Goal: Task Accomplishment & Management: Complete application form

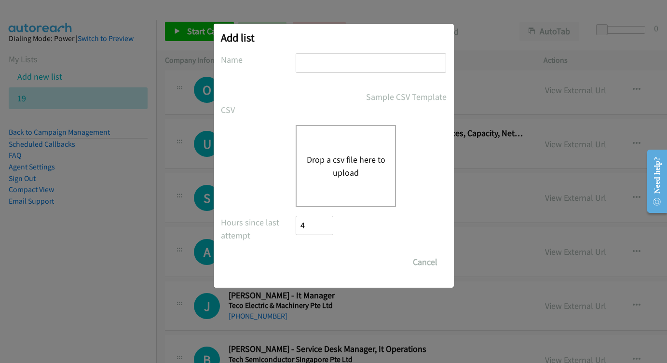
click at [331, 56] on input "text" at bounding box center [371, 63] width 150 height 20
type input "ZOOM"
click at [338, 148] on div "Drop a csv file here to upload" at bounding box center [346, 166] width 100 height 82
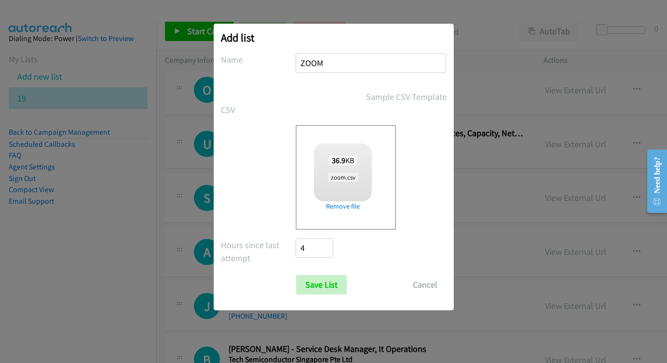
checkbox input "true"
click at [340, 289] on input "Save List" at bounding box center [321, 284] width 51 height 19
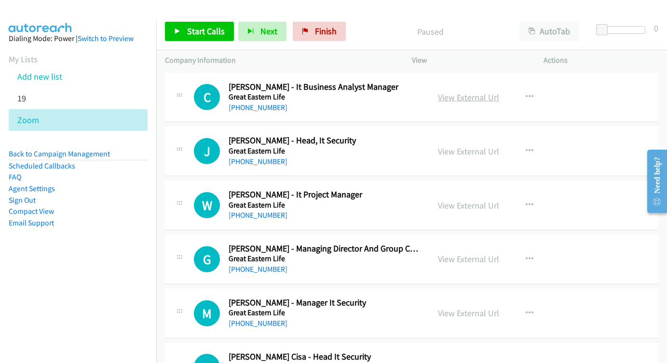
click at [450, 93] on link "View External Url" at bounding box center [468, 97] width 61 height 11
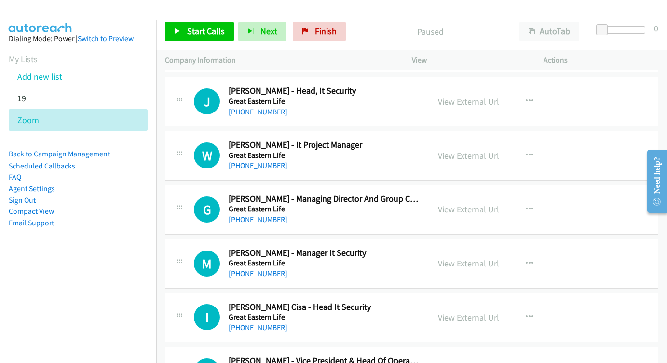
scroll to position [52, 0]
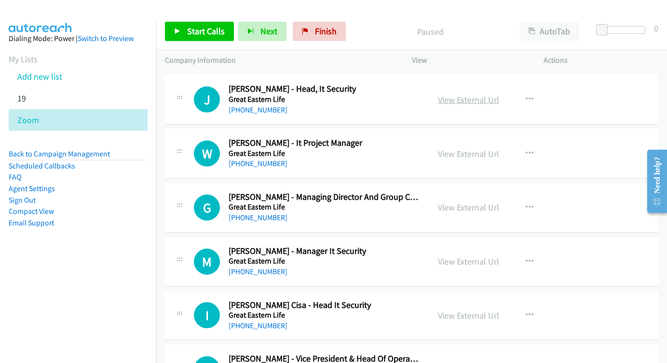
click at [463, 101] on link "View External Url" at bounding box center [468, 99] width 61 height 11
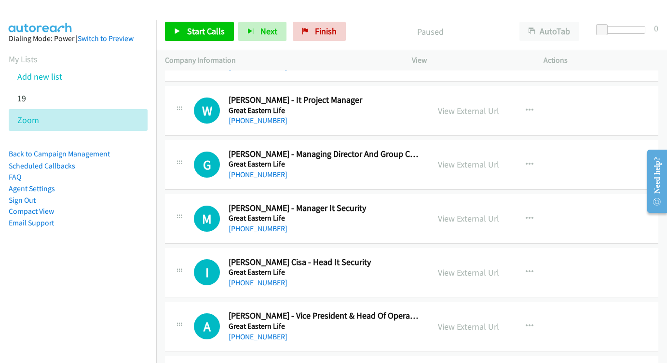
scroll to position [96, 0]
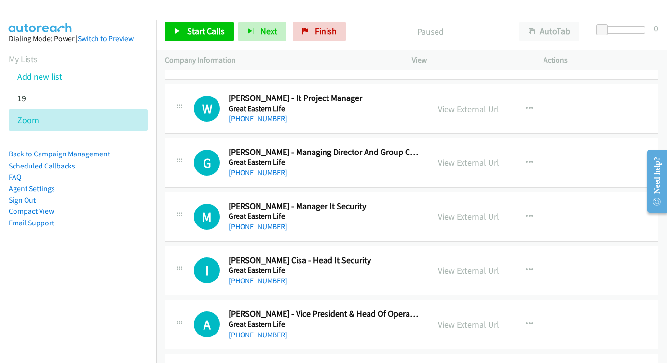
click at [443, 95] on div "View External Url View External Url Schedule/Manage Callback Start Calls Here R…" at bounding box center [499, 109] width 141 height 32
click at [471, 109] on link "View External Url" at bounding box center [468, 108] width 61 height 11
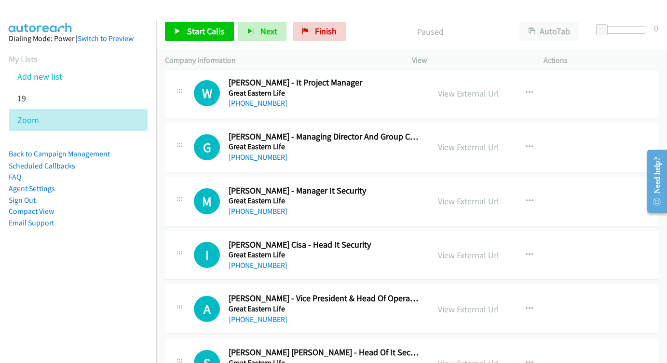
scroll to position [126, 0]
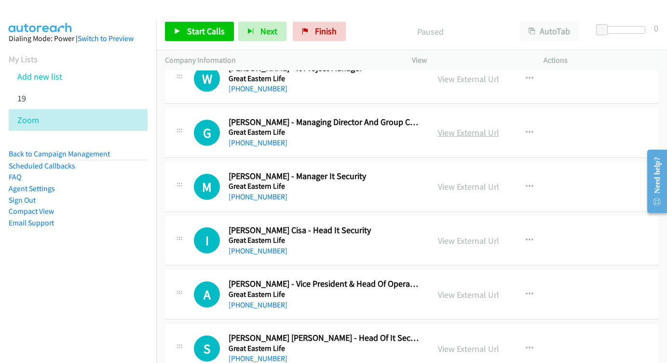
click at [450, 132] on link "View External Url" at bounding box center [468, 132] width 61 height 11
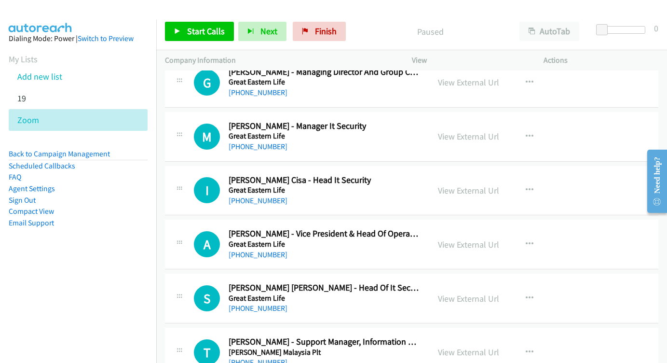
scroll to position [187, 0]
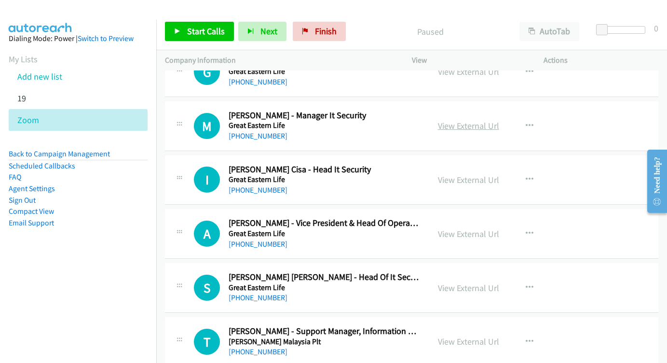
click at [462, 120] on link "View External Url" at bounding box center [468, 125] width 61 height 11
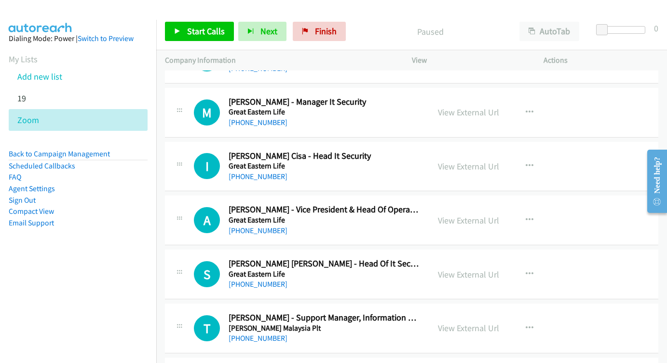
scroll to position [234, 0]
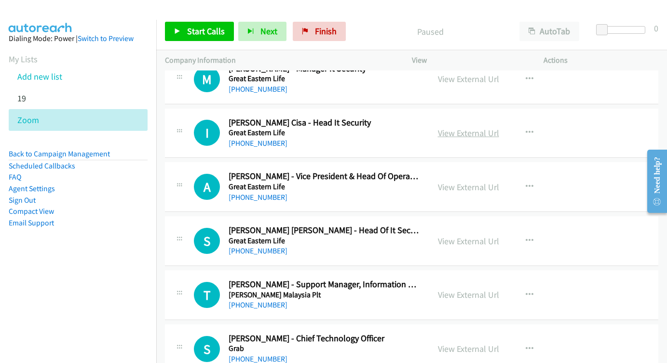
click at [456, 127] on link "View External Url" at bounding box center [468, 132] width 61 height 11
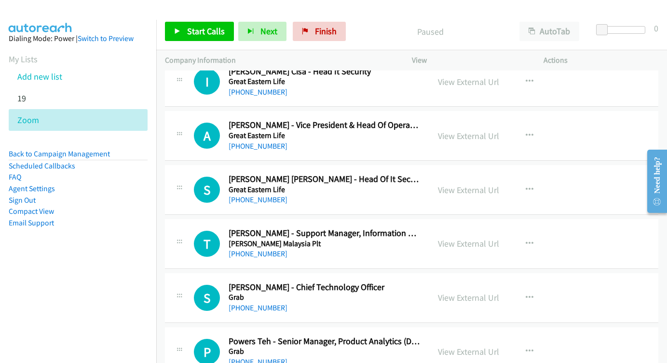
scroll to position [295, 0]
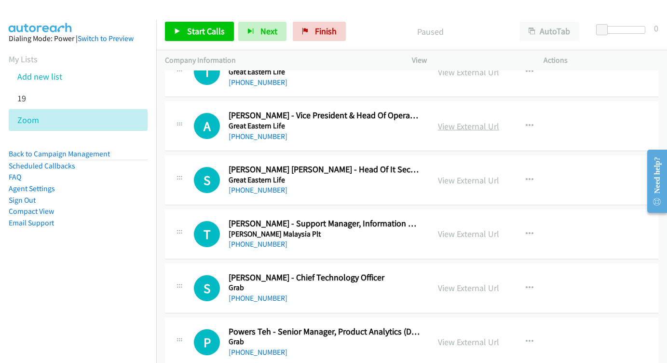
click at [455, 121] on link "View External Url" at bounding box center [468, 126] width 61 height 11
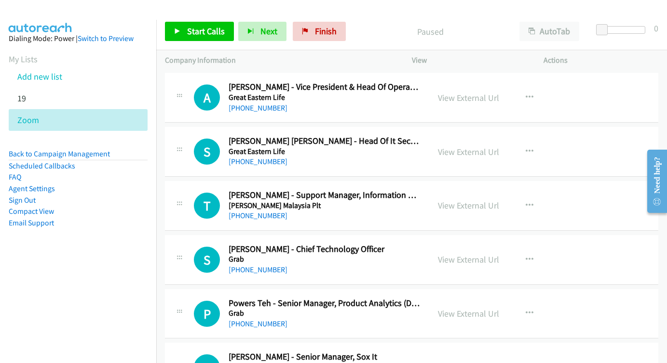
scroll to position [335, 0]
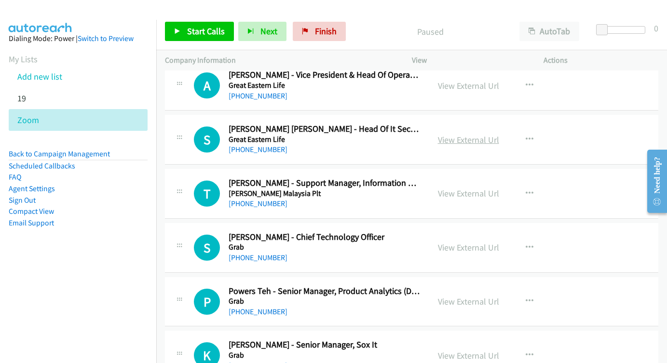
click at [466, 134] on link "View External Url" at bounding box center [468, 139] width 61 height 11
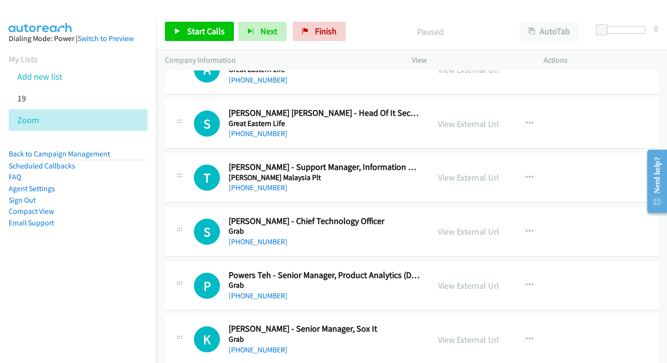
scroll to position [377, 0]
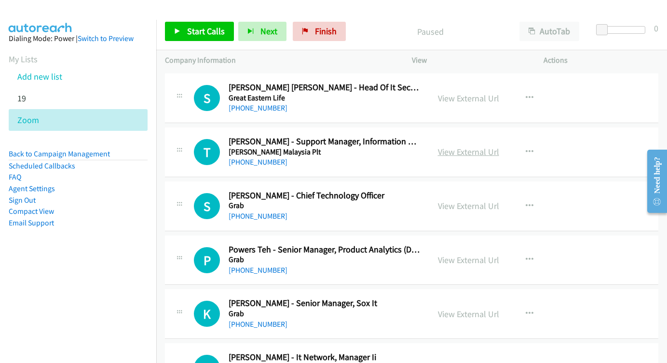
click at [469, 146] on link "View External Url" at bounding box center [468, 151] width 61 height 11
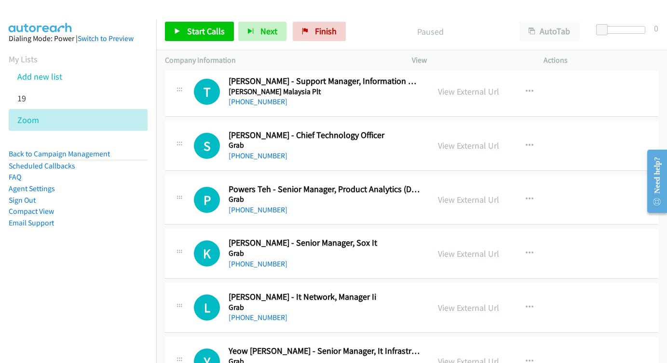
scroll to position [439, 0]
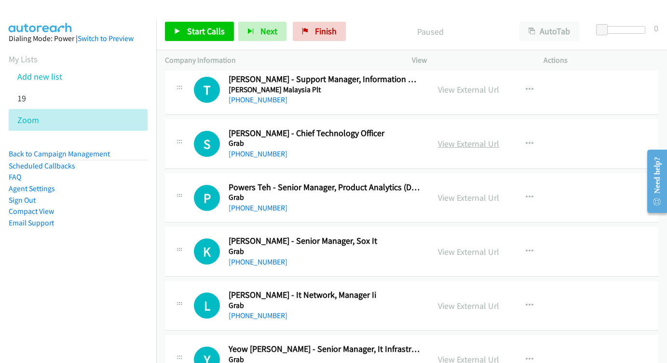
click at [449, 138] on link "View External Url" at bounding box center [468, 143] width 61 height 11
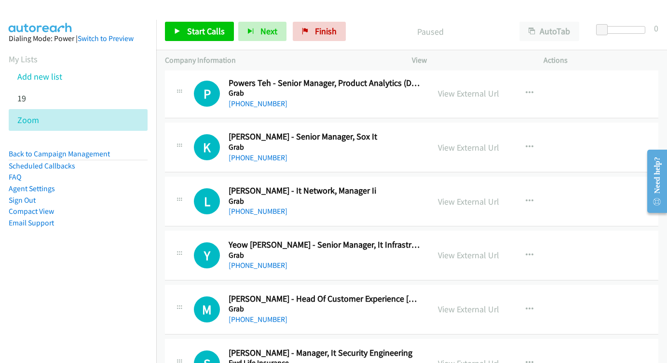
scroll to position [545, 0]
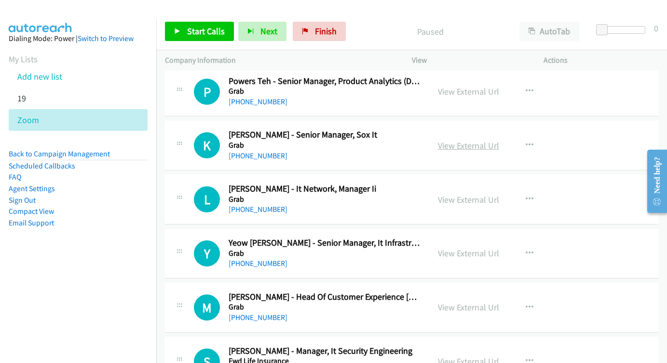
click at [450, 140] on link "View External Url" at bounding box center [468, 145] width 61 height 11
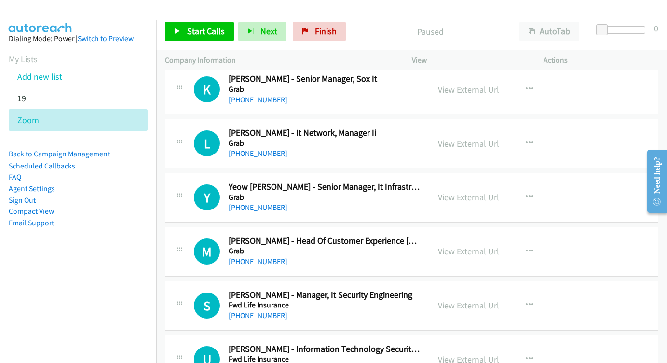
scroll to position [626, 0]
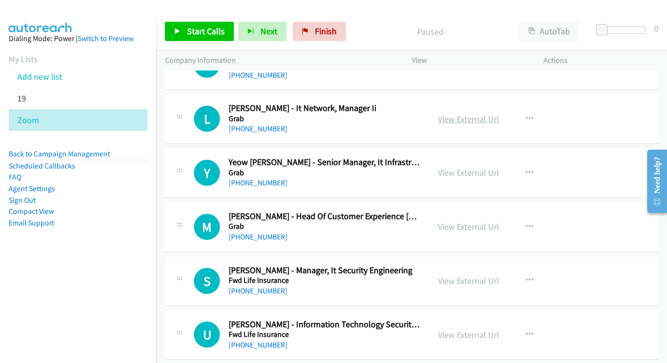
click at [463, 113] on link "View External Url" at bounding box center [468, 118] width 61 height 11
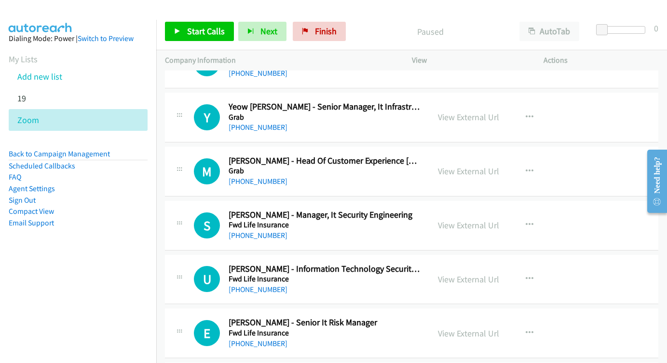
scroll to position [683, 0]
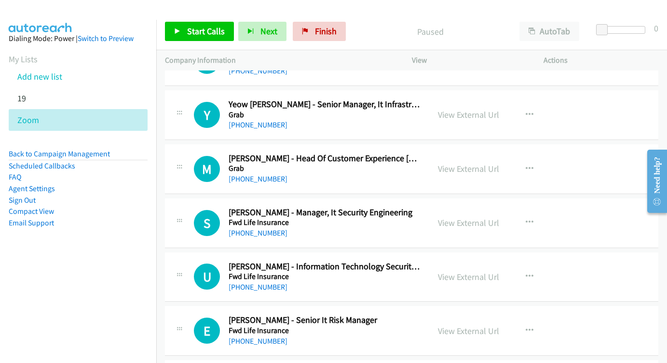
click at [460, 99] on div "View External Url View External Url Schedule/Manage Callback Start Calls Here R…" at bounding box center [499, 115] width 141 height 32
click at [466, 109] on link "View External Url" at bounding box center [468, 114] width 61 height 11
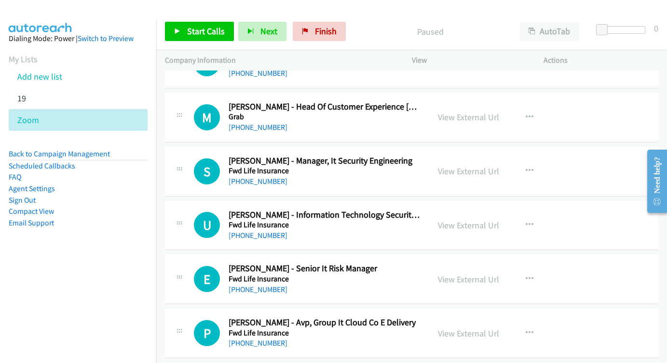
scroll to position [736, 0]
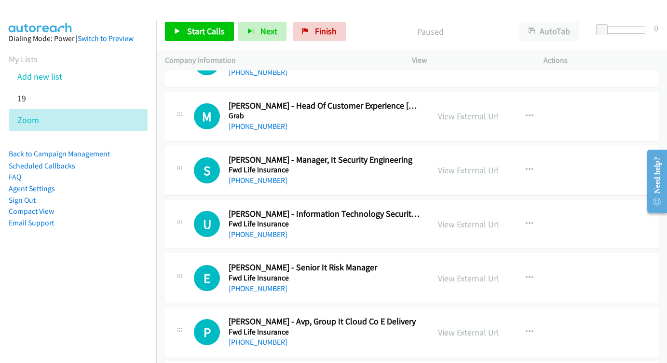
click at [465, 110] on link "View External Url" at bounding box center [468, 115] width 61 height 11
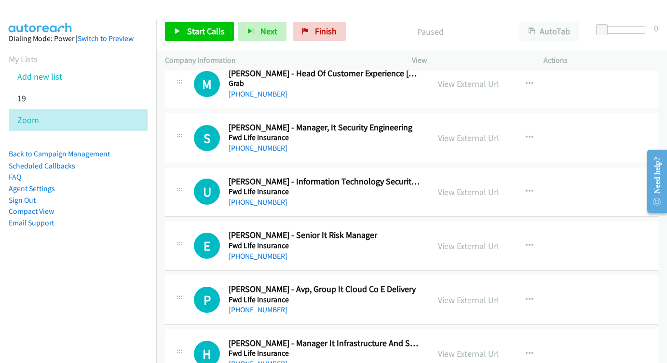
scroll to position [800, 0]
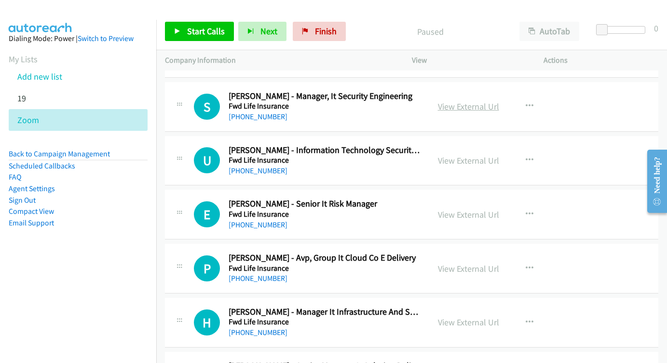
click at [449, 101] on link "View External Url" at bounding box center [468, 106] width 61 height 11
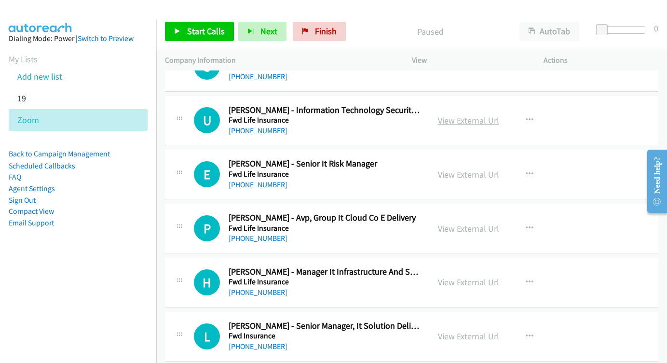
scroll to position [844, 0]
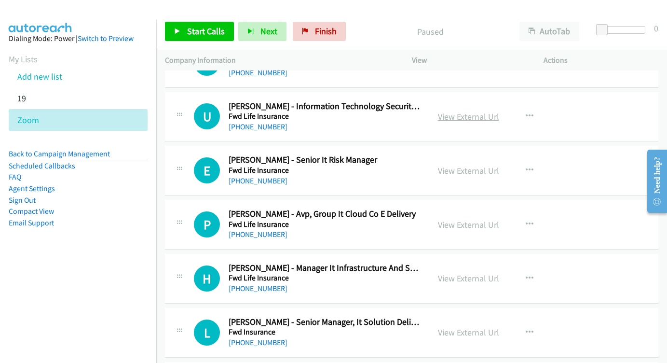
click at [459, 111] on link "View External Url" at bounding box center [468, 116] width 61 height 11
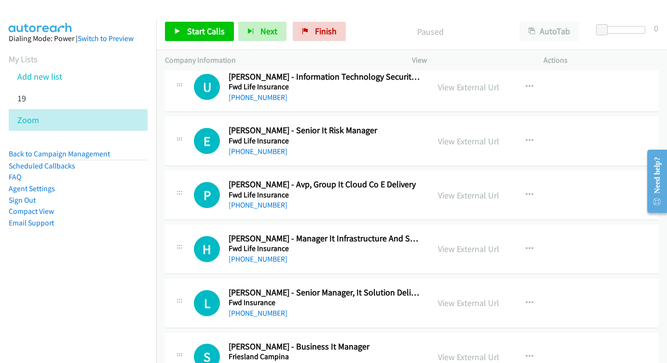
scroll to position [890, 0]
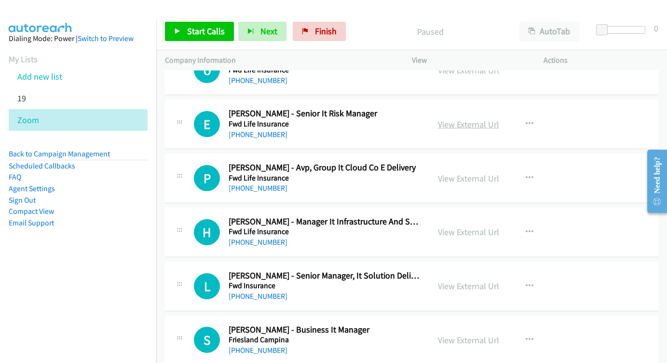
click at [479, 119] on link "View External Url" at bounding box center [468, 124] width 61 height 11
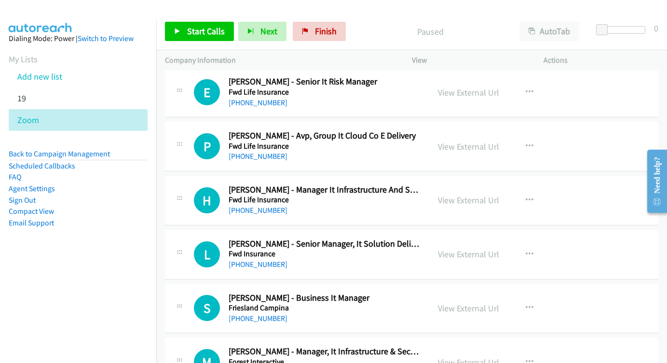
scroll to position [940, 0]
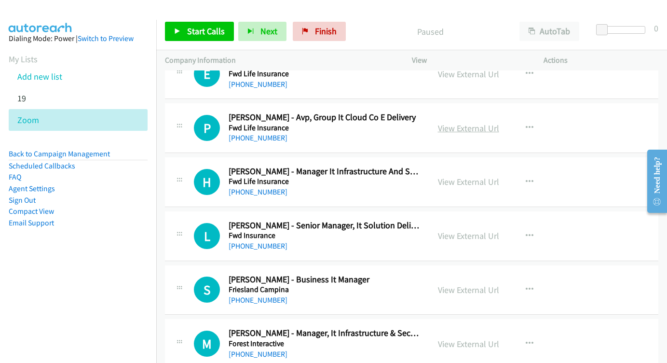
click at [459, 123] on link "View External Url" at bounding box center [468, 128] width 61 height 11
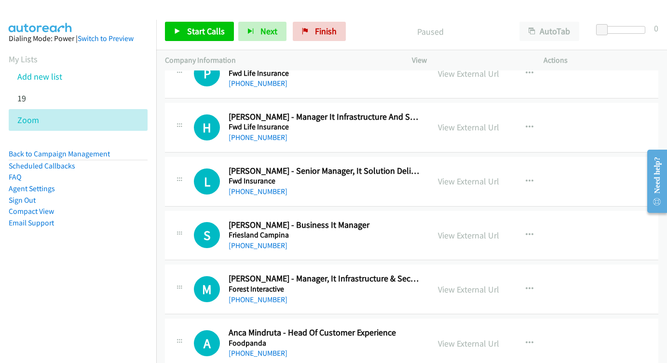
click at [464, 117] on div "View External Url View External Url Schedule/Manage Callback Start Calls Here R…" at bounding box center [499, 127] width 141 height 32
click at [462, 122] on link "View External Url" at bounding box center [468, 127] width 61 height 11
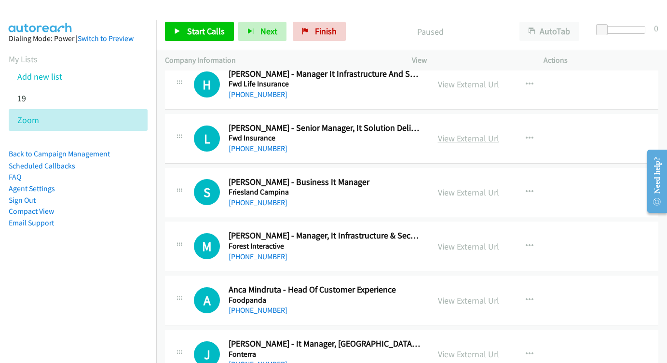
scroll to position [1038, 0]
click at [455, 132] on link "View External Url" at bounding box center [468, 137] width 61 height 11
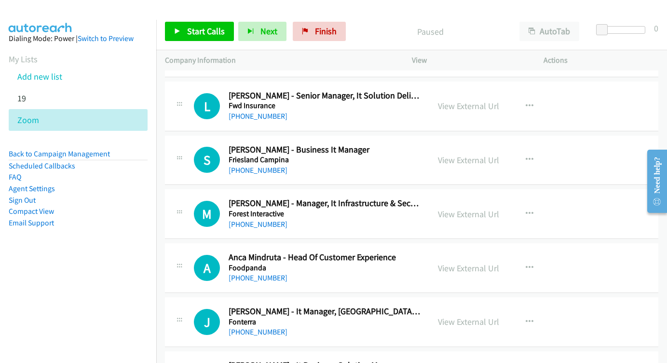
scroll to position [1083, 0]
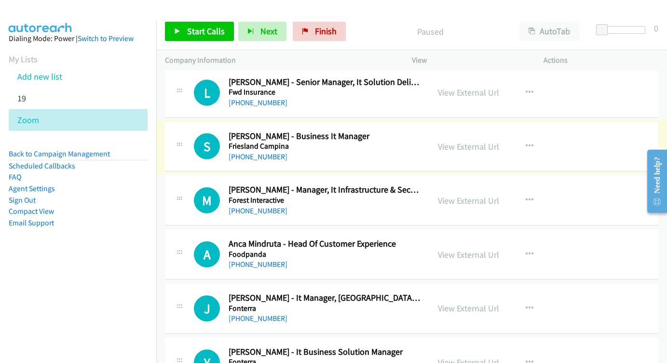
click at [456, 138] on div "View External Url View External Url Schedule/Manage Callback Start Calls Here R…" at bounding box center [499, 147] width 141 height 32
click at [454, 141] on link "View External Url" at bounding box center [468, 146] width 61 height 11
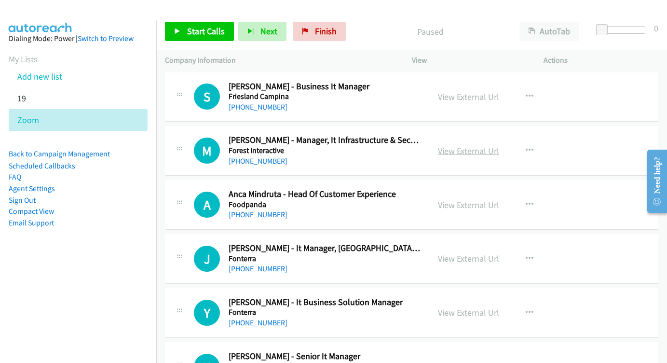
click at [465, 145] on link "View External Url" at bounding box center [468, 150] width 61 height 11
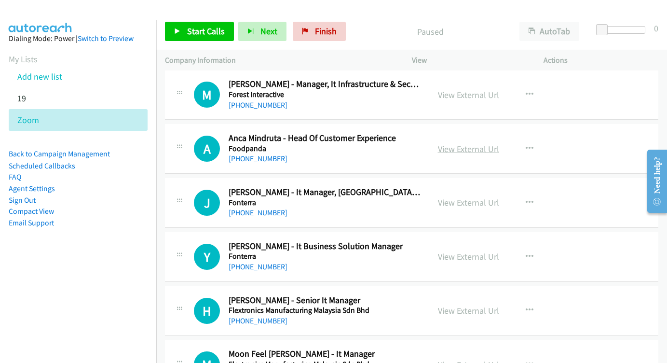
scroll to position [1190, 0]
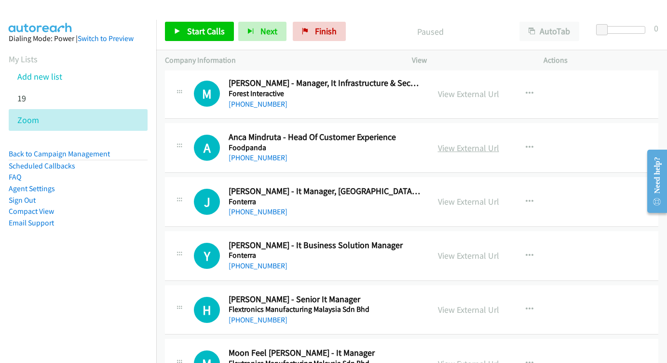
click at [486, 142] on link "View External Url" at bounding box center [468, 147] width 61 height 11
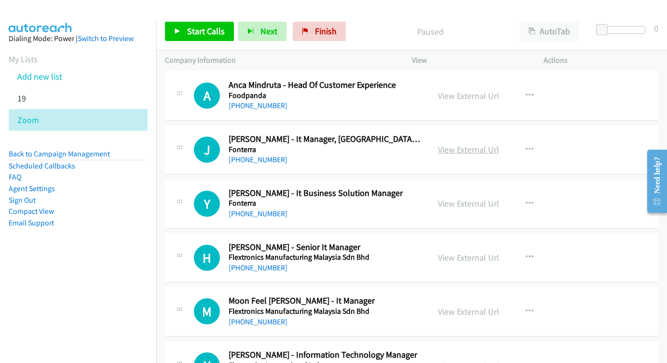
click at [438, 144] on link "View External Url" at bounding box center [468, 149] width 61 height 11
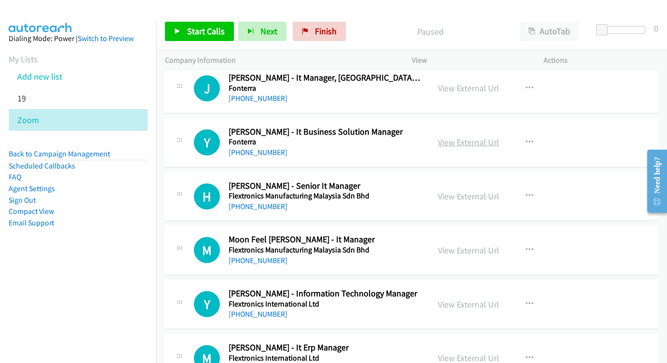
scroll to position [1304, 0]
click at [462, 136] on link "View External Url" at bounding box center [468, 141] width 61 height 11
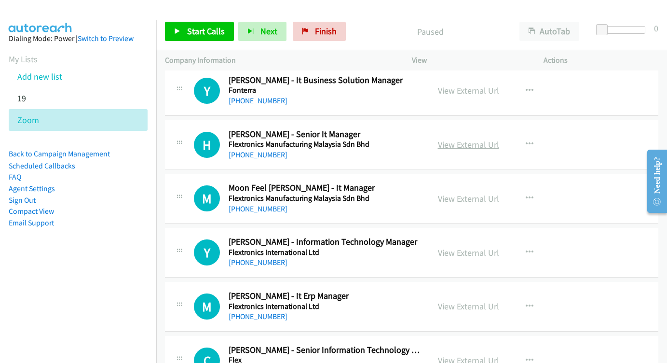
click at [472, 139] on link "View External Url" at bounding box center [468, 144] width 61 height 11
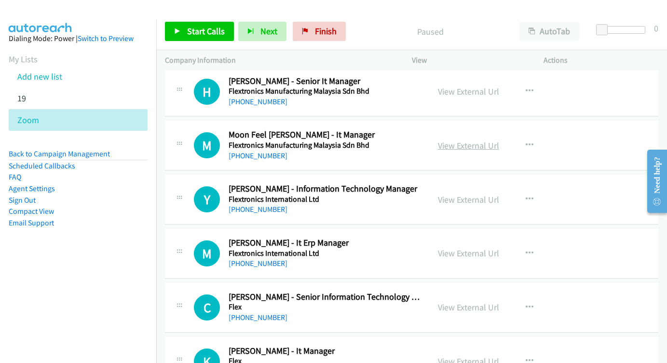
scroll to position [1409, 0]
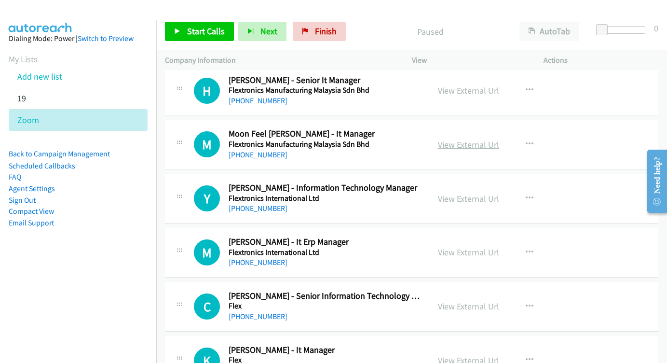
click at [476, 139] on link "View External Url" at bounding box center [468, 144] width 61 height 11
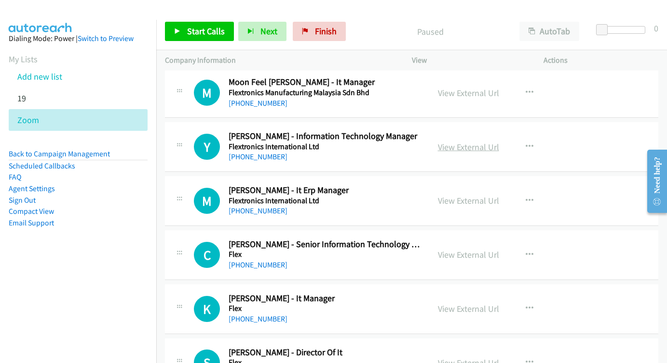
scroll to position [1461, 0]
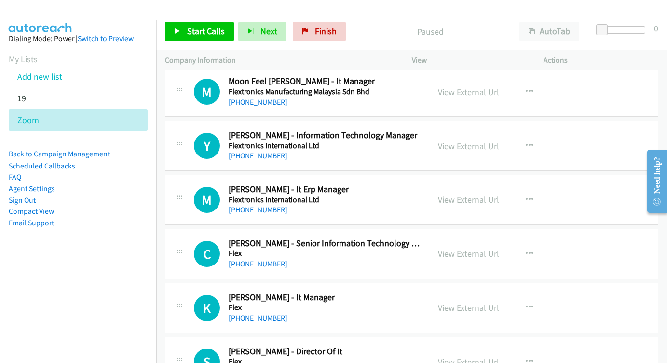
click at [469, 140] on link "View External Url" at bounding box center [468, 145] width 61 height 11
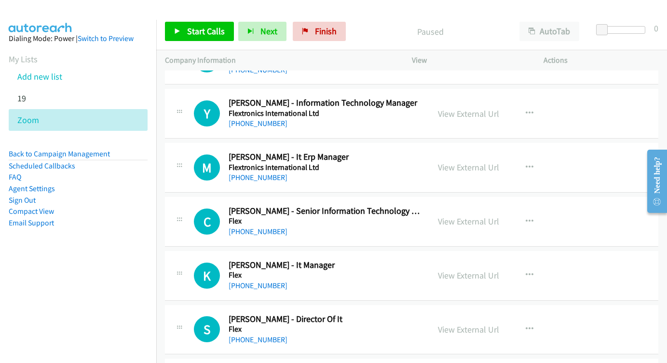
scroll to position [1506, 0]
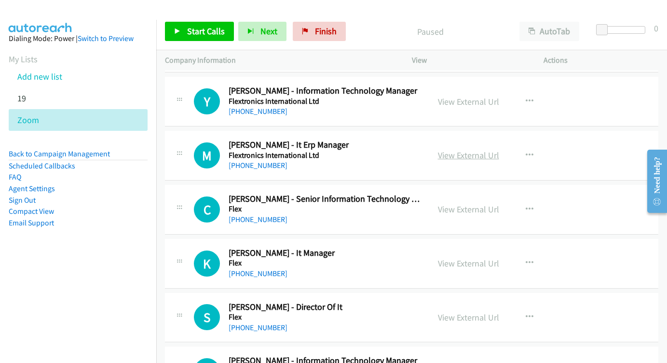
click at [442, 150] on link "View External Url" at bounding box center [468, 155] width 61 height 11
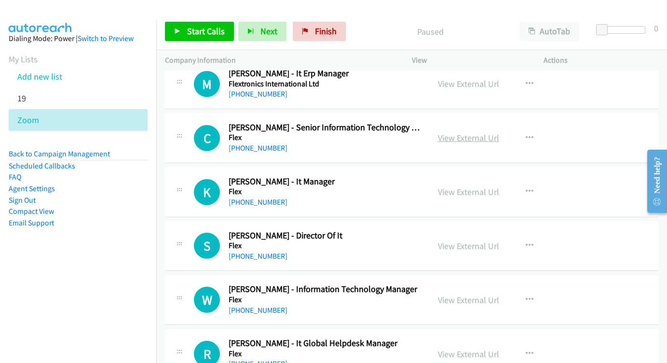
scroll to position [1577, 0]
click at [461, 133] on link "View External Url" at bounding box center [468, 138] width 61 height 11
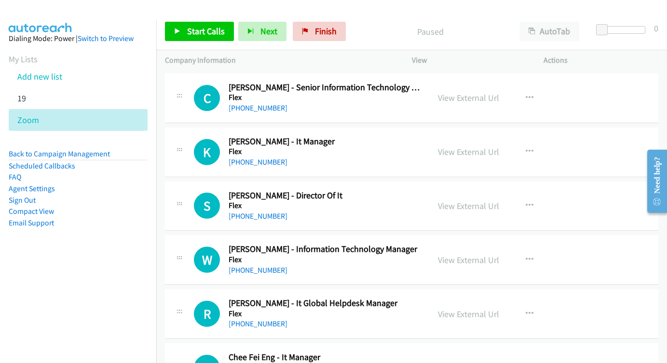
scroll to position [1632, 0]
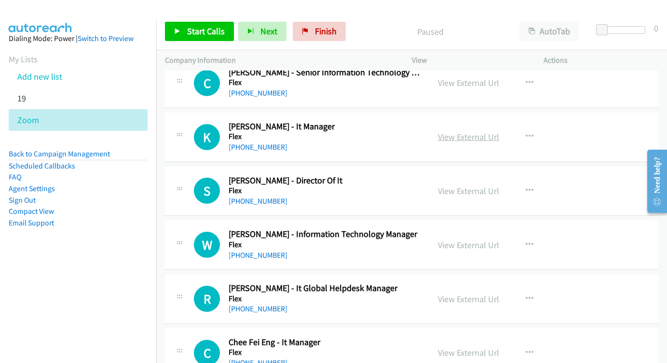
click at [465, 131] on link "View External Url" at bounding box center [468, 136] width 61 height 11
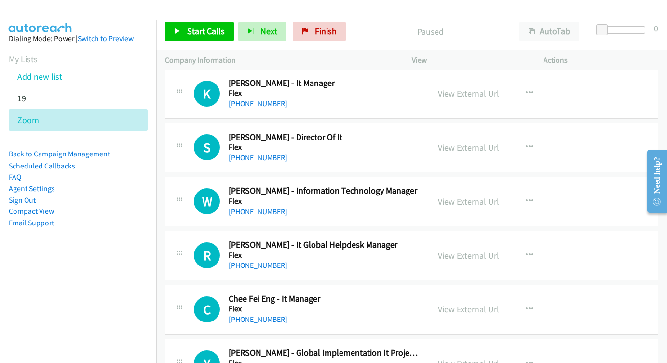
scroll to position [1676, 0]
click at [482, 141] on link "View External Url" at bounding box center [468, 146] width 61 height 11
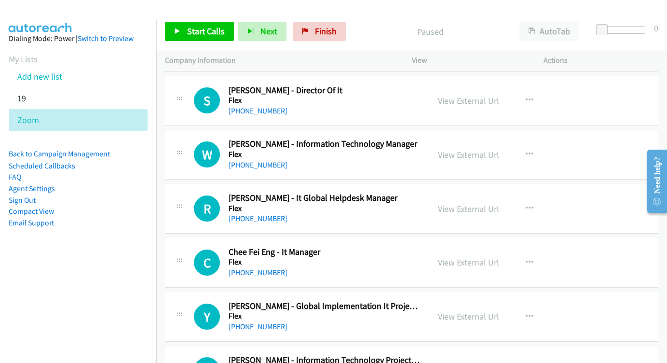
scroll to position [1723, 0]
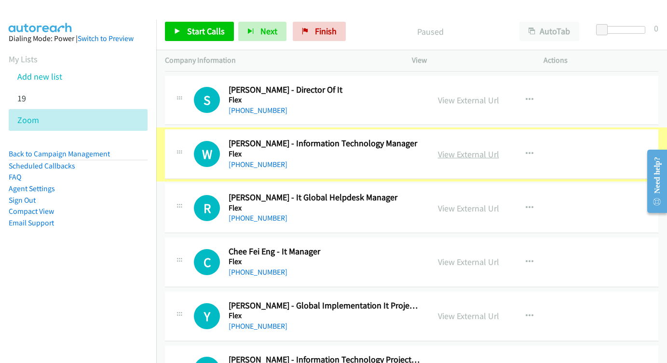
click at [465, 149] on link "View External Url" at bounding box center [468, 154] width 61 height 11
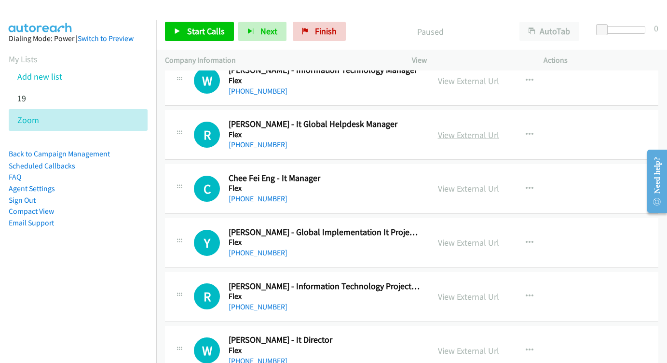
scroll to position [1802, 0]
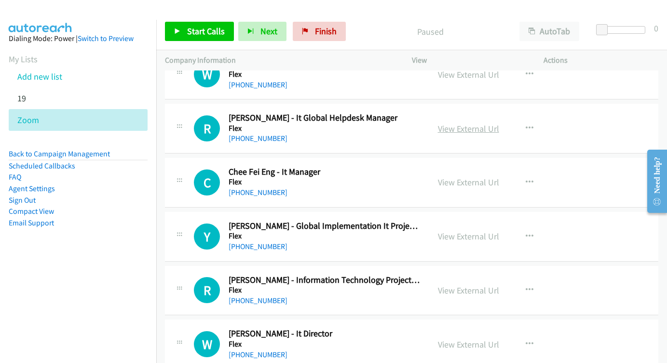
click at [451, 123] on link "View External Url" at bounding box center [468, 128] width 61 height 11
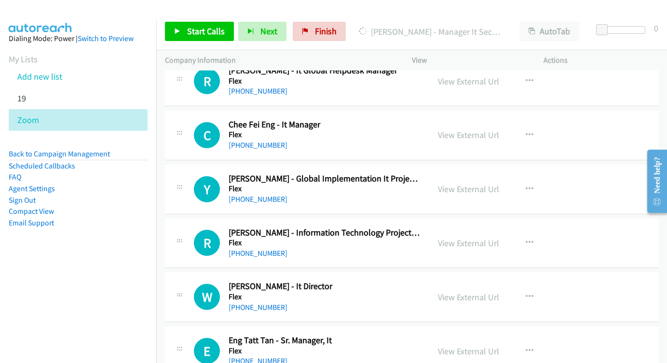
scroll to position [1857, 0]
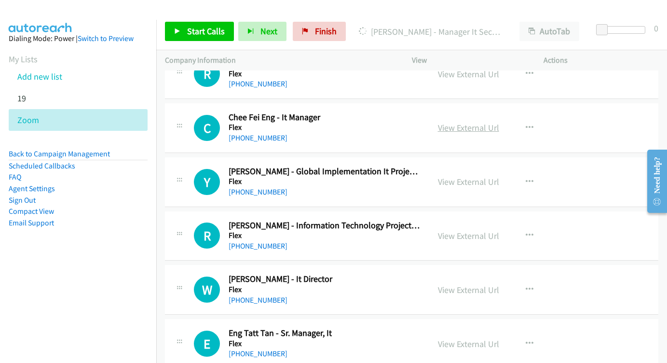
click at [457, 122] on link "View External Url" at bounding box center [468, 127] width 61 height 11
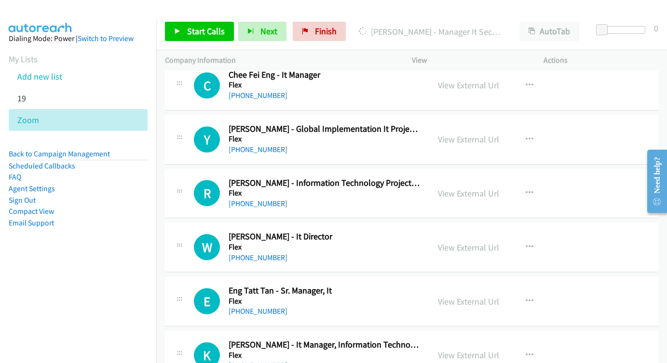
scroll to position [1900, 0]
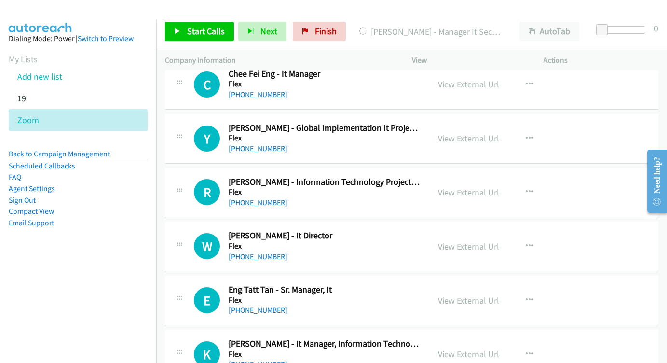
click at [478, 133] on link "View External Url" at bounding box center [468, 138] width 61 height 11
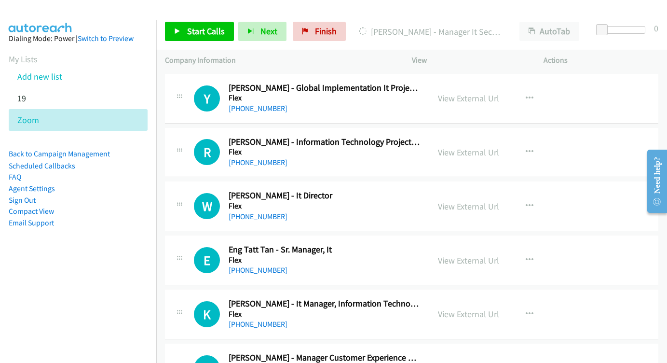
scroll to position [1942, 0]
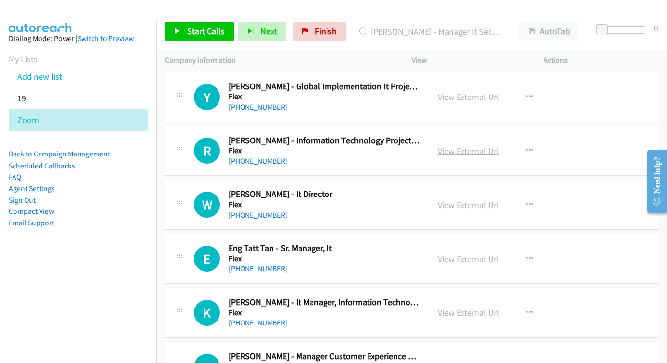
click at [465, 145] on link "View External Url" at bounding box center [468, 150] width 61 height 11
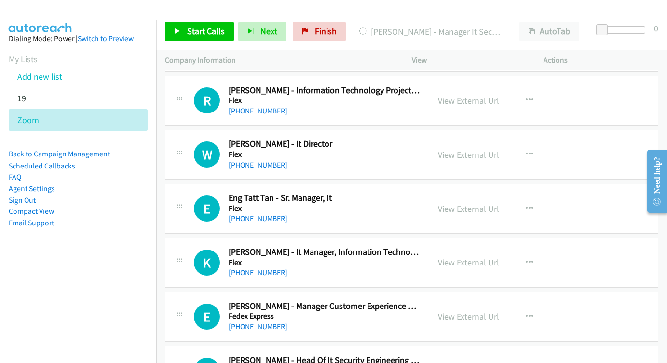
scroll to position [1992, 0]
click at [458, 138] on div "View External Url View External Url Schedule/Manage Callback Start Calls Here R…" at bounding box center [499, 154] width 141 height 32
click at [454, 149] on link "View External Url" at bounding box center [468, 154] width 61 height 11
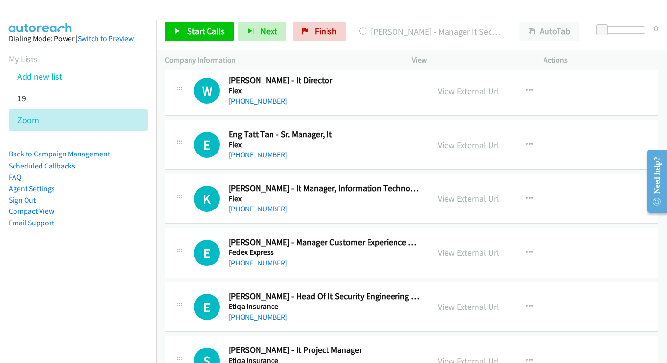
scroll to position [2058, 0]
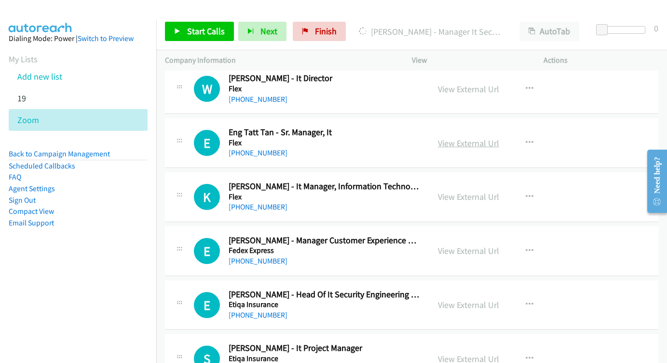
click at [476, 137] on link "View External Url" at bounding box center [468, 142] width 61 height 11
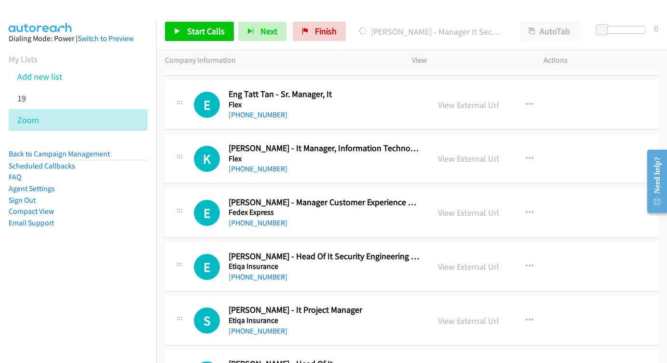
scroll to position [2110, 0]
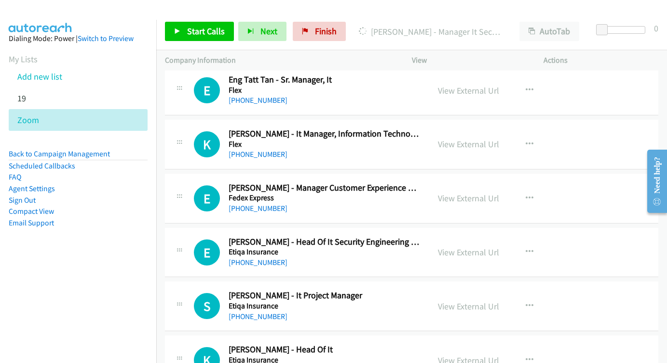
click at [473, 128] on div "View External Url View External Url Schedule/Manage Callback Start Calls Here R…" at bounding box center [499, 144] width 141 height 32
click at [468, 138] on link "View External Url" at bounding box center [468, 143] width 61 height 11
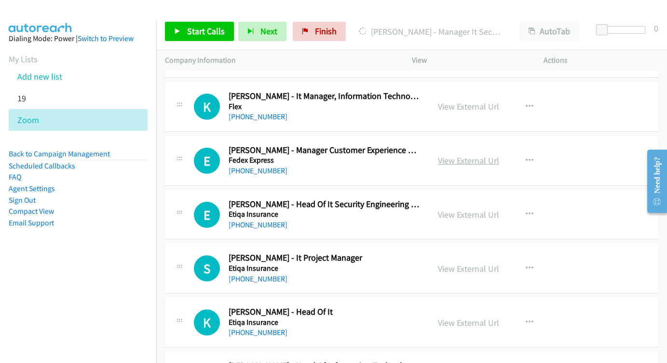
click at [477, 155] on link "View External Url" at bounding box center [468, 160] width 61 height 11
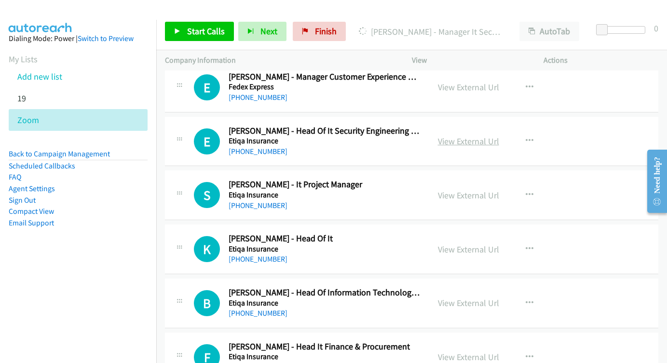
scroll to position [2223, 0]
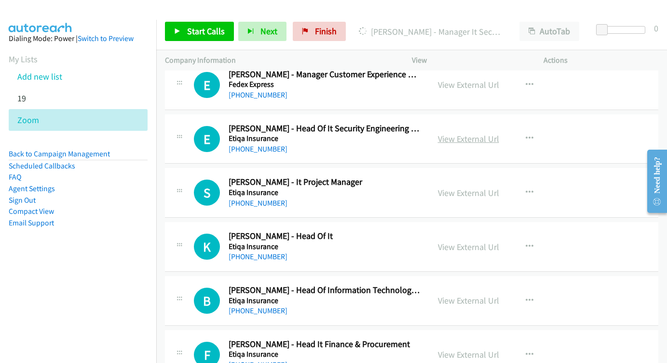
click at [475, 133] on link "View External Url" at bounding box center [468, 138] width 61 height 11
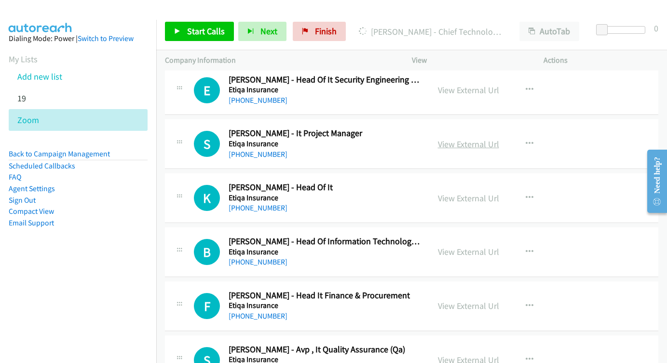
click at [462, 138] on link "View External Url" at bounding box center [468, 143] width 61 height 11
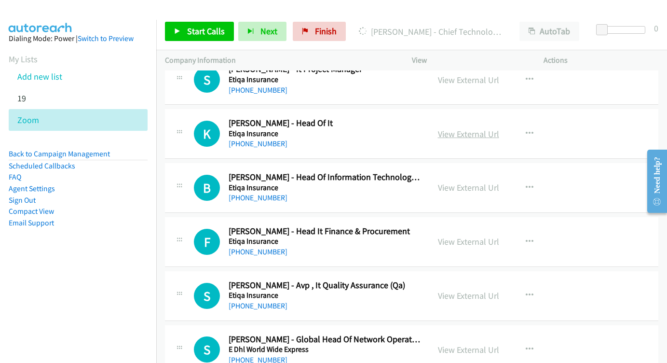
scroll to position [2337, 0]
click at [480, 128] on link "View External Url" at bounding box center [468, 133] width 61 height 11
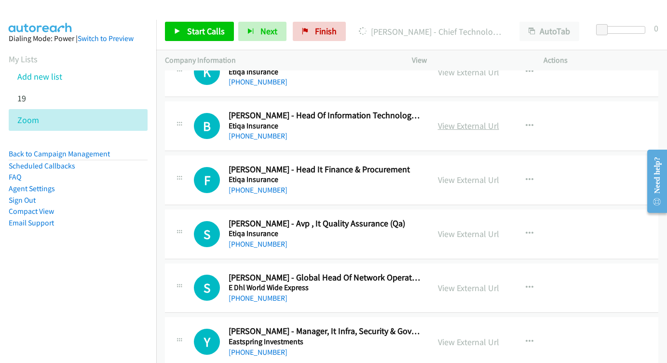
scroll to position [2393, 0]
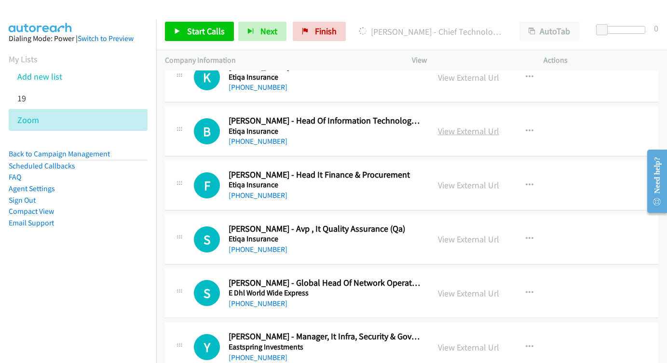
click at [466, 125] on link "View External Url" at bounding box center [468, 130] width 61 height 11
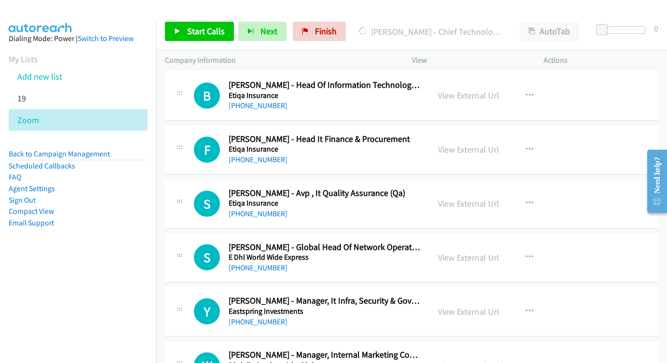
scroll to position [2446, 0]
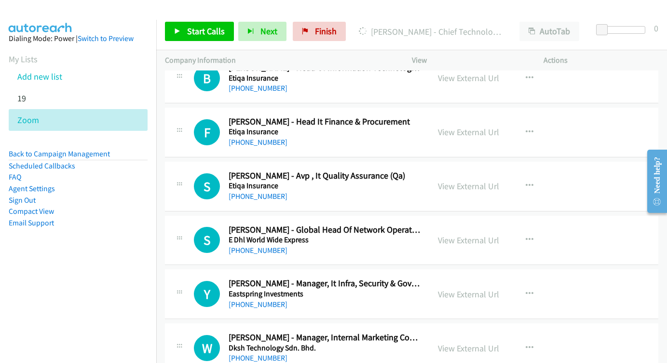
click at [457, 116] on div "View External Url View External Url Schedule/Manage Callback Start Calls Here R…" at bounding box center [499, 132] width 141 height 32
click at [462, 126] on link "View External Url" at bounding box center [468, 131] width 61 height 11
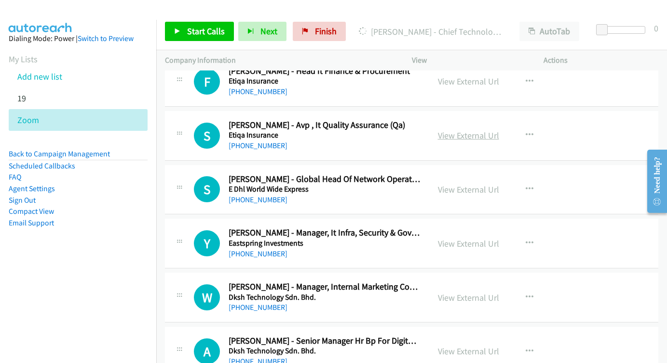
scroll to position [2493, 0]
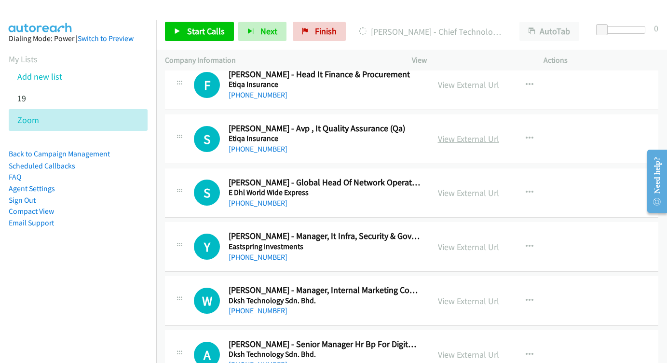
click at [484, 133] on link "View External Url" at bounding box center [468, 138] width 61 height 11
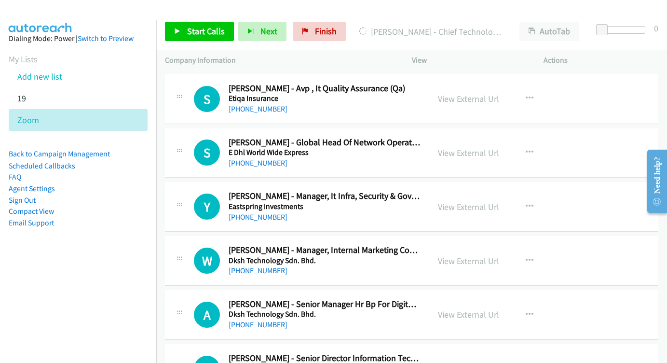
scroll to position [2541, 0]
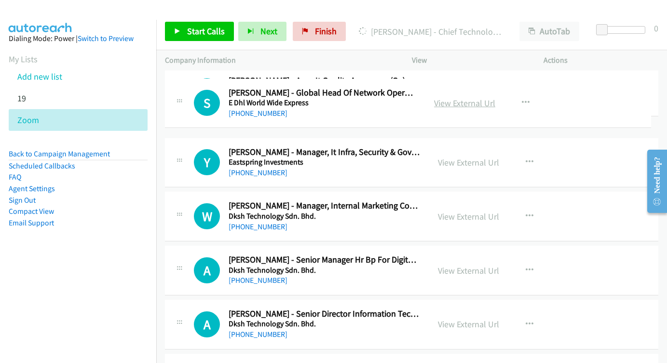
click at [461, 102] on link "View External Url" at bounding box center [464, 102] width 61 height 11
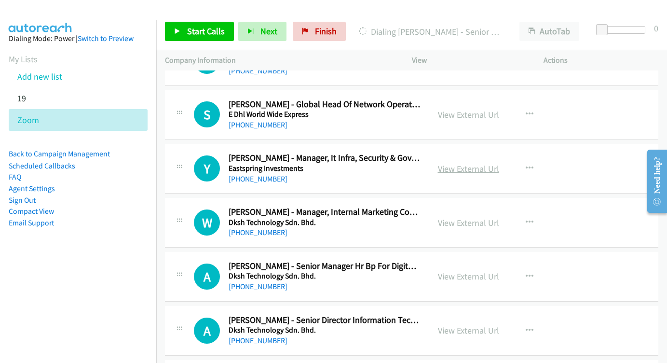
scroll to position [2590, 0]
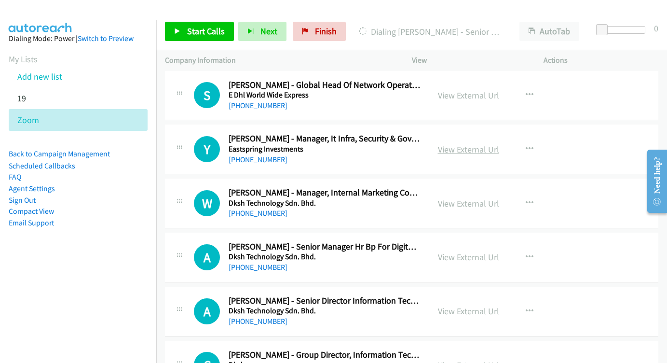
click at [457, 144] on link "View External Url" at bounding box center [468, 149] width 61 height 11
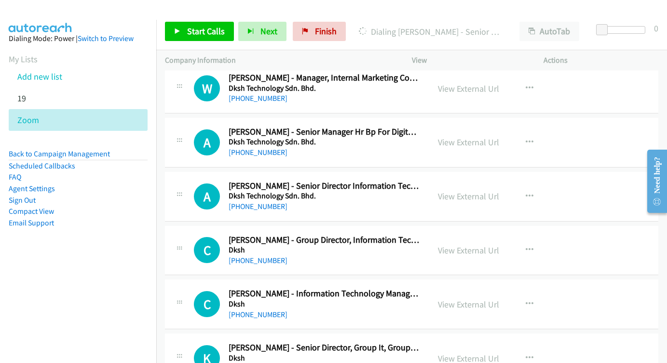
scroll to position [2750, 0]
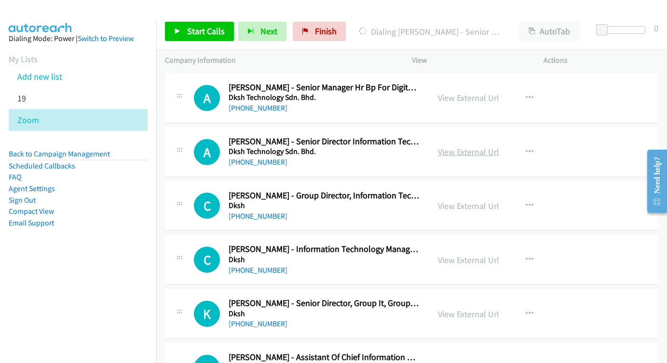
click at [458, 146] on link "View External Url" at bounding box center [468, 151] width 61 height 11
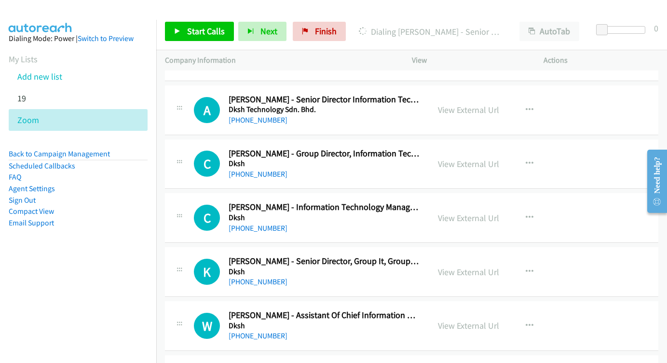
scroll to position [2795, 0]
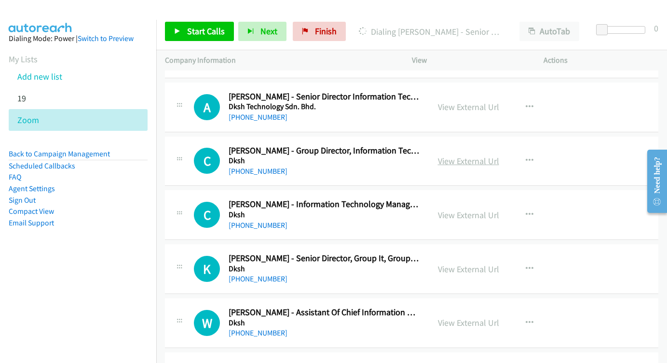
click at [476, 155] on link "View External Url" at bounding box center [468, 160] width 61 height 11
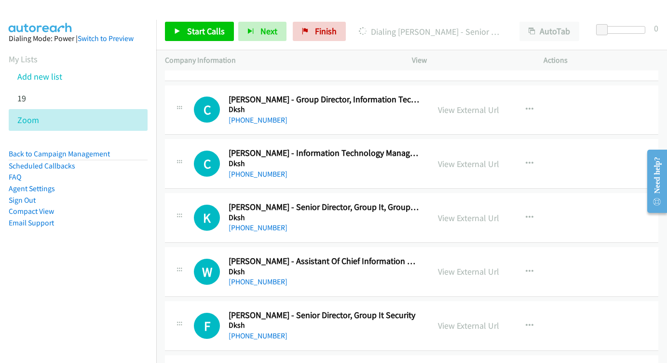
scroll to position [2853, 0]
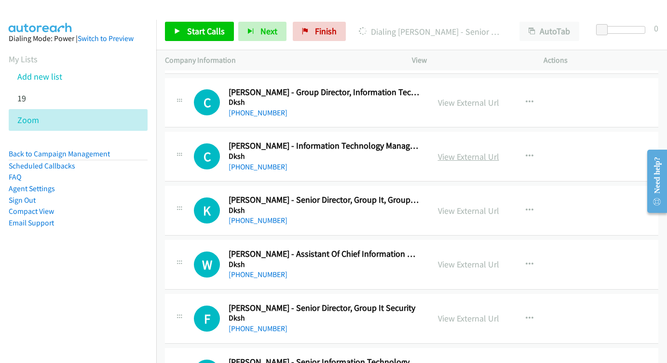
click at [452, 151] on link "View External Url" at bounding box center [468, 156] width 61 height 11
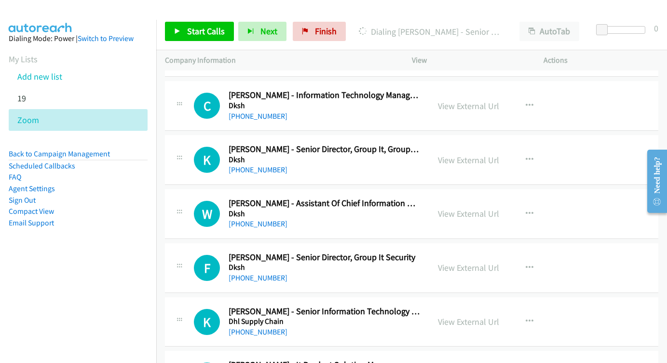
scroll to position [2915, 0]
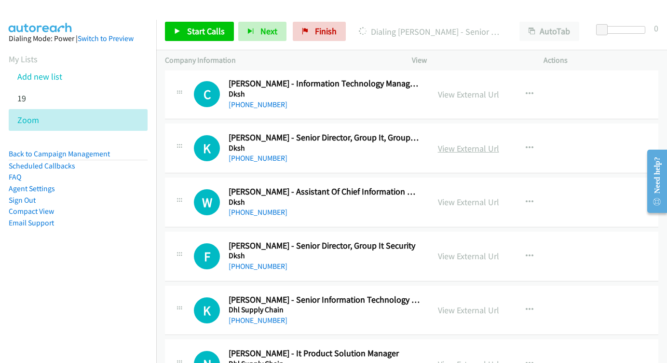
click at [472, 143] on link "View External Url" at bounding box center [468, 148] width 61 height 11
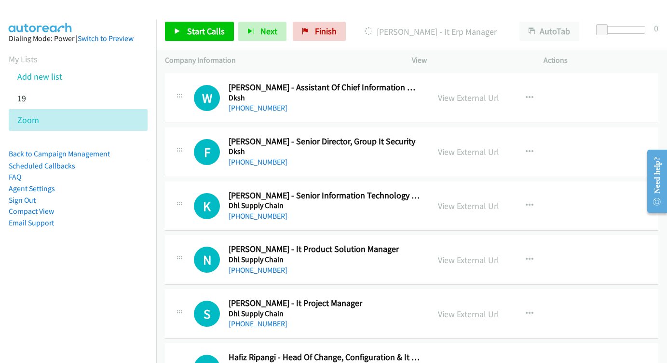
scroll to position [3020, 0]
click at [478, 146] on link "View External Url" at bounding box center [468, 151] width 61 height 11
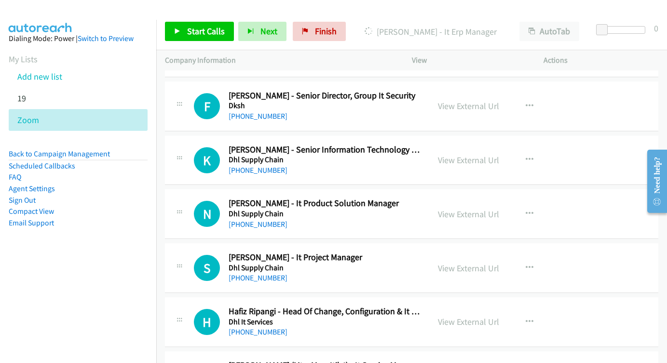
scroll to position [3073, 0]
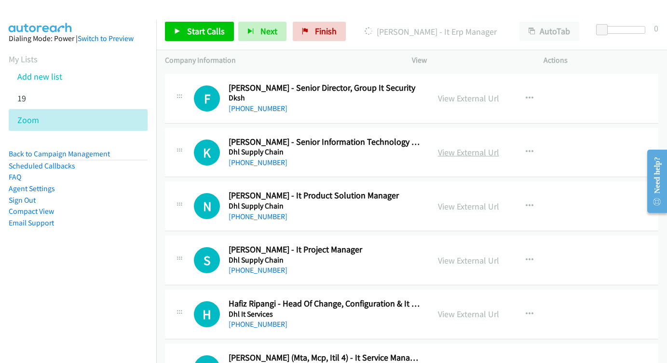
drag, startPoint x: 459, startPoint y: 95, endPoint x: 456, endPoint y: 99, distance: 5.1
click at [459, 146] on div "View External Url" at bounding box center [468, 152] width 61 height 13
click at [453, 147] on link "View External Url" at bounding box center [468, 152] width 61 height 11
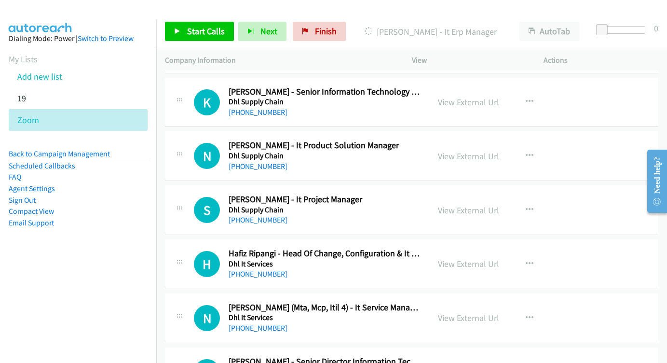
scroll to position [3124, 0]
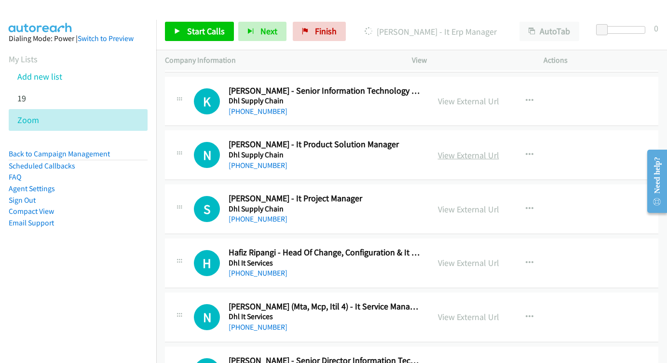
click at [450, 150] on link "View External Url" at bounding box center [468, 155] width 61 height 11
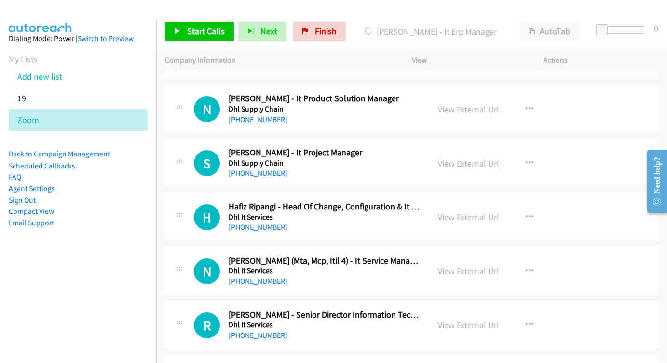
scroll to position [3173, 0]
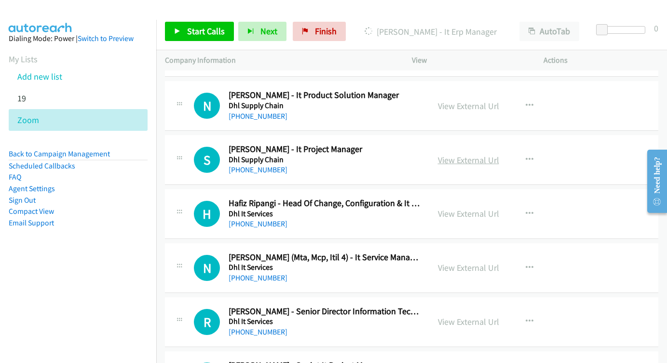
click at [468, 154] on link "View External Url" at bounding box center [468, 159] width 61 height 11
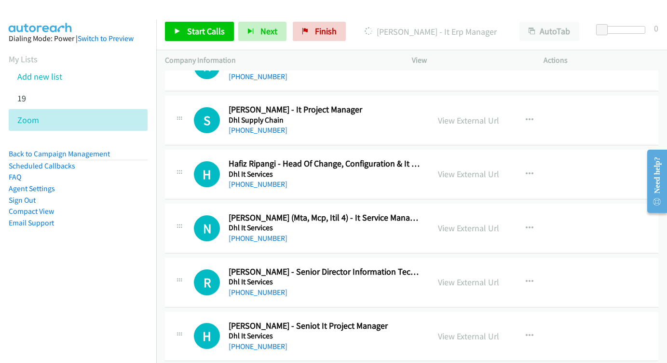
scroll to position [3218, 0]
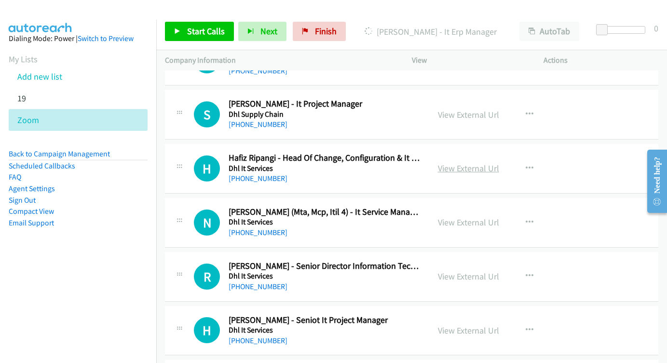
click at [460, 163] on link "View External Url" at bounding box center [468, 168] width 61 height 11
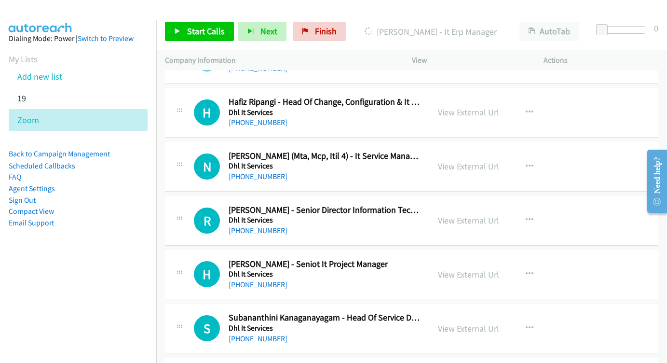
scroll to position [3275, 0]
click at [481, 160] on link "View External Url" at bounding box center [468, 165] width 61 height 11
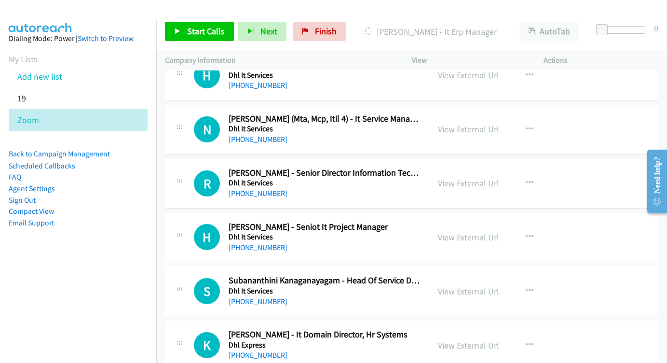
scroll to position [3316, 0]
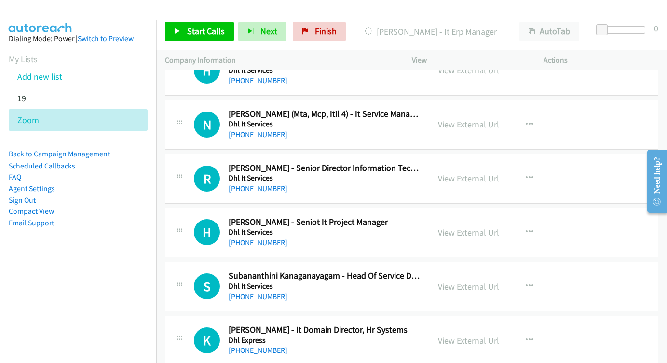
click at [466, 173] on link "View External Url" at bounding box center [468, 178] width 61 height 11
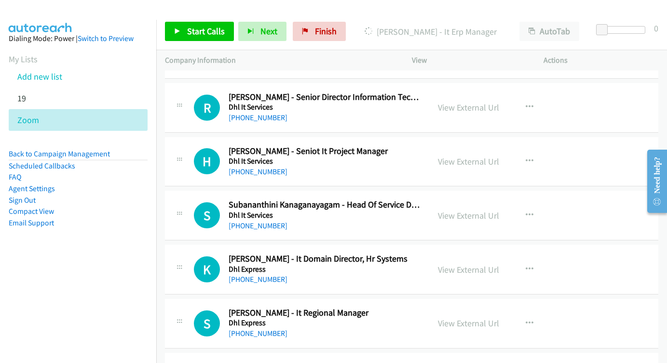
scroll to position [3391, 0]
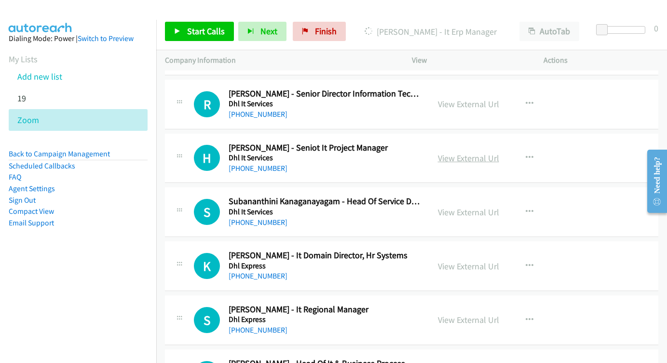
click at [462, 152] on link "View External Url" at bounding box center [468, 157] width 61 height 11
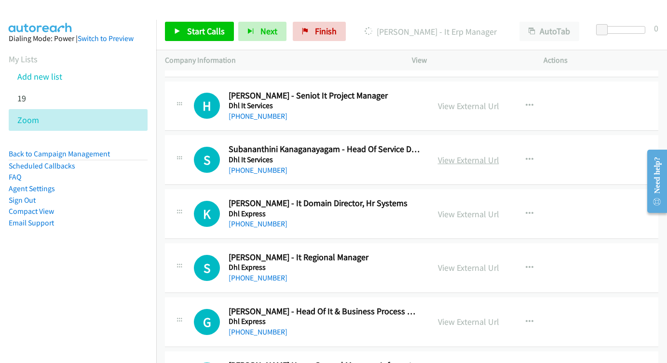
scroll to position [3443, 0]
click at [477, 154] on link "View External Url" at bounding box center [468, 159] width 61 height 11
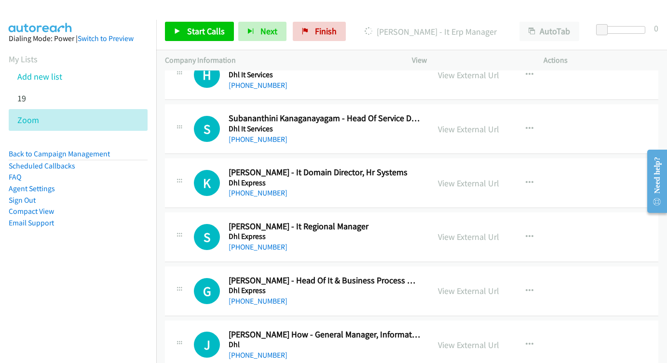
scroll to position [3483, 0]
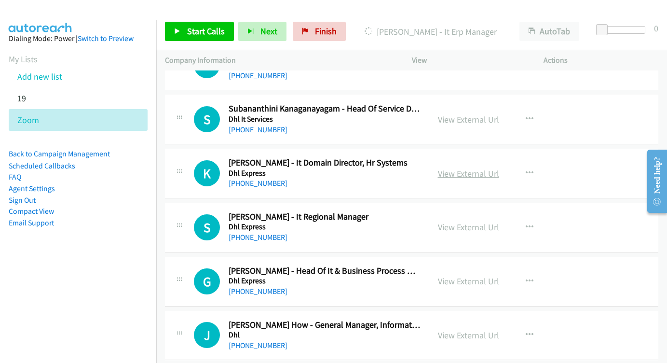
click at [469, 168] on link "View External Url" at bounding box center [468, 173] width 61 height 11
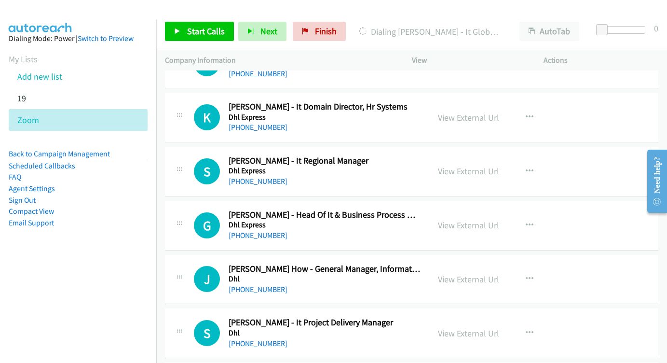
scroll to position [3543, 0]
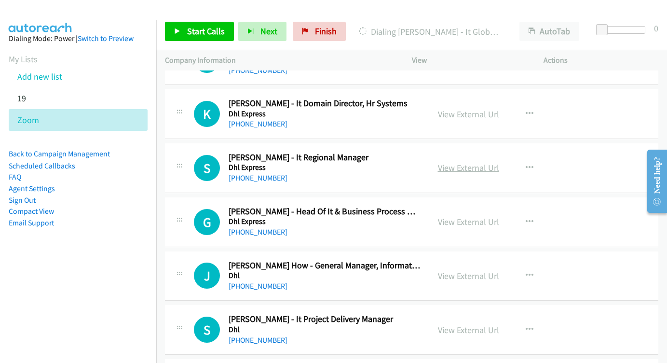
click at [475, 162] on link "View External Url" at bounding box center [468, 167] width 61 height 11
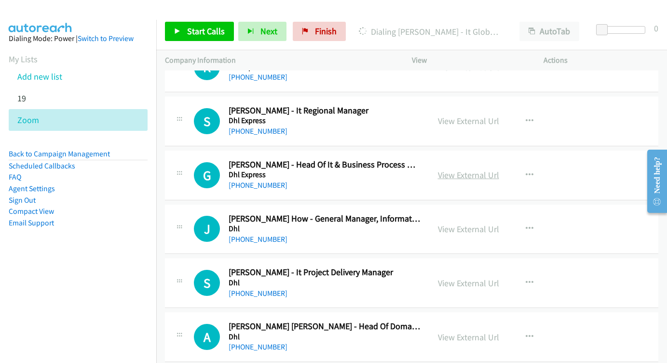
scroll to position [3589, 0]
click at [442, 169] on link "View External Url" at bounding box center [468, 174] width 61 height 11
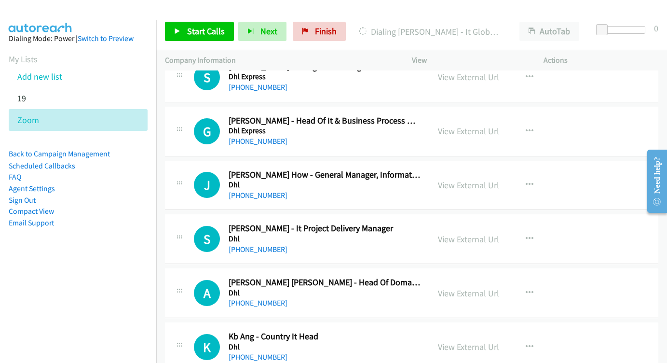
scroll to position [3640, 0]
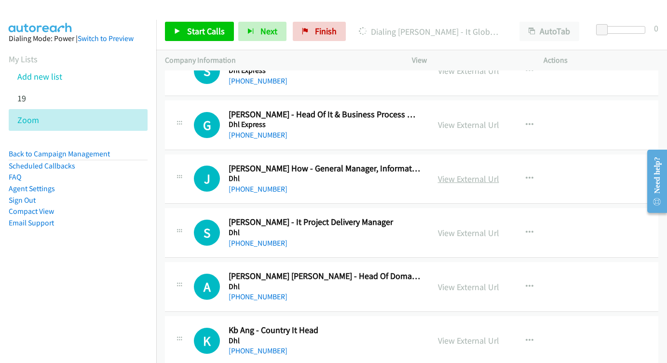
click at [453, 173] on link "View External Url" at bounding box center [468, 178] width 61 height 11
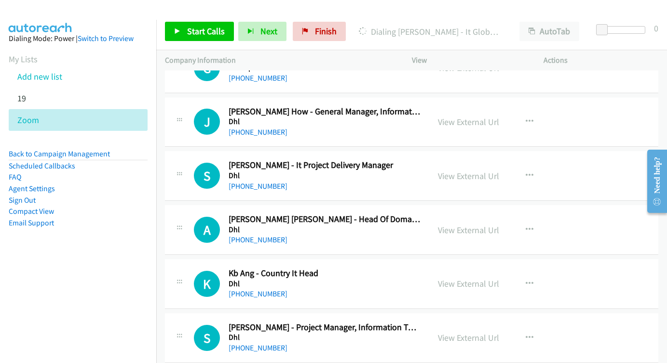
scroll to position [3697, 0]
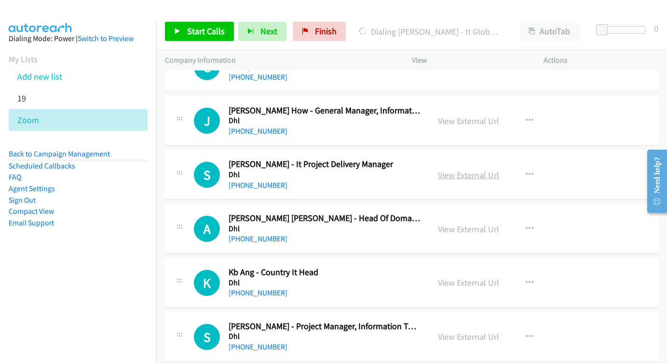
click at [481, 169] on link "View External Url" at bounding box center [468, 174] width 61 height 11
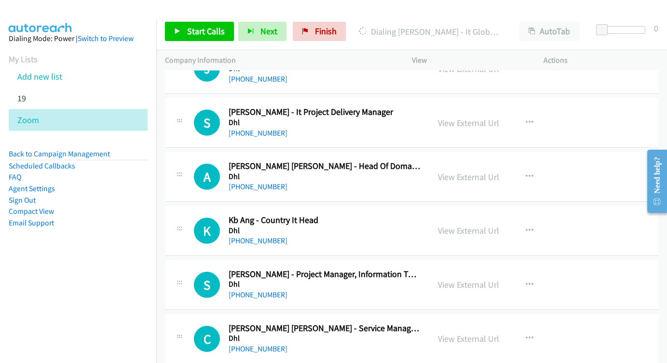
scroll to position [3750, 0]
click at [454, 171] on link "View External Url" at bounding box center [468, 176] width 61 height 11
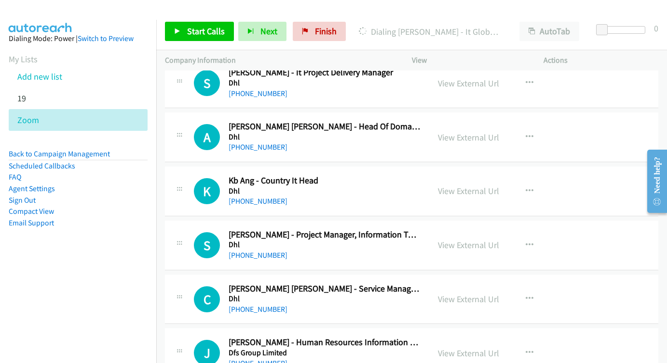
scroll to position [3802, 0]
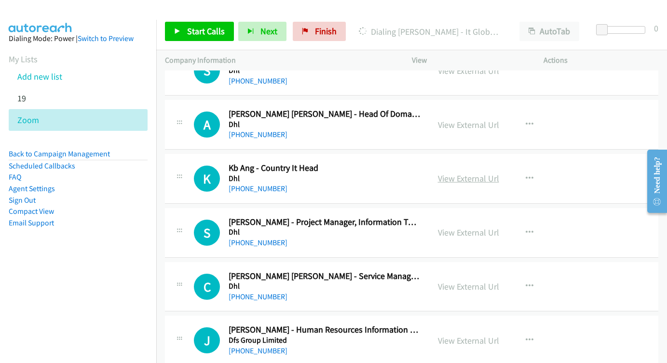
click at [475, 173] on link "View External Url" at bounding box center [468, 178] width 61 height 11
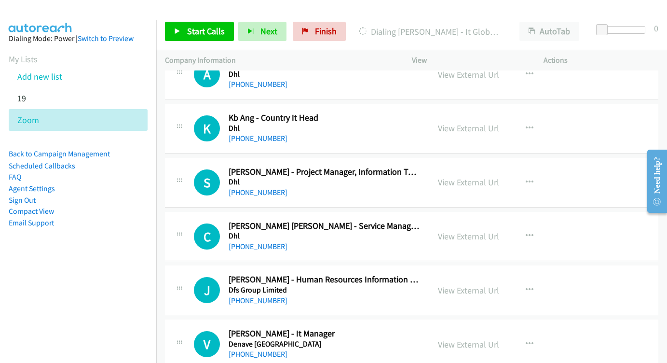
scroll to position [3852, 0]
click at [477, 177] on link "View External Url" at bounding box center [468, 182] width 61 height 11
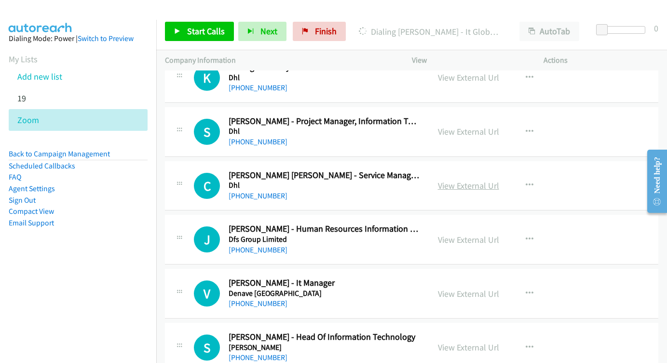
scroll to position [3903, 0]
click at [452, 179] on link "View External Url" at bounding box center [468, 184] width 61 height 11
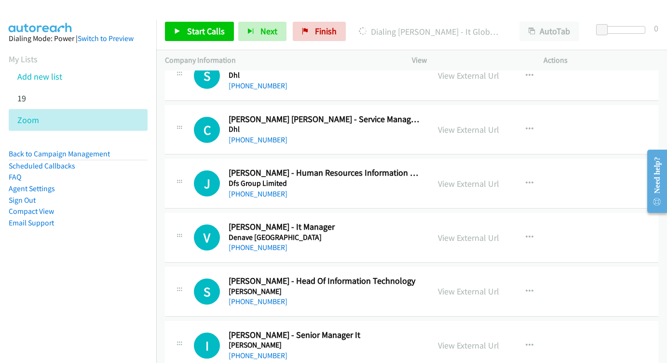
scroll to position [3959, 0]
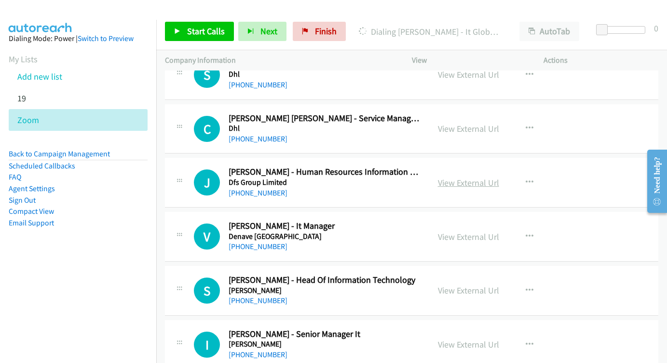
click at [480, 177] on link "View External Url" at bounding box center [468, 182] width 61 height 11
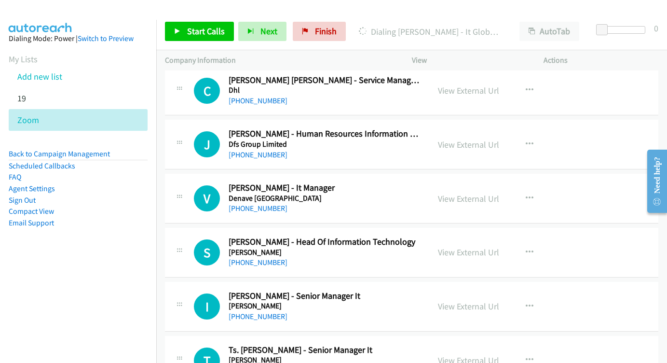
scroll to position [4018, 0]
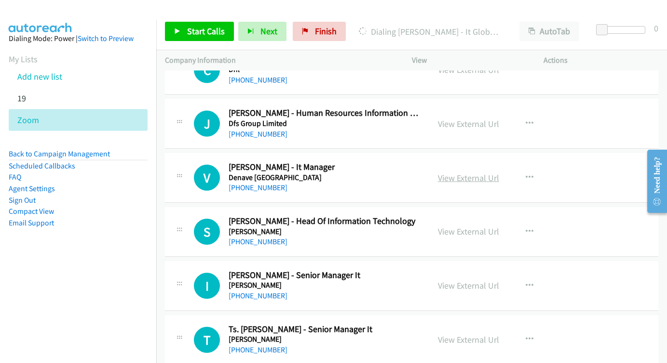
click at [467, 172] on link "View External Url" at bounding box center [468, 177] width 61 height 11
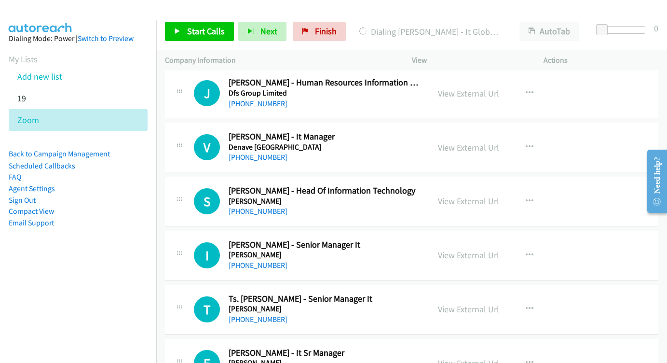
scroll to position [4070, 0]
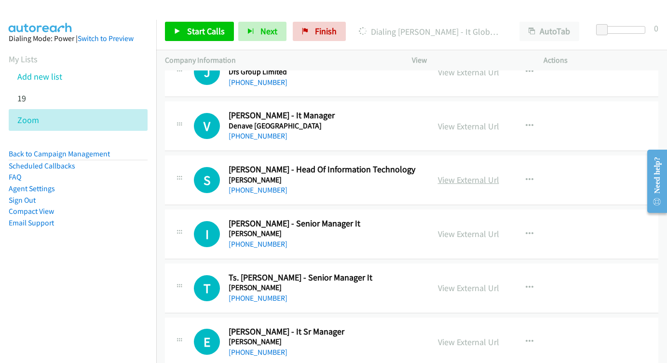
click at [464, 174] on link "View External Url" at bounding box center [468, 179] width 61 height 11
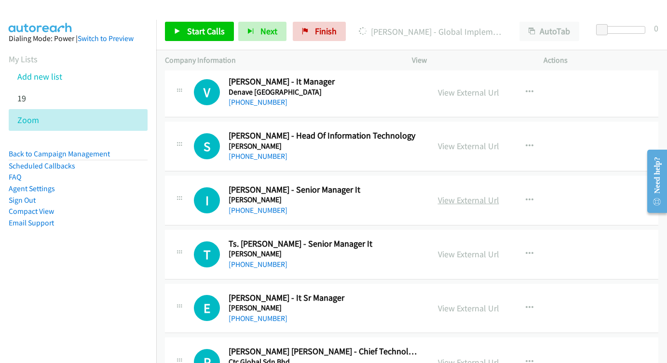
scroll to position [4115, 0]
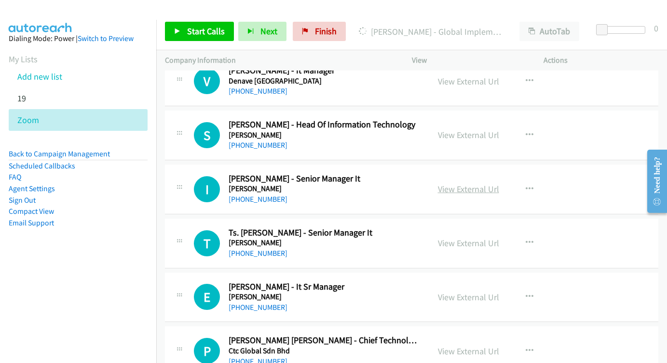
click at [453, 183] on link "View External Url" at bounding box center [468, 188] width 61 height 11
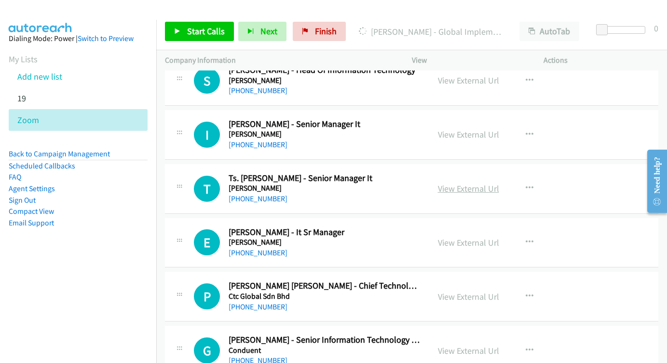
scroll to position [4173, 0]
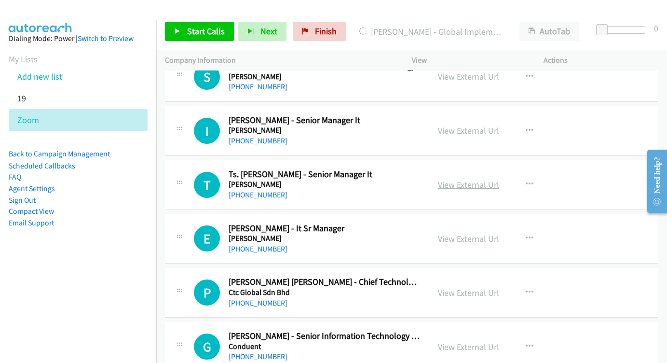
click at [473, 179] on link "View External Url" at bounding box center [468, 184] width 61 height 11
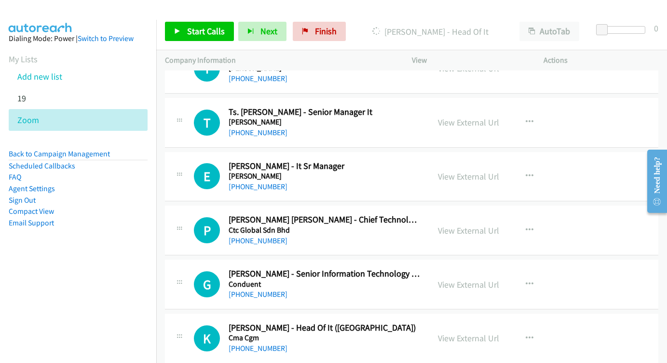
scroll to position [4251, 0]
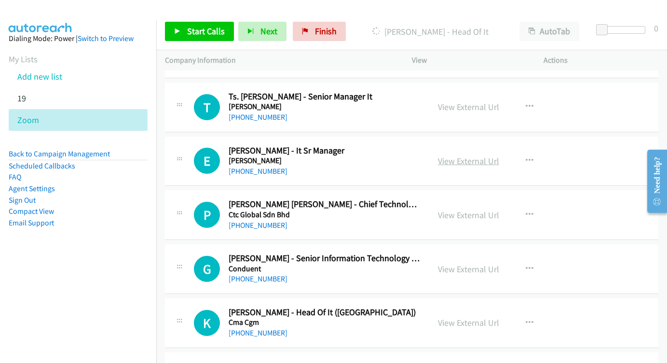
click at [486, 155] on link "View External Url" at bounding box center [468, 160] width 61 height 11
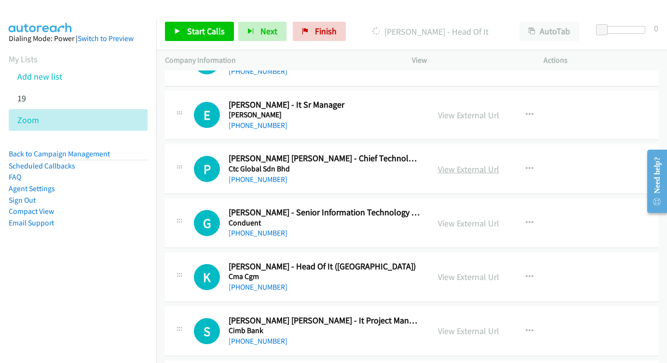
click at [462, 164] on link "View External Url" at bounding box center [468, 169] width 61 height 11
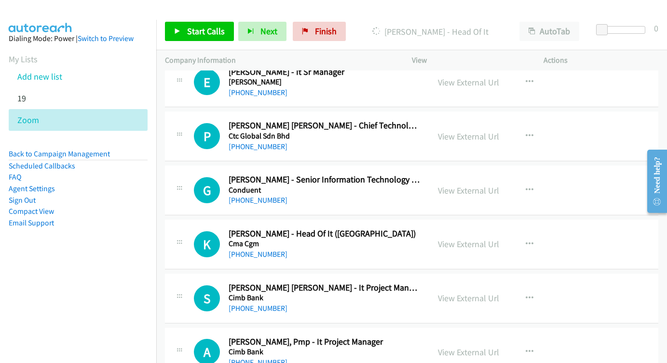
scroll to position [4339, 0]
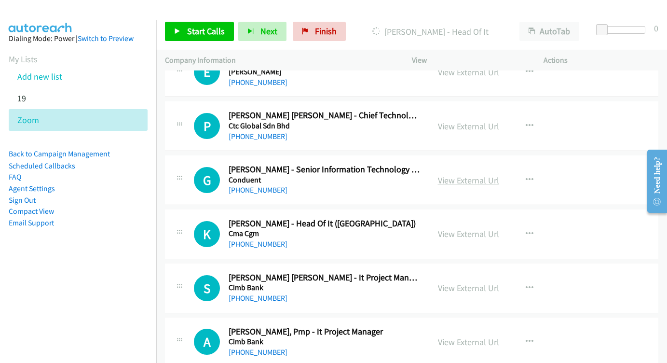
click at [444, 175] on link "View External Url" at bounding box center [468, 180] width 61 height 11
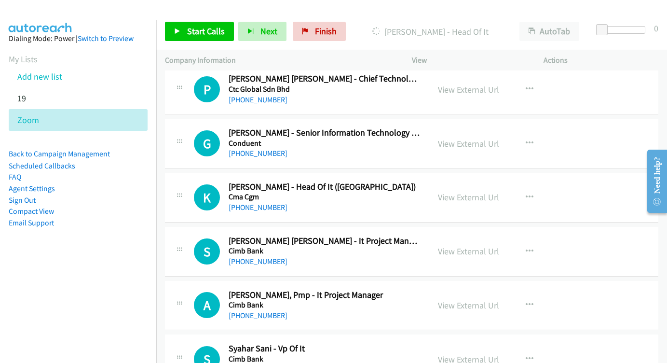
scroll to position [4387, 0]
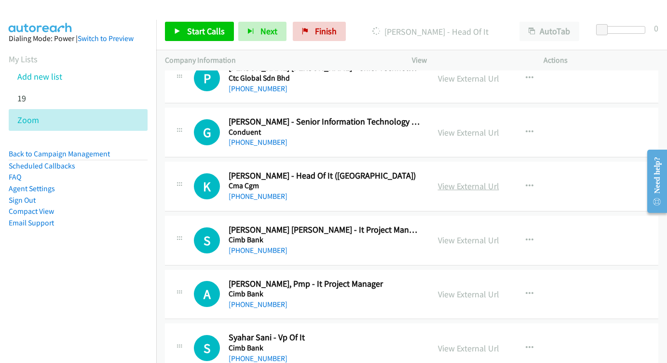
click at [463, 180] on link "View External Url" at bounding box center [468, 185] width 61 height 11
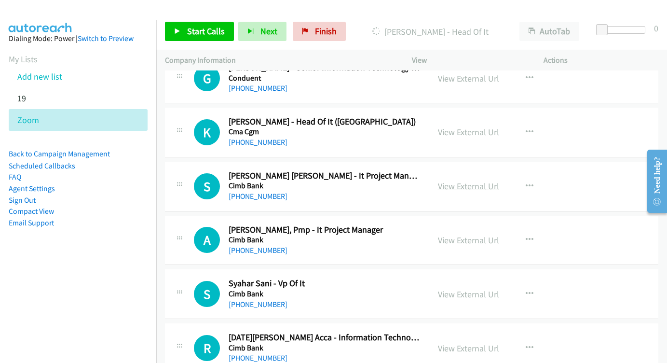
scroll to position [4443, 0]
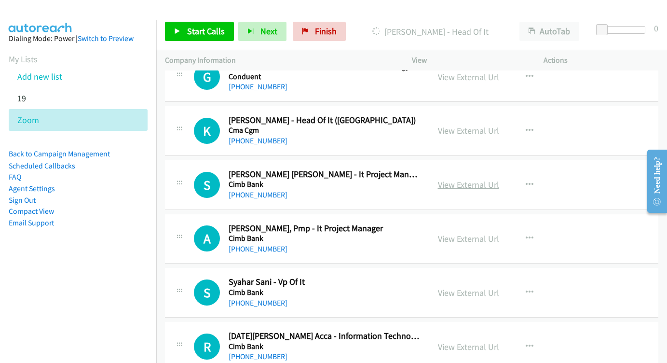
click at [466, 179] on link "View External Url" at bounding box center [468, 184] width 61 height 11
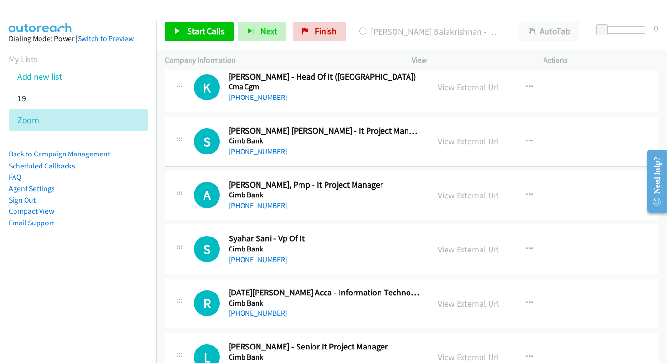
scroll to position [4496, 0]
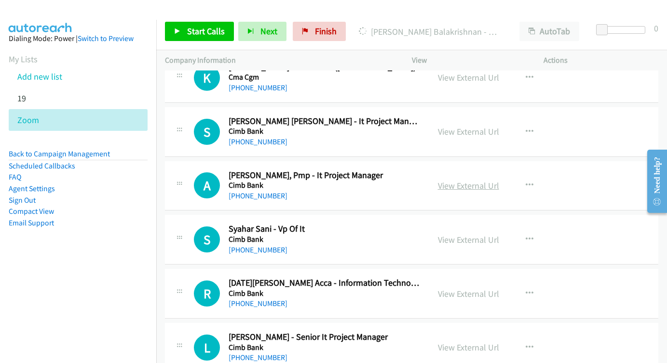
click at [464, 180] on link "View External Url" at bounding box center [468, 185] width 61 height 11
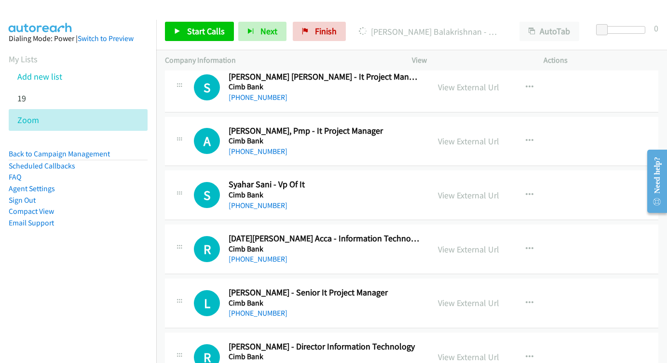
scroll to position [4551, 0]
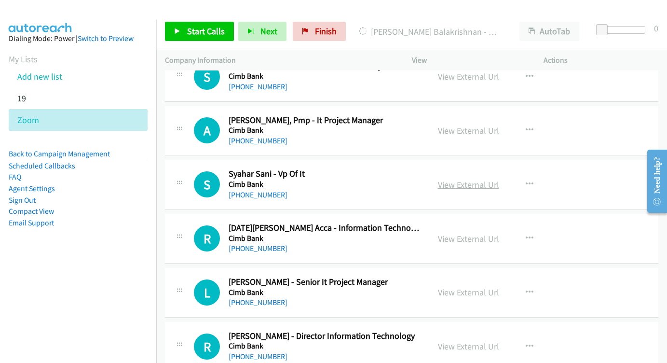
click at [452, 179] on link "View External Url" at bounding box center [468, 184] width 61 height 11
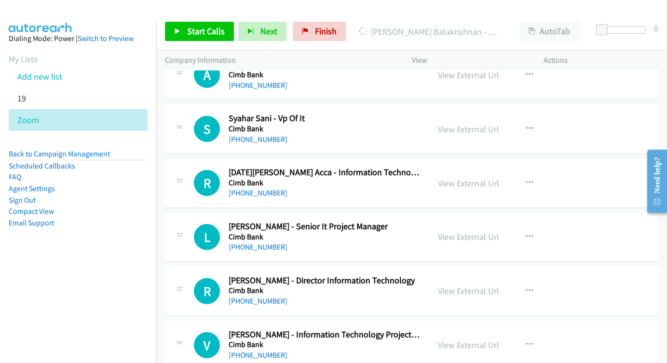
scroll to position [4607, 0]
click at [458, 177] on link "View External Url" at bounding box center [468, 182] width 61 height 11
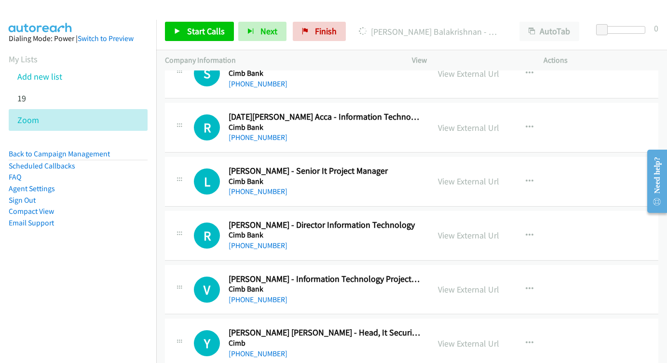
scroll to position [4662, 0]
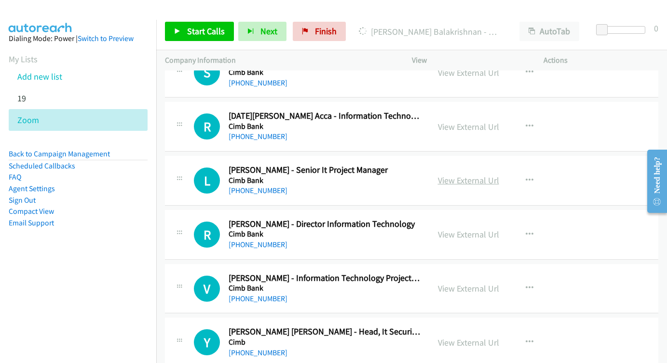
click at [478, 175] on link "View External Url" at bounding box center [468, 180] width 61 height 11
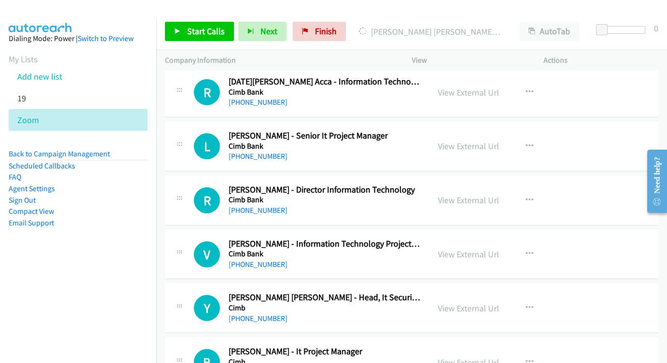
scroll to position [4706, 0]
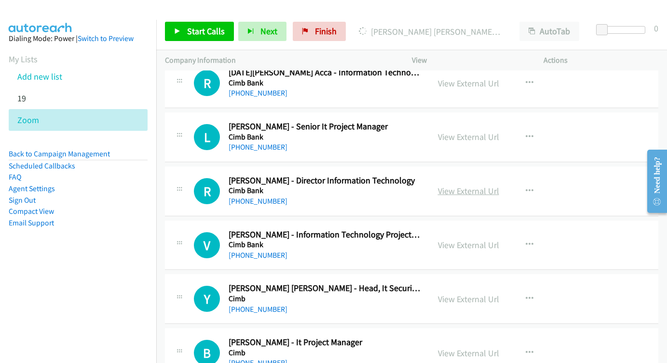
click at [464, 185] on link "View External Url" at bounding box center [468, 190] width 61 height 11
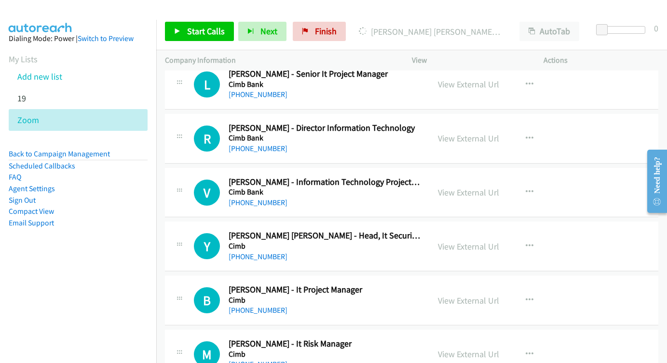
scroll to position [4759, 0]
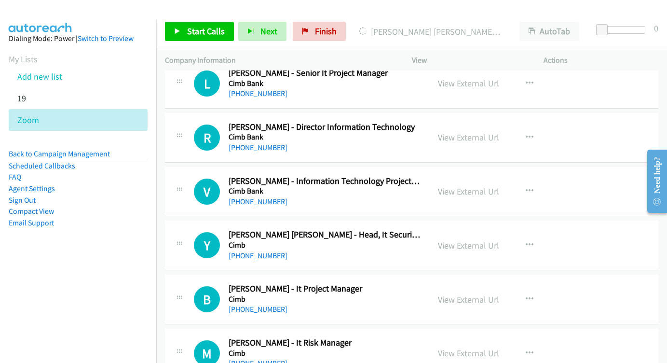
click at [464, 185] on div "View External Url" at bounding box center [468, 191] width 61 height 13
click at [474, 186] on link "View External Url" at bounding box center [468, 191] width 61 height 11
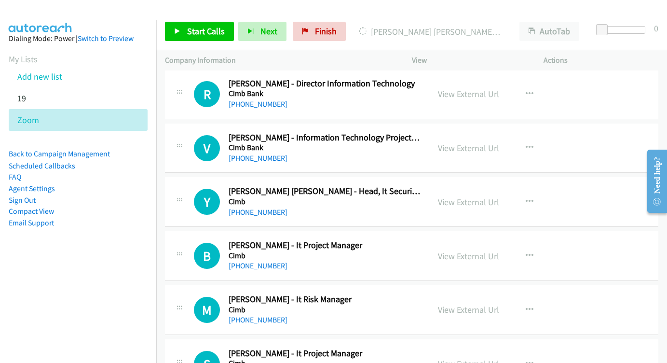
scroll to position [4808, 0]
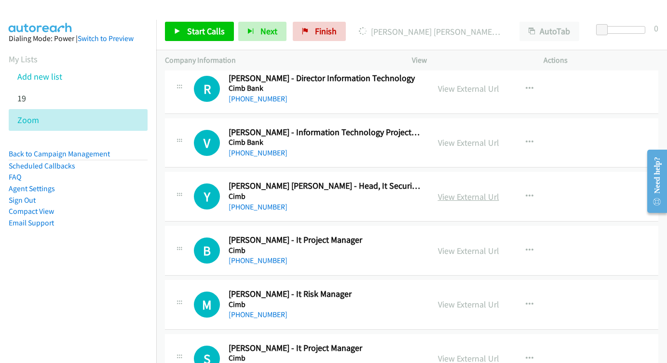
click at [479, 191] on link "View External Url" at bounding box center [468, 196] width 61 height 11
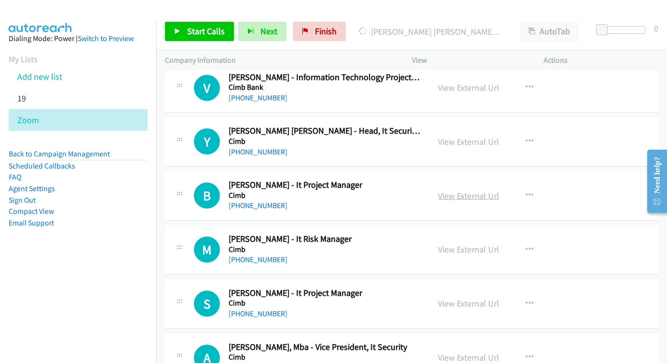
scroll to position [4864, 0]
click at [475, 190] on link "View External Url" at bounding box center [468, 195] width 61 height 11
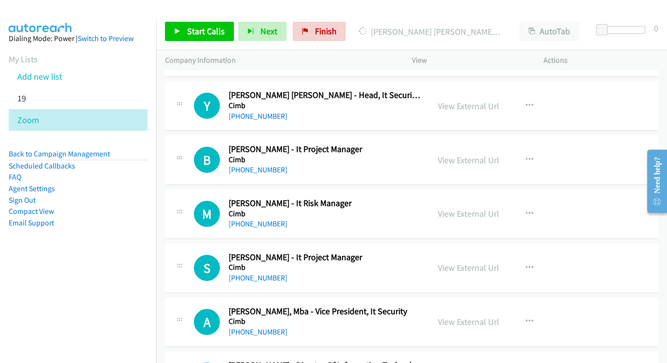
scroll to position [4915, 0]
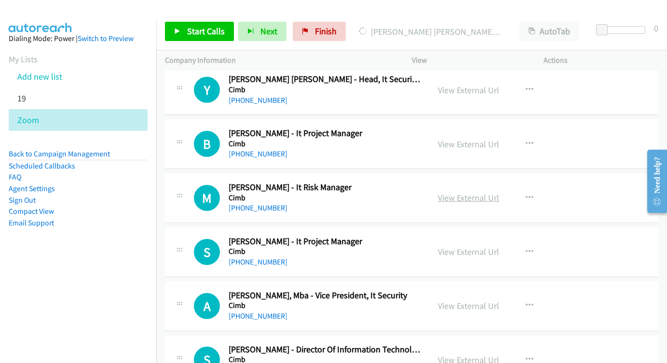
click at [453, 192] on link "View External Url" at bounding box center [468, 197] width 61 height 11
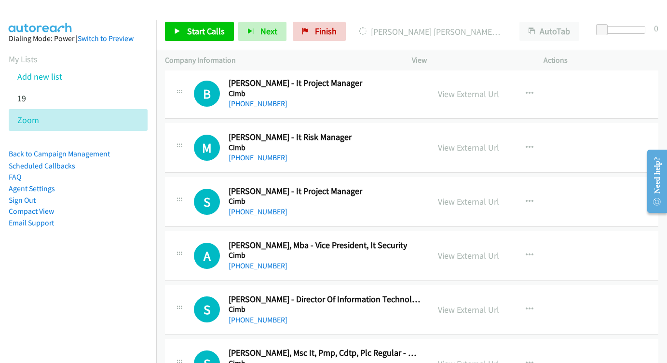
scroll to position [4966, 0]
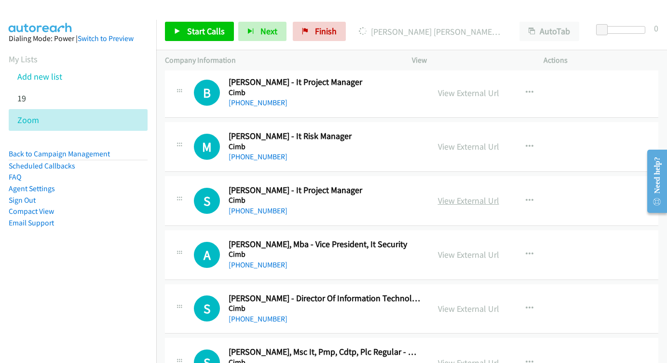
click at [456, 195] on link "View External Url" at bounding box center [468, 200] width 61 height 11
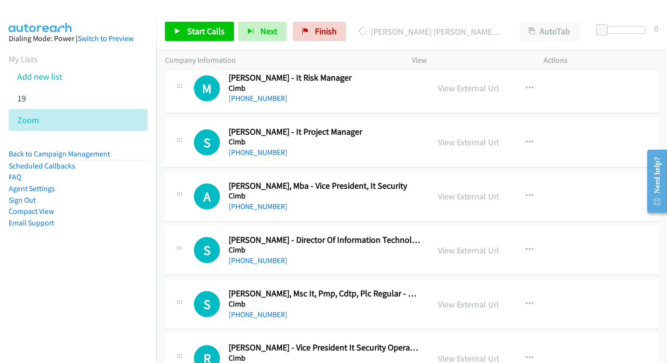
scroll to position [5025, 0]
click at [483, 190] on link "View External Url" at bounding box center [468, 195] width 61 height 11
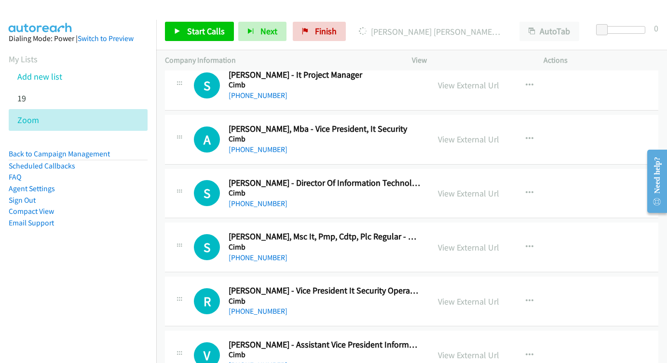
scroll to position [5082, 0]
click at [467, 187] on link "View External Url" at bounding box center [468, 192] width 61 height 11
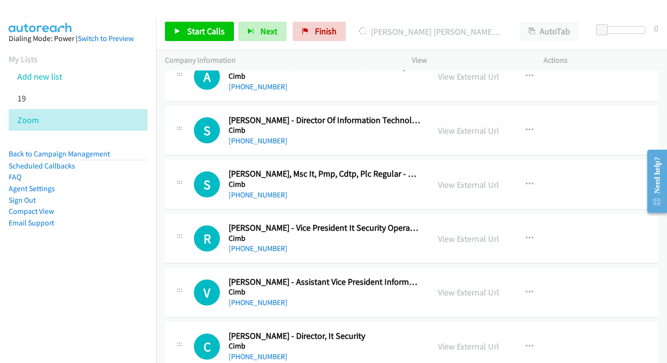
scroll to position [5194, 0]
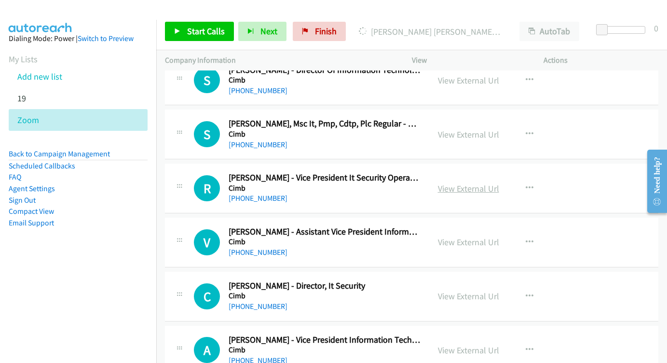
click at [472, 183] on link "View External Url" at bounding box center [468, 188] width 61 height 11
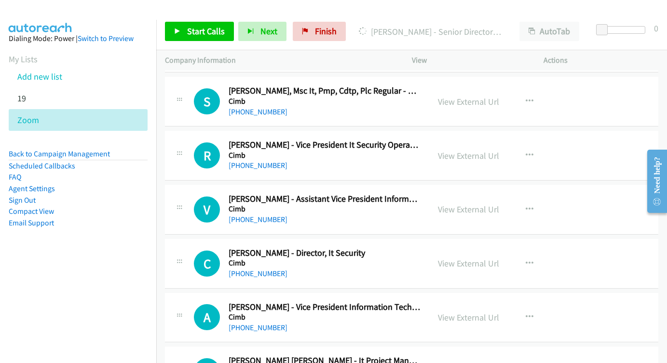
scroll to position [5240, 0]
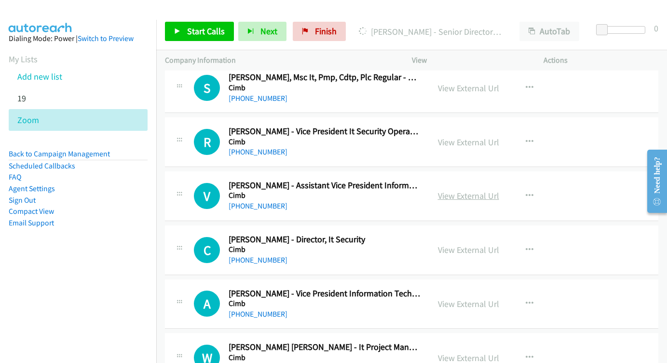
click at [470, 190] on link "View External Url" at bounding box center [468, 195] width 61 height 11
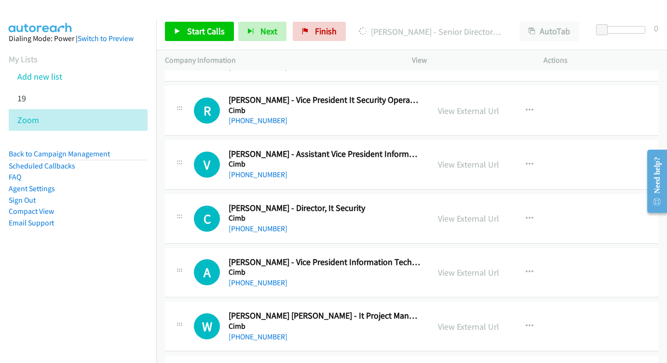
scroll to position [5288, 0]
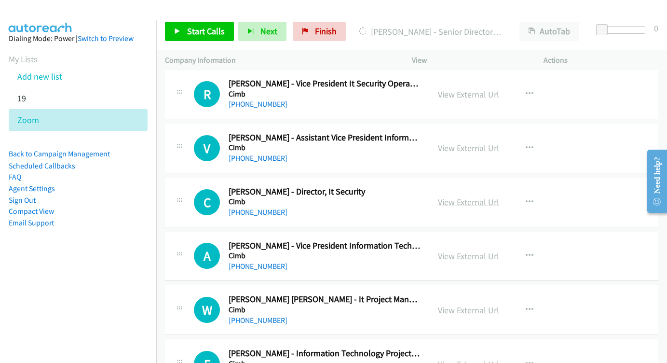
click at [452, 196] on link "View External Url" at bounding box center [468, 201] width 61 height 11
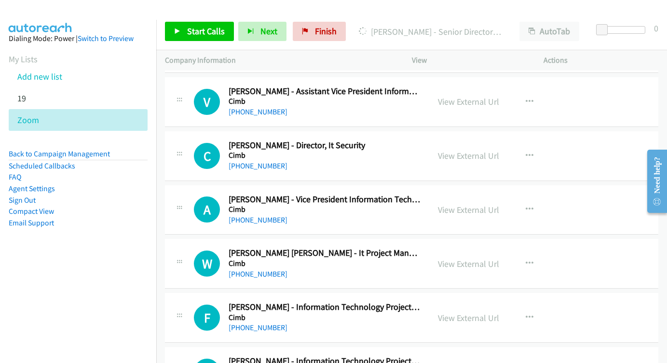
scroll to position [5346, 0]
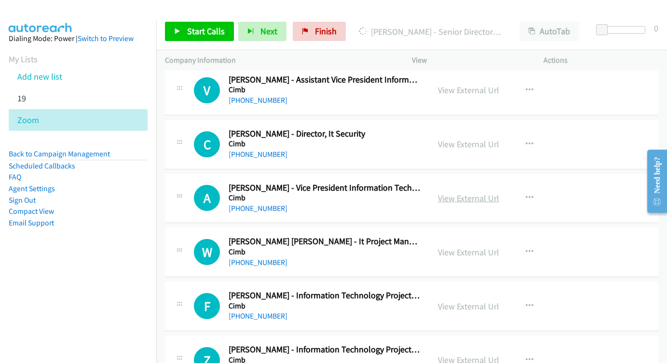
click at [449, 192] on link "View External Url" at bounding box center [468, 197] width 61 height 11
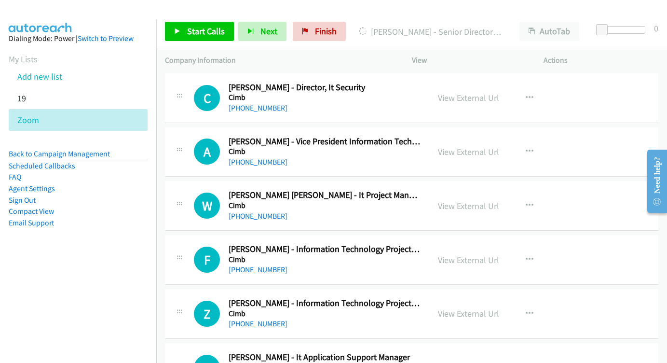
scroll to position [5394, 0]
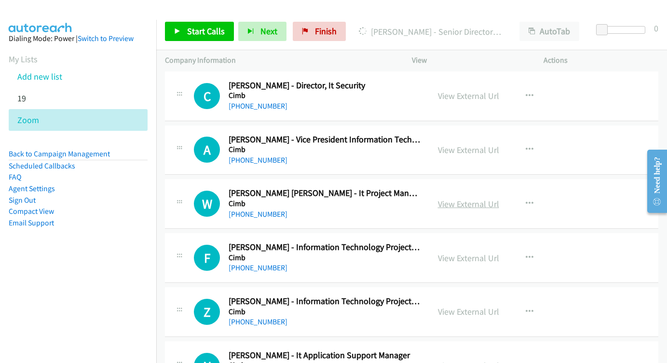
click at [463, 198] on link "View External Url" at bounding box center [468, 203] width 61 height 11
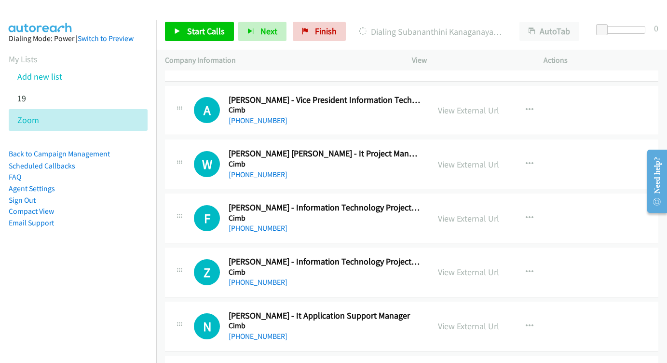
scroll to position [5449, 0]
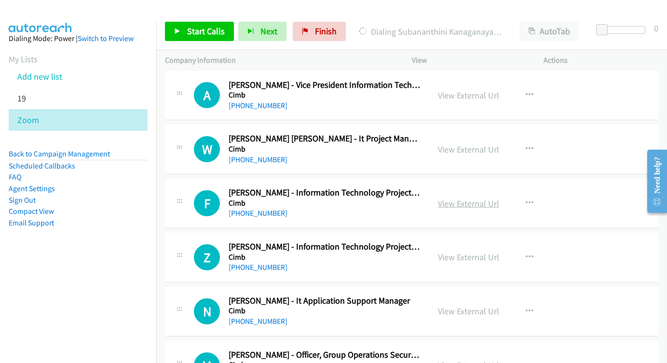
click at [463, 198] on link "View External Url" at bounding box center [468, 203] width 61 height 11
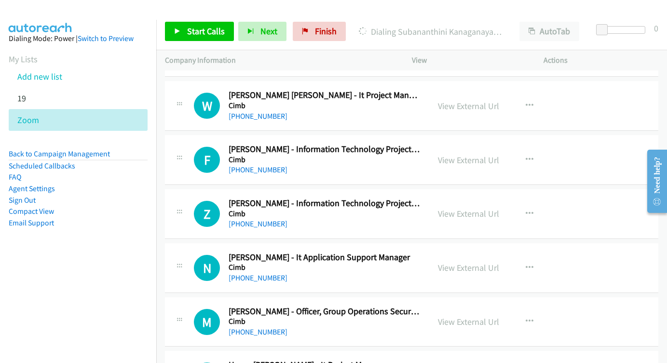
scroll to position [5494, 0]
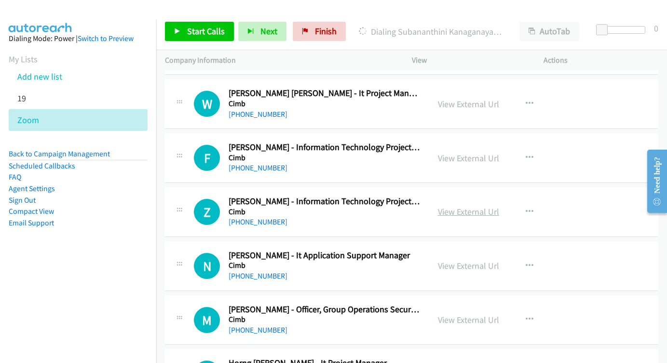
click at [454, 206] on link "View External Url" at bounding box center [468, 211] width 61 height 11
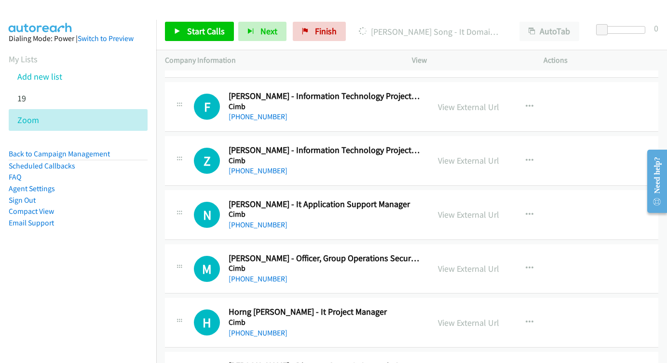
scroll to position [5556, 0]
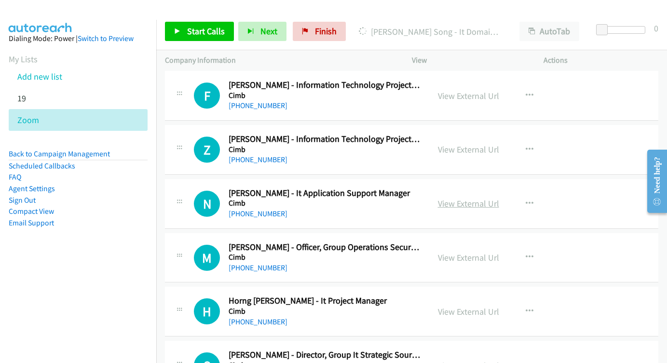
click at [474, 198] on link "View External Url" at bounding box center [468, 203] width 61 height 11
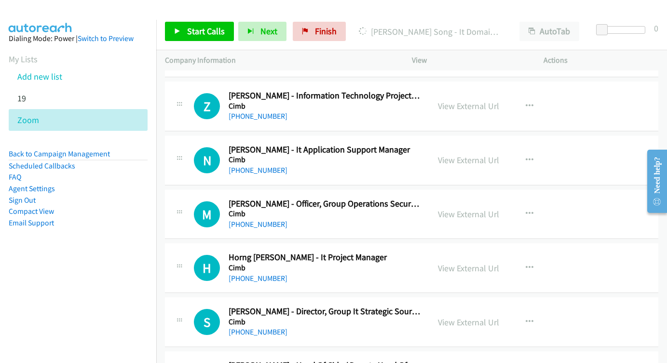
scroll to position [5602, 0]
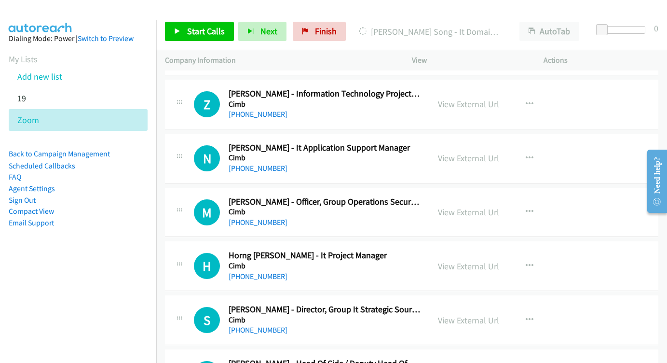
click at [464, 206] on link "View External Url" at bounding box center [468, 211] width 61 height 11
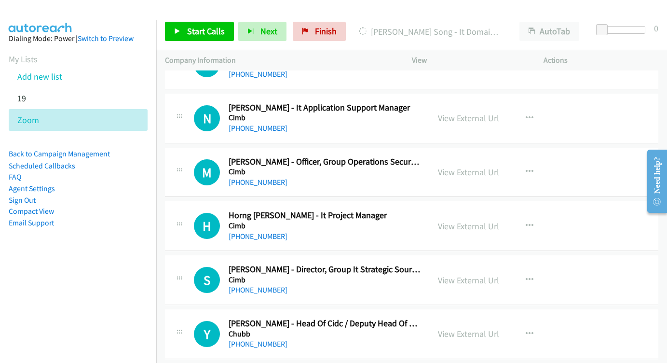
scroll to position [5683, 0]
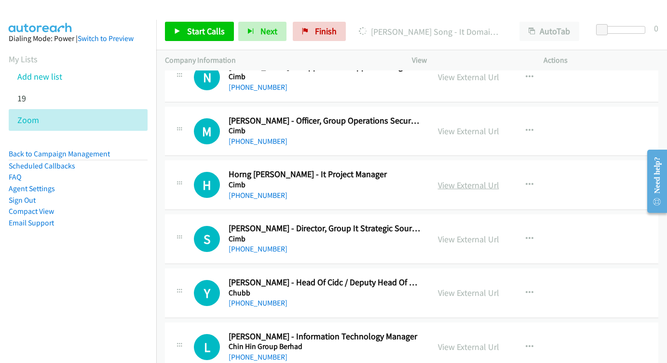
click at [447, 179] on link "View External Url" at bounding box center [468, 184] width 61 height 11
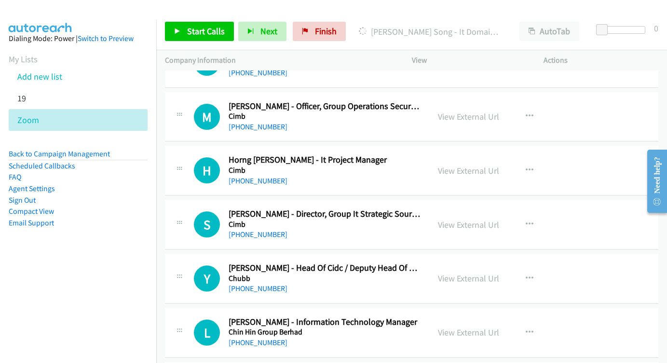
scroll to position [5720, 0]
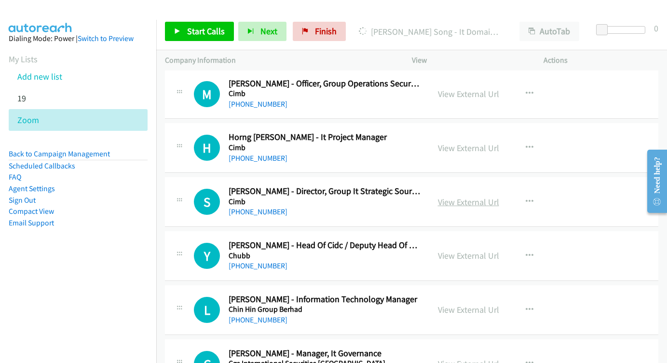
click at [461, 196] on link "View External Url" at bounding box center [468, 201] width 61 height 11
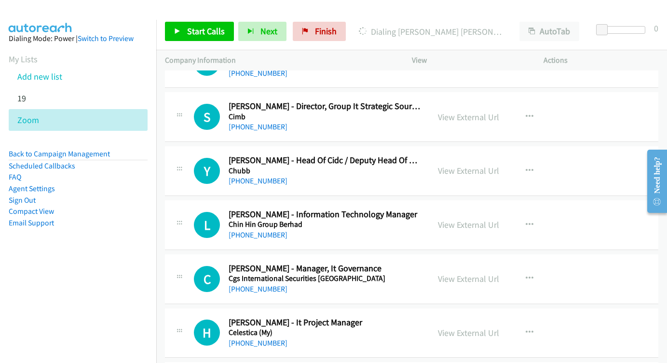
scroll to position [5819, 0]
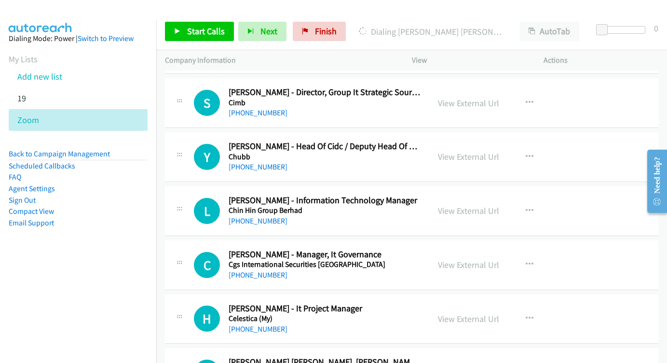
click at [450, 204] on div "View External Url" at bounding box center [468, 210] width 61 height 13
click at [451, 205] on link "View External Url" at bounding box center [468, 210] width 61 height 11
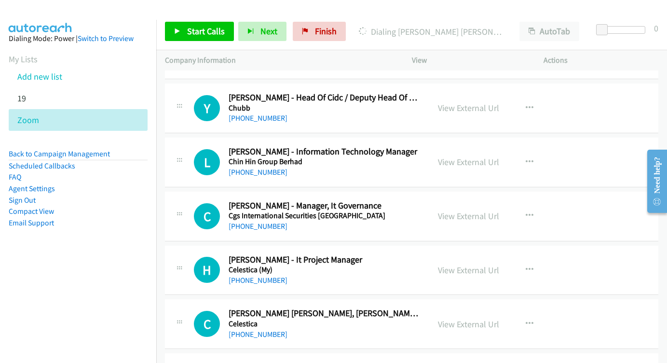
scroll to position [5875, 0]
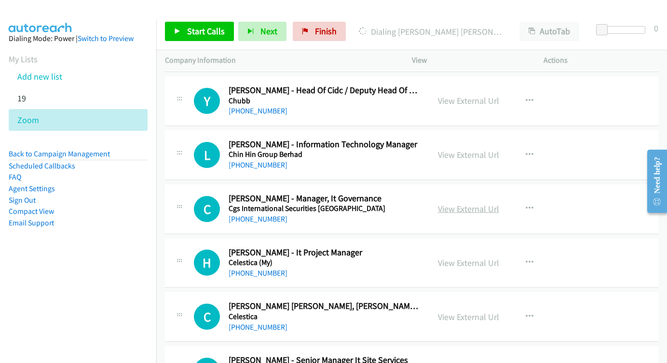
click at [475, 203] on link "View External Url" at bounding box center [468, 208] width 61 height 11
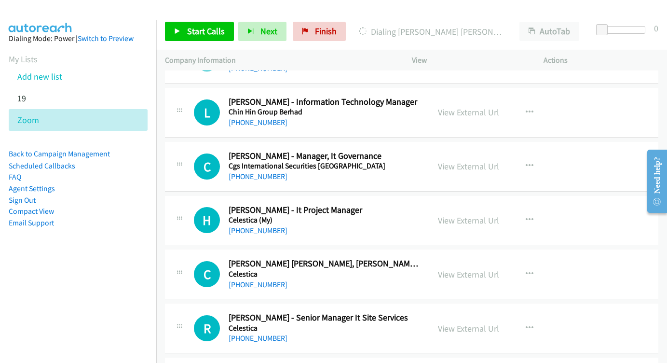
scroll to position [5932, 0]
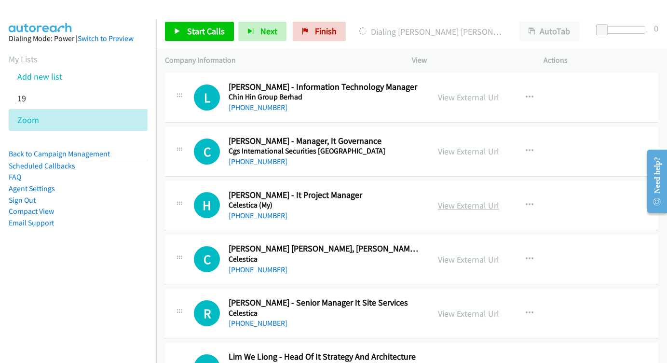
click at [457, 200] on link "View External Url" at bounding box center [468, 205] width 61 height 11
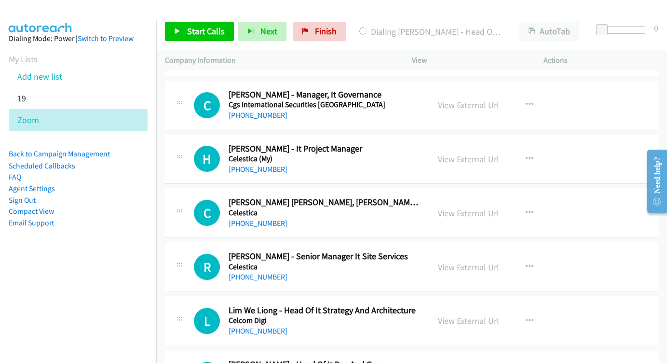
scroll to position [5987, 0]
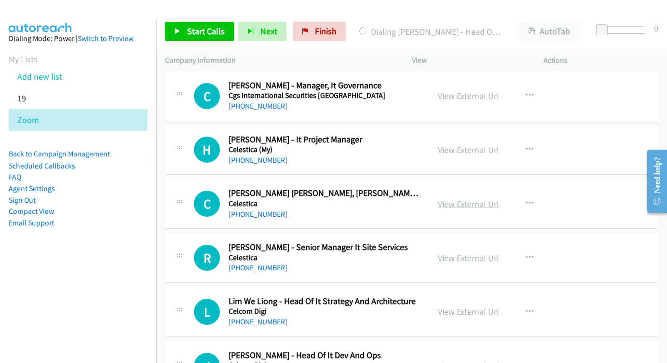
click at [460, 198] on link "View External Url" at bounding box center [468, 203] width 61 height 11
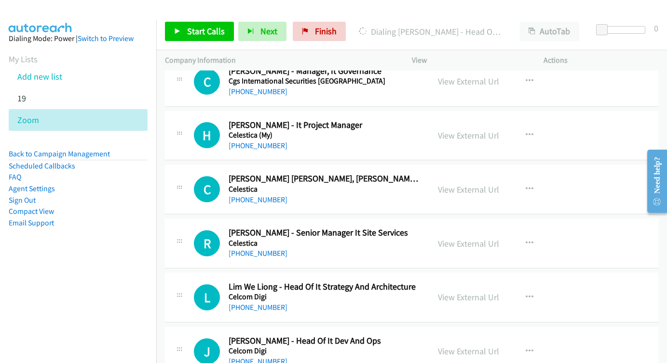
scroll to position [6020, 0]
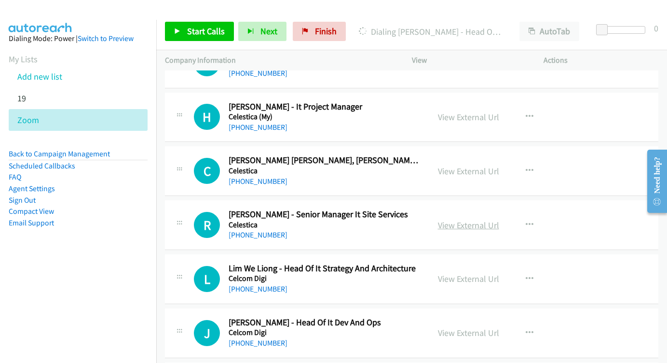
click at [483, 219] on link "View External Url" at bounding box center [468, 224] width 61 height 11
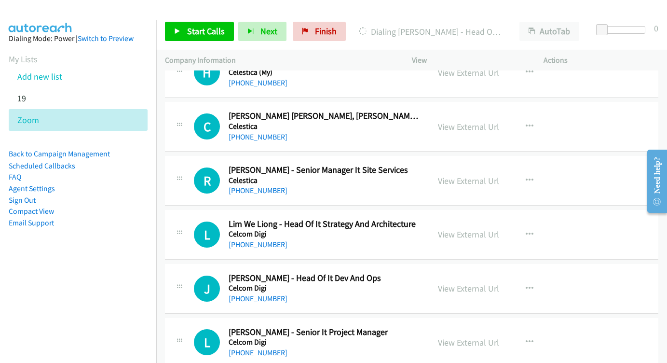
scroll to position [6079, 0]
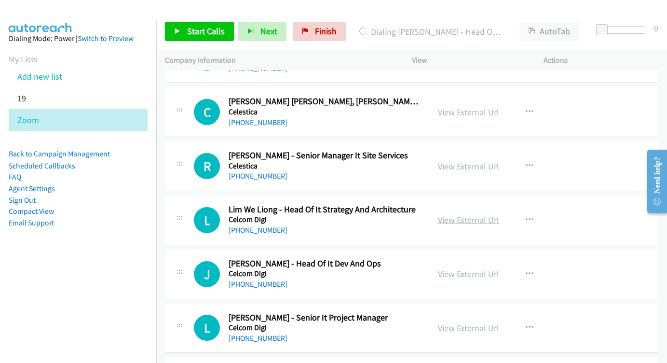
click at [475, 214] on link "View External Url" at bounding box center [468, 219] width 61 height 11
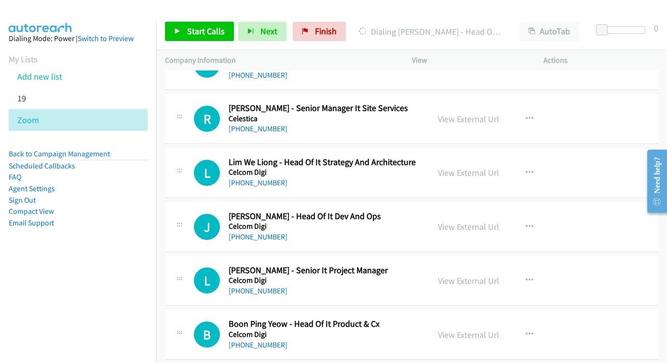
scroll to position [6128, 0]
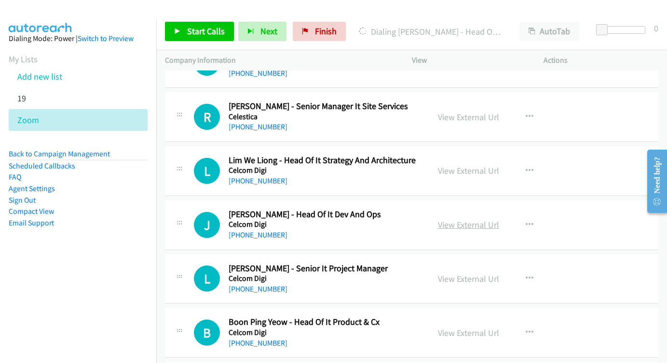
click at [463, 219] on link "View External Url" at bounding box center [468, 224] width 61 height 11
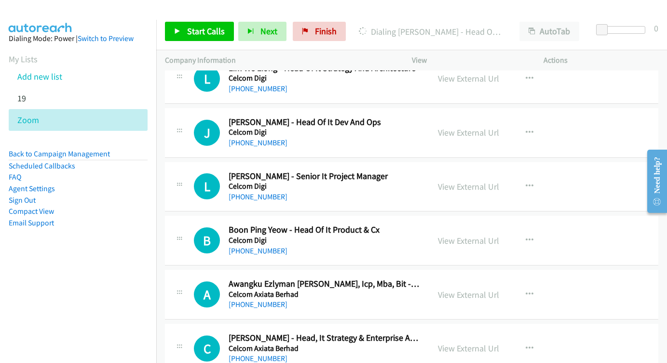
scroll to position [6204, 0]
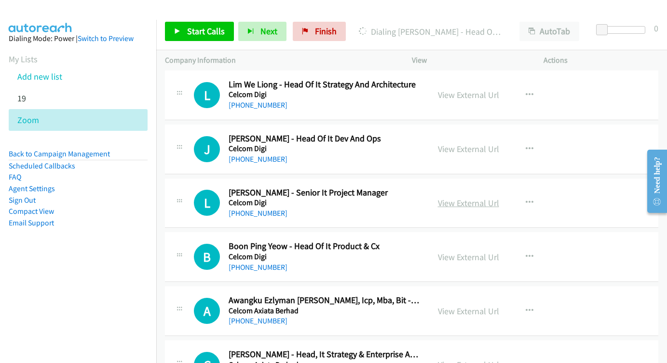
click at [454, 197] on link "View External Url" at bounding box center [468, 202] width 61 height 11
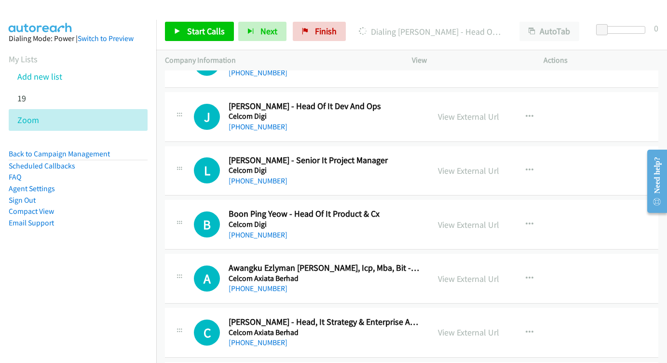
scroll to position [6248, 0]
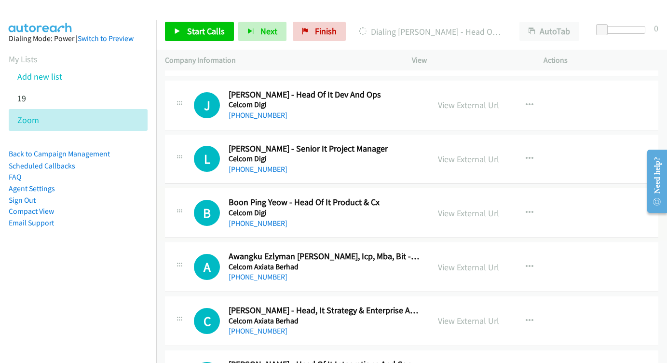
click at [449, 206] on div "View External Url" at bounding box center [468, 212] width 61 height 13
click at [452, 207] on link "View External Url" at bounding box center [468, 212] width 61 height 11
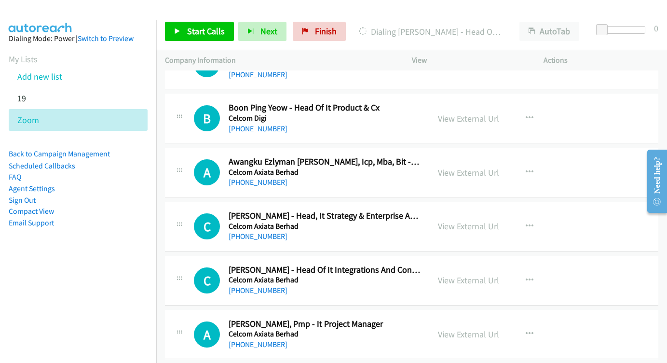
scroll to position [6354, 0]
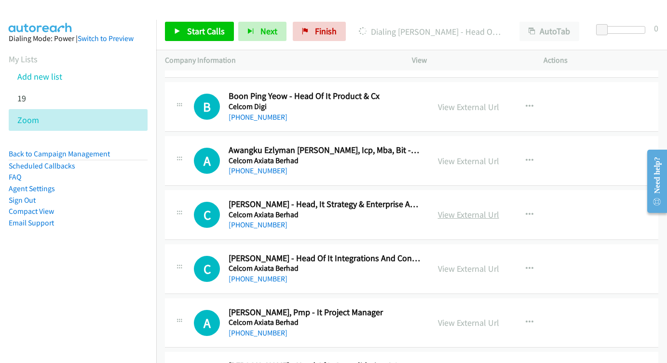
click at [452, 209] on link "View External Url" at bounding box center [468, 214] width 61 height 11
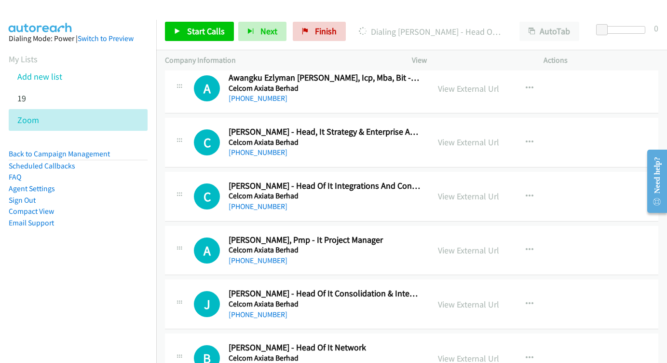
scroll to position [6424, 0]
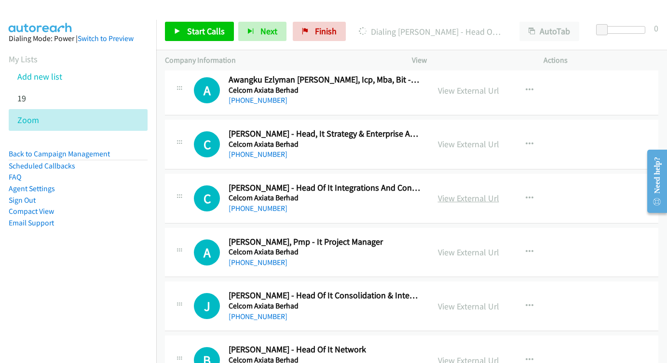
click at [477, 192] on link "View External Url" at bounding box center [468, 197] width 61 height 11
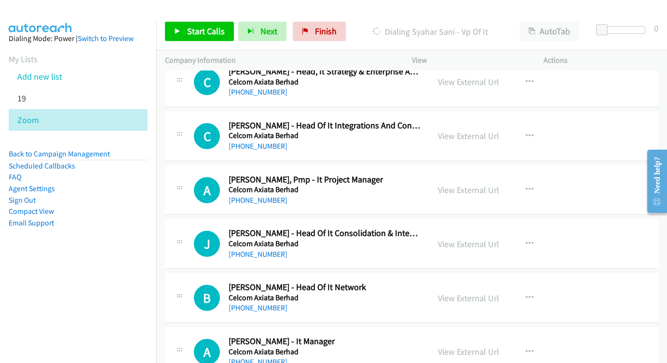
scroll to position [6476, 0]
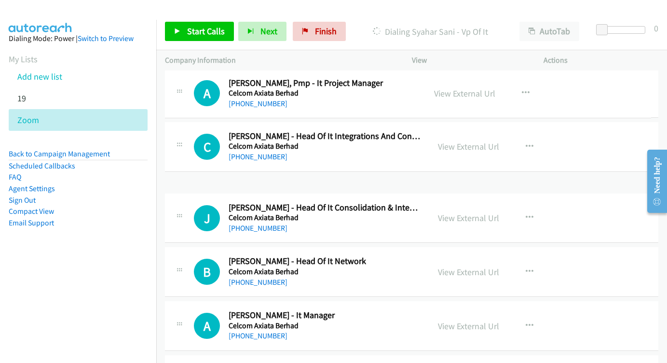
drag, startPoint x: 476, startPoint y: 90, endPoint x: 422, endPoint y: 98, distance: 54.6
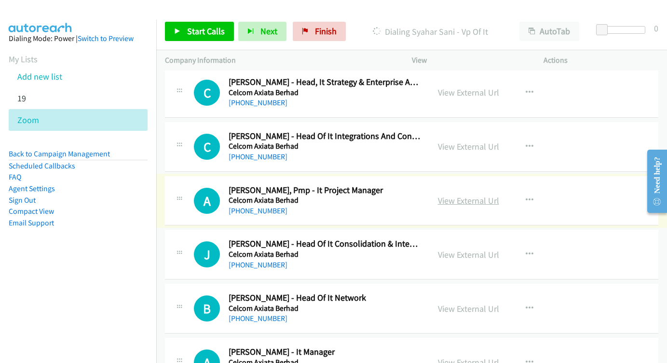
click at [487, 195] on link "View External Url" at bounding box center [468, 200] width 61 height 11
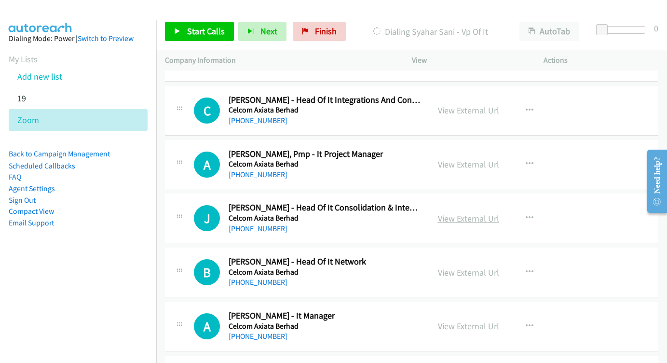
scroll to position [6513, 0]
click at [473, 212] on link "View External Url" at bounding box center [468, 217] width 61 height 11
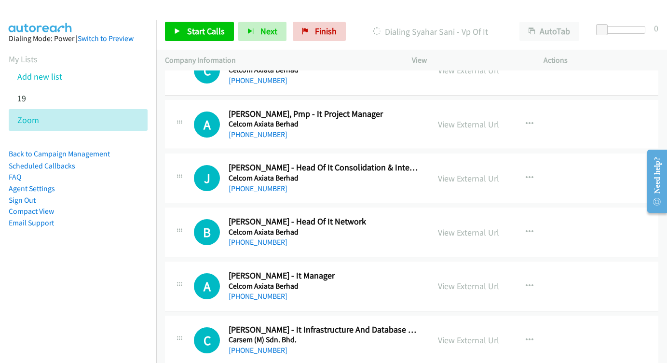
scroll to position [6564, 0]
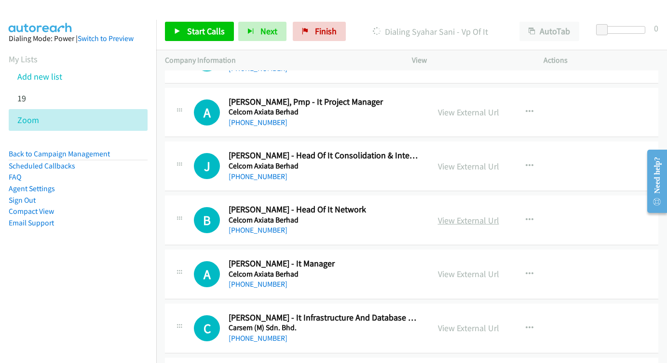
click at [477, 215] on link "View External Url" at bounding box center [468, 220] width 61 height 11
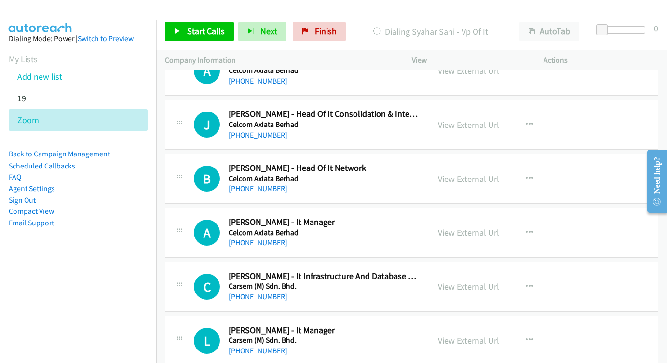
scroll to position [6617, 0]
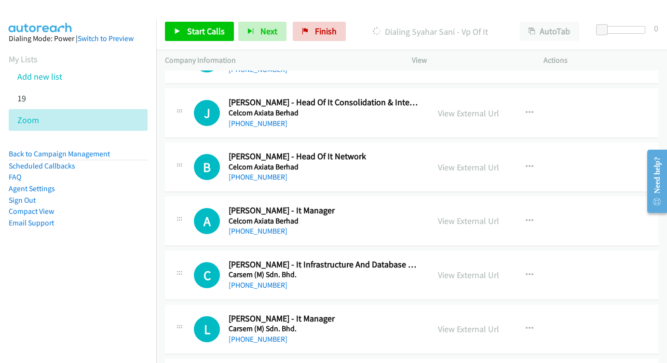
click at [475, 205] on div "View External Url View External Url Schedule/Manage Callback Start Calls Here R…" at bounding box center [499, 221] width 141 height 32
click at [473, 205] on div "View External Url View External Url Schedule/Manage Callback Start Calls Here R…" at bounding box center [499, 221] width 141 height 32
click at [455, 215] on link "View External Url" at bounding box center [468, 220] width 61 height 11
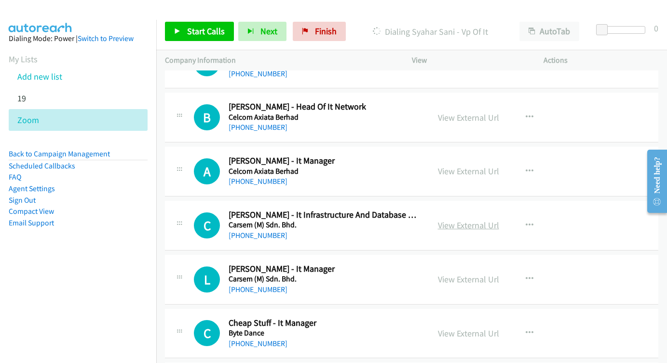
scroll to position [6666, 0]
click at [474, 220] on link "View External Url" at bounding box center [468, 225] width 61 height 11
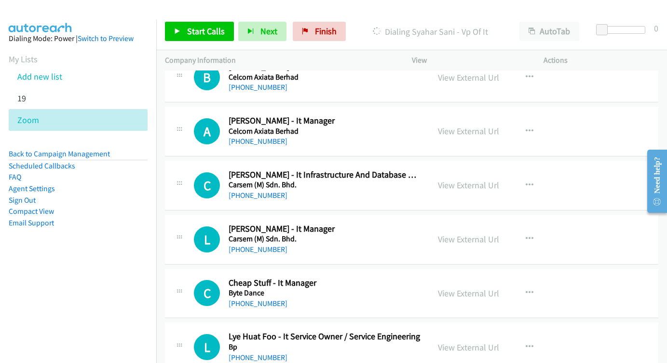
scroll to position [6714, 0]
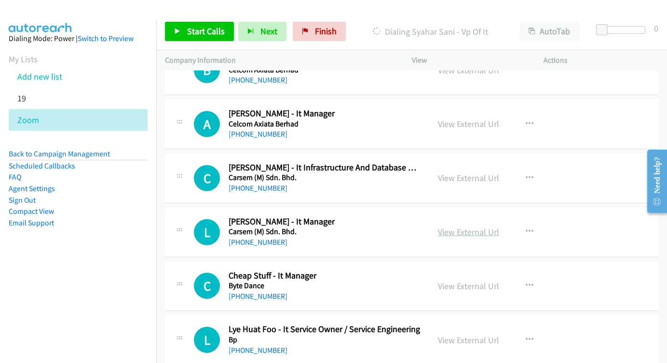
click at [488, 226] on link "View External Url" at bounding box center [468, 231] width 61 height 11
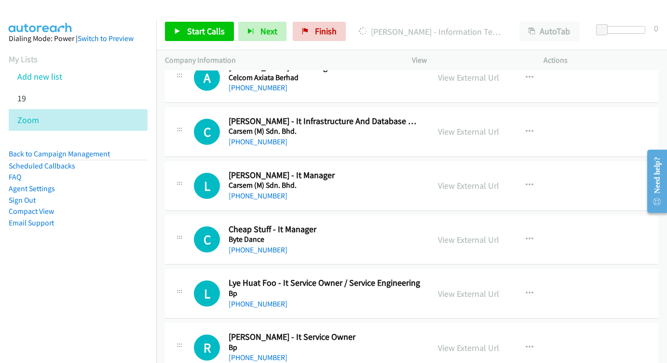
scroll to position [6782, 0]
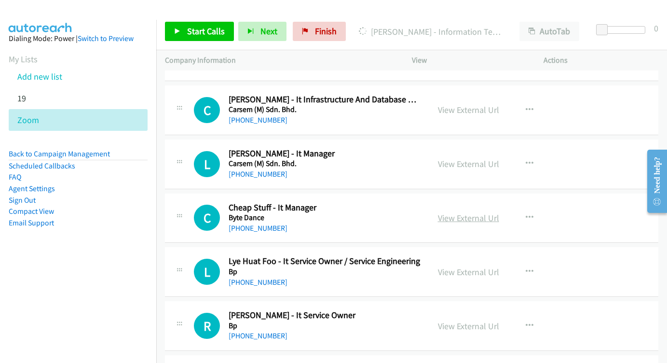
click at [467, 212] on link "View External Url" at bounding box center [468, 217] width 61 height 11
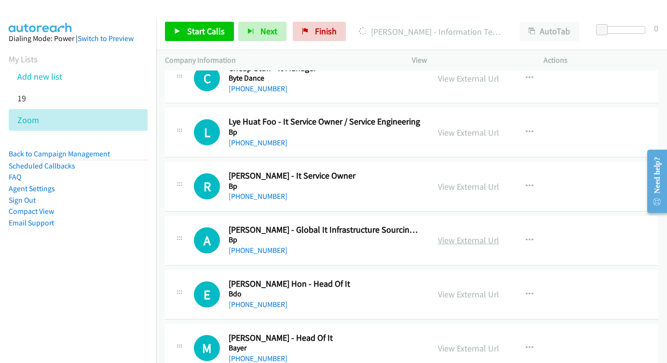
scroll to position [6929, 0]
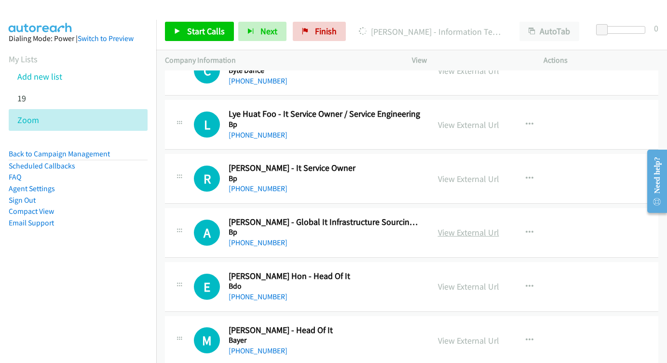
click at [461, 227] on link "View External Url" at bounding box center [468, 232] width 61 height 11
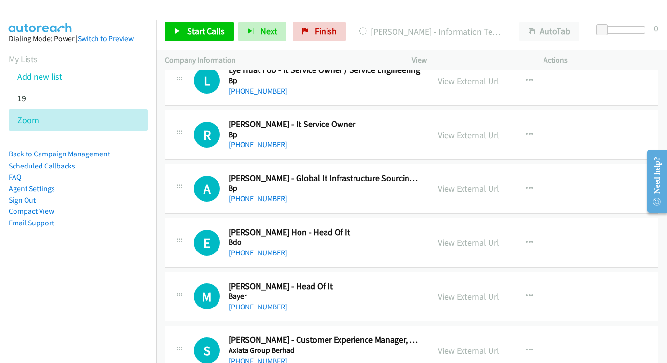
scroll to position [6983, 0]
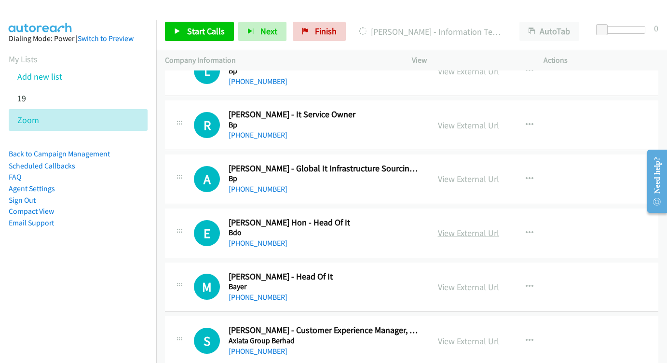
click at [482, 227] on link "View External Url" at bounding box center [468, 232] width 61 height 11
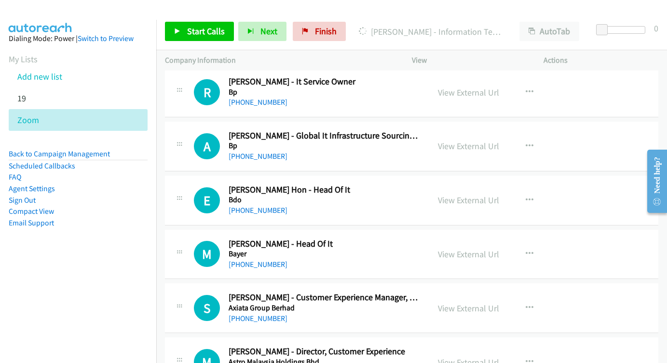
scroll to position [7034, 0]
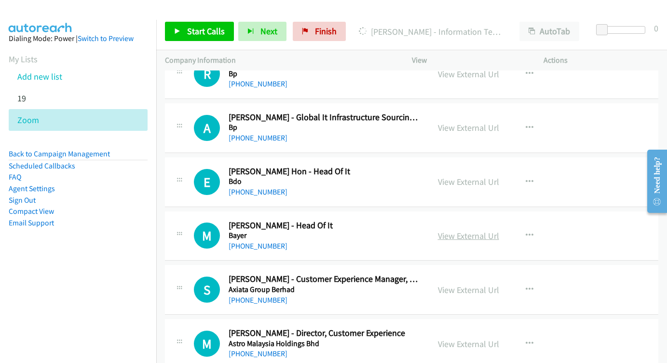
click at [444, 230] on link "View External Url" at bounding box center [468, 235] width 61 height 11
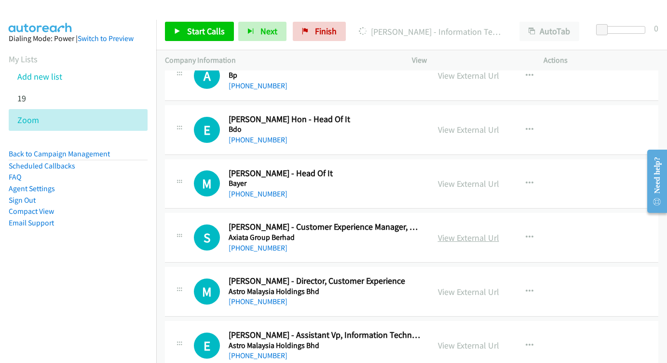
scroll to position [7087, 0]
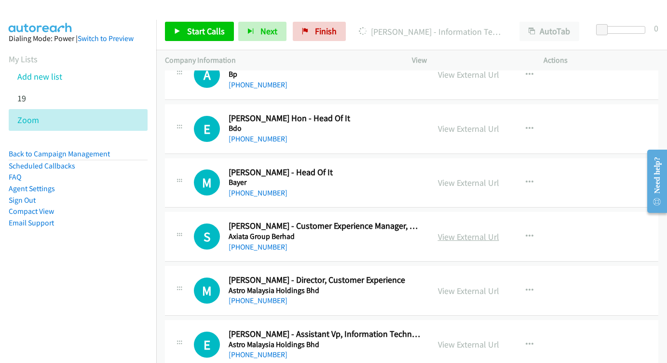
click at [453, 231] on link "View External Url" at bounding box center [468, 236] width 61 height 11
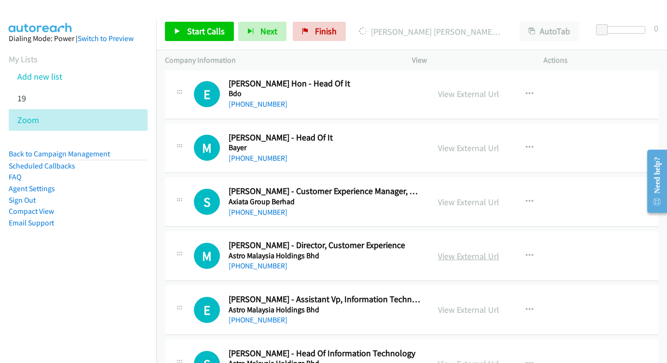
scroll to position [7130, 0]
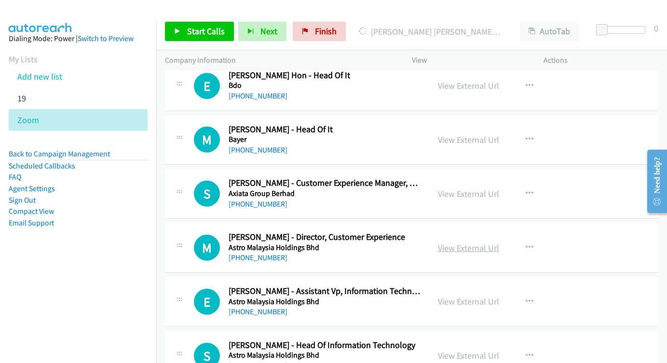
click at [451, 242] on link "View External Url" at bounding box center [468, 247] width 61 height 11
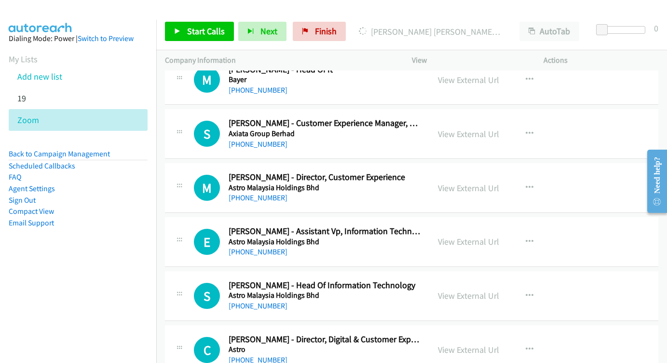
scroll to position [7196, 0]
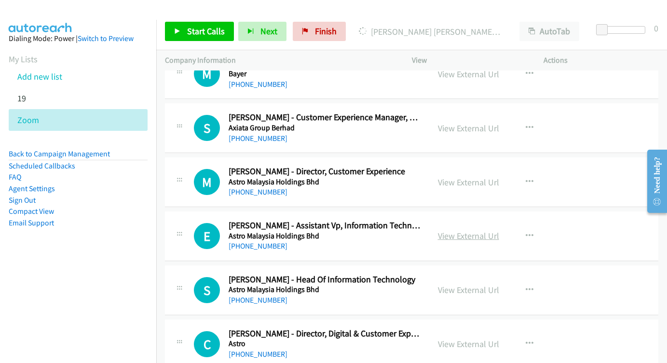
click at [466, 230] on link "View External Url" at bounding box center [468, 235] width 61 height 11
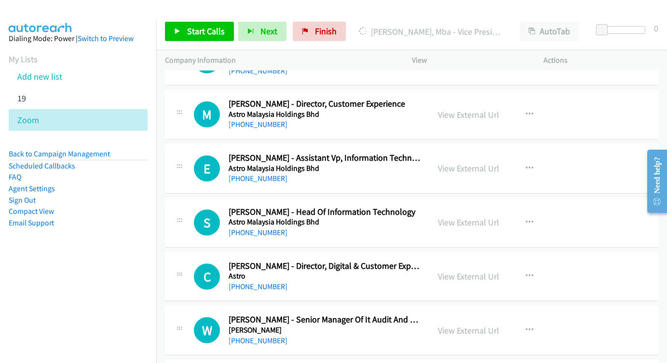
scroll to position [7265, 0]
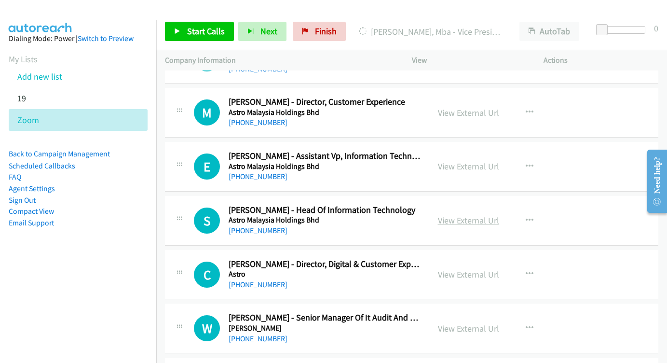
click at [478, 215] on link "View External Url" at bounding box center [468, 220] width 61 height 11
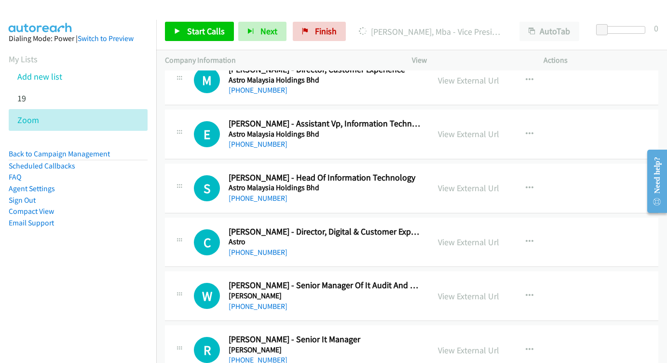
scroll to position [7307, 0]
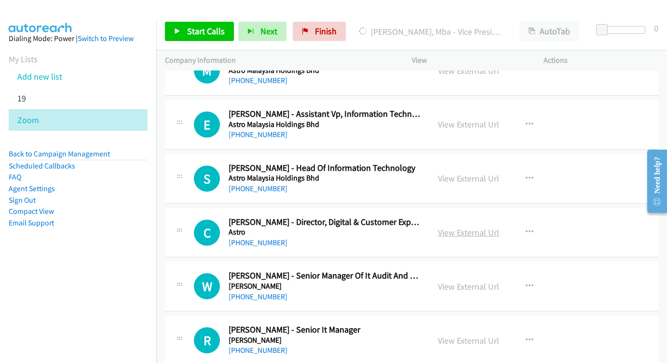
click at [455, 227] on link "View External Url" at bounding box center [468, 232] width 61 height 11
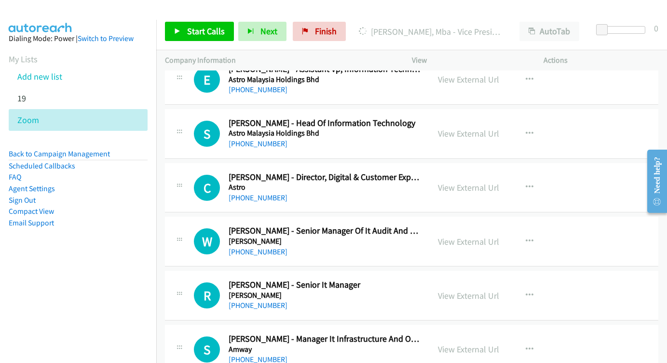
scroll to position [7370, 0]
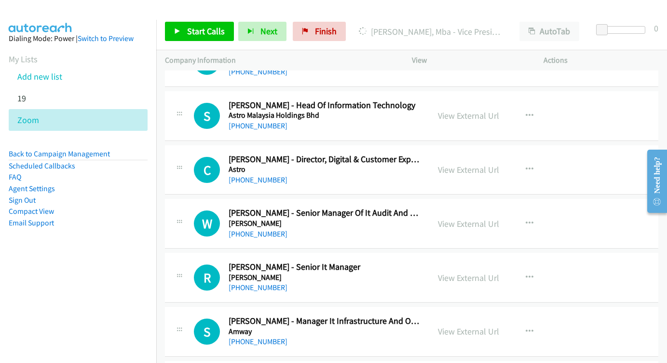
click at [459, 207] on div "View External Url View External Url Schedule/Manage Callback Start Calls Here R…" at bounding box center [499, 223] width 141 height 32
click at [456, 218] on link "View External Url" at bounding box center [468, 223] width 61 height 11
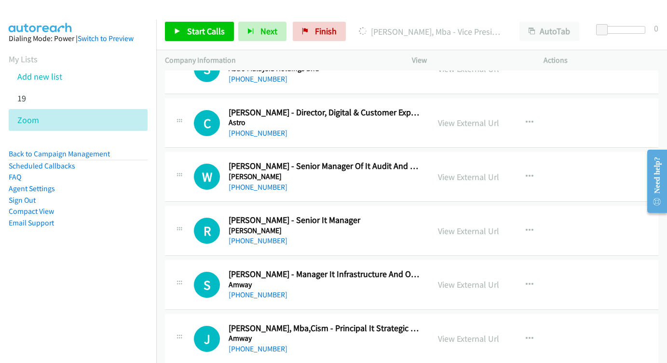
scroll to position [7418, 0]
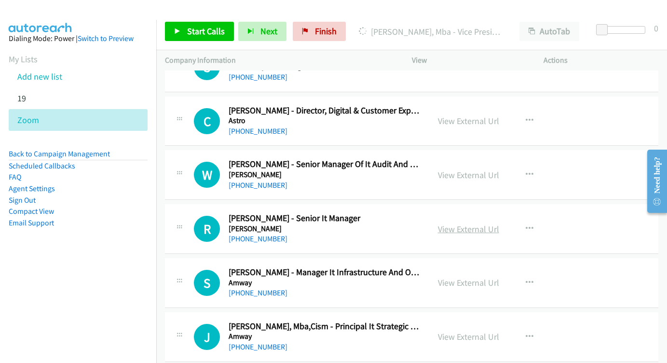
click at [449, 223] on link "View External Url" at bounding box center [468, 228] width 61 height 11
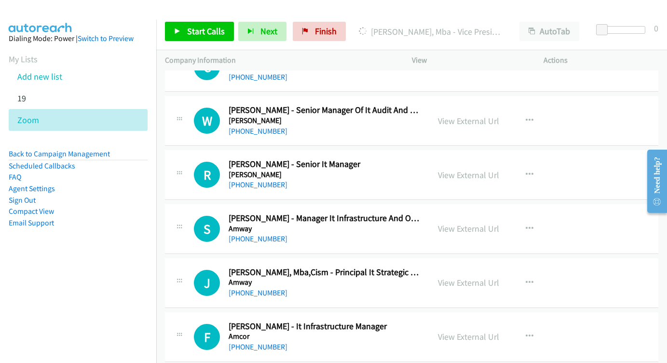
scroll to position [7474, 0]
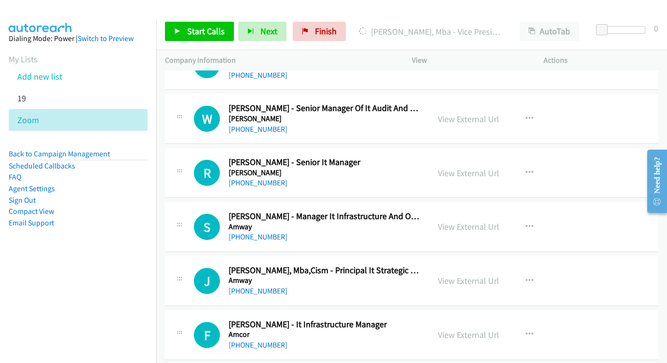
click at [465, 211] on div "View External Url View External Url Schedule/Manage Callback Start Calls Here R…" at bounding box center [499, 227] width 141 height 32
click at [455, 211] on div "View External Url View External Url Schedule/Manage Callback Start Calls Here R…" at bounding box center [499, 227] width 141 height 32
click at [456, 221] on link "View External Url" at bounding box center [468, 226] width 61 height 11
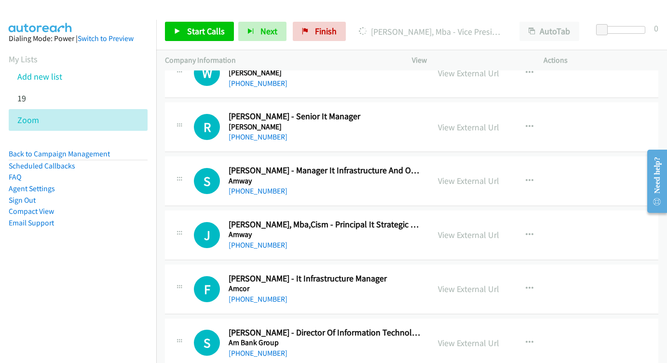
scroll to position [7522, 0]
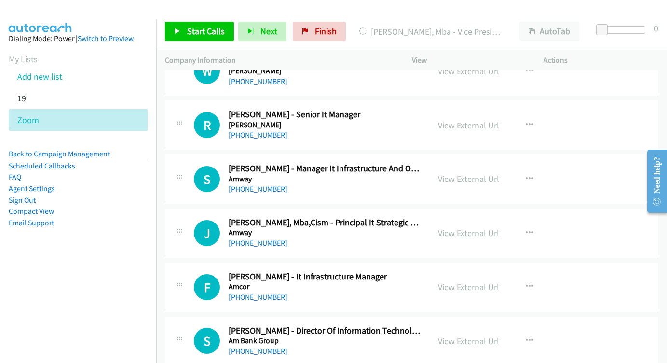
click at [462, 227] on link "View External Url" at bounding box center [468, 232] width 61 height 11
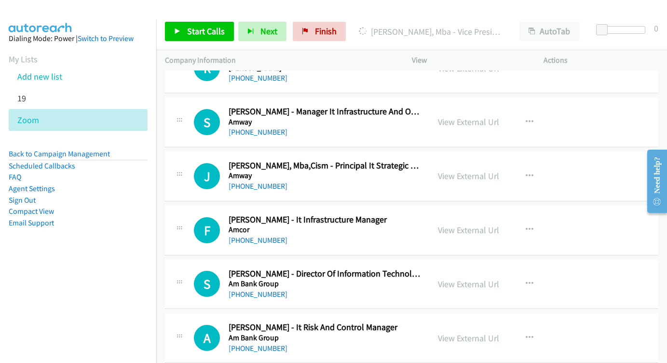
scroll to position [7577, 0]
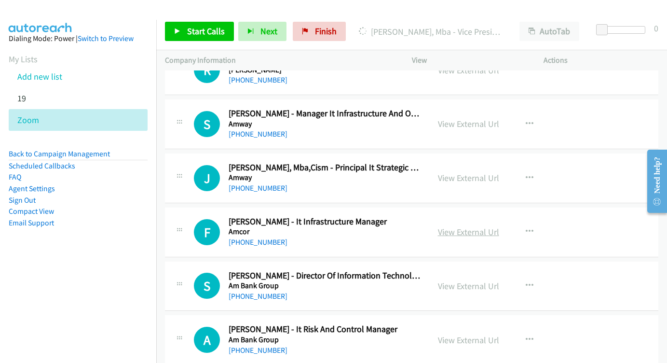
click at [457, 226] on link "View External Url" at bounding box center [468, 231] width 61 height 11
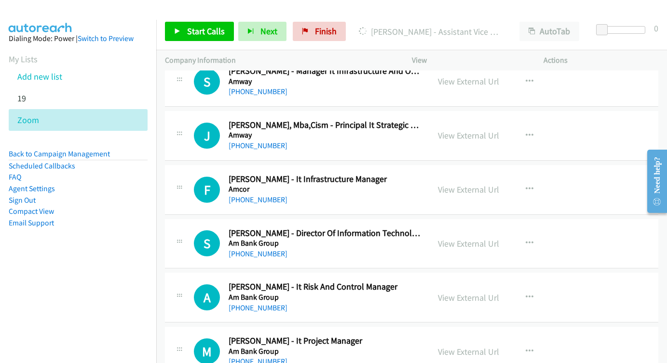
scroll to position [7623, 0]
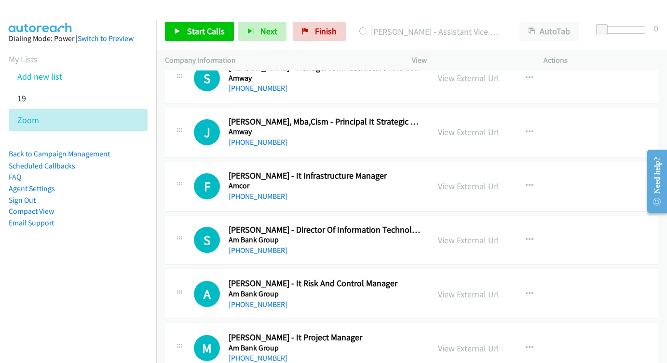
click at [453, 234] on link "View External Url" at bounding box center [468, 239] width 61 height 11
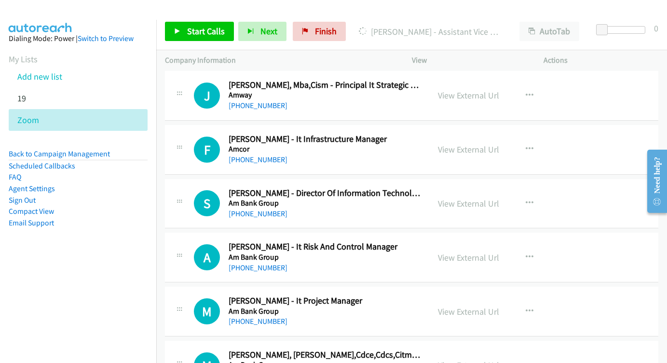
scroll to position [7688, 0]
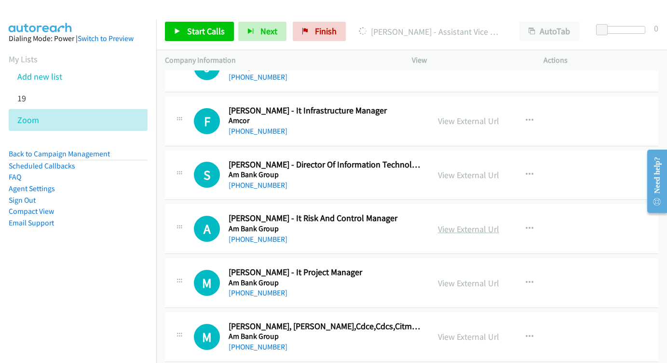
click at [477, 223] on link "View External Url" at bounding box center [468, 228] width 61 height 11
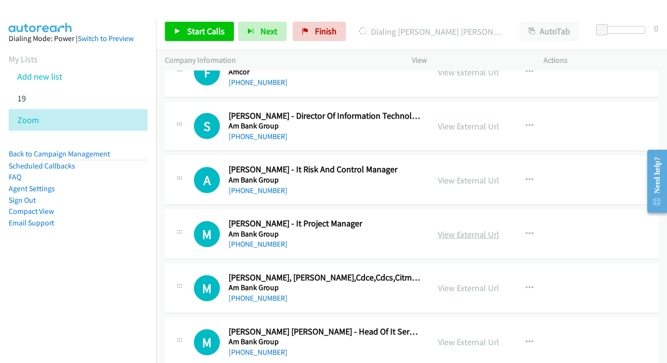
click at [465, 229] on link "View External Url" at bounding box center [468, 234] width 61 height 11
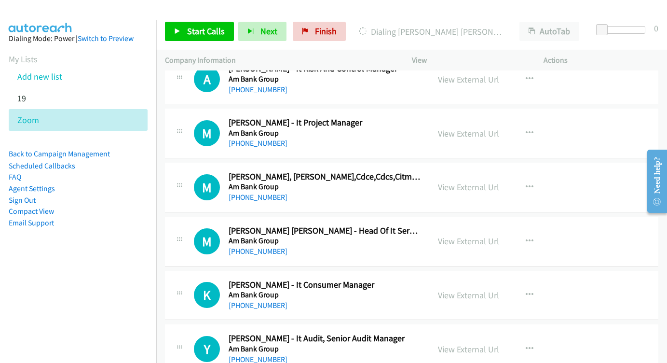
scroll to position [7853, 0]
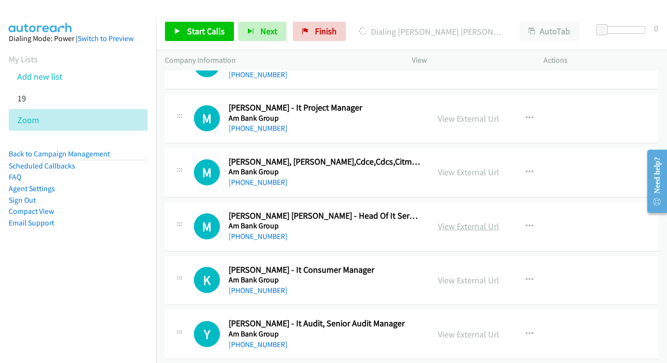
click at [459, 220] on link "View External Url" at bounding box center [468, 225] width 61 height 11
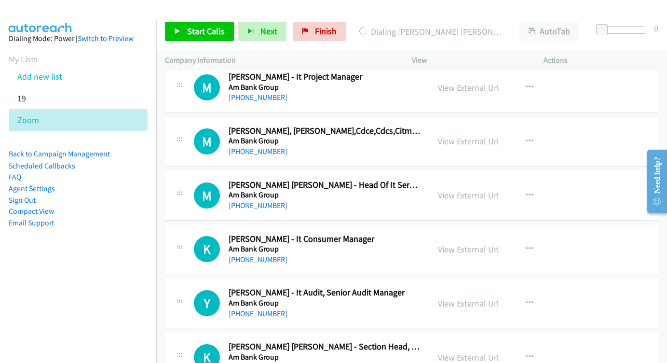
scroll to position [7890, 0]
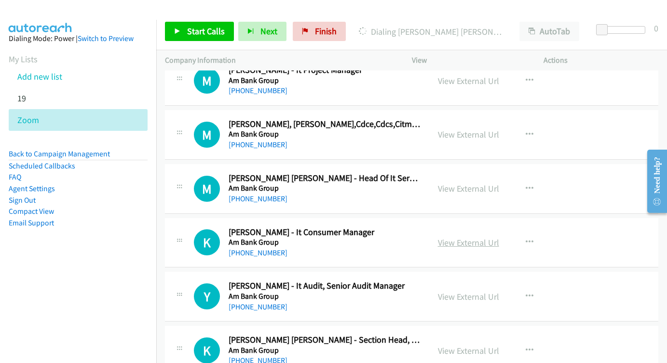
click at [473, 237] on link "View External Url" at bounding box center [468, 242] width 61 height 11
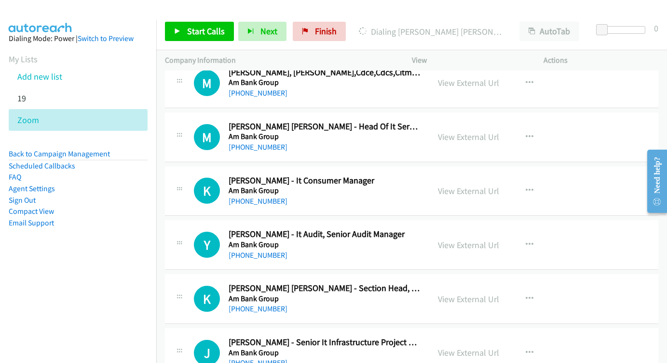
scroll to position [7944, 0]
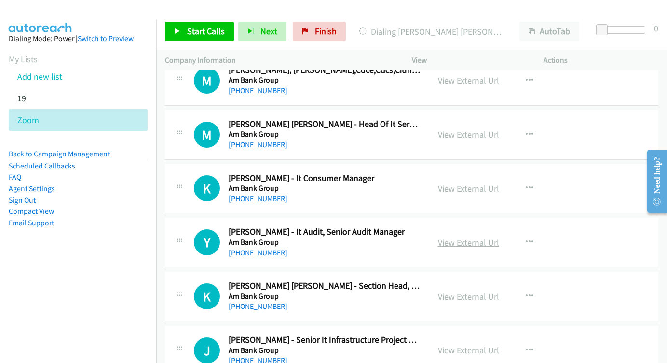
click at [459, 237] on link "View External Url" at bounding box center [468, 242] width 61 height 11
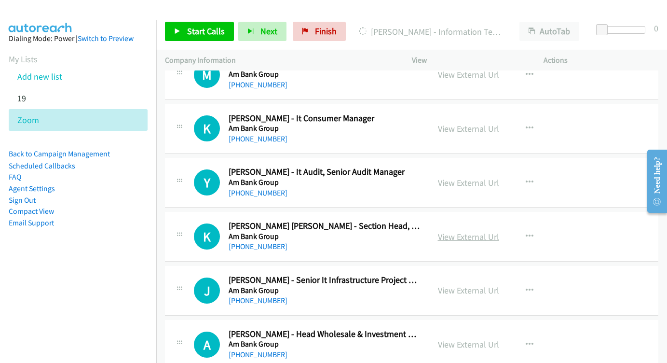
click at [466, 231] on link "View External Url" at bounding box center [468, 236] width 61 height 11
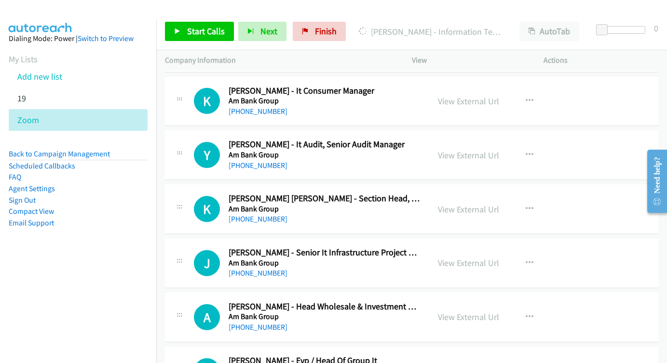
scroll to position [8047, 0]
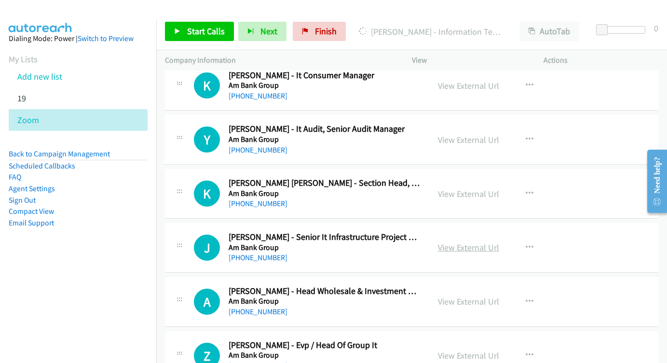
click at [448, 242] on link "View External Url" at bounding box center [468, 247] width 61 height 11
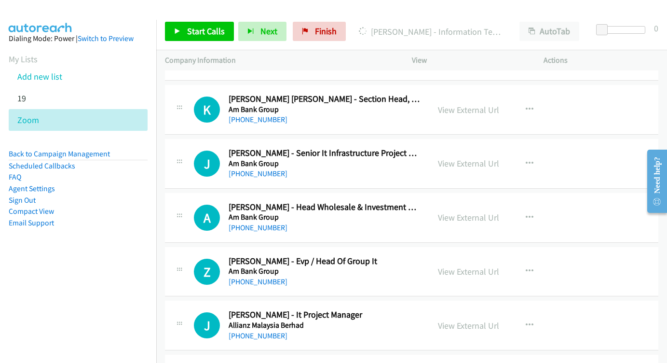
scroll to position [8143, 0]
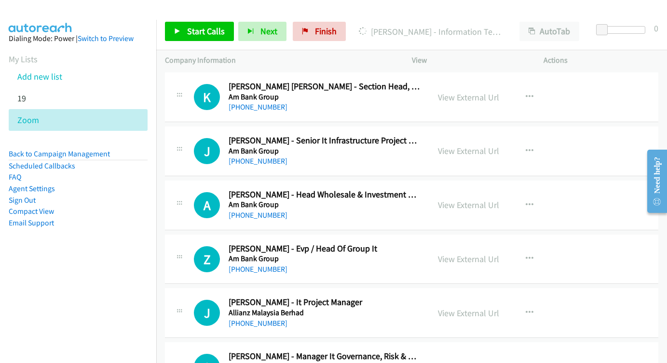
click at [449, 243] on div "View External Url View External Url Schedule/Manage Callback Start Calls Here R…" at bounding box center [499, 259] width 141 height 32
click at [452, 253] on link "View External Url" at bounding box center [468, 258] width 61 height 11
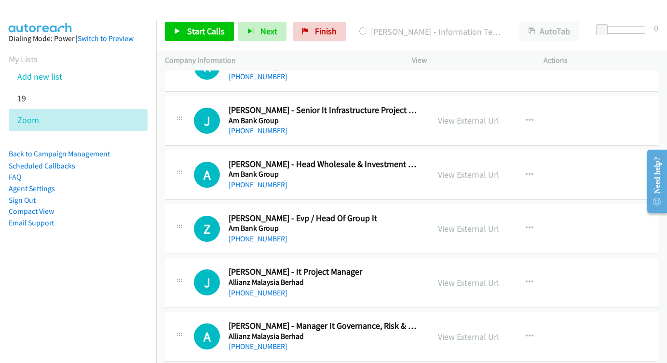
scroll to position [8198, 0]
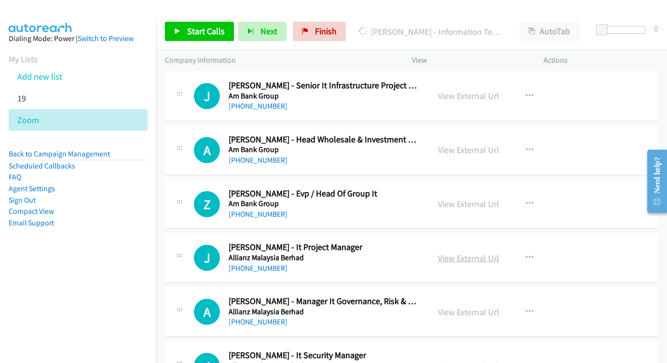
click at [442, 252] on link "View External Url" at bounding box center [468, 257] width 61 height 11
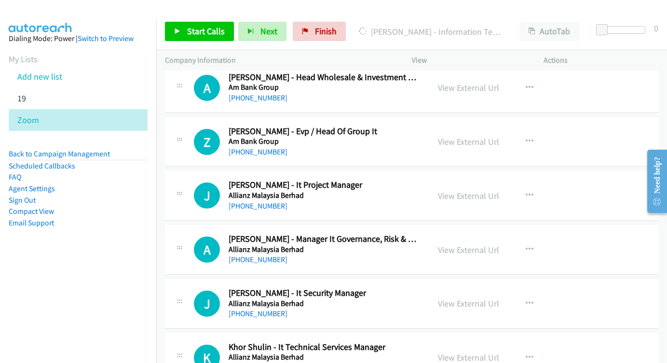
scroll to position [8261, 0]
click at [448, 244] on link "View External Url" at bounding box center [468, 249] width 61 height 11
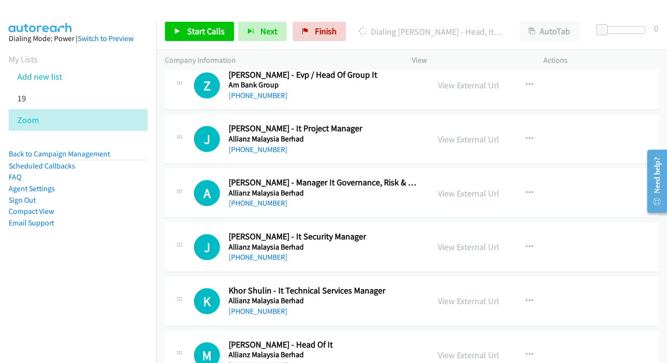
scroll to position [8319, 0]
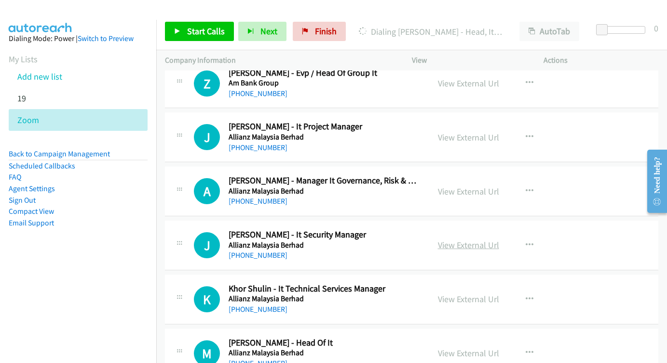
click at [465, 239] on link "View External Url" at bounding box center [468, 244] width 61 height 11
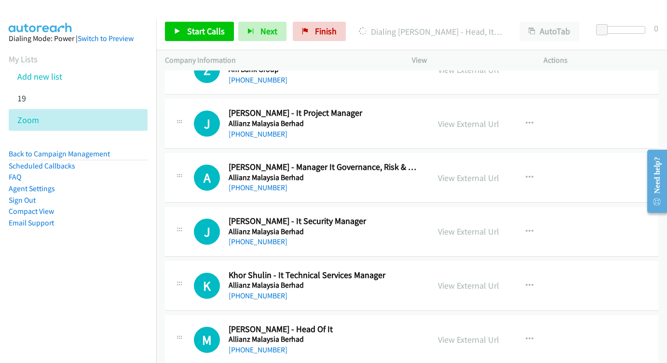
scroll to position [8371, 0]
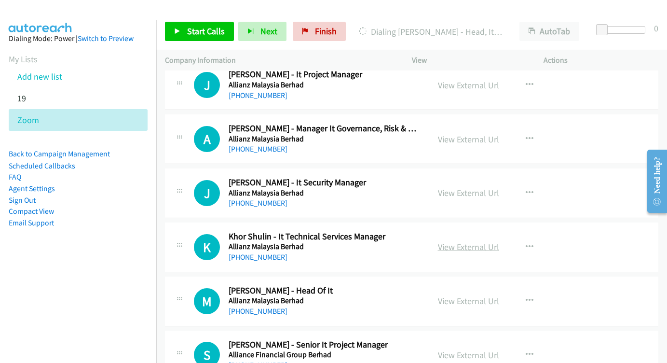
click at [470, 241] on link "View External Url" at bounding box center [468, 246] width 61 height 11
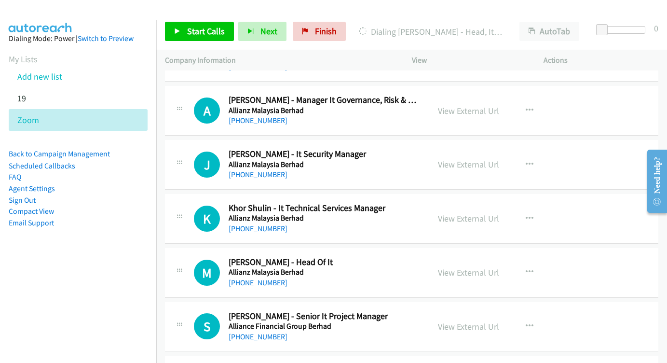
scroll to position [8414, 0]
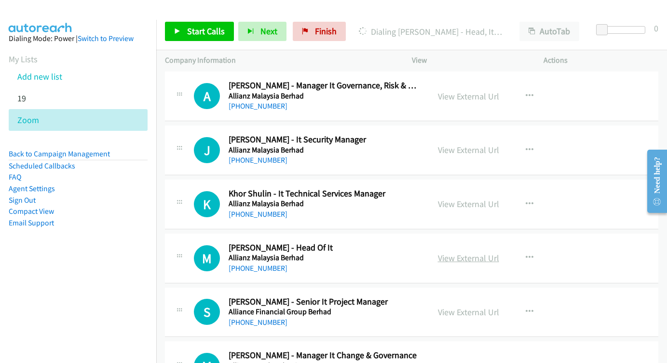
click at [462, 252] on link "View External Url" at bounding box center [468, 257] width 61 height 11
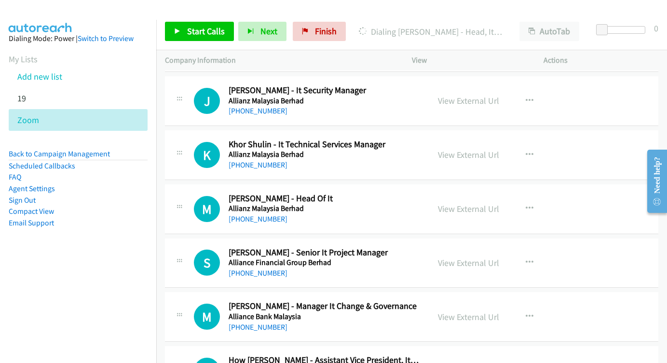
scroll to position [8476, 0]
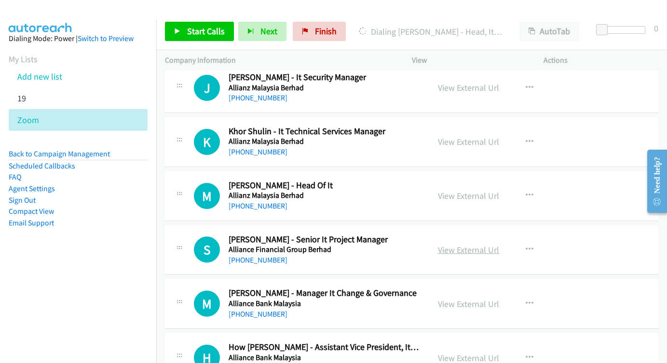
click at [467, 244] on link "View External Url" at bounding box center [468, 249] width 61 height 11
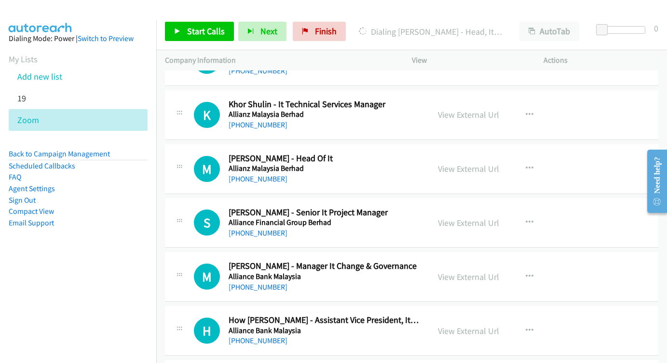
scroll to position [8516, 0]
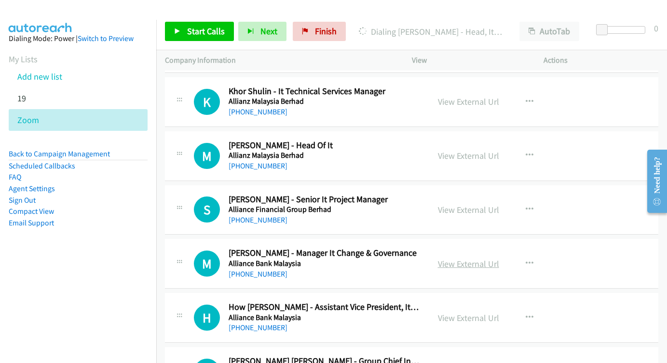
click at [457, 258] on link "View External Url" at bounding box center [468, 263] width 61 height 11
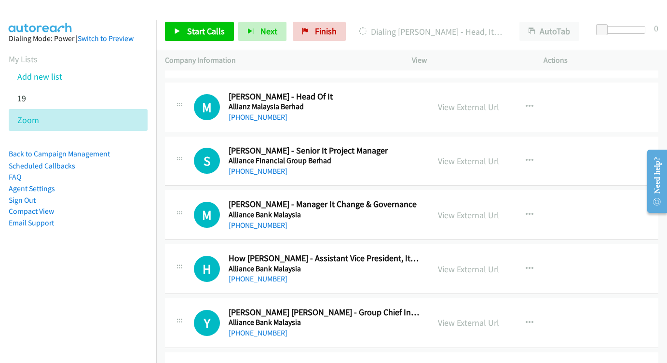
scroll to position [8581, 0]
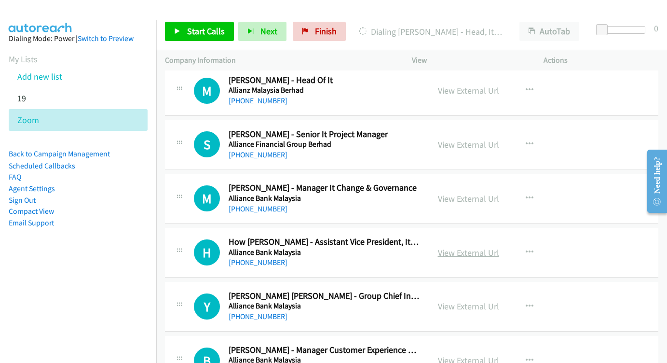
click at [477, 247] on link "View External Url" at bounding box center [468, 252] width 61 height 11
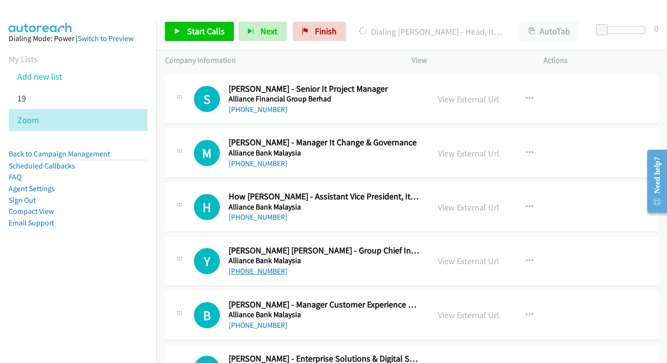
scroll to position [8636, 0]
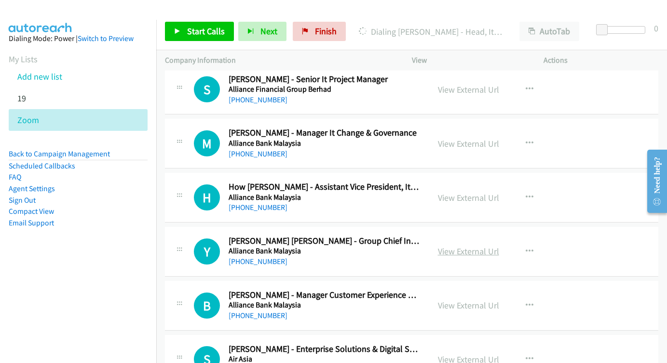
click at [473, 245] on link "View External Url" at bounding box center [468, 250] width 61 height 11
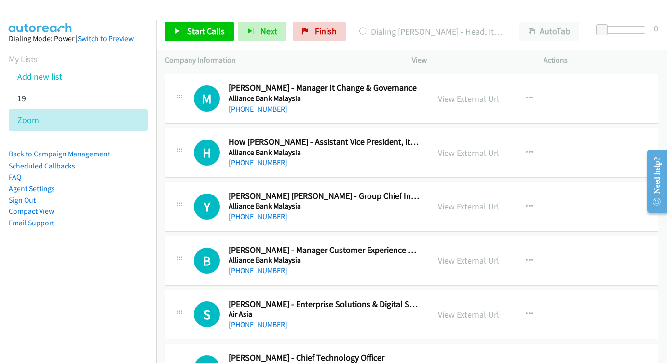
scroll to position [8683, 0]
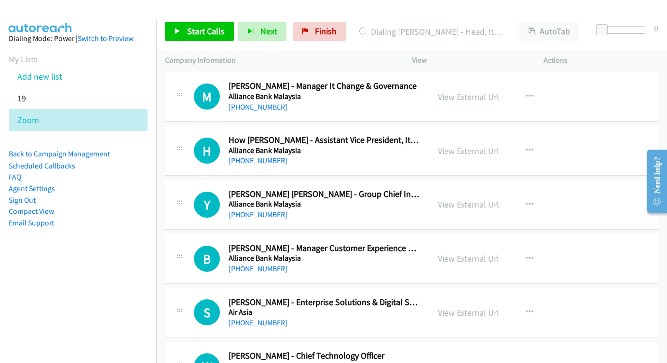
click at [442, 234] on div "B Callback Scheduled Bryan Choo - Manager Customer Experience Centre Alliance B…" at bounding box center [411, 259] width 493 height 50
click at [448, 253] on link "View External Url" at bounding box center [468, 258] width 61 height 11
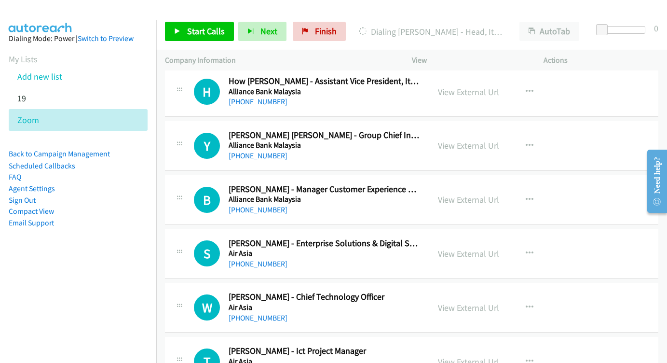
scroll to position [8744, 0]
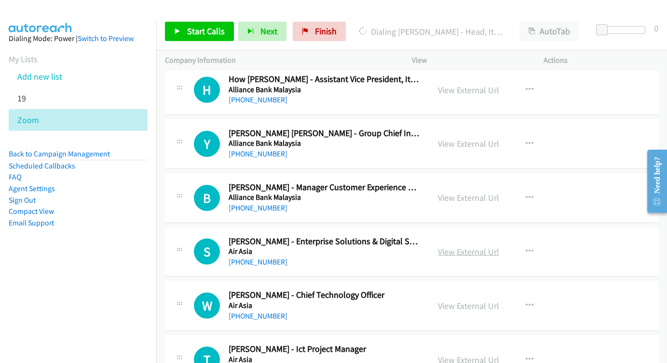
click at [439, 246] on link "View External Url" at bounding box center [468, 251] width 61 height 11
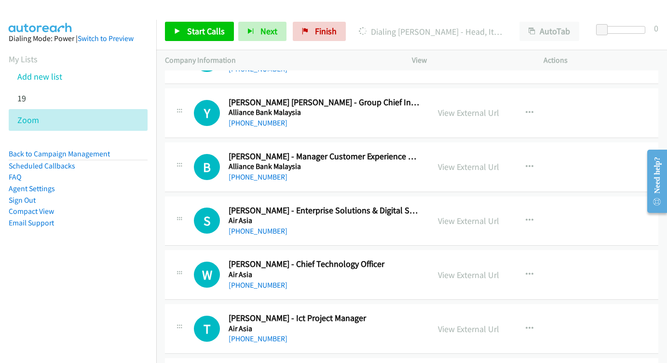
scroll to position [8792, 0]
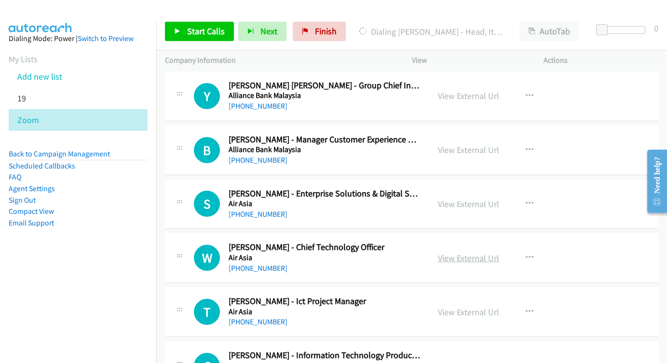
click at [463, 252] on link "View External Url" at bounding box center [468, 257] width 61 height 11
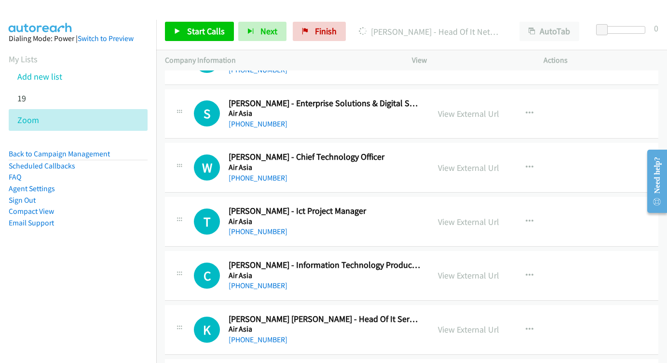
scroll to position [8897, 0]
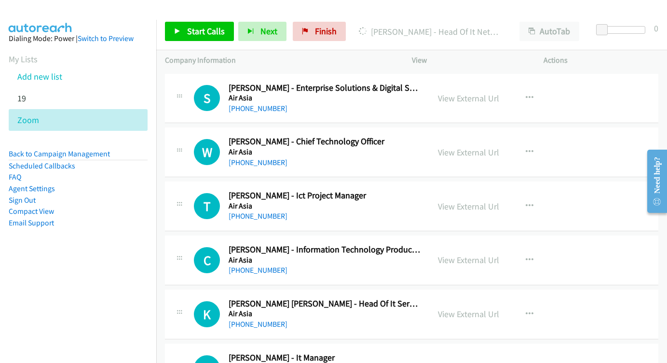
click at [464, 244] on div "View External Url View External Url Schedule/Manage Callback Start Calls Here R…" at bounding box center [499, 260] width 141 height 32
click at [461, 254] on link "View External Url" at bounding box center [468, 259] width 61 height 11
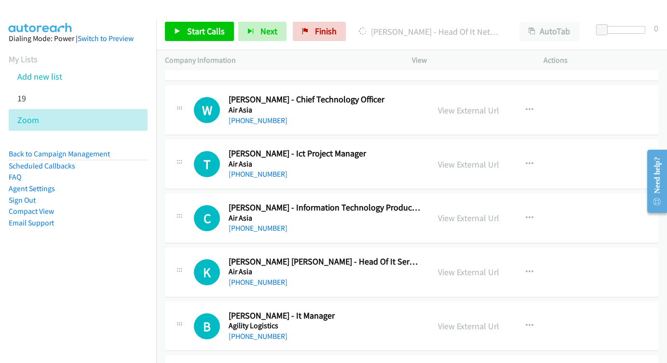
scroll to position [8955, 0]
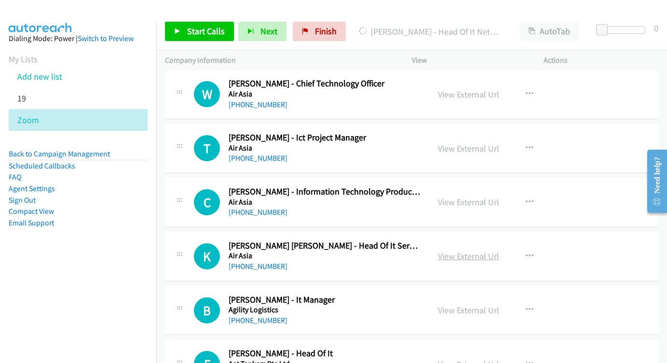
click at [481, 250] on link "View External Url" at bounding box center [468, 255] width 61 height 11
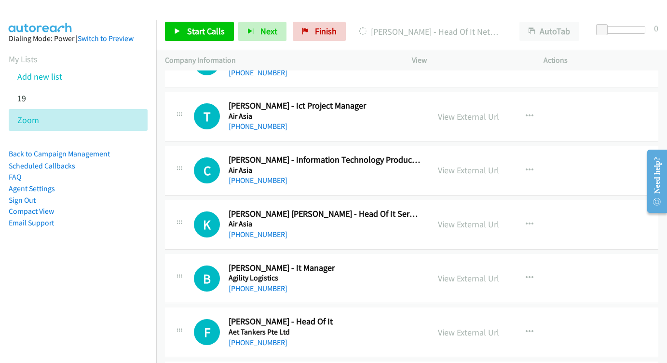
scroll to position [9002, 0]
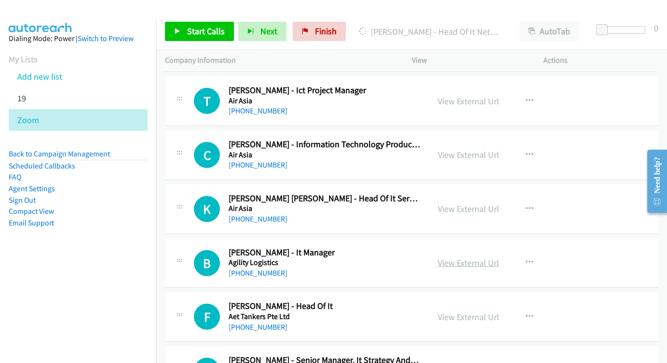
click at [452, 257] on link "View External Url" at bounding box center [468, 262] width 61 height 11
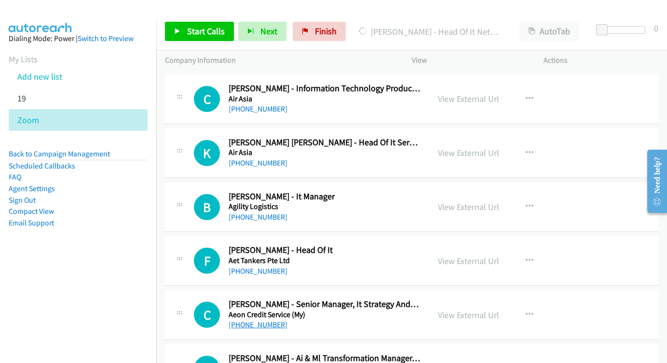
scroll to position [9060, 0]
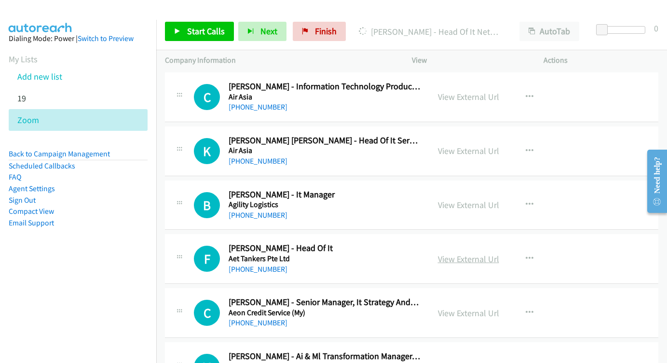
click at [472, 253] on link "View External Url" at bounding box center [468, 258] width 61 height 11
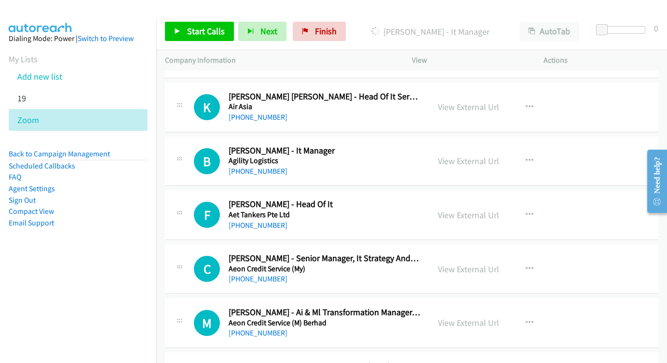
scroll to position [9106, 0]
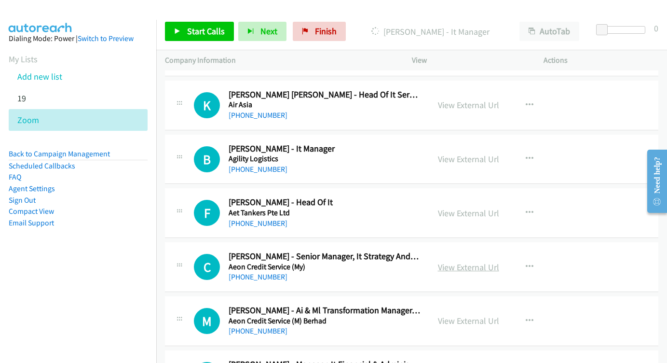
click at [457, 261] on link "View External Url" at bounding box center [468, 266] width 61 height 11
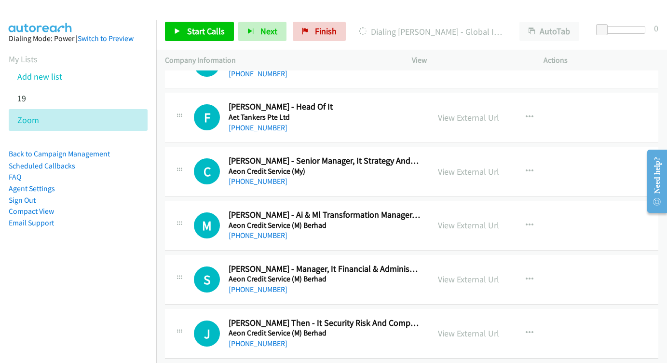
scroll to position [9219, 0]
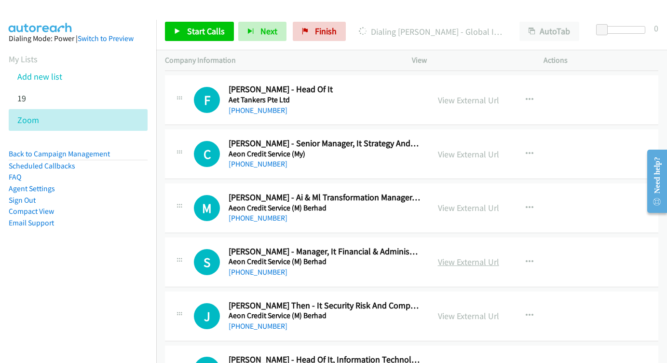
click at [454, 256] on link "View External Url" at bounding box center [468, 261] width 61 height 11
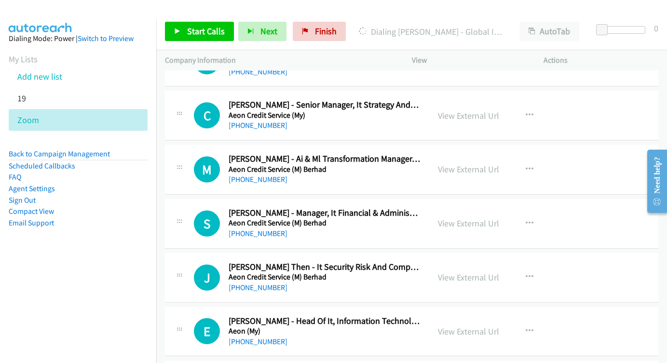
scroll to position [9268, 0]
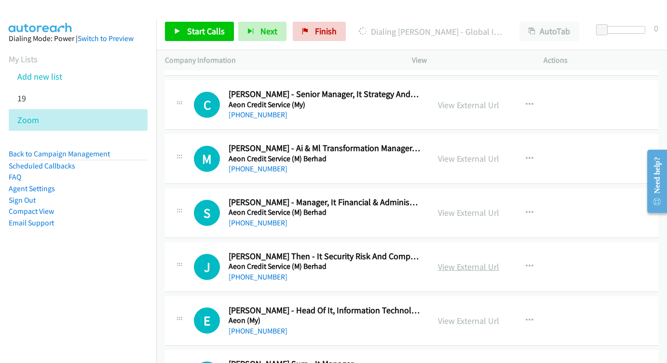
click at [457, 261] on link "View External Url" at bounding box center [468, 266] width 61 height 11
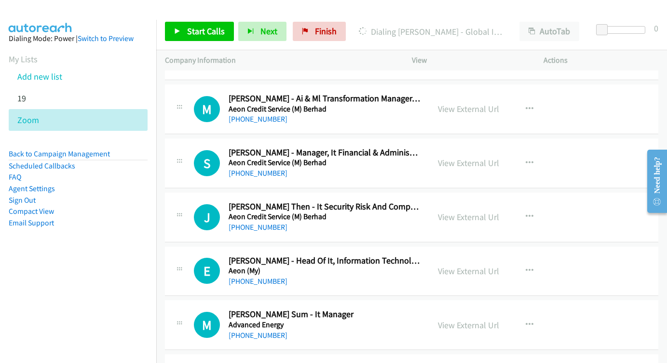
scroll to position [9320, 0]
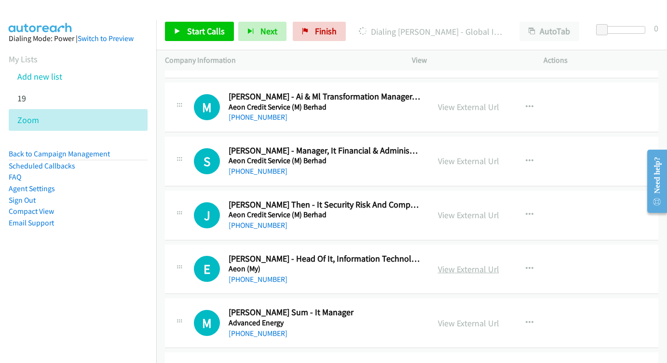
click at [463, 263] on link "View External Url" at bounding box center [468, 268] width 61 height 11
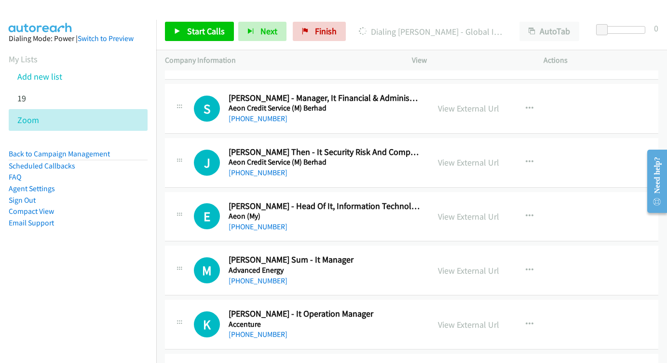
scroll to position [9374, 0]
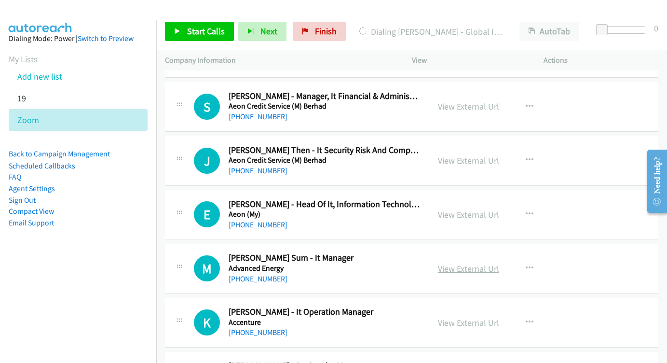
click at [465, 263] on link "View External Url" at bounding box center [468, 268] width 61 height 11
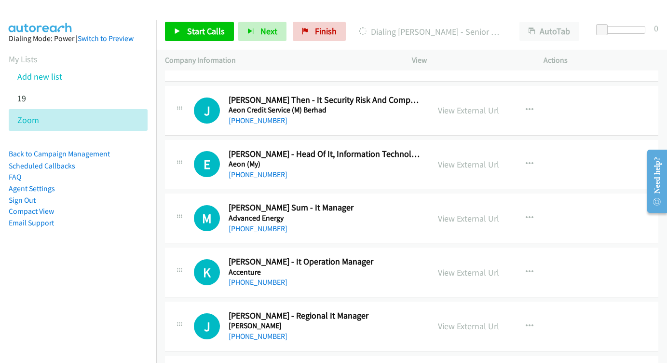
scroll to position [9436, 0]
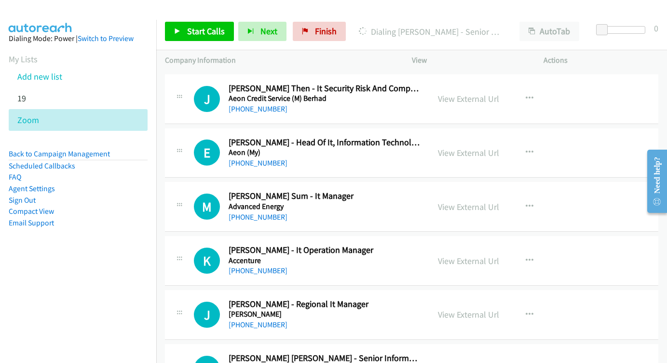
click at [470, 245] on div "View External Url View External Url Schedule/Manage Callback Start Calls Here R…" at bounding box center [499, 261] width 141 height 32
click at [469, 255] on link "View External Url" at bounding box center [468, 260] width 61 height 11
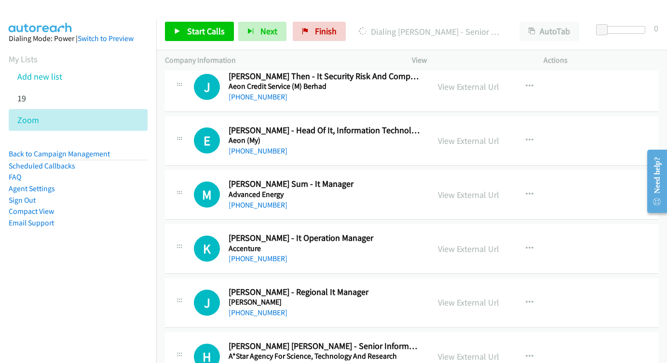
scroll to position [9464, 0]
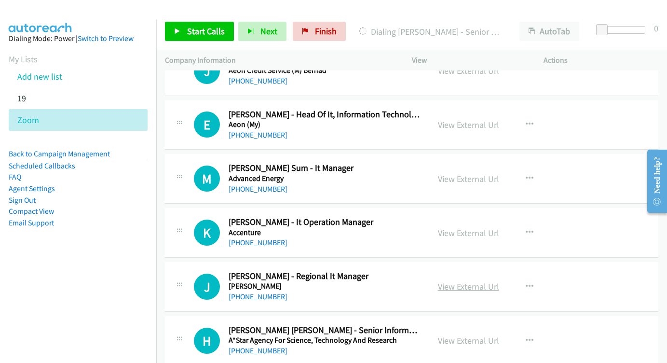
click at [463, 281] on link "View External Url" at bounding box center [468, 286] width 61 height 11
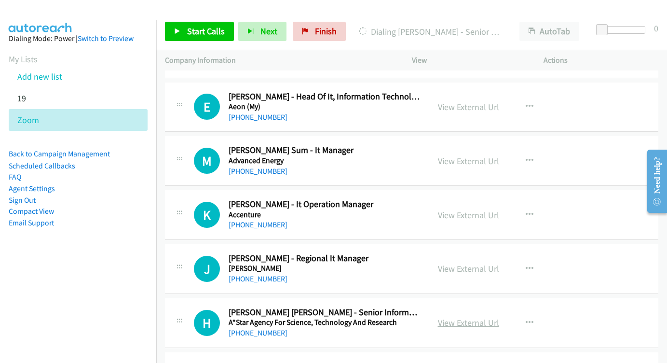
scroll to position [0, 0]
click at [469, 317] on link "View External Url" at bounding box center [468, 322] width 61 height 11
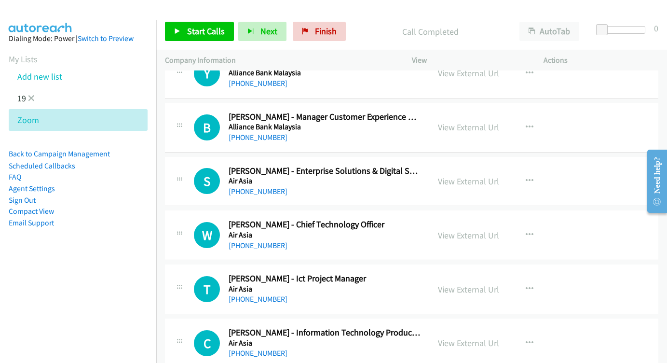
scroll to position [8466, 0]
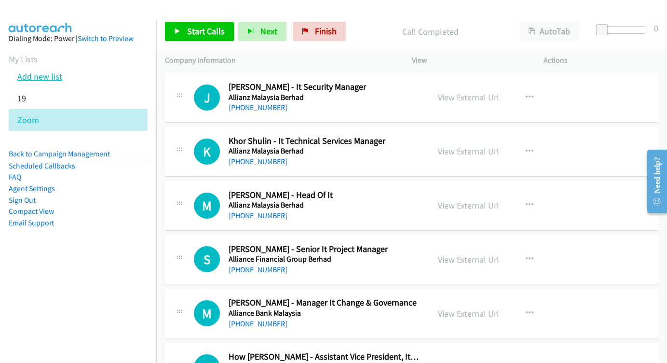
click at [55, 77] on link "Add new list" at bounding box center [39, 76] width 45 height 11
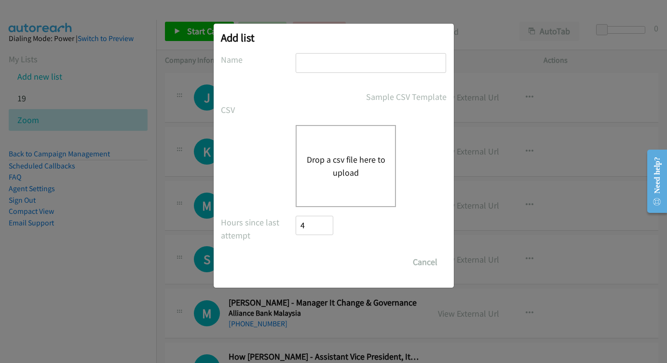
click at [332, 69] on input "text" at bounding box center [371, 63] width 150 height 20
type input "c"
type input "C"
type input "AUG 19 - NICE 3PM"
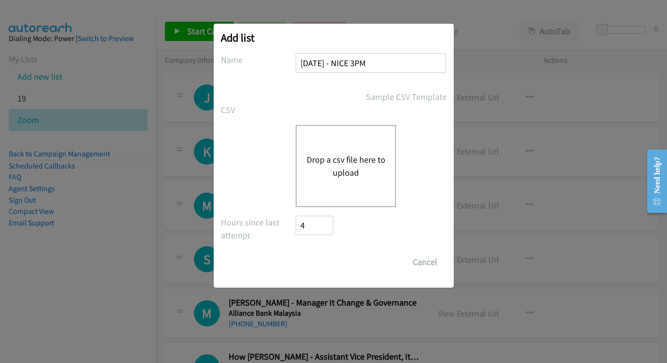
click at [356, 174] on button "Drop a csv file here to upload" at bounding box center [345, 166] width 79 height 26
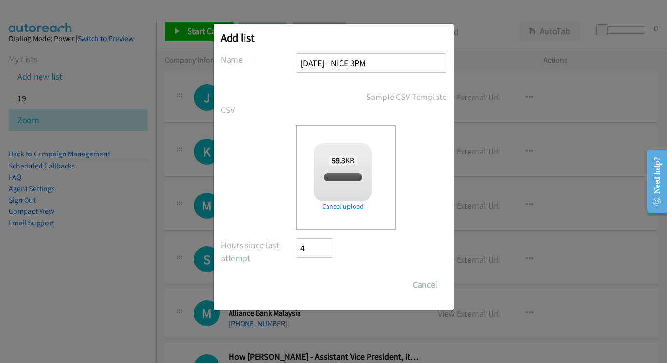
checkbox input "true"
click at [335, 278] on input "Save List" at bounding box center [321, 284] width 51 height 19
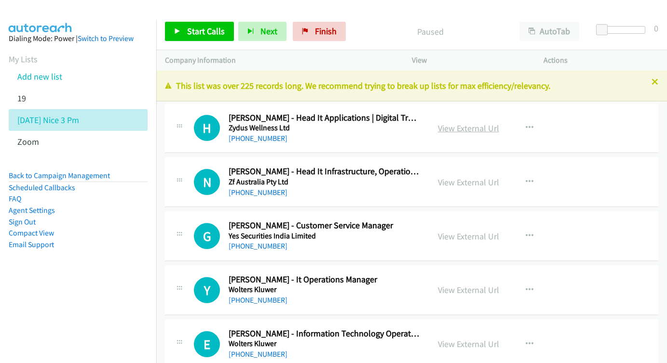
click at [469, 131] on link "View External Url" at bounding box center [468, 128] width 61 height 11
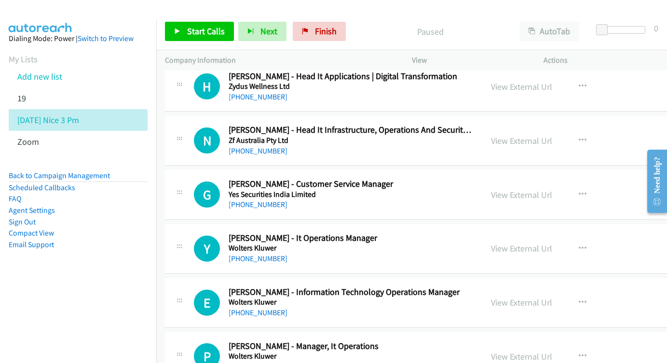
scroll to position [48, 0]
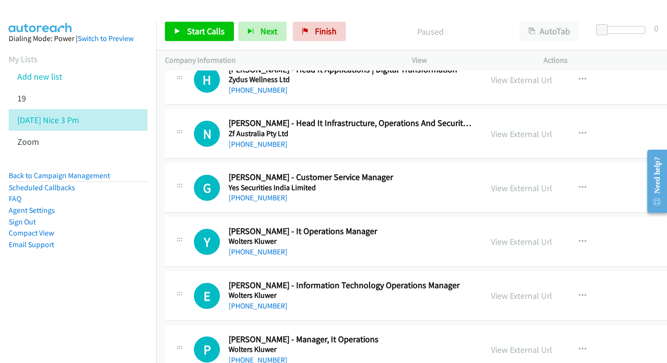
click at [536, 127] on div "View External Url" at bounding box center [521, 133] width 61 height 13
click at [544, 135] on link "View External Url" at bounding box center [521, 133] width 61 height 11
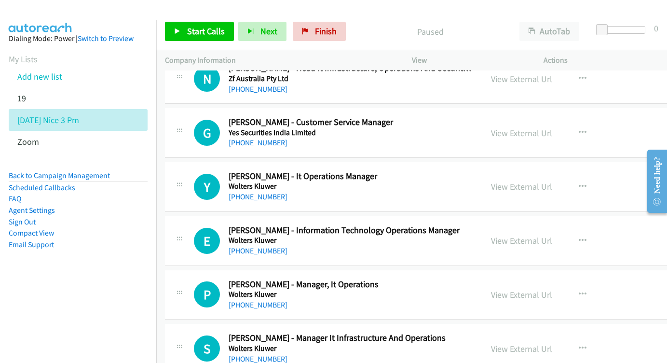
scroll to position [116, 0]
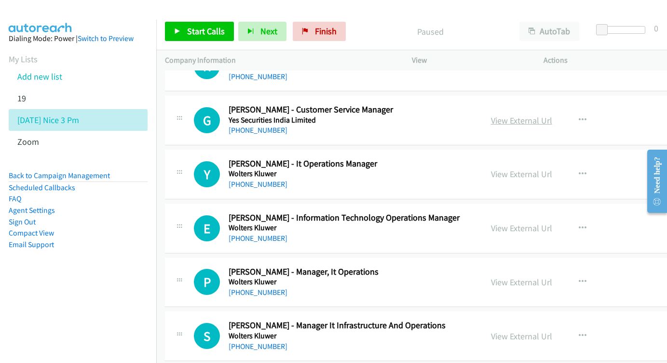
click at [529, 114] on div "View External Url" at bounding box center [521, 120] width 61 height 13
click at [537, 117] on link "View External Url" at bounding box center [521, 120] width 61 height 11
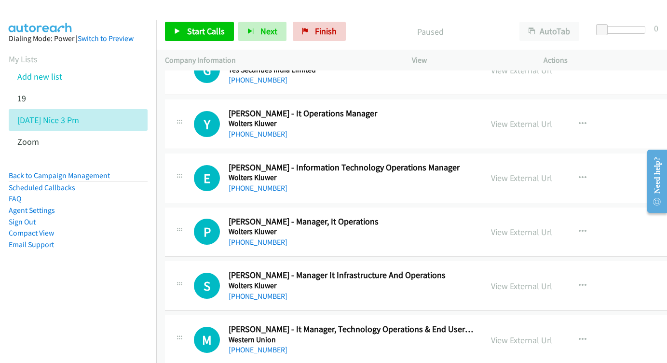
scroll to position [177, 0]
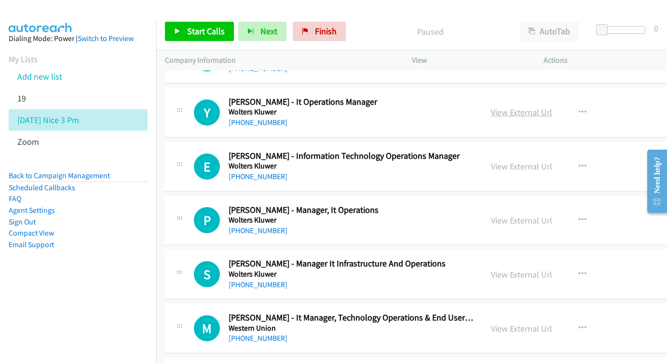
click at [537, 107] on link "View External Url" at bounding box center [521, 112] width 61 height 11
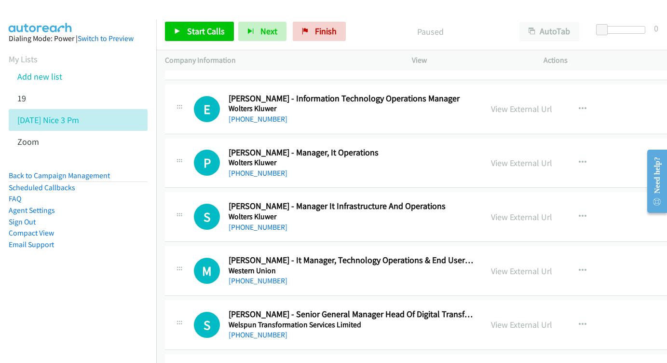
scroll to position [235, 0]
click at [534, 109] on link "View External Url" at bounding box center [521, 108] width 61 height 11
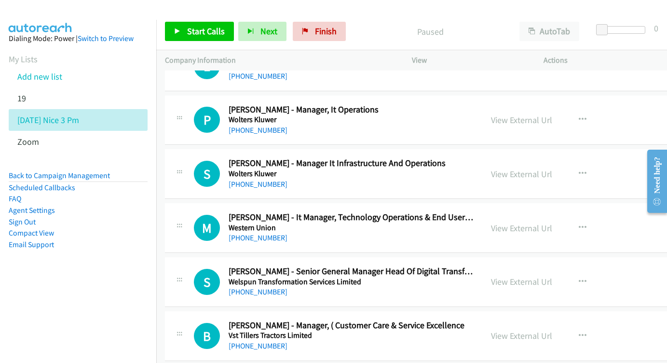
scroll to position [294, 0]
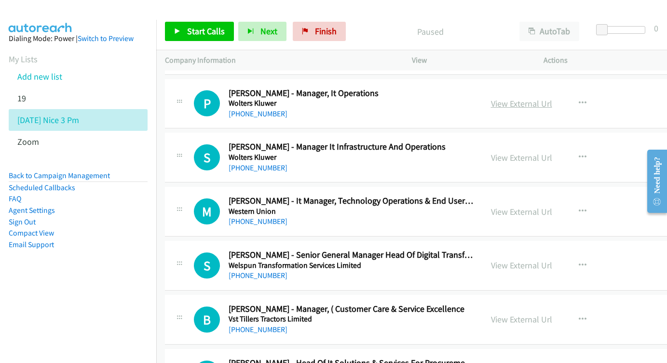
click at [525, 98] on link "View External Url" at bounding box center [521, 103] width 61 height 11
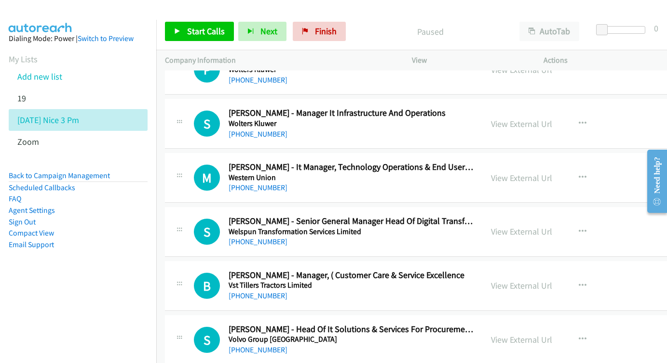
scroll to position [346, 0]
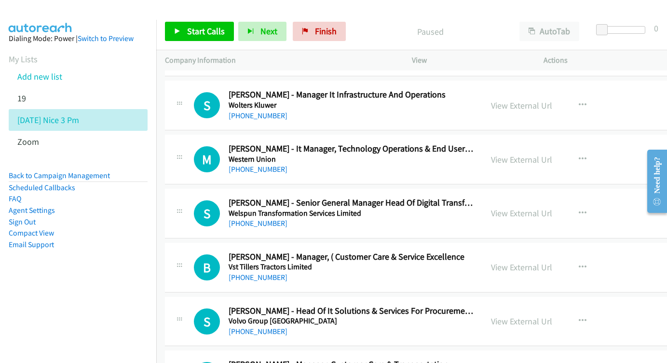
click at [542, 112] on div "View External Url View External Url Schedule/Manage Callback Start Calls Here R…" at bounding box center [565, 105] width 167 height 32
click at [541, 104] on link "View External Url" at bounding box center [521, 105] width 61 height 11
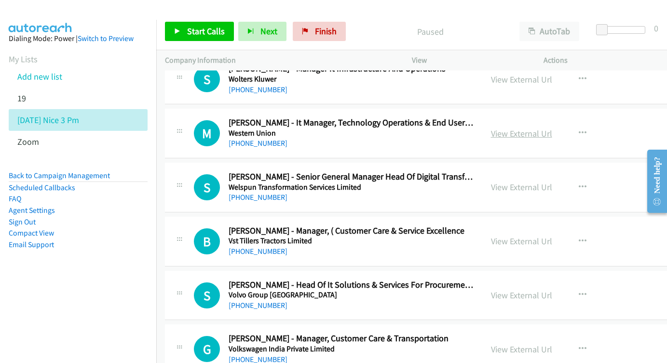
scroll to position [390, 0]
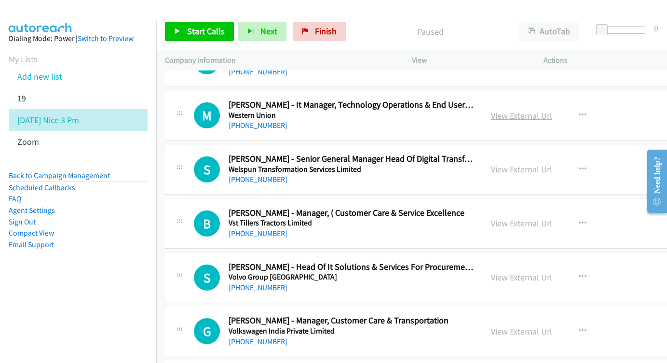
click at [532, 110] on link "View External Url" at bounding box center [521, 115] width 61 height 11
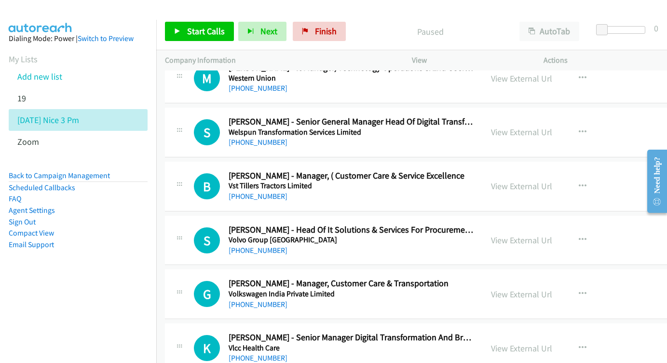
scroll to position [427, 0]
click at [523, 126] on link "View External Url" at bounding box center [521, 131] width 61 height 11
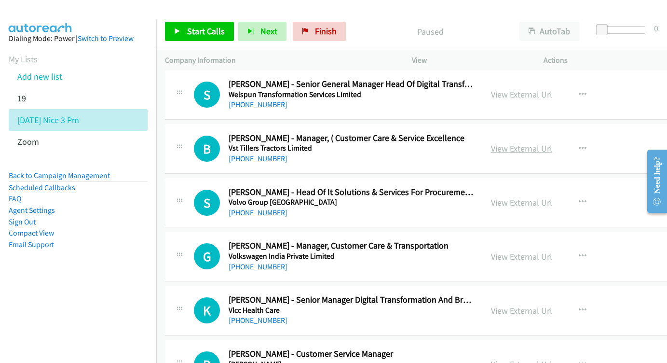
click at [552, 143] on link "View External Url" at bounding box center [521, 148] width 61 height 11
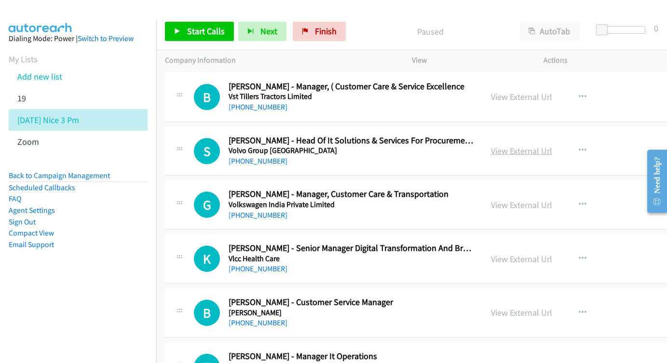
scroll to position [517, 0]
click at [550, 145] on link "View External Url" at bounding box center [521, 150] width 61 height 11
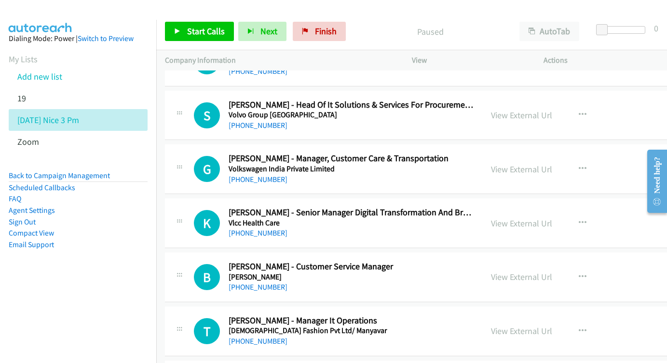
scroll to position [561, 0]
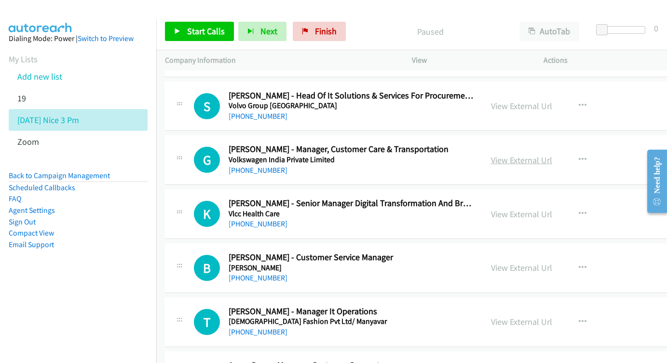
click at [539, 154] on link "View External Url" at bounding box center [521, 159] width 61 height 11
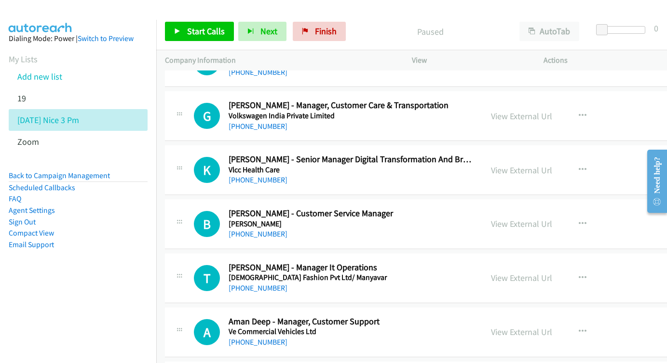
scroll to position [615, 0]
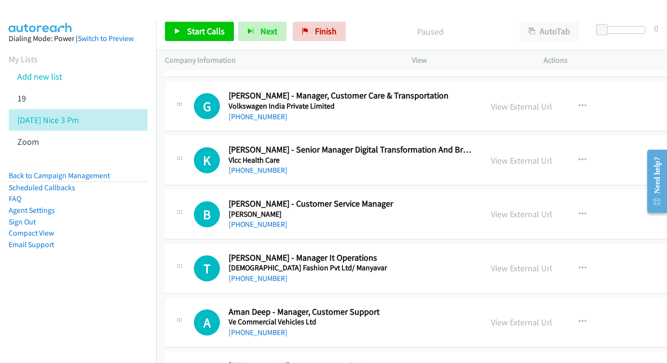
click at [524, 154] on div "View External Url" at bounding box center [521, 160] width 61 height 13
click at [537, 155] on link "View External Url" at bounding box center [521, 160] width 61 height 11
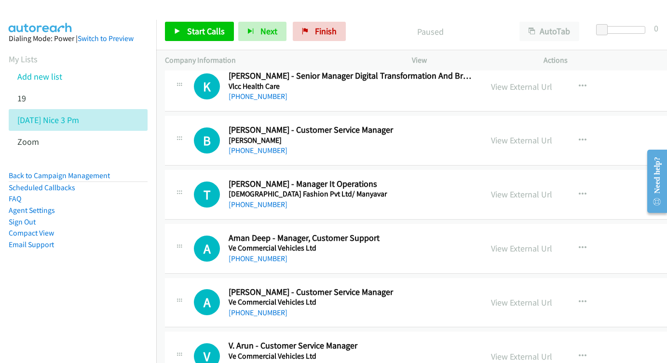
scroll to position [691, 0]
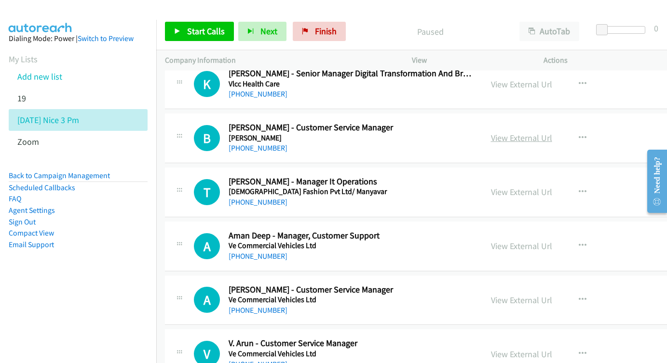
click at [546, 132] on link "View External Url" at bounding box center [521, 137] width 61 height 11
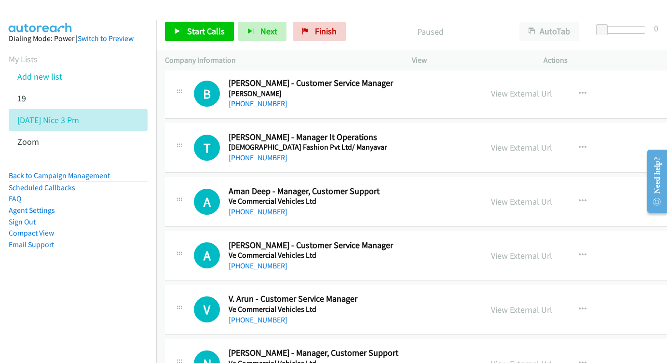
scroll to position [762, 0]
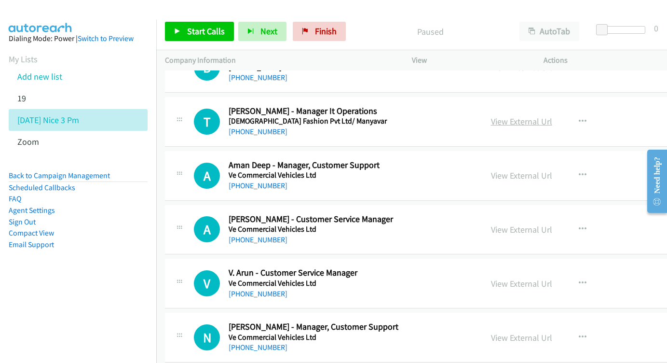
click at [548, 116] on link "View External Url" at bounding box center [521, 121] width 61 height 11
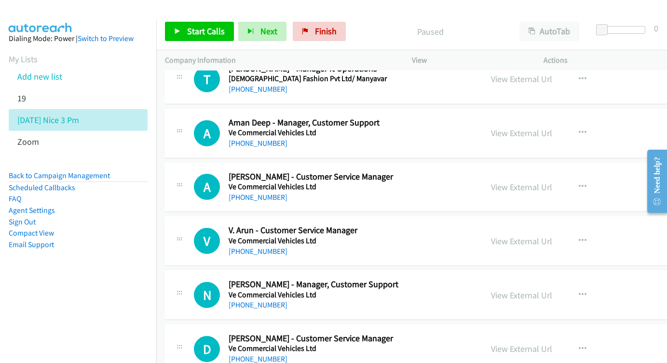
scroll to position [821, 0]
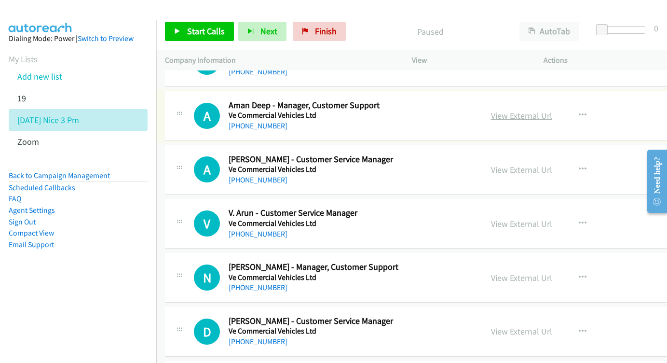
click at [535, 110] on link "View External Url" at bounding box center [521, 115] width 61 height 11
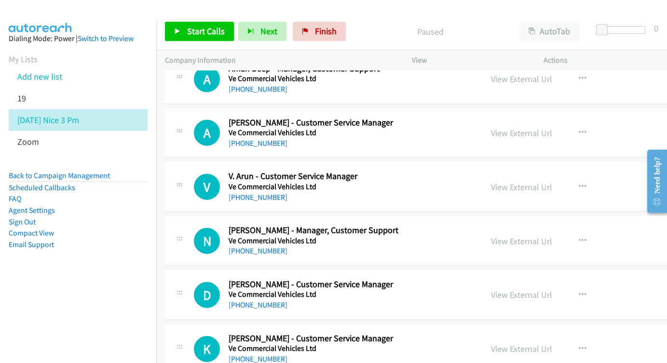
scroll to position [869, 0]
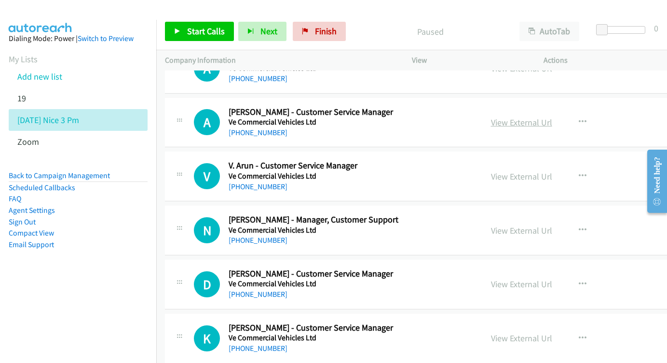
click at [523, 117] on link "View External Url" at bounding box center [521, 122] width 61 height 11
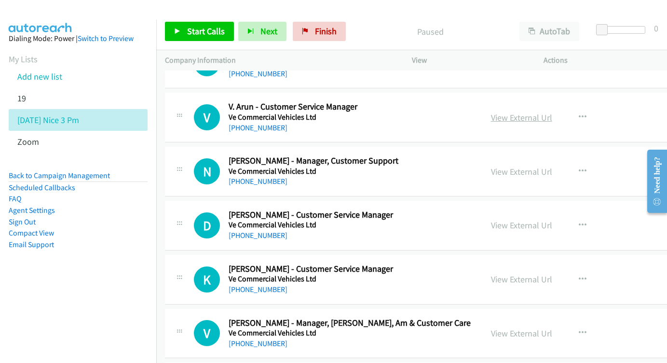
scroll to position [928, 0]
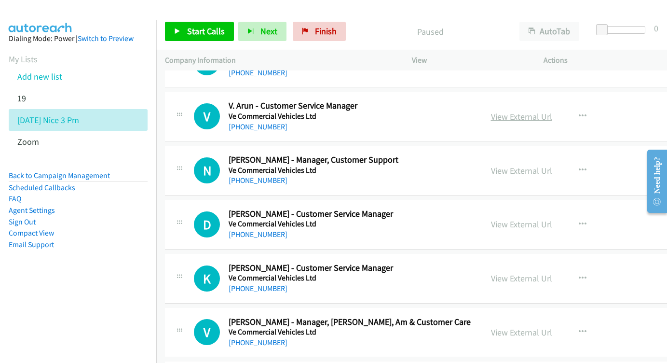
click at [548, 111] on link "View External Url" at bounding box center [521, 116] width 61 height 11
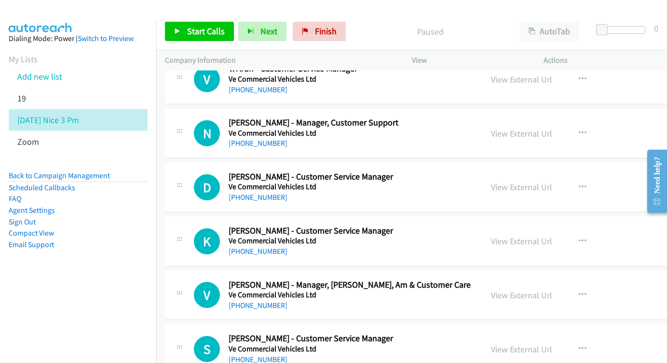
scroll to position [985, 0]
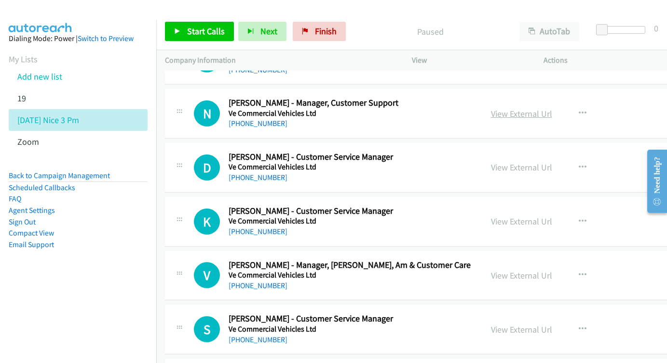
click at [545, 108] on link "View External Url" at bounding box center [521, 113] width 61 height 11
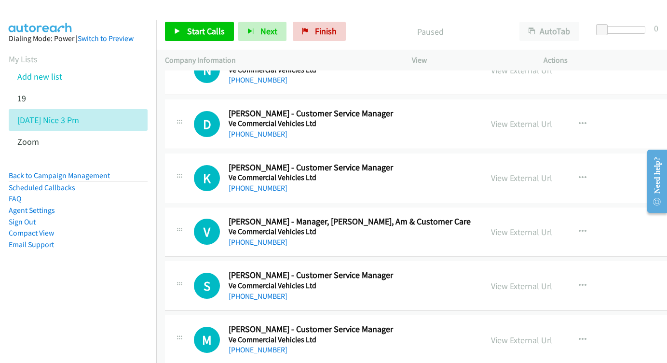
scroll to position [1029, 0]
click at [547, 118] on link "View External Url" at bounding box center [521, 123] width 61 height 11
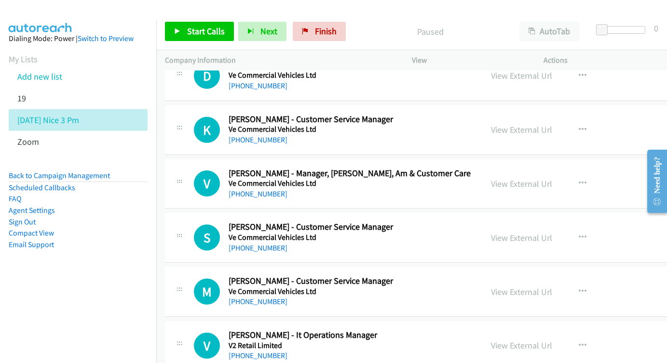
scroll to position [1077, 0]
click at [537, 123] on link "View External Url" at bounding box center [521, 128] width 61 height 11
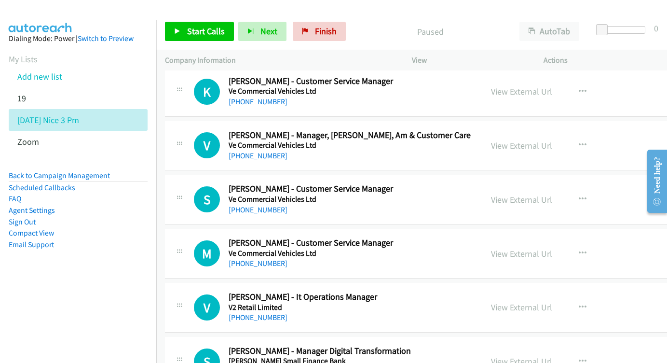
scroll to position [1127, 0]
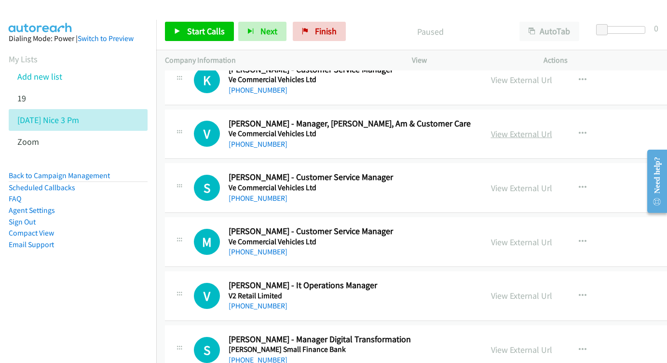
click at [552, 128] on link "View External Url" at bounding box center [521, 133] width 61 height 11
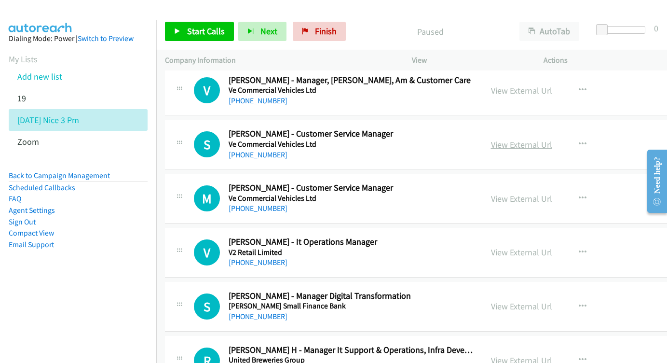
scroll to position [1176, 0]
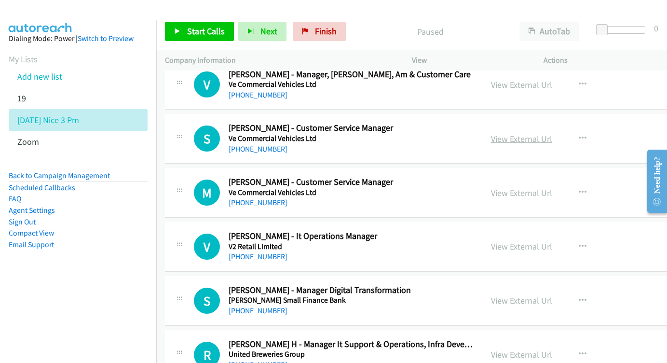
click at [521, 133] on link "View External Url" at bounding box center [521, 138] width 61 height 11
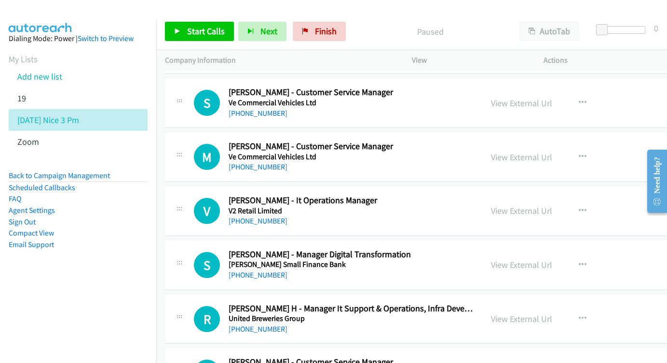
scroll to position [1225, 0]
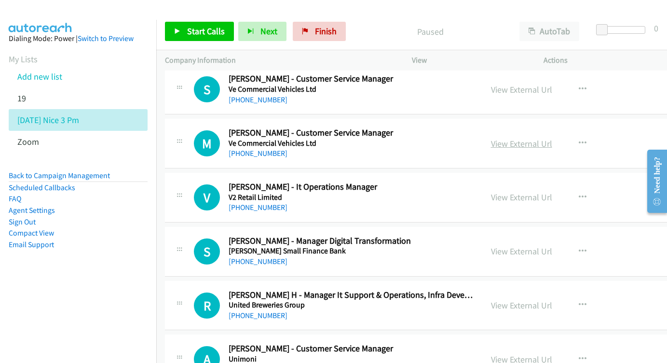
click at [523, 138] on link "View External Url" at bounding box center [521, 143] width 61 height 11
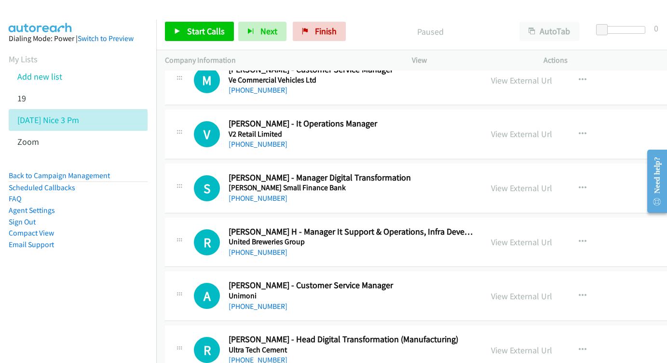
scroll to position [1288, 0]
click at [520, 128] on link "View External Url" at bounding box center [521, 133] width 61 height 11
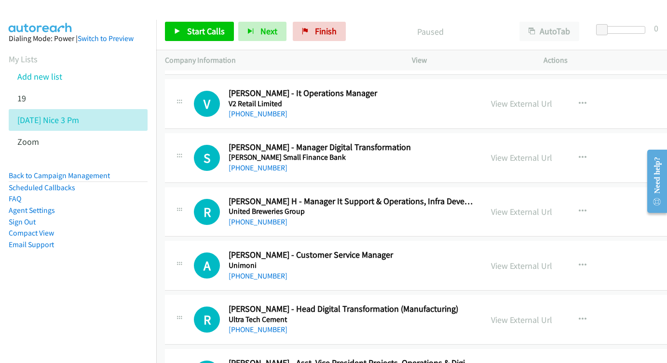
scroll to position [1339, 0]
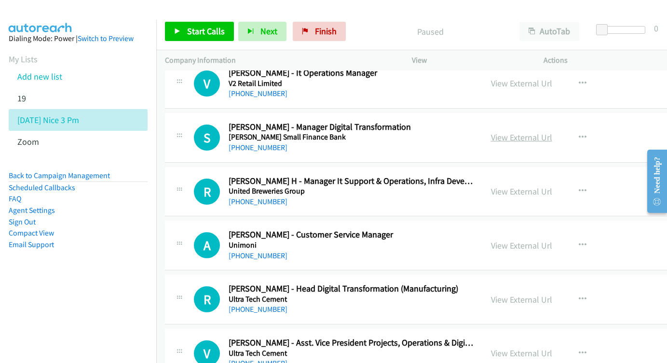
click at [539, 132] on link "View External Url" at bounding box center [521, 137] width 61 height 11
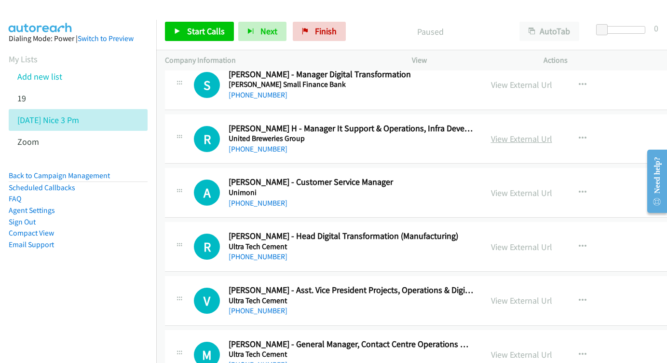
scroll to position [1391, 0]
click at [527, 133] on link "View External Url" at bounding box center [521, 138] width 61 height 11
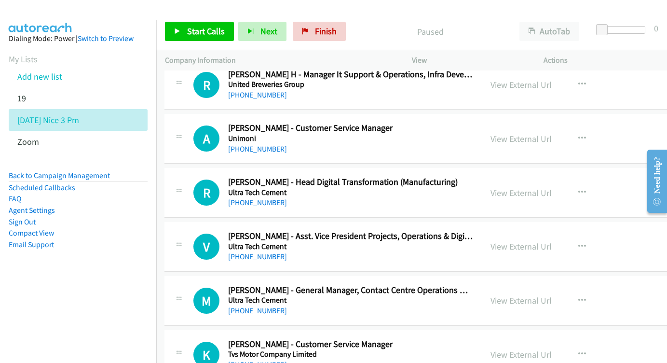
scroll to position [1446, 0]
click at [515, 122] on div "View External Url View External Url Schedule/Manage Callback Start Calls Here R…" at bounding box center [565, 138] width 167 height 32
click at [543, 133] on link "View External Url" at bounding box center [521, 138] width 61 height 11
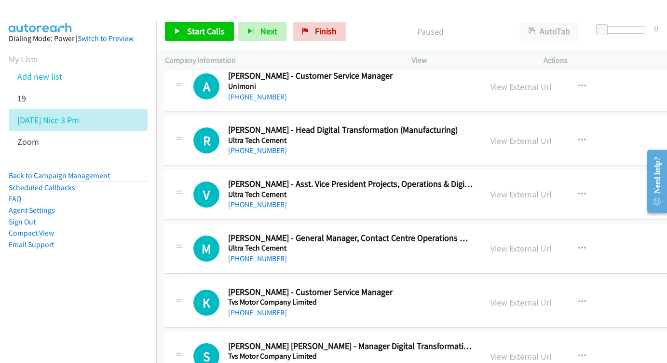
scroll to position [0, 0]
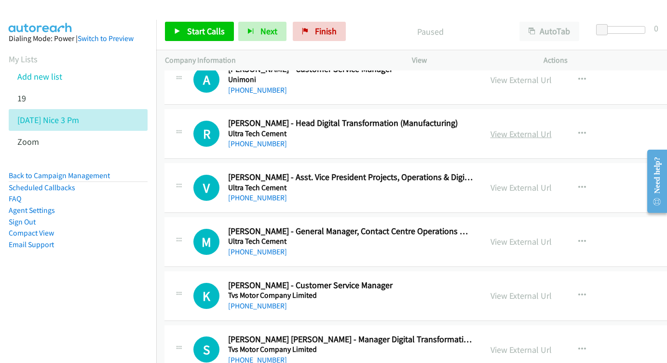
click at [552, 128] on link "View External Url" at bounding box center [521, 133] width 61 height 11
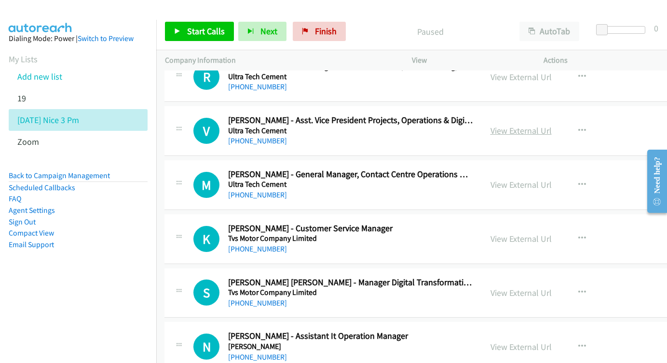
click at [545, 125] on link "View External Url" at bounding box center [521, 130] width 61 height 11
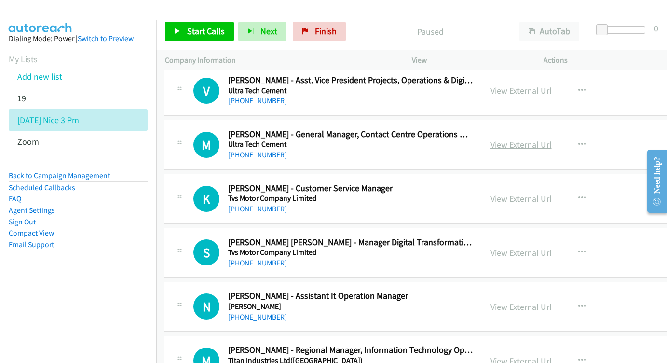
click at [537, 139] on link "View External Url" at bounding box center [521, 144] width 61 height 11
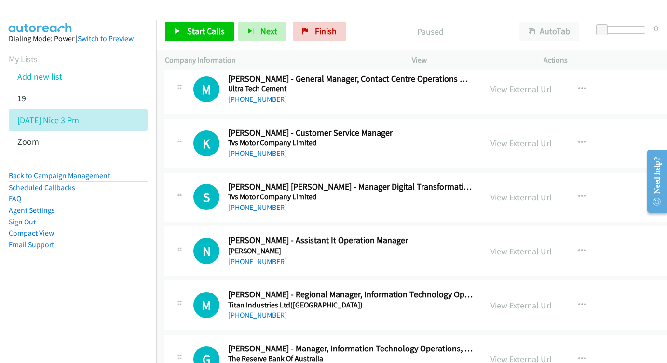
click at [552, 137] on link "View External Url" at bounding box center [521, 142] width 61 height 11
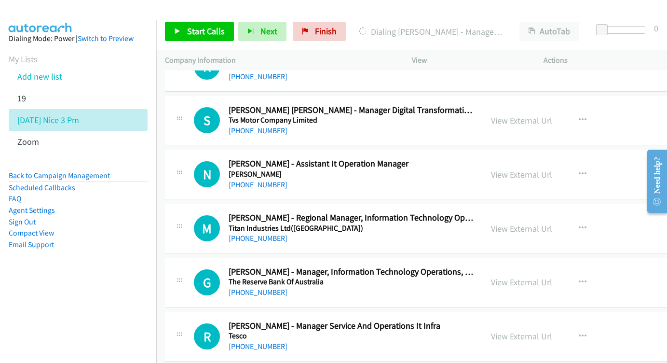
scroll to position [1733, 0]
click at [530, 110] on div "S Callback Scheduled Santosh Kumar Padhi - Manager Digital Transformation & Ot …" at bounding box center [465, 121] width 600 height 50
click at [534, 115] on link "View External Url" at bounding box center [521, 120] width 61 height 11
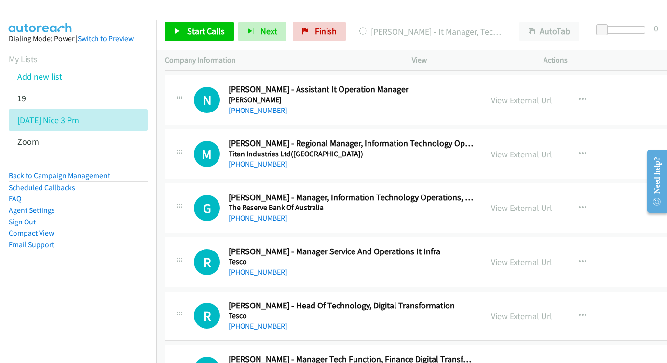
scroll to position [1808, 0]
click at [525, 148] on link "View External Url" at bounding box center [521, 153] width 61 height 11
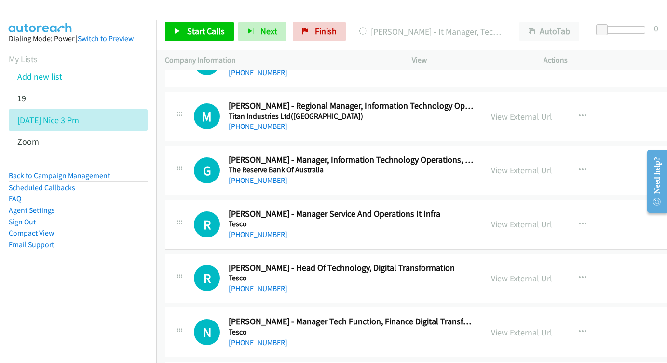
scroll to position [1858, 0]
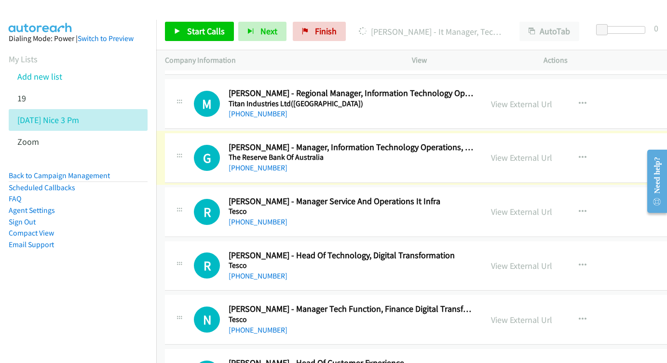
click at [573, 142] on div "View External Url View External Url Schedule/Manage Callback Start Calls Here R…" at bounding box center [565, 158] width 167 height 32
click at [552, 152] on link "View External Url" at bounding box center [521, 157] width 61 height 11
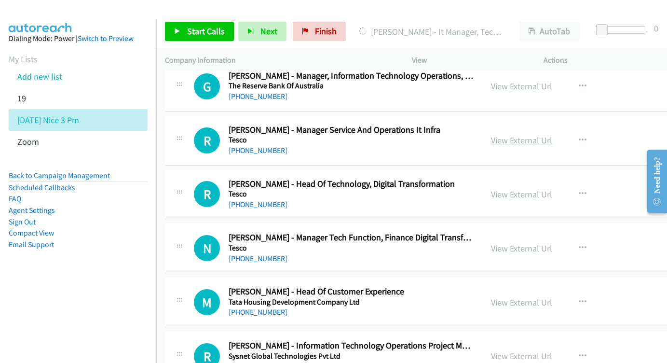
scroll to position [1931, 0]
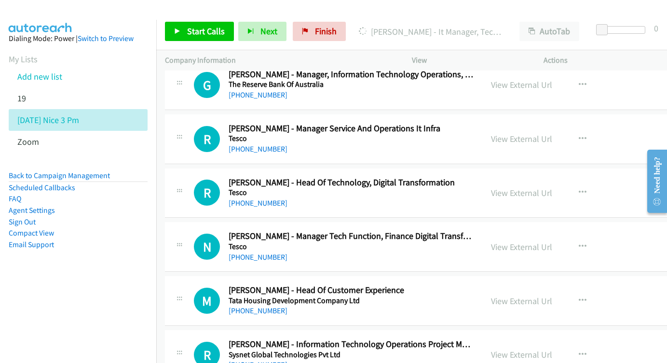
click at [531, 132] on div "View External Url" at bounding box center [521, 138] width 61 height 13
click at [529, 133] on link "View External Url" at bounding box center [521, 138] width 61 height 11
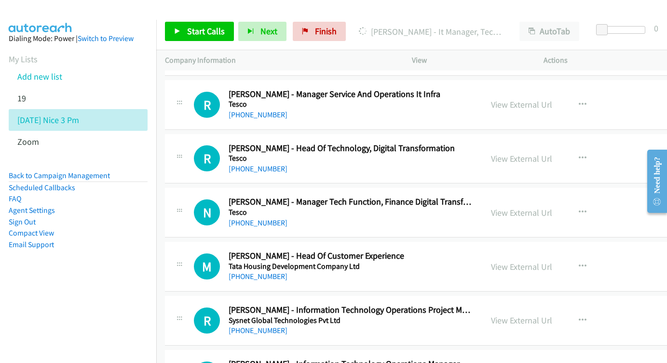
scroll to position [1977, 0]
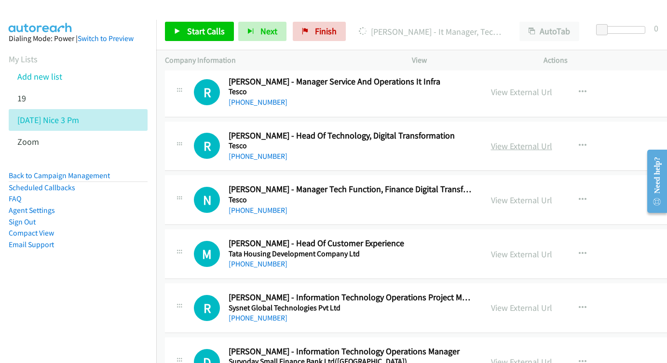
click at [518, 140] on link "View External Url" at bounding box center [521, 145] width 61 height 11
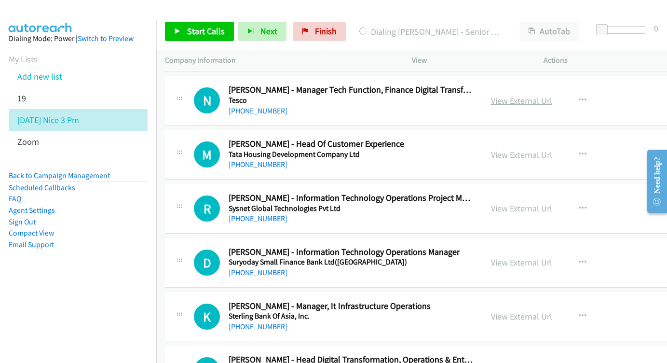
scroll to position [2077, 0]
click at [532, 149] on link "View External Url" at bounding box center [521, 154] width 61 height 11
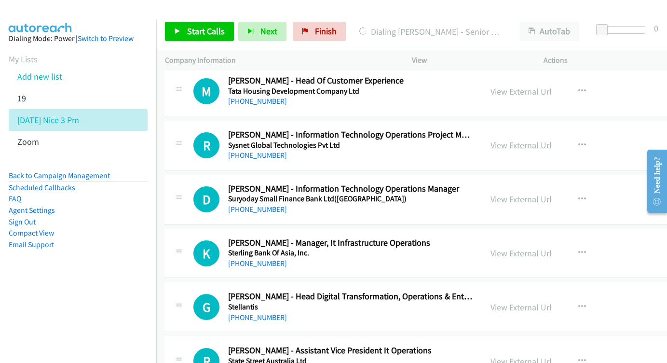
scroll to position [2140, 0]
click at [536, 139] on link "View External Url" at bounding box center [521, 144] width 61 height 11
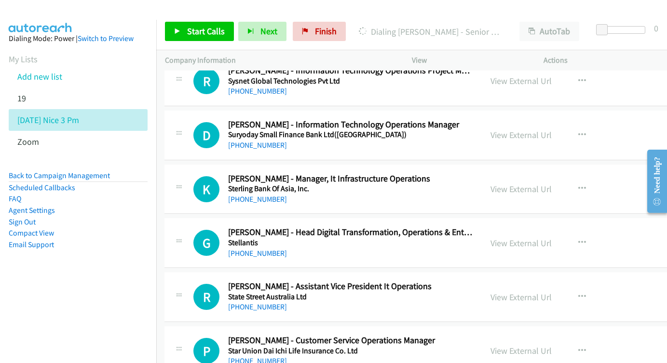
scroll to position [2202, 0]
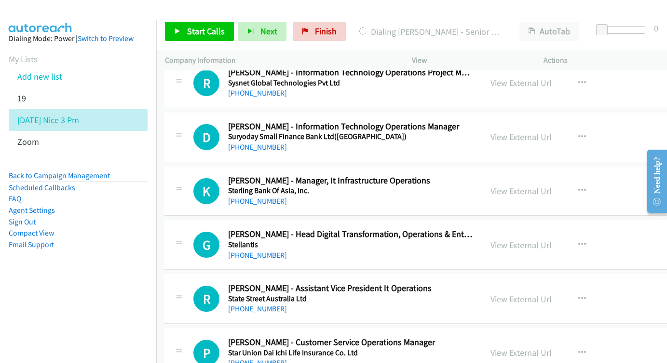
click at [551, 121] on div "View External Url View External Url Schedule/Manage Callback Start Calls Here R…" at bounding box center [565, 137] width 167 height 32
drag, startPoint x: 494, startPoint y: 93, endPoint x: 528, endPoint y: 100, distance: 34.5
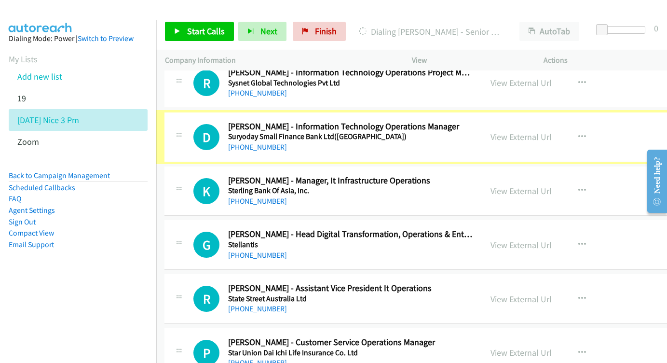
click at [528, 131] on link "View External Url" at bounding box center [521, 136] width 61 height 11
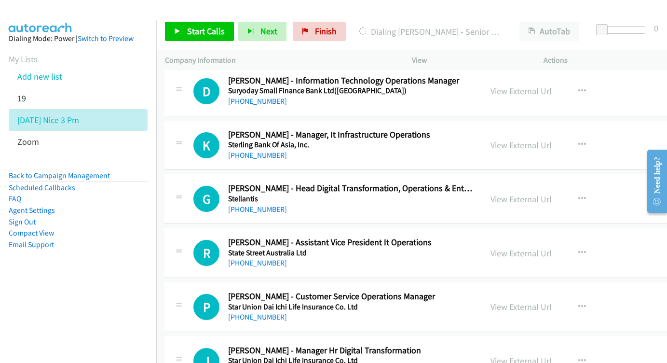
scroll to position [2249, 0]
click at [542, 139] on link "View External Url" at bounding box center [521, 144] width 61 height 11
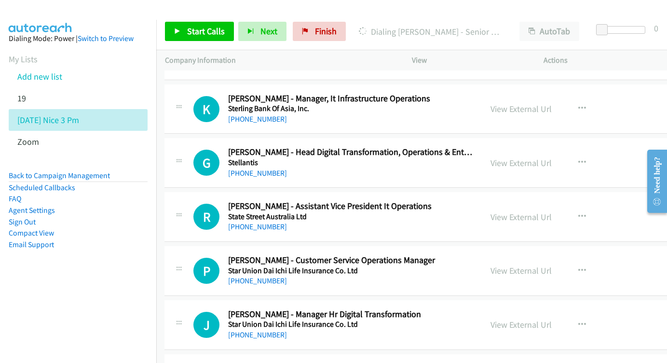
scroll to position [2295, 0]
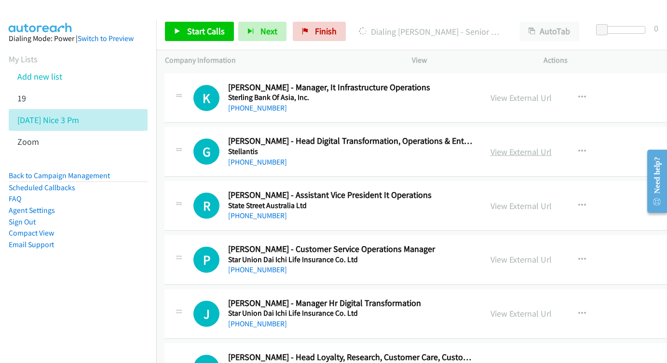
click at [527, 146] on link "View External Url" at bounding box center [521, 151] width 61 height 11
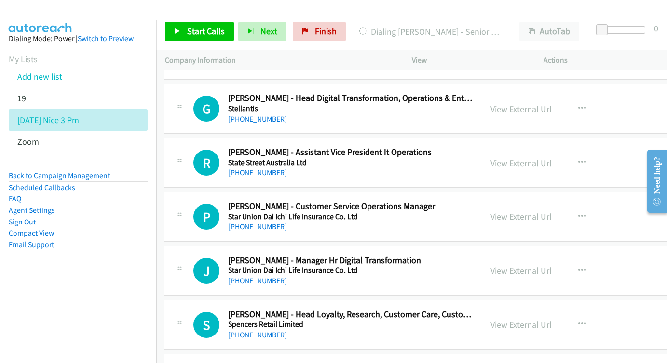
scroll to position [2345, 0]
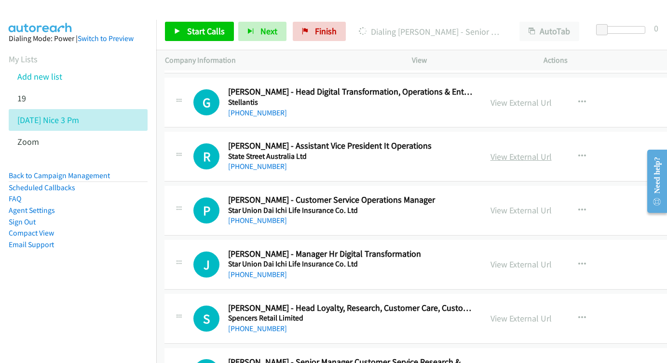
click at [532, 151] on link "View External Url" at bounding box center [521, 156] width 61 height 11
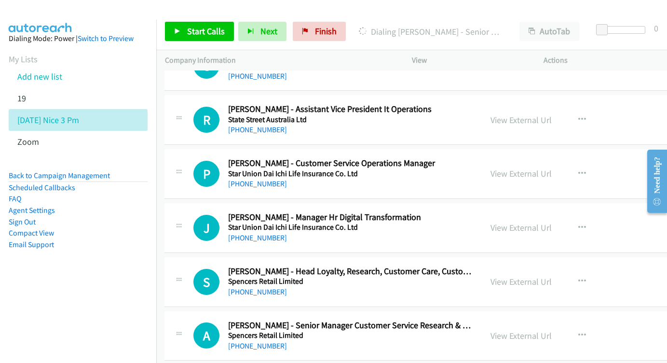
scroll to position [2396, 0]
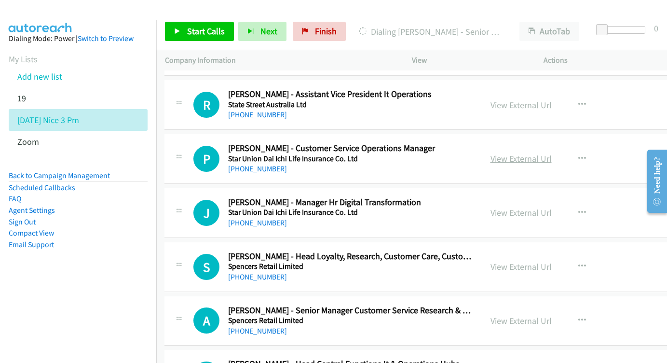
click at [508, 153] on link "View External Url" at bounding box center [521, 158] width 61 height 11
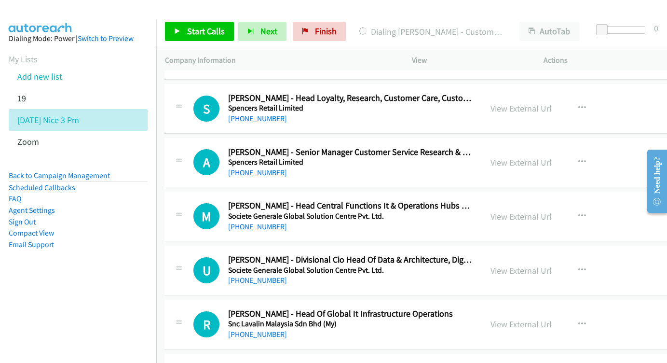
scroll to position [2556, 0]
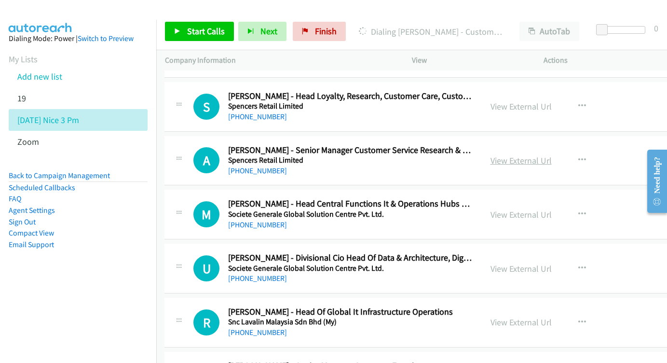
click at [532, 155] on link "View External Url" at bounding box center [521, 160] width 61 height 11
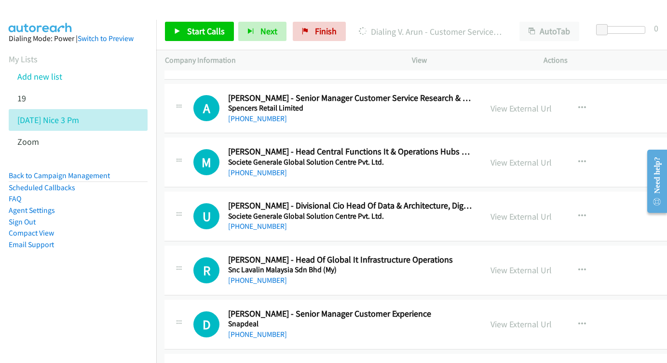
scroll to position [2626, 0]
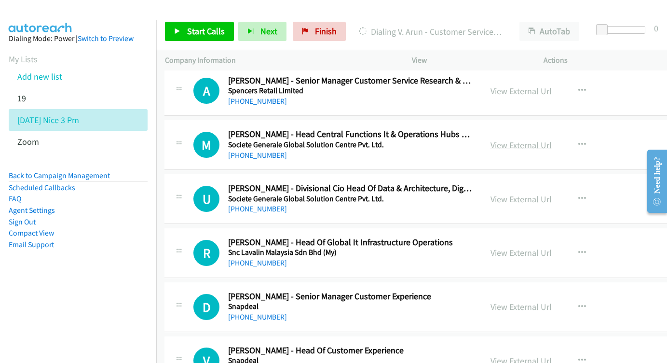
click at [536, 139] on link "View External Url" at bounding box center [521, 144] width 61 height 11
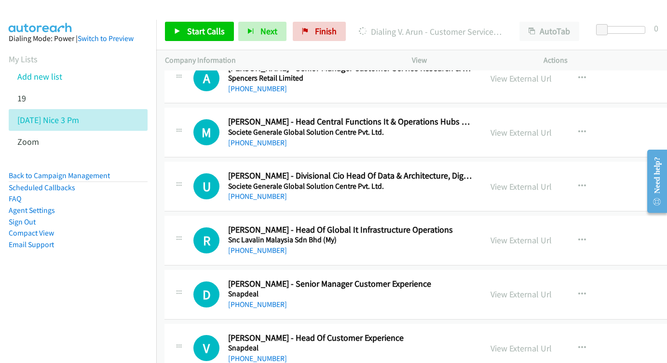
scroll to position [2665, 0]
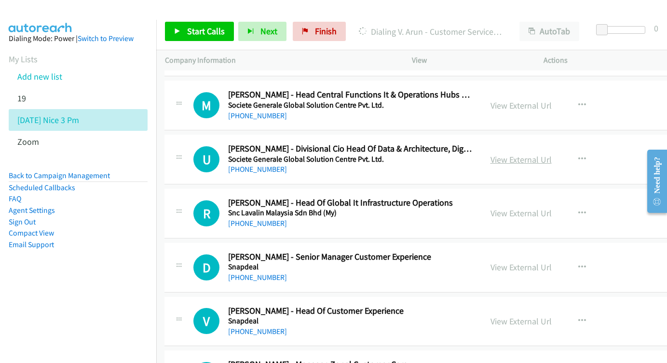
click at [540, 154] on link "View External Url" at bounding box center [521, 159] width 61 height 11
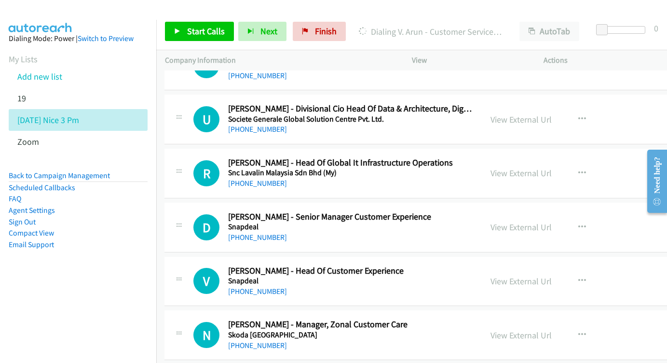
scroll to position [2722, 0]
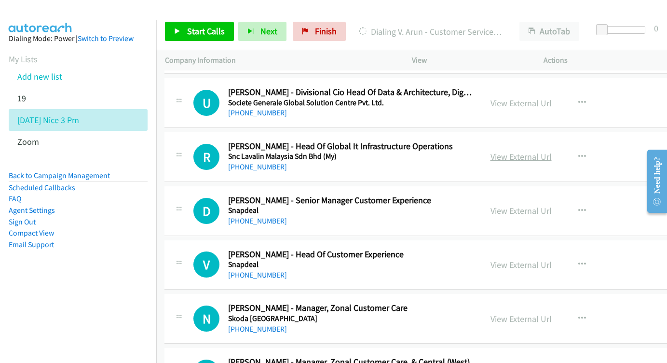
click at [549, 151] on link "View External Url" at bounding box center [521, 156] width 61 height 11
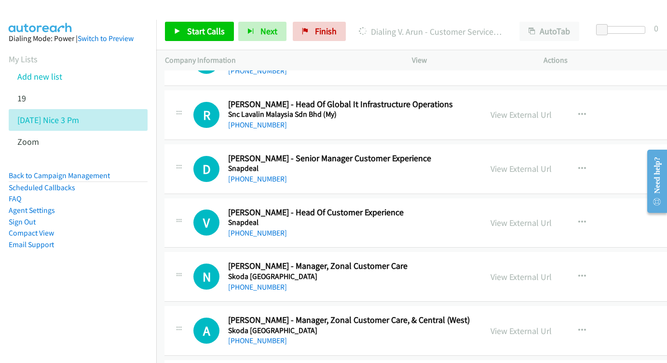
scroll to position [2766, 0]
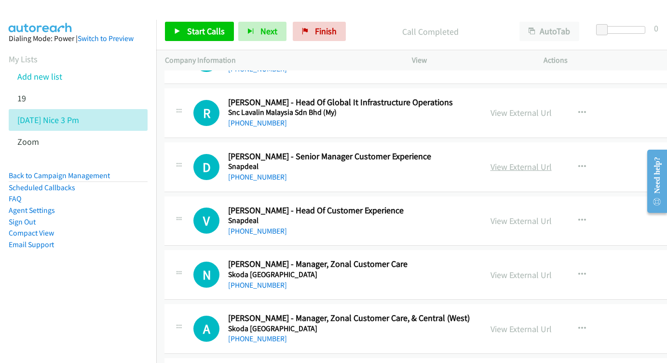
click at [522, 161] on link "View External Url" at bounding box center [521, 166] width 61 height 11
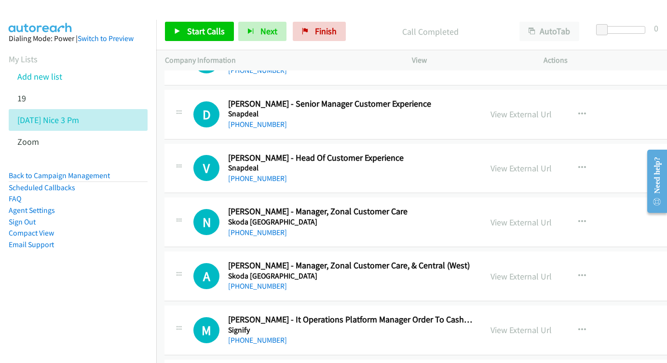
scroll to position [2832, 0]
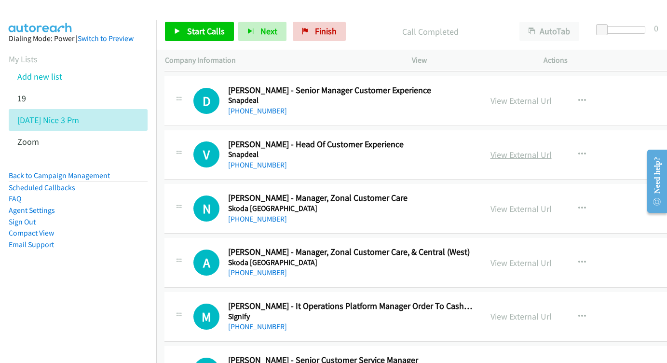
click at [539, 149] on link "View External Url" at bounding box center [521, 154] width 61 height 11
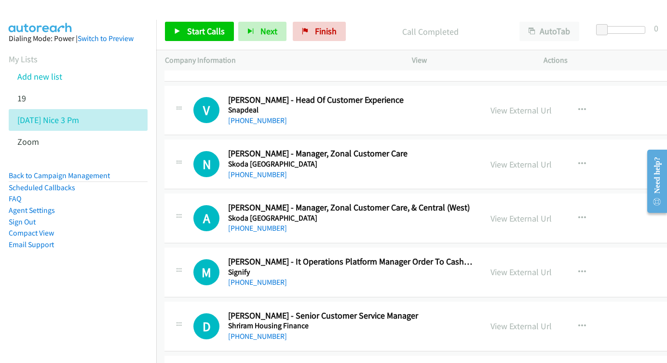
scroll to position [2890, 0]
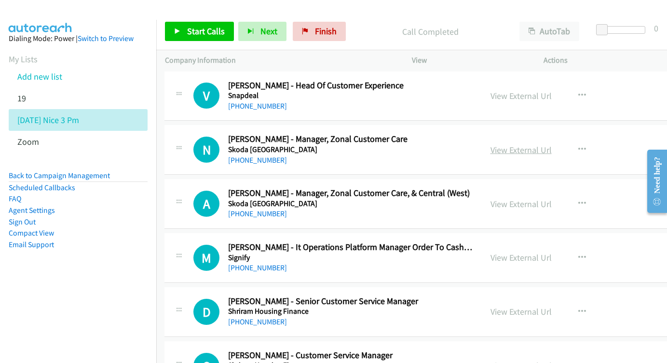
click at [527, 144] on link "View External Url" at bounding box center [521, 149] width 61 height 11
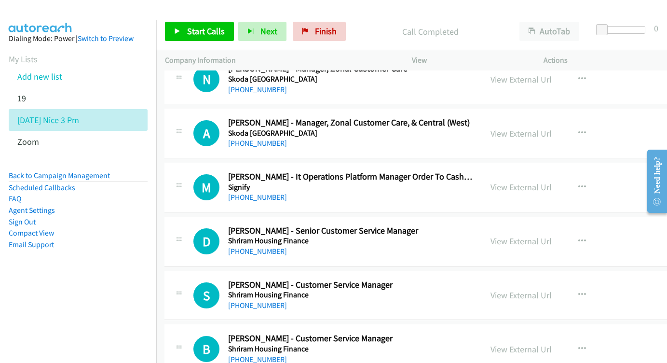
scroll to position [2963, 0]
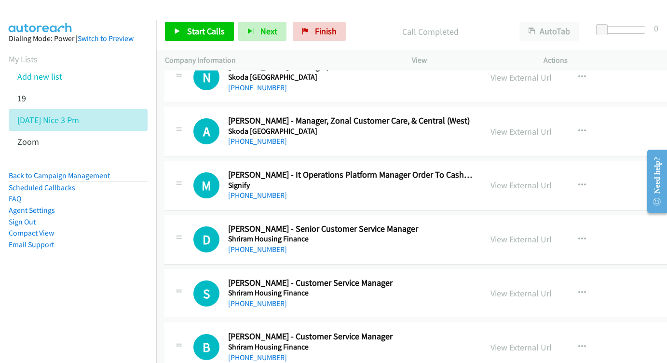
click at [541, 179] on link "View External Url" at bounding box center [521, 184] width 61 height 11
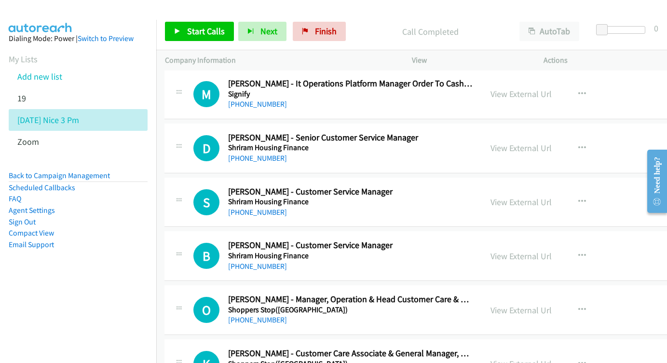
scroll to position [3056, 0]
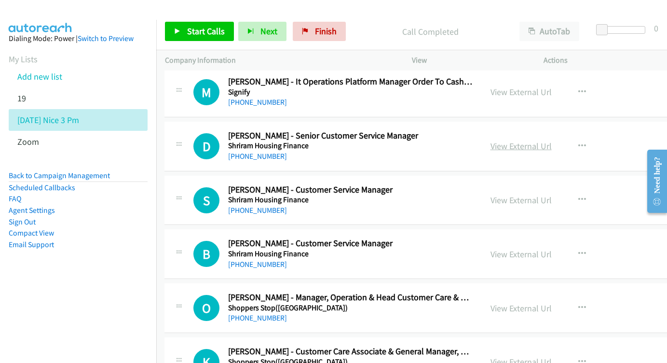
click at [537, 140] on link "View External Url" at bounding box center [521, 145] width 61 height 11
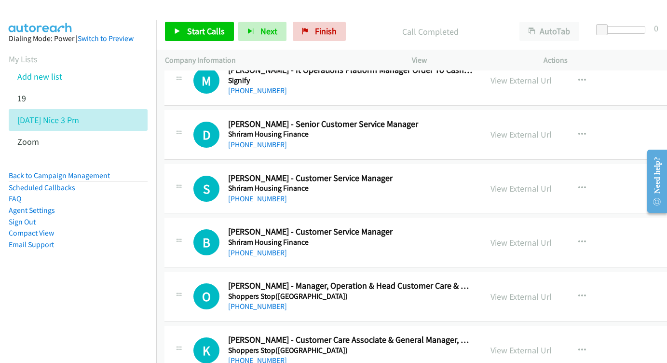
scroll to position [3099, 0]
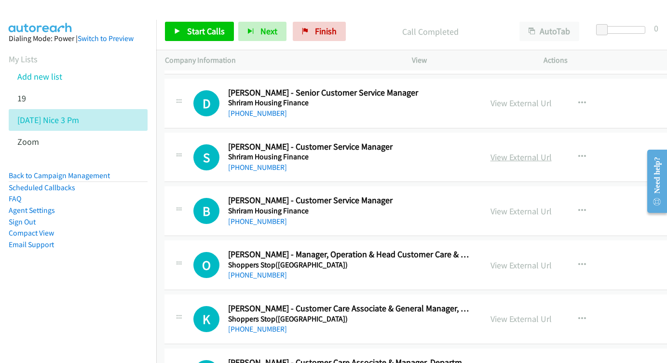
click at [546, 151] on link "View External Url" at bounding box center [521, 156] width 61 height 11
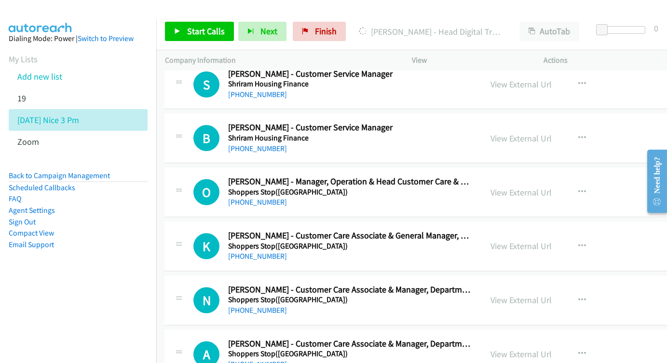
scroll to position [3170, 0]
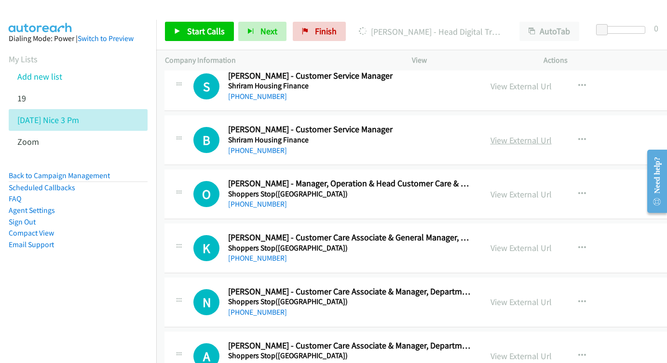
click at [538, 135] on link "View External Url" at bounding box center [521, 140] width 61 height 11
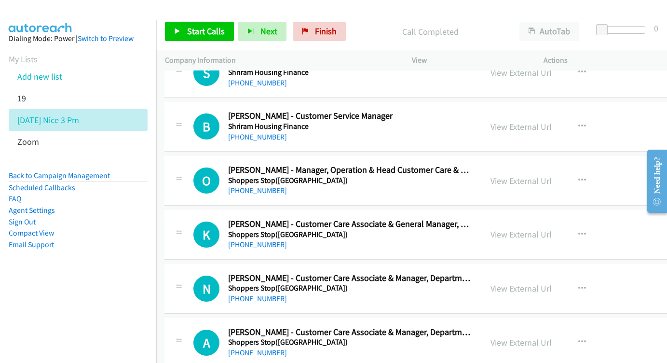
scroll to position [3199, 0]
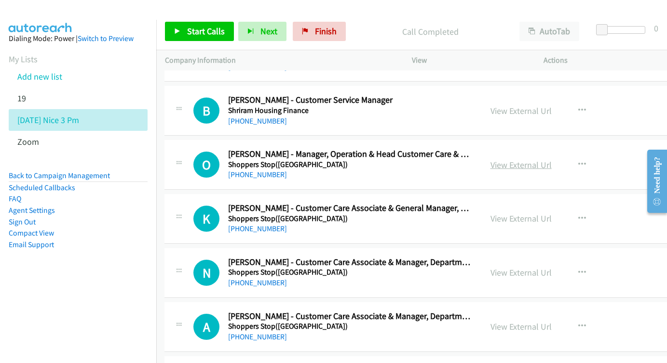
click at [528, 159] on link "View External Url" at bounding box center [521, 164] width 61 height 11
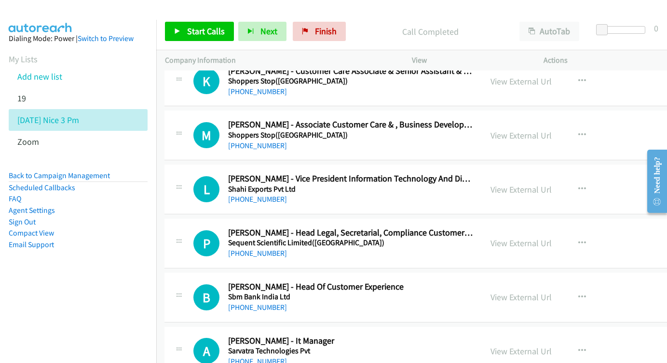
scroll to position [3515, 0]
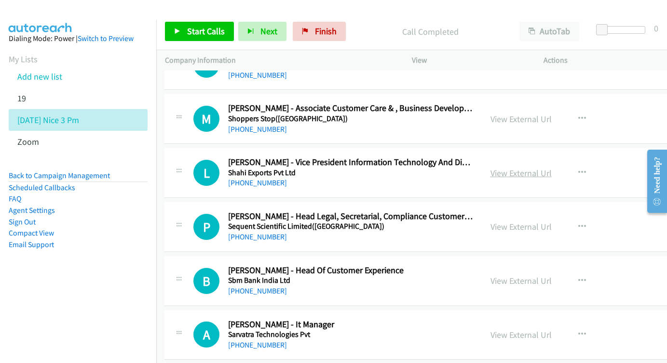
click at [545, 167] on link "View External Url" at bounding box center [521, 172] width 61 height 11
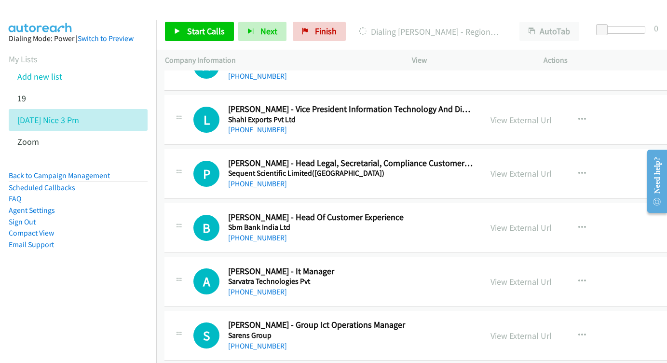
click at [523, 167] on div "View External Url" at bounding box center [521, 173] width 61 height 13
click at [531, 168] on link "View External Url" at bounding box center [521, 173] width 61 height 11
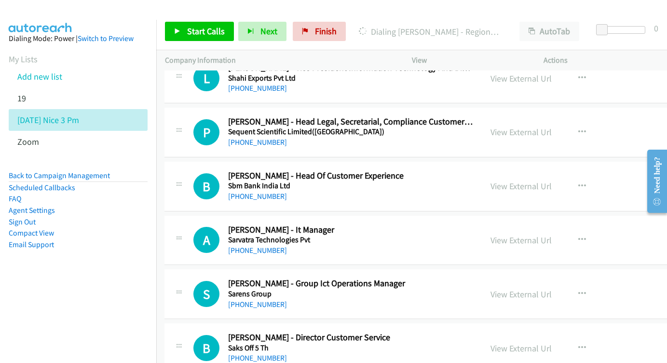
scroll to position [3610, 0]
click at [523, 180] on link "View External Url" at bounding box center [521, 185] width 61 height 11
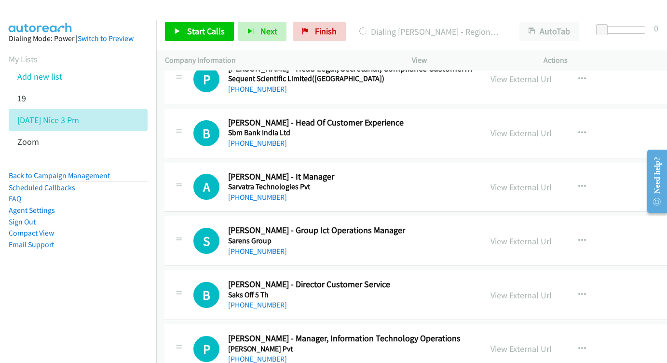
scroll to position [3662, 0]
click at [533, 171] on div "View External Url View External Url Schedule/Manage Callback Start Calls Here R…" at bounding box center [565, 187] width 167 height 32
click at [532, 181] on link "View External Url" at bounding box center [521, 186] width 61 height 11
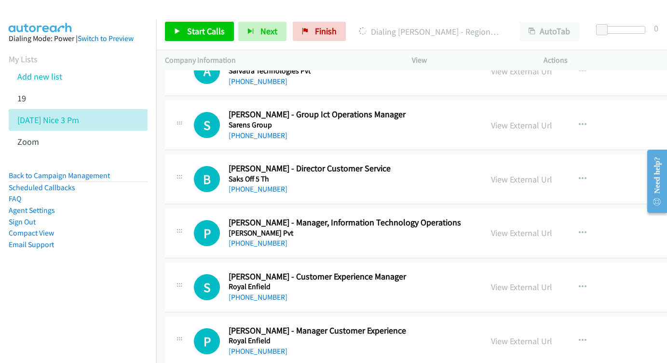
scroll to position [3778, 0]
click at [535, 173] on link "View External Url" at bounding box center [521, 178] width 61 height 11
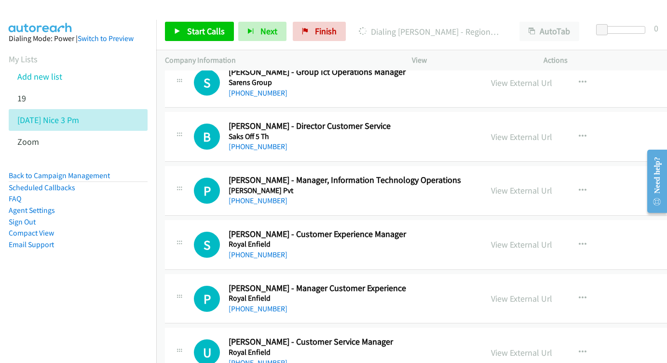
scroll to position [3832, 0]
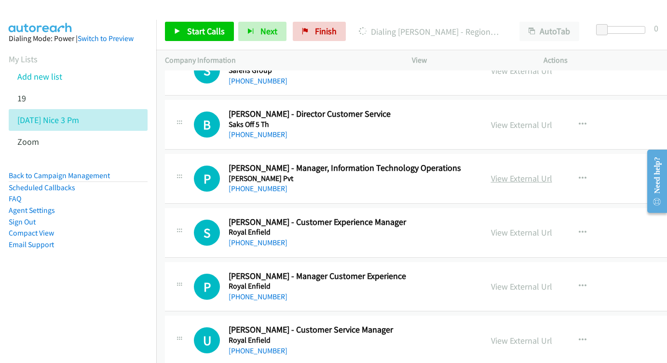
click at [545, 173] on link "View External Url" at bounding box center [521, 178] width 61 height 11
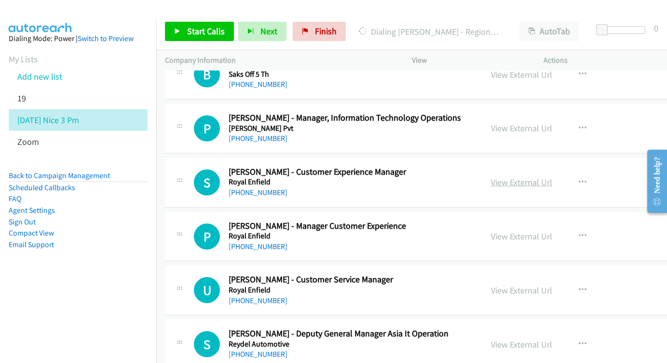
scroll to position [3882, 0]
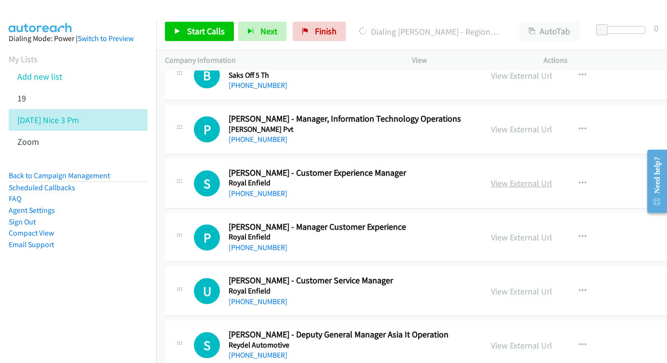
click at [520, 177] on link "View External Url" at bounding box center [521, 182] width 61 height 11
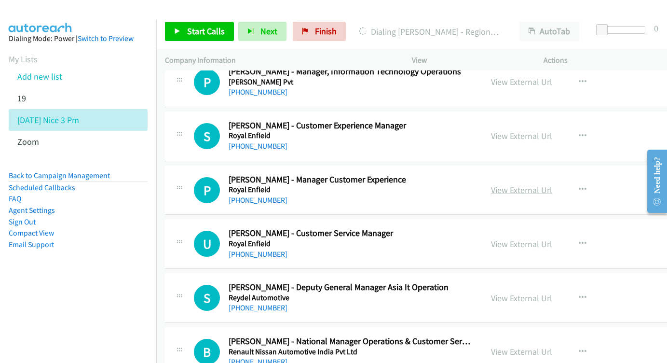
scroll to position [3929, 0]
click at [540, 184] on link "View External Url" at bounding box center [521, 189] width 61 height 11
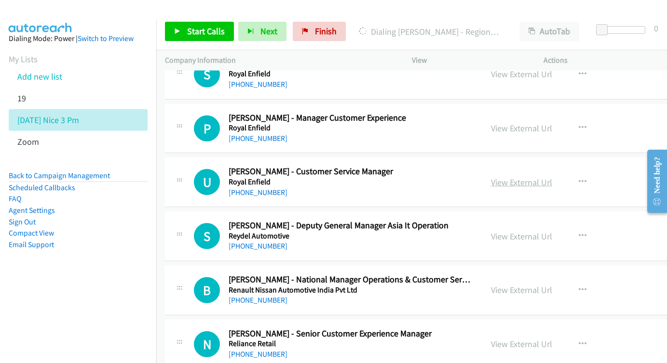
click at [530, 177] on link "View External Url" at bounding box center [521, 182] width 61 height 11
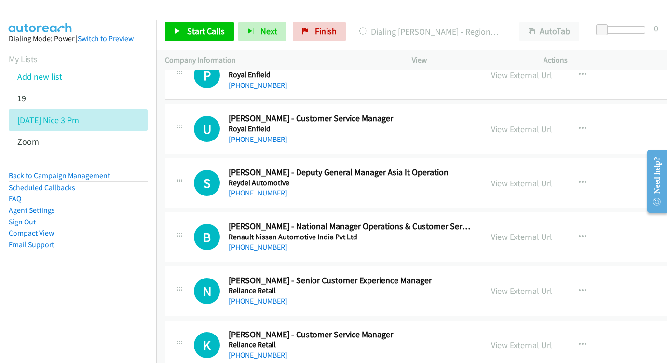
scroll to position [4044, 0]
click at [538, 177] on link "View External Url" at bounding box center [521, 182] width 61 height 11
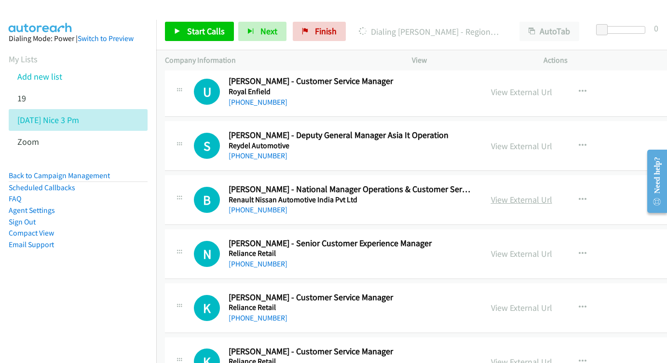
scroll to position [4090, 0]
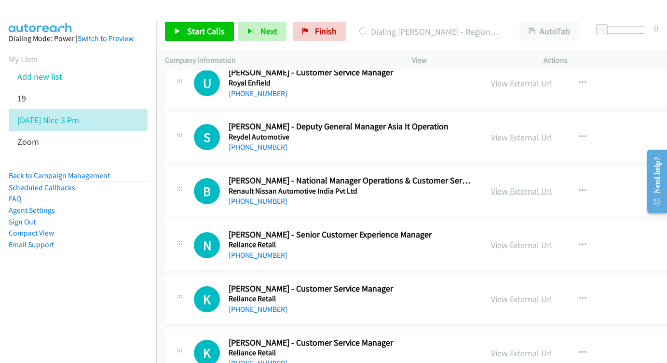
click at [540, 185] on link "View External Url" at bounding box center [521, 190] width 61 height 11
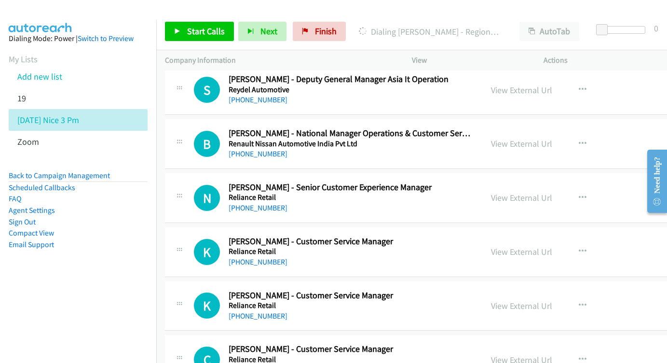
scroll to position [4158, 0]
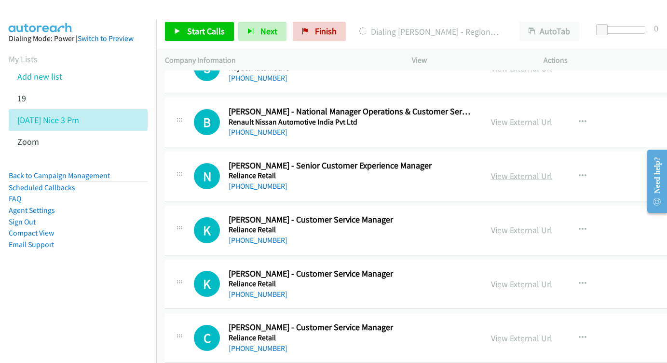
click at [532, 170] on link "View External Url" at bounding box center [521, 175] width 61 height 11
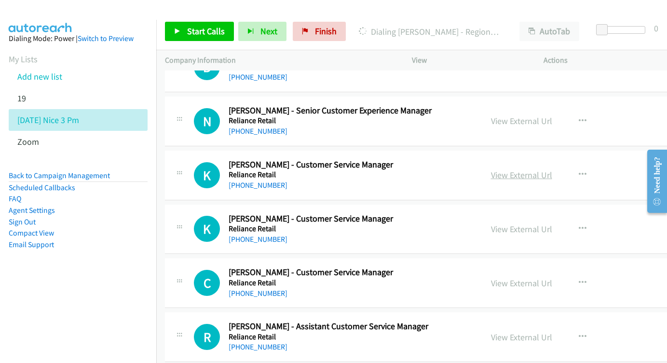
scroll to position [4213, 0]
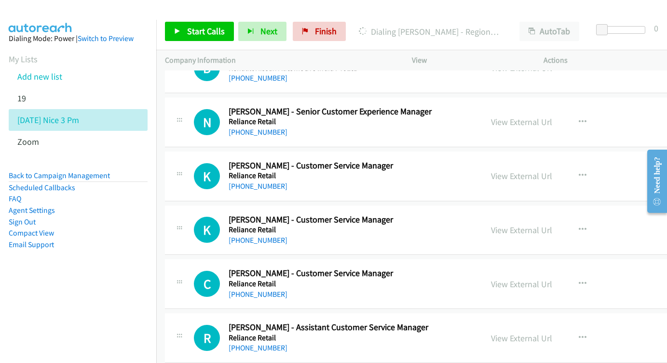
click at [525, 169] on div "View External Url" at bounding box center [521, 175] width 61 height 13
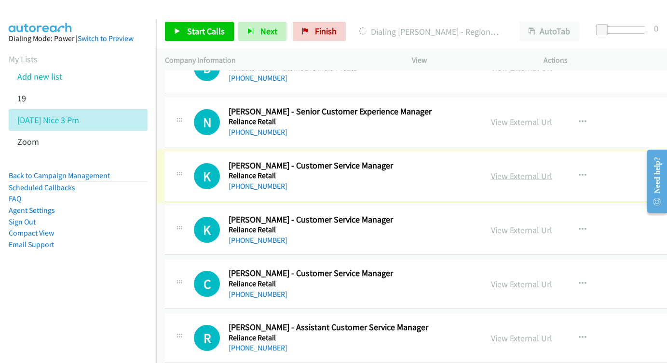
click at [543, 170] on link "View External Url" at bounding box center [521, 175] width 61 height 11
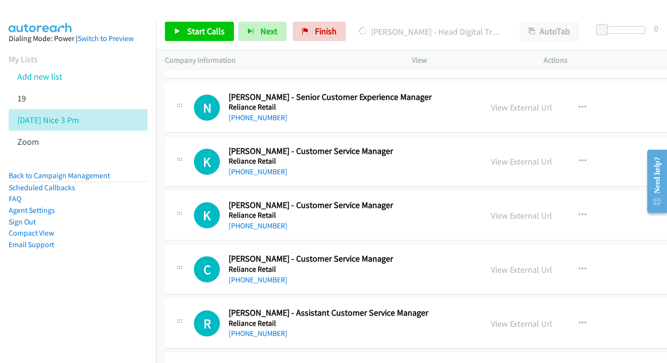
scroll to position [4258, 0]
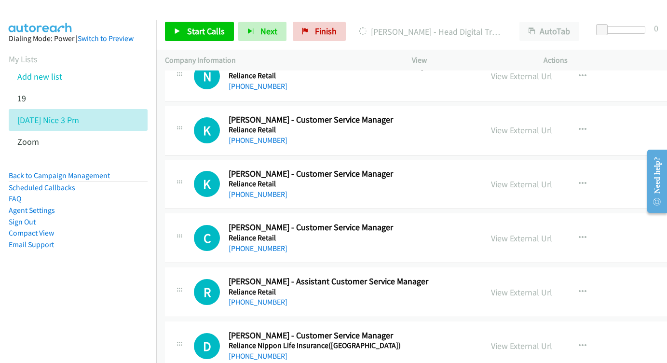
click at [548, 178] on link "View External Url" at bounding box center [521, 183] width 61 height 11
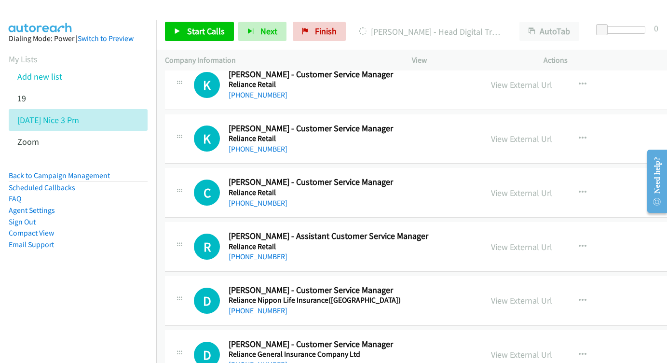
scroll to position [4306, 0]
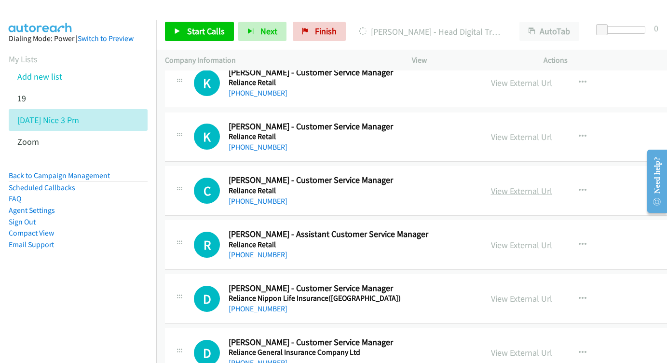
click at [532, 185] on link "View External Url" at bounding box center [521, 190] width 61 height 11
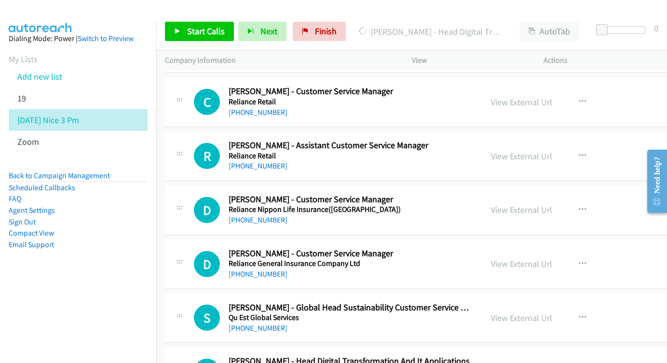
scroll to position [4409, 0]
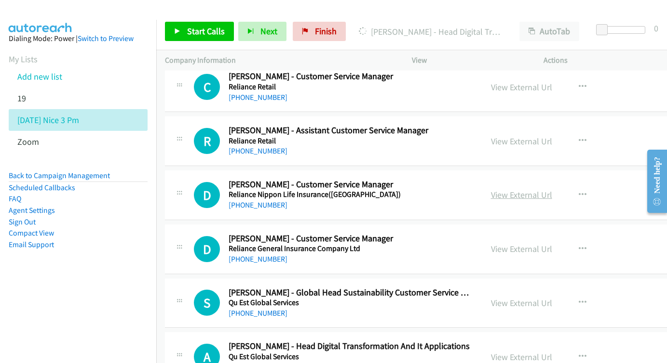
click at [550, 189] on link "View External Url" at bounding box center [521, 194] width 61 height 11
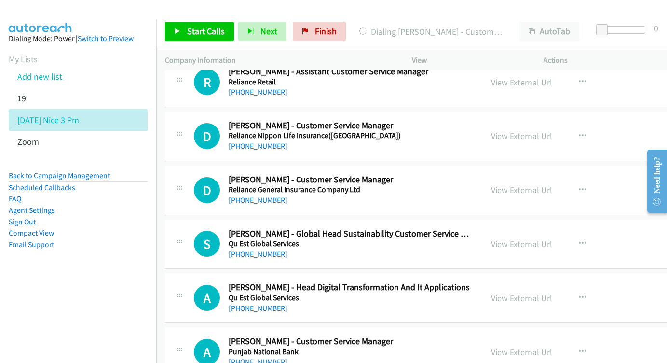
scroll to position [4470, 0]
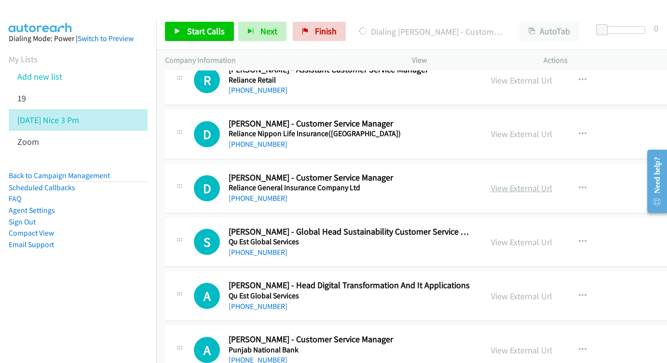
click at [552, 182] on link "View External Url" at bounding box center [521, 187] width 61 height 11
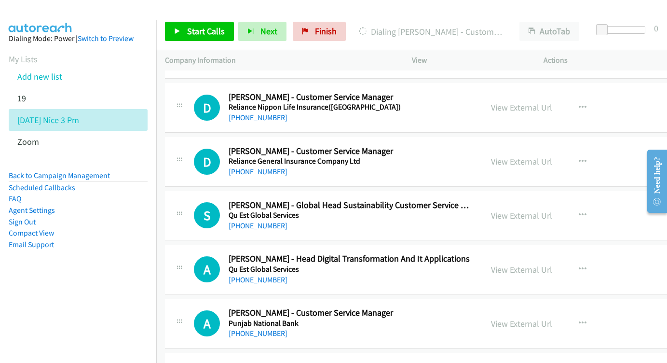
scroll to position [4513, 0]
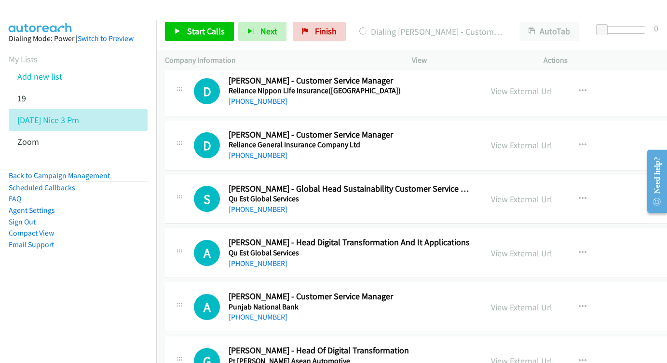
click at [551, 193] on link "View External Url" at bounding box center [521, 198] width 61 height 11
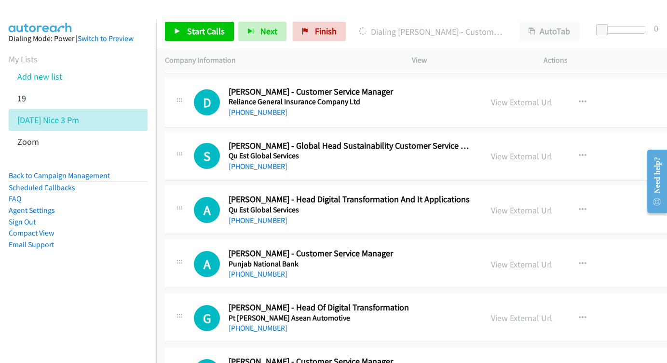
scroll to position [4571, 0]
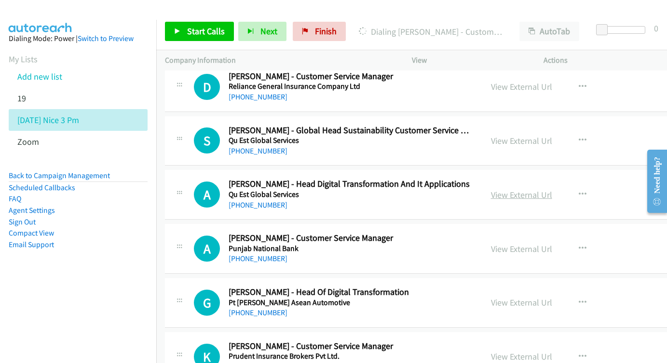
click at [528, 189] on link "View External Url" at bounding box center [521, 194] width 61 height 11
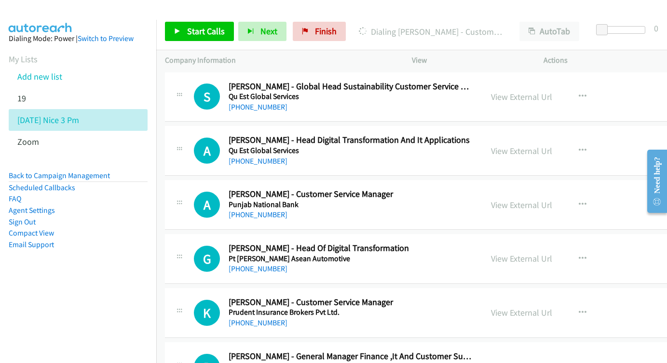
scroll to position [4628, 0]
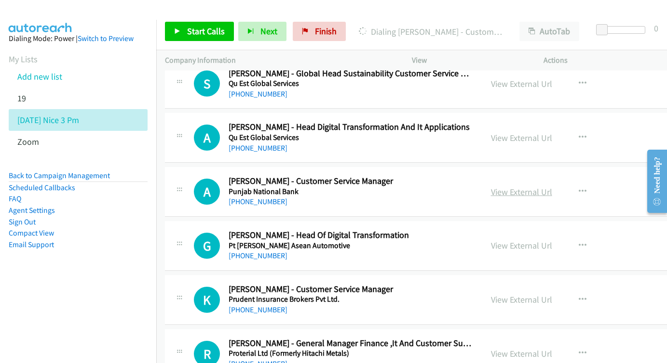
click at [552, 186] on link "View External Url" at bounding box center [521, 191] width 61 height 11
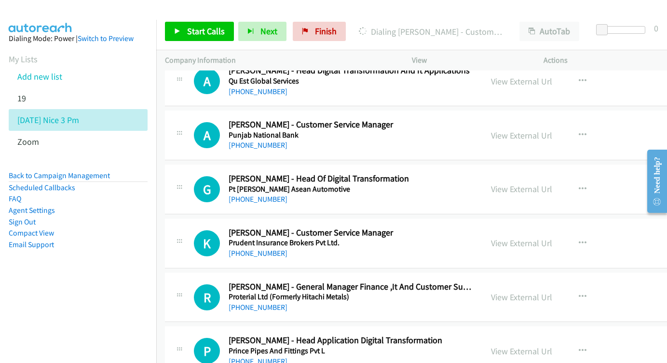
scroll to position [4687, 0]
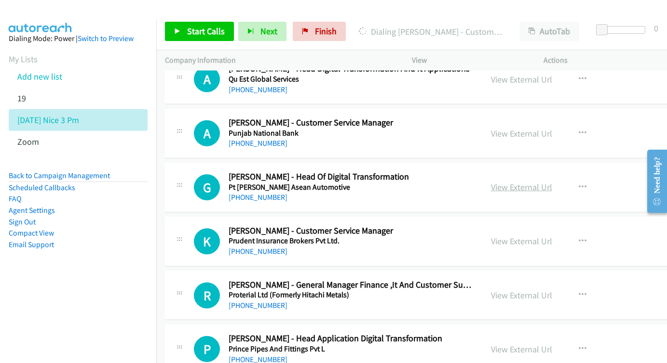
click at [531, 181] on link "View External Url" at bounding box center [521, 186] width 61 height 11
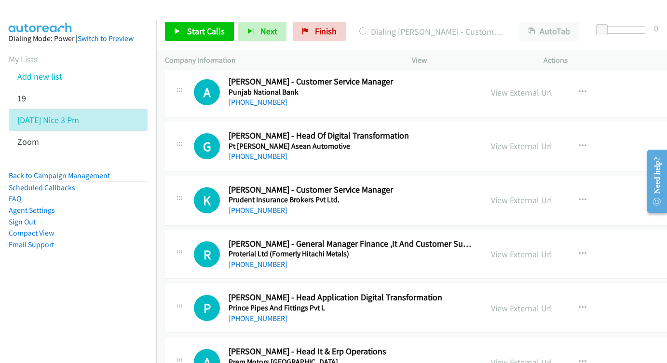
scroll to position [4744, 0]
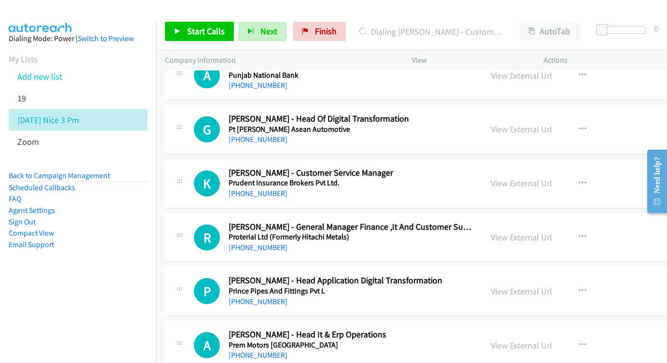
click at [541, 177] on div "View External Url" at bounding box center [521, 183] width 61 height 13
click at [532, 177] on link "View External Url" at bounding box center [521, 182] width 61 height 11
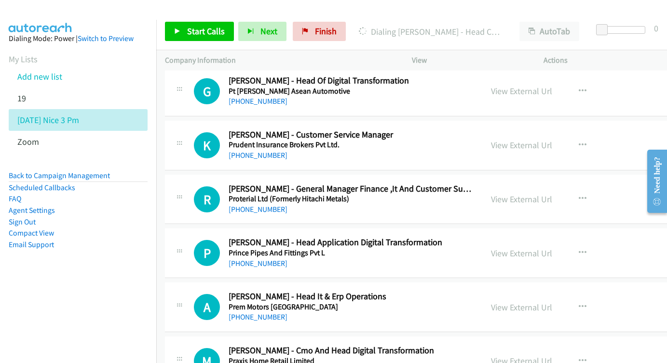
scroll to position [4797, 0]
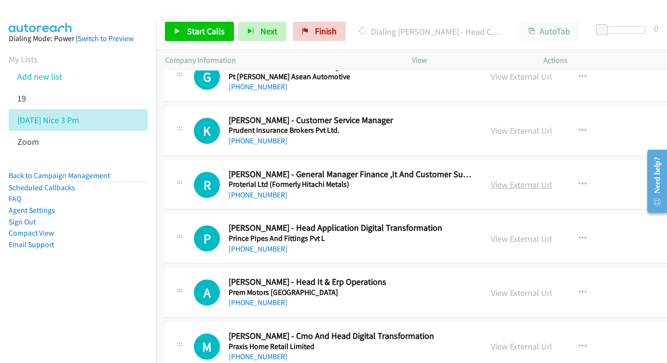
click at [543, 179] on link "View External Url" at bounding box center [521, 184] width 61 height 11
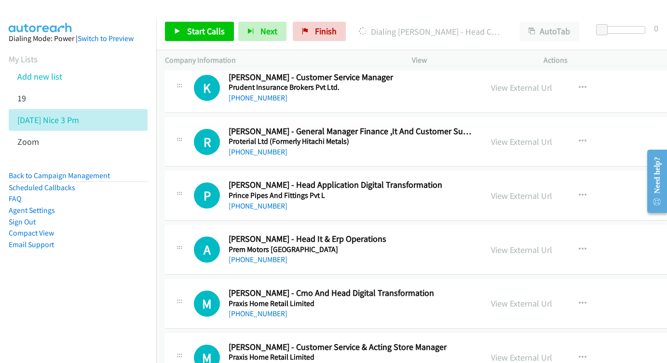
scroll to position [4857, 0]
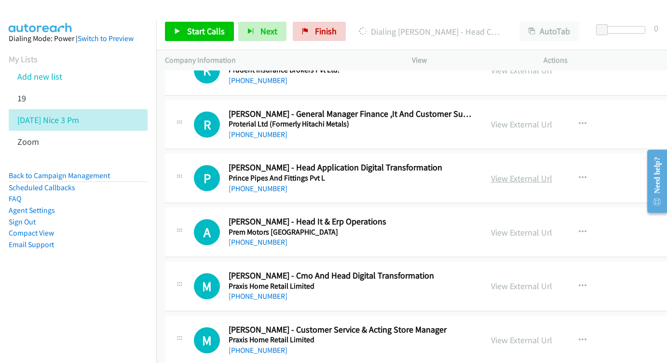
click at [534, 173] on link "View External Url" at bounding box center [521, 178] width 61 height 11
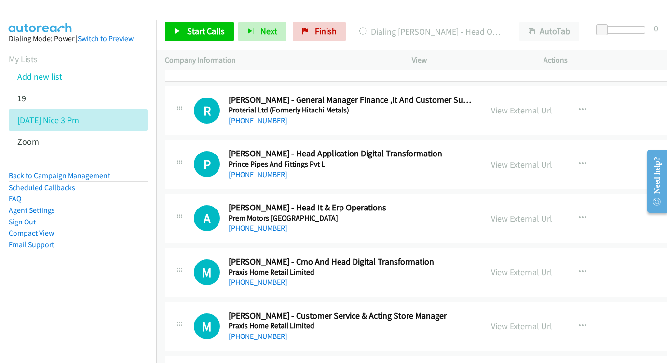
scroll to position [4906, 0]
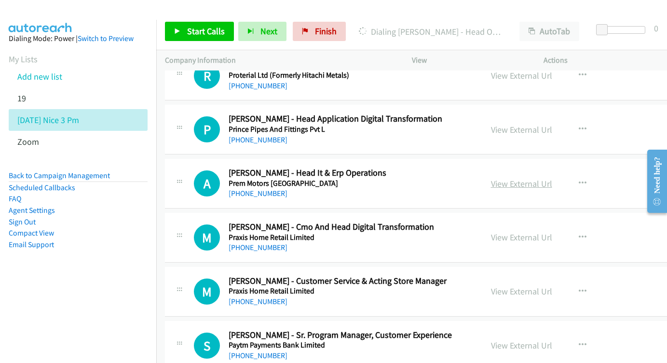
click at [545, 178] on link "View External Url" at bounding box center [521, 183] width 61 height 11
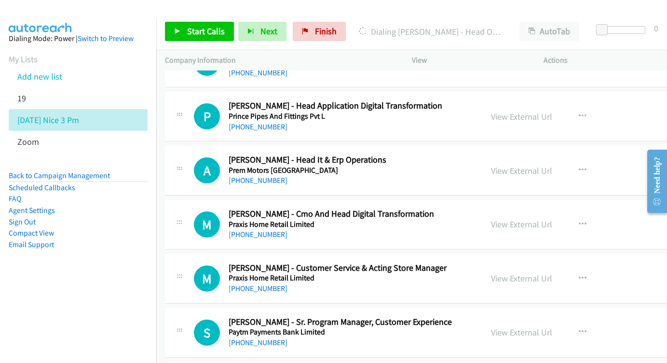
scroll to position [4953, 0]
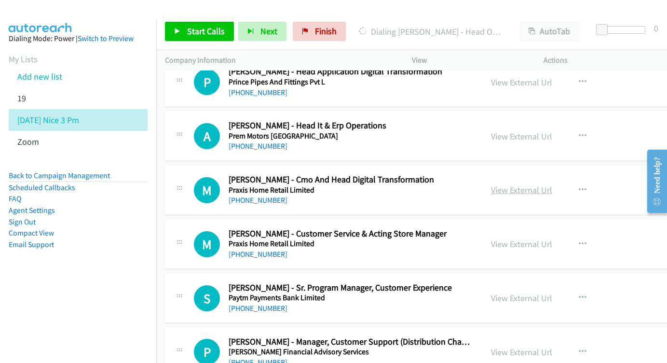
click at [520, 184] on link "View External Url" at bounding box center [521, 189] width 61 height 11
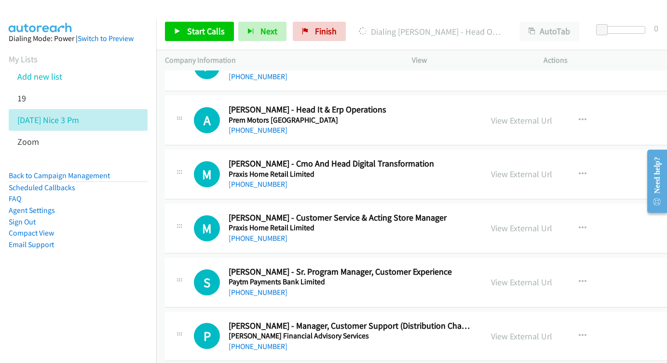
scroll to position [4982, 0]
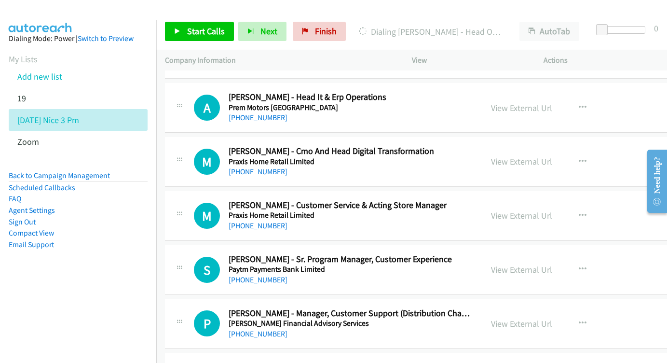
click at [532, 209] on div "View External Url" at bounding box center [521, 215] width 61 height 13
click at [525, 210] on link "View External Url" at bounding box center [521, 215] width 61 height 11
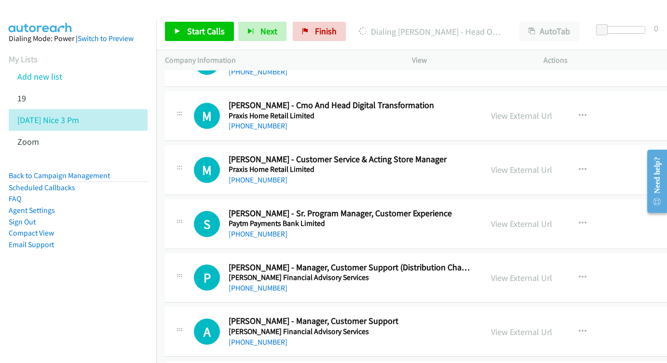
scroll to position [5030, 0]
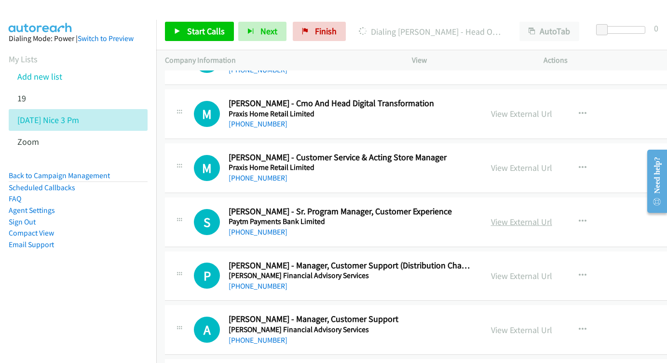
click at [533, 216] on link "View External Url" at bounding box center [521, 221] width 61 height 11
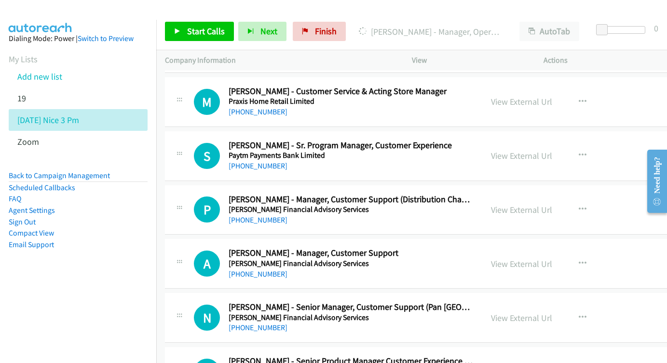
scroll to position [5133, 0]
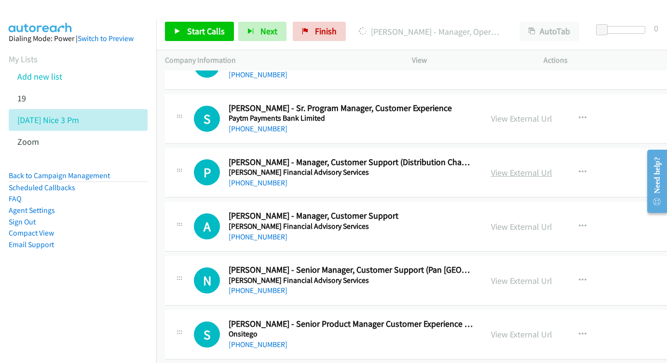
click at [545, 167] on link "View External Url" at bounding box center [521, 172] width 61 height 11
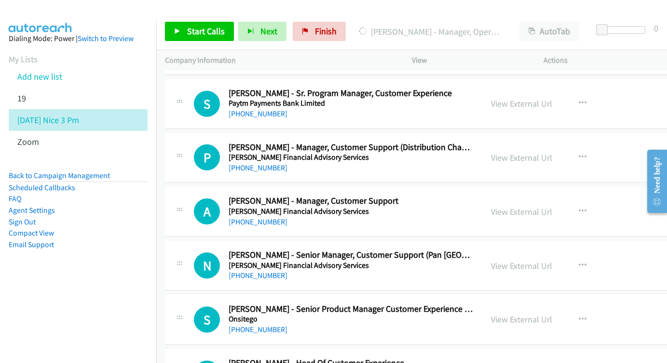
scroll to position [5165, 0]
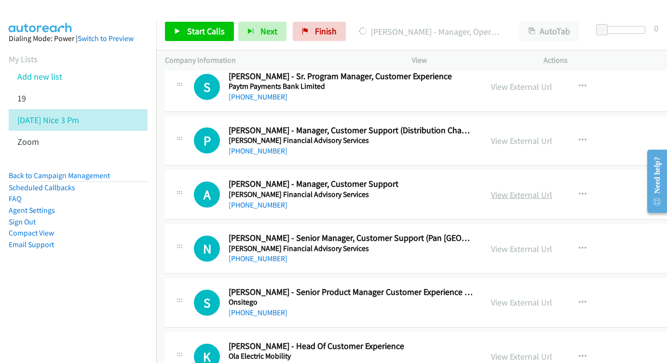
click at [543, 189] on link "View External Url" at bounding box center [521, 194] width 61 height 11
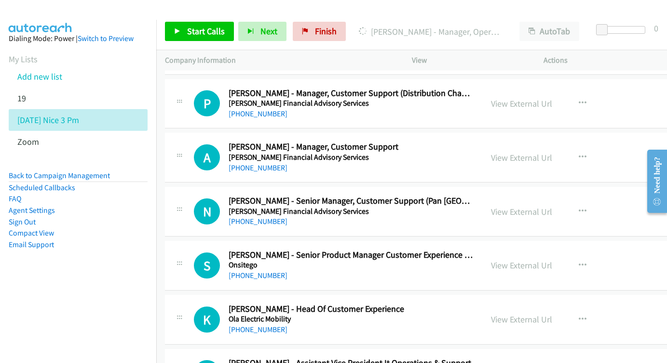
scroll to position [5204, 0]
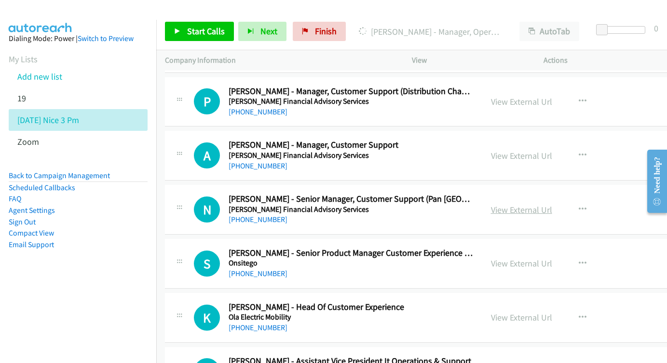
click at [544, 204] on link "View External Url" at bounding box center [521, 209] width 61 height 11
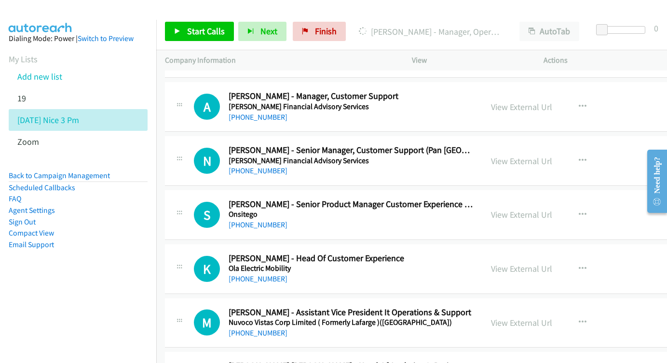
scroll to position [5254, 0]
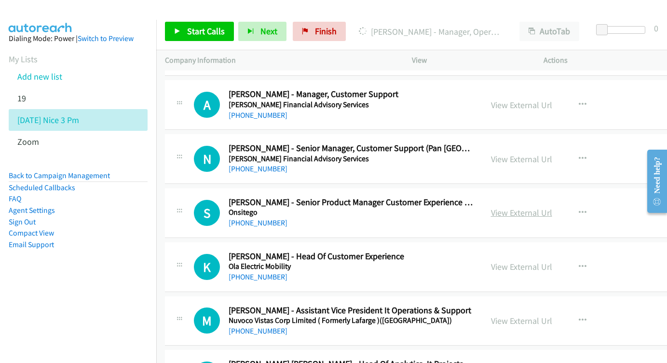
click at [518, 207] on link "View External Url" at bounding box center [521, 212] width 61 height 11
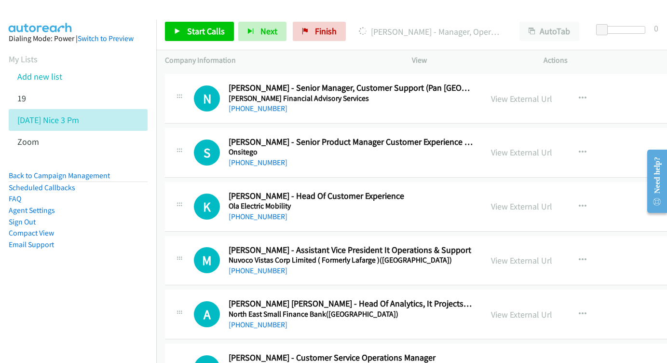
scroll to position [5317, 0]
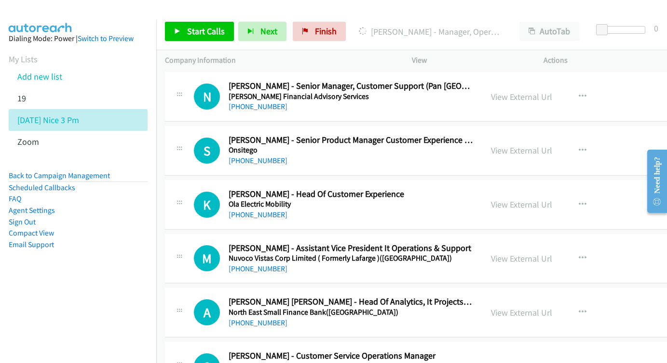
click at [527, 189] on div "View External Url View External Url Schedule/Manage Callback Start Calls Here R…" at bounding box center [565, 205] width 167 height 32
click at [526, 199] on link "View External Url" at bounding box center [521, 204] width 61 height 11
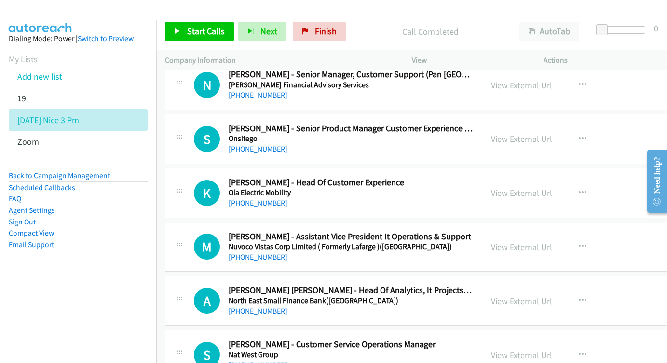
scroll to position [5399, 0]
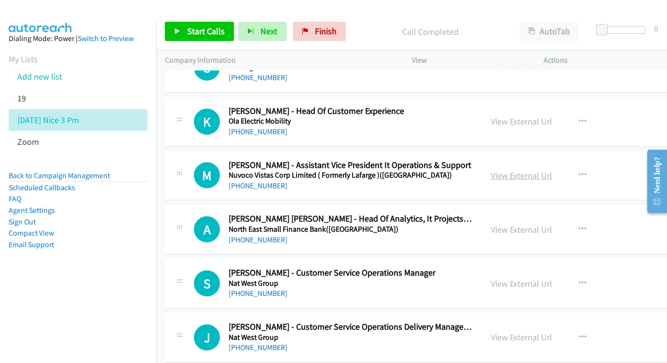
click at [523, 170] on link "View External Url" at bounding box center [521, 175] width 61 height 11
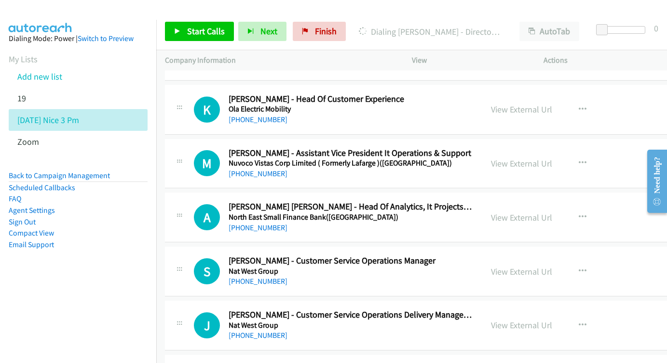
scroll to position [5440, 0]
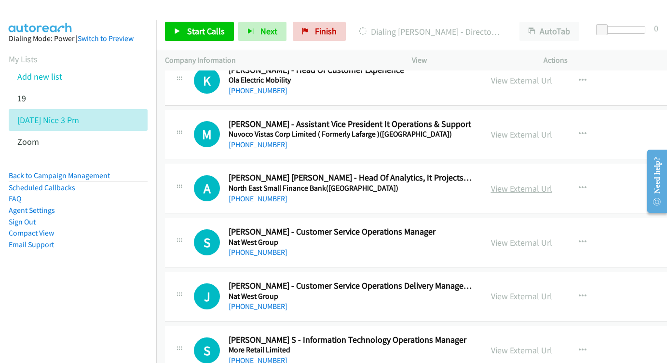
click at [528, 183] on link "View External Url" at bounding box center [521, 188] width 61 height 11
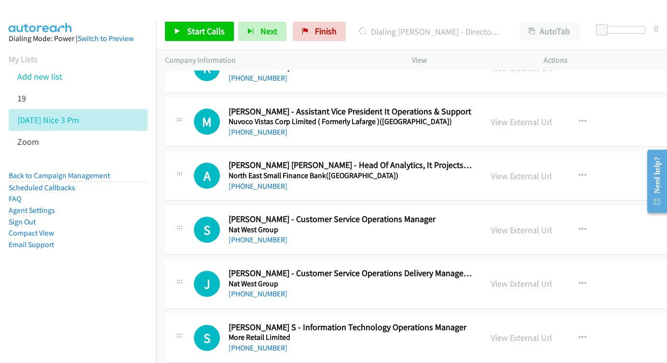
scroll to position [5469, 0]
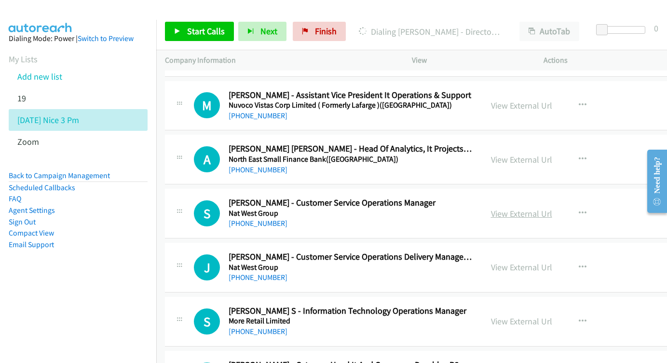
click at [534, 208] on link "View External Url" at bounding box center [521, 213] width 61 height 11
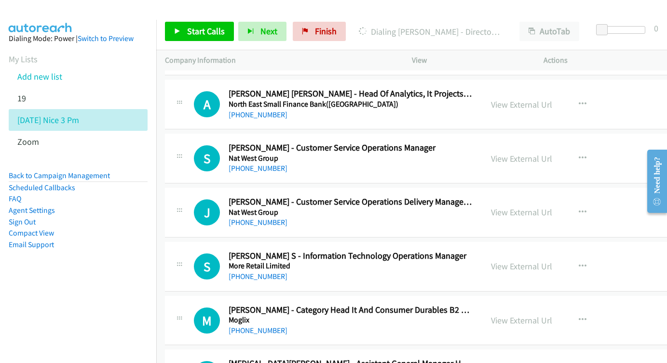
scroll to position [5526, 0]
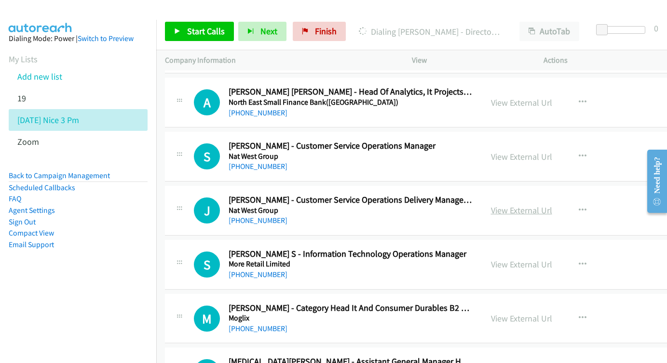
click at [532, 204] on link "View External Url" at bounding box center [521, 209] width 61 height 11
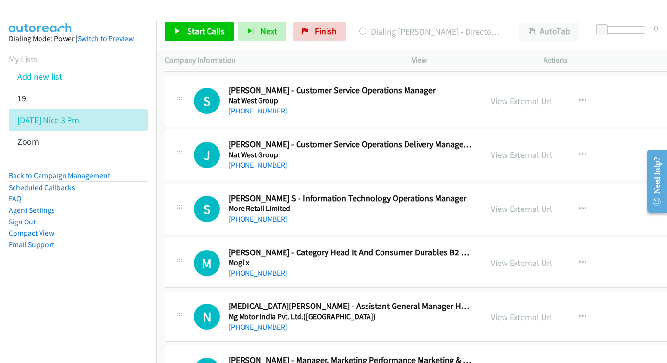
scroll to position [5584, 0]
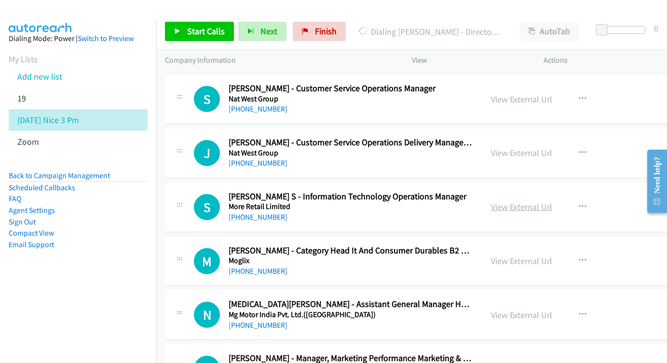
click at [525, 201] on link "View External Url" at bounding box center [521, 206] width 61 height 11
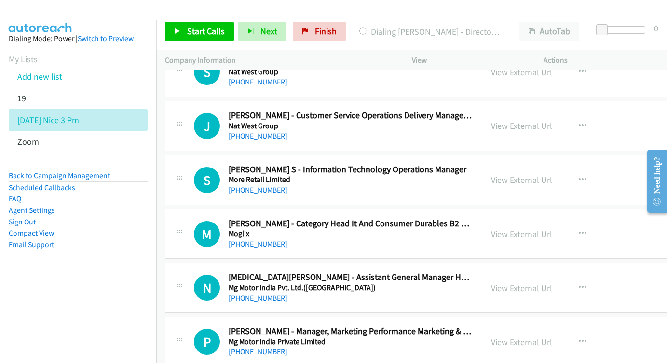
scroll to position [5663, 0]
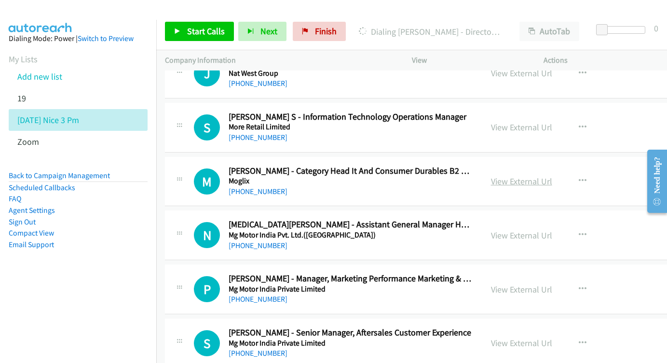
click at [524, 176] on link "View External Url" at bounding box center [521, 181] width 61 height 11
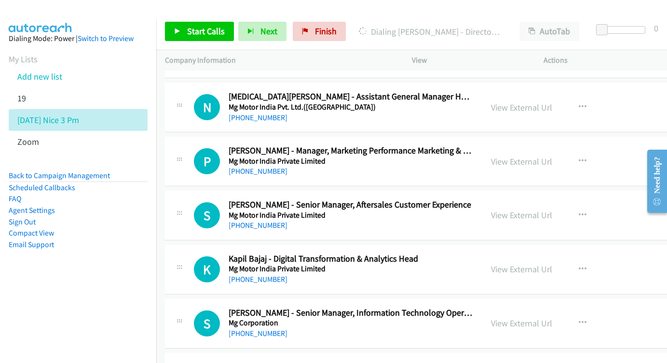
scroll to position [5809, 0]
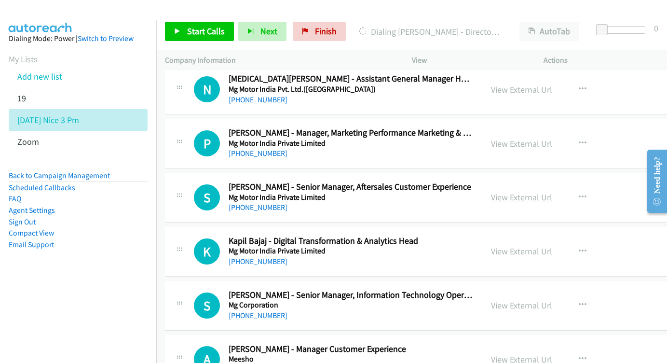
click at [528, 191] on link "View External Url" at bounding box center [521, 196] width 61 height 11
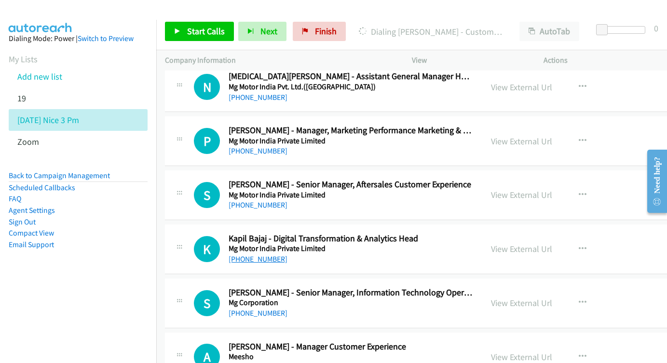
scroll to position [5809, 0]
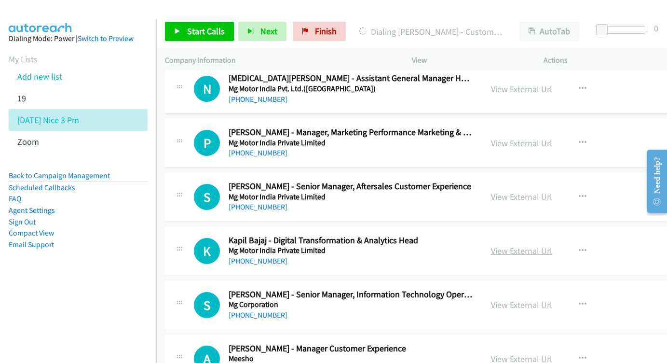
click at [531, 245] on link "View External Url" at bounding box center [521, 250] width 61 height 11
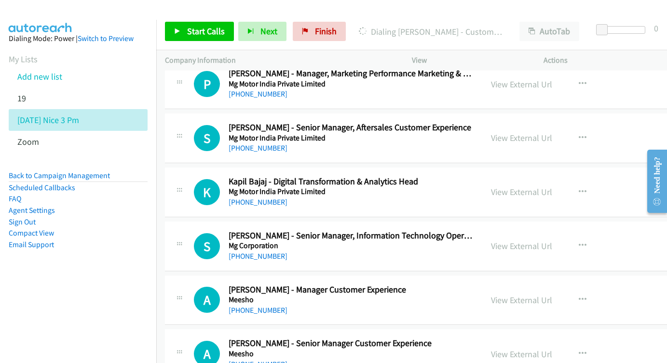
scroll to position [5883, 0]
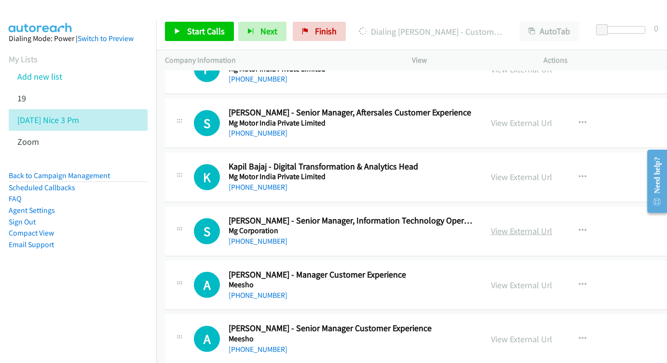
click at [522, 225] on link "View External Url" at bounding box center [521, 230] width 61 height 11
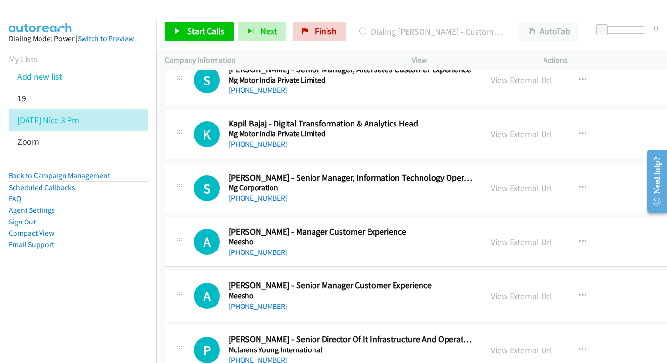
scroll to position [5943, 0]
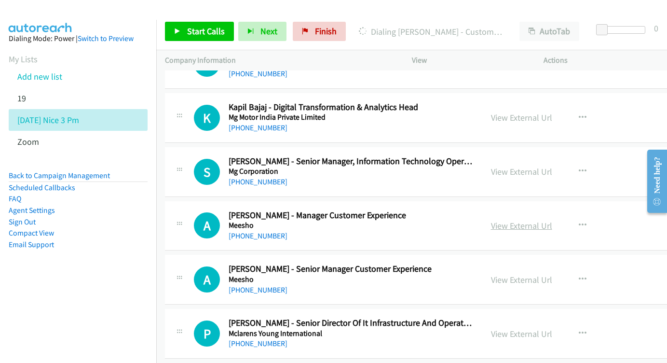
click at [534, 220] on link "View External Url" at bounding box center [521, 225] width 61 height 11
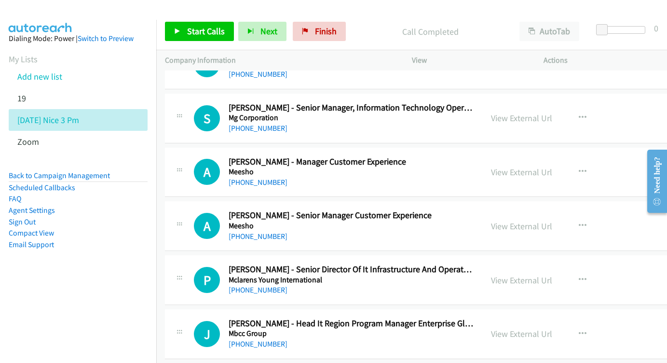
scroll to position [5996, 0]
click at [552, 221] on link "View External Url" at bounding box center [521, 226] width 61 height 11
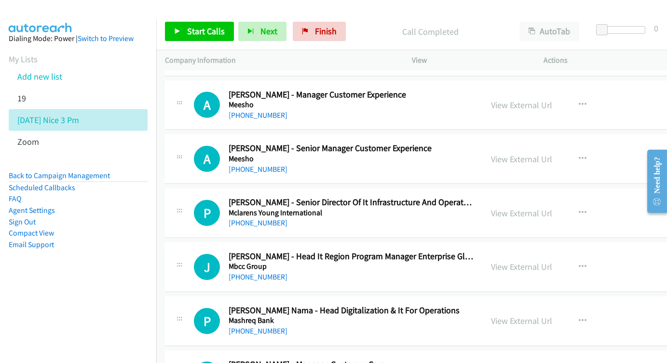
scroll to position [6064, 0]
click at [518, 207] on link "View External Url" at bounding box center [521, 212] width 61 height 11
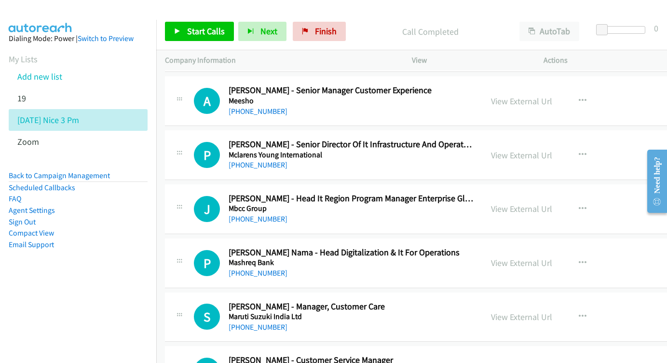
scroll to position [6121, 0]
click at [534, 203] on link "View External Url" at bounding box center [521, 208] width 61 height 11
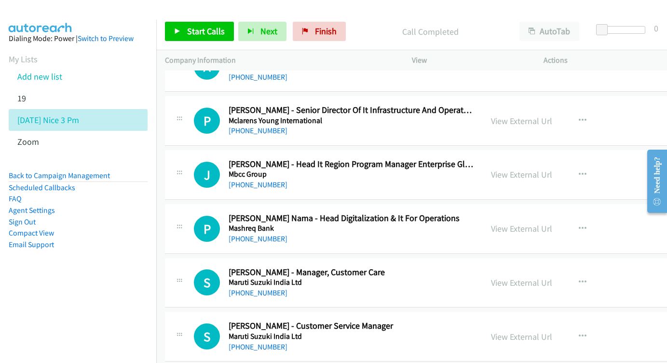
scroll to position [6169, 0]
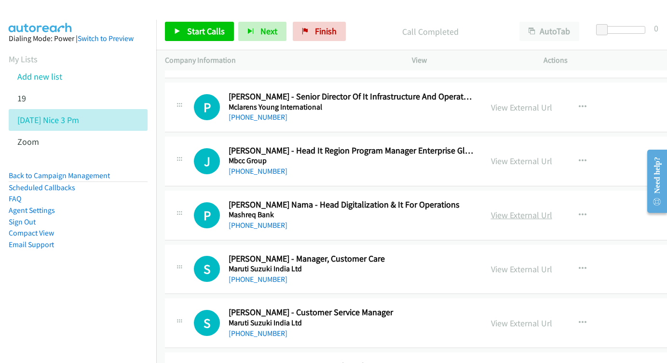
click at [521, 209] on link "View External Url" at bounding box center [521, 214] width 61 height 11
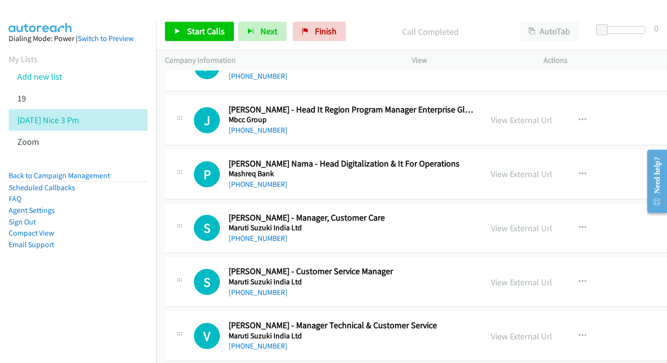
scroll to position [6210, 0]
click at [525, 222] on link "View External Url" at bounding box center [521, 227] width 61 height 11
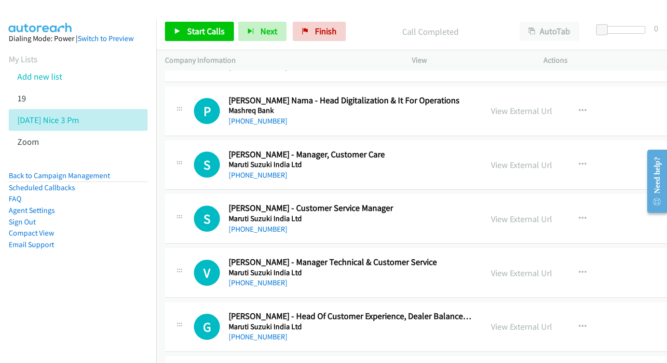
scroll to position [6274, 0]
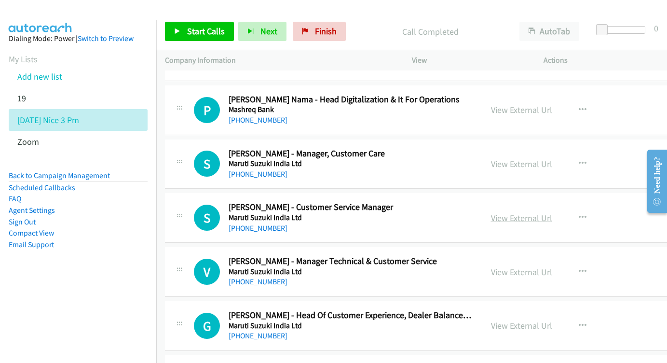
click at [534, 212] on link "View External Url" at bounding box center [521, 217] width 61 height 11
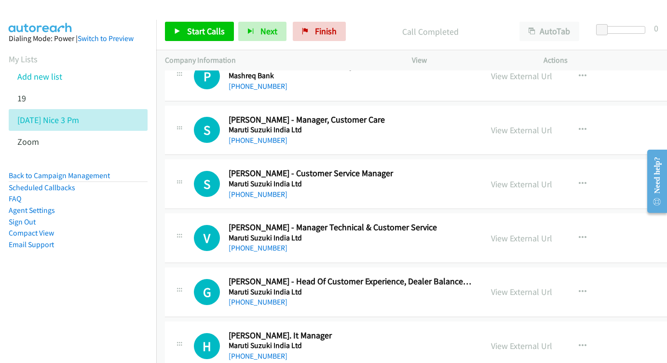
scroll to position [6326, 0]
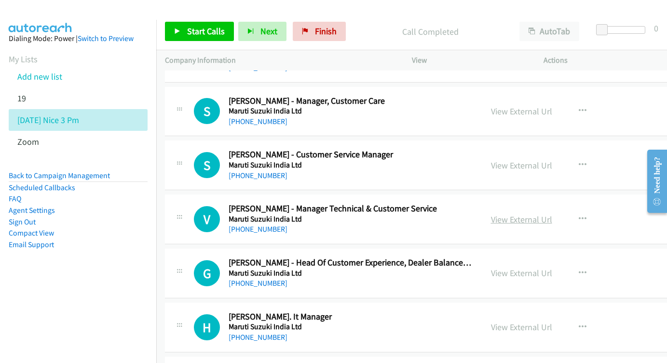
click at [530, 214] on link "View External Url" at bounding box center [521, 219] width 61 height 11
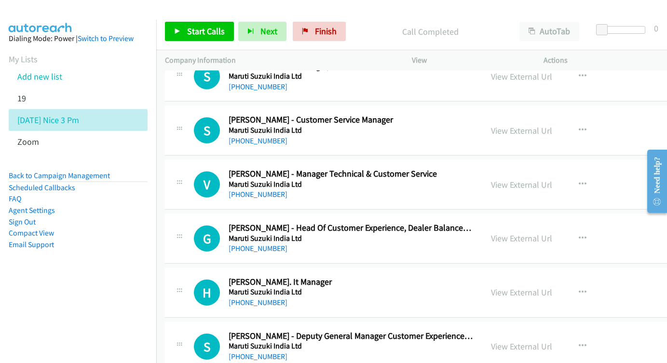
scroll to position [6377, 0]
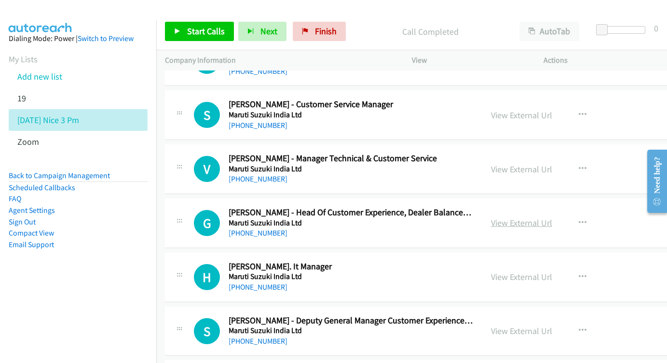
click at [535, 217] on link "View External Url" at bounding box center [521, 222] width 61 height 11
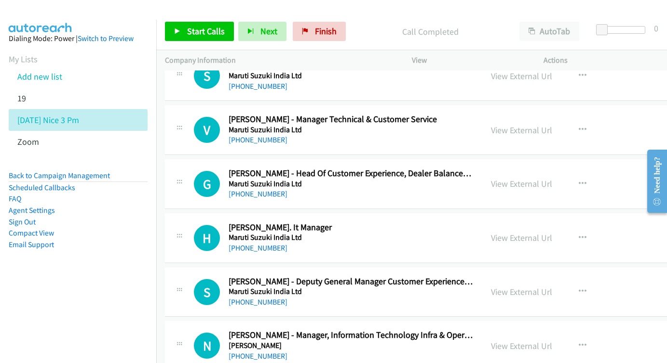
scroll to position [6428, 0]
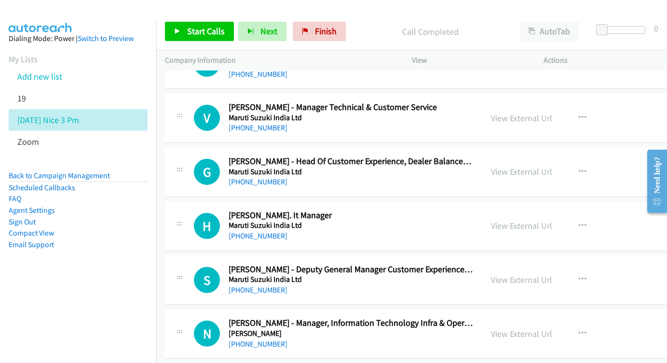
click at [522, 219] on div "View External Url" at bounding box center [521, 225] width 61 height 13
click at [542, 220] on link "View External Url" at bounding box center [521, 225] width 61 height 11
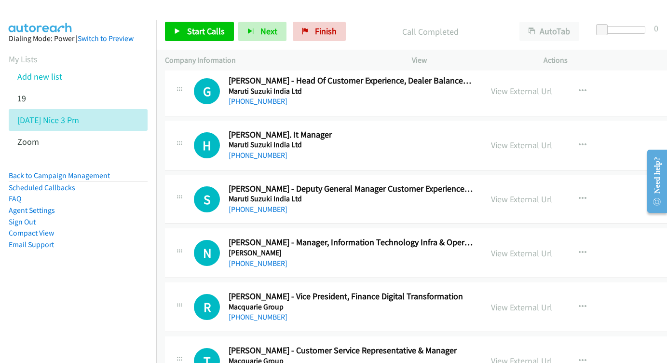
scroll to position [6535, 0]
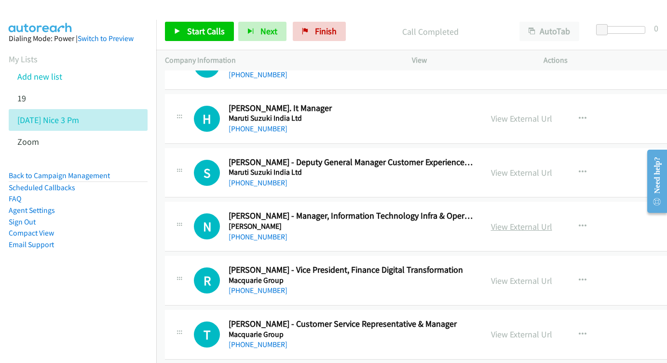
click at [549, 221] on link "View External Url" at bounding box center [521, 226] width 61 height 11
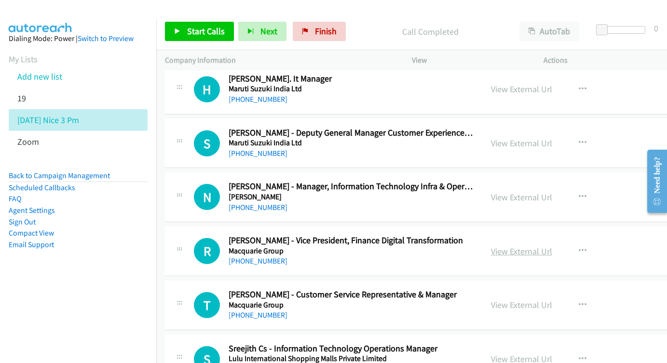
scroll to position [6580, 0]
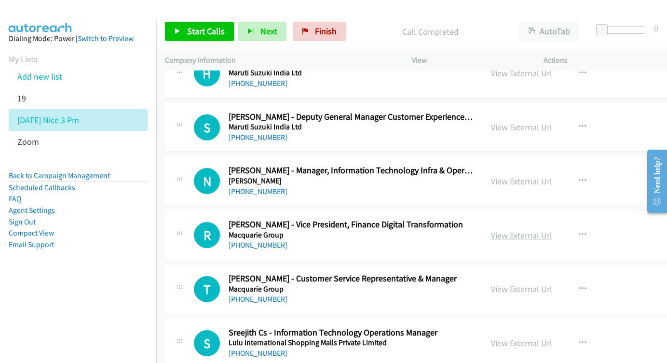
click at [548, 230] on link "View External Url" at bounding box center [521, 235] width 61 height 11
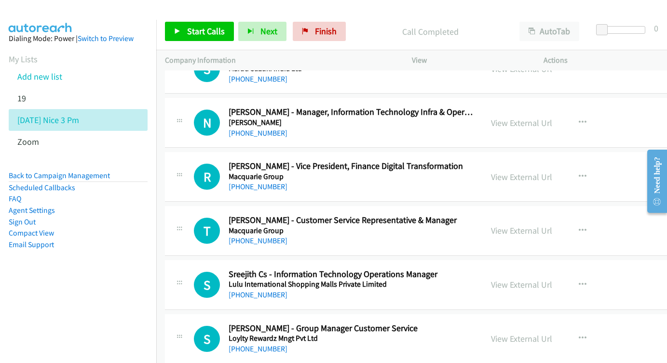
scroll to position [6642, 0]
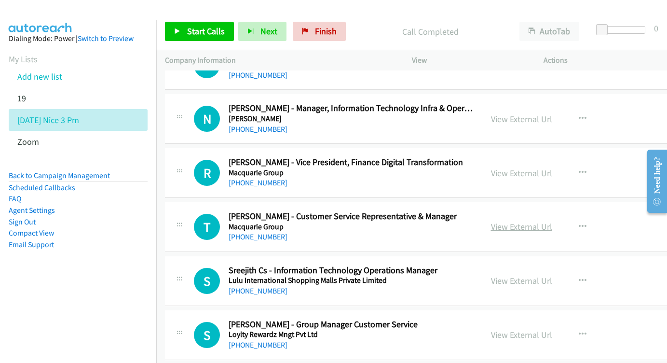
click at [542, 221] on link "View External Url" at bounding box center [521, 226] width 61 height 11
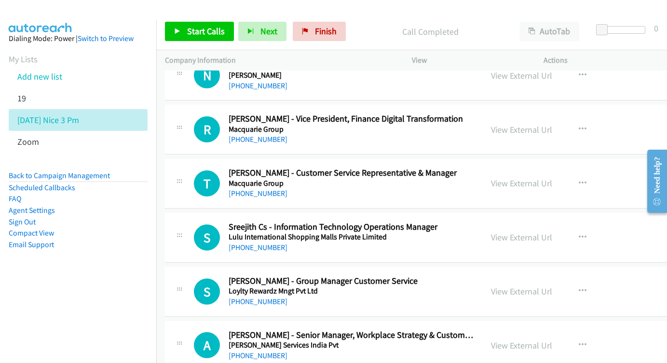
scroll to position [6700, 0]
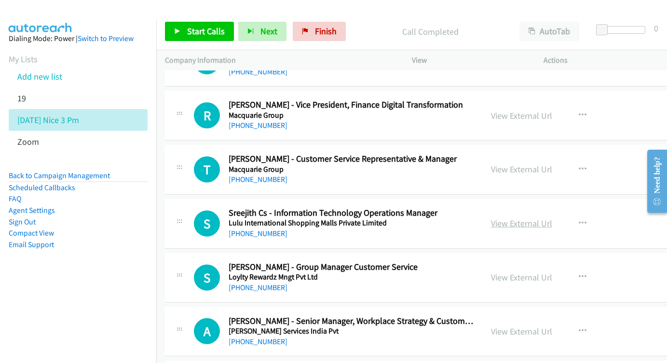
click at [519, 218] on link "View External Url" at bounding box center [521, 223] width 61 height 11
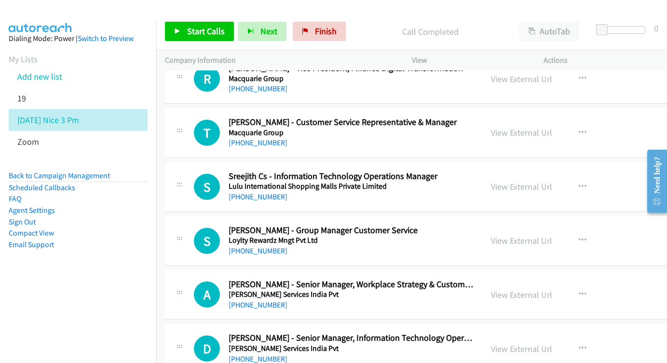
scroll to position [6748, 0]
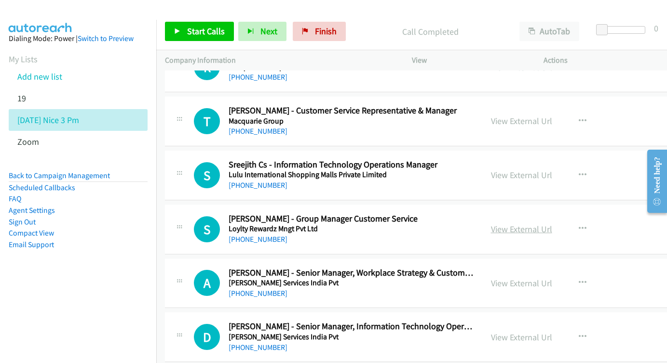
click at [552, 223] on link "View External Url" at bounding box center [521, 228] width 61 height 11
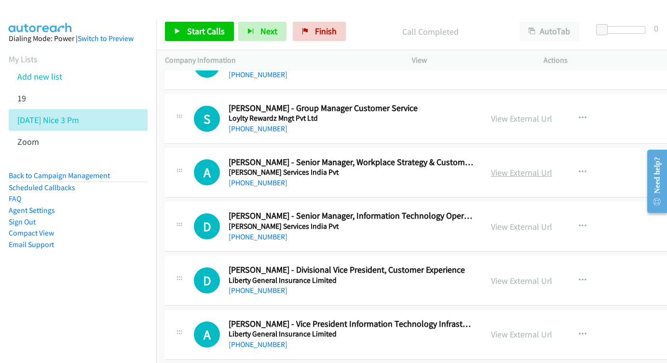
scroll to position [6859, 0]
click at [533, 220] on link "View External Url" at bounding box center [521, 225] width 61 height 11
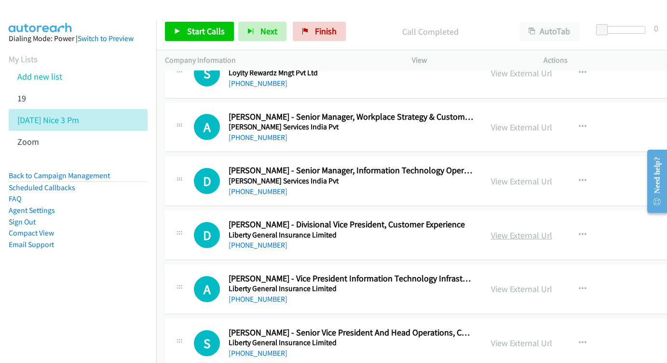
scroll to position [6904, 0]
click at [525, 229] on link "View External Url" at bounding box center [521, 234] width 61 height 11
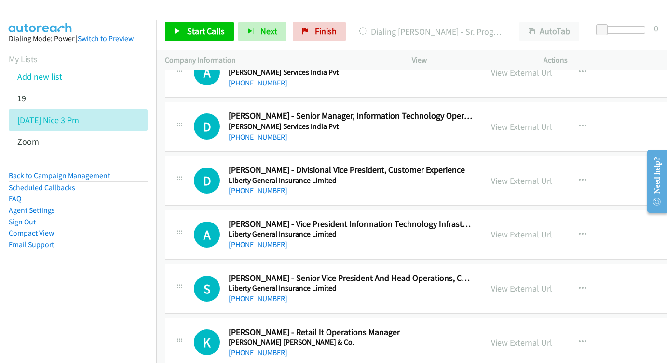
scroll to position [6960, 0]
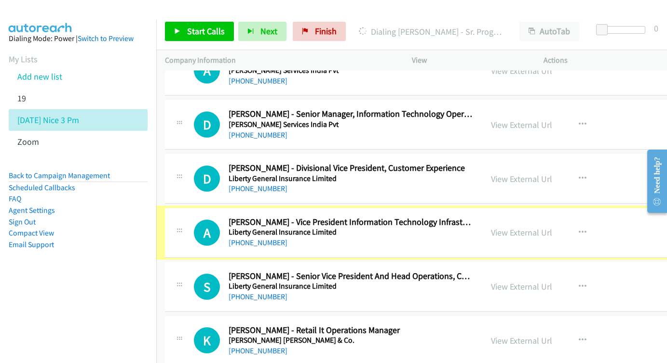
click at [522, 227] on link "View External Url" at bounding box center [521, 232] width 61 height 11
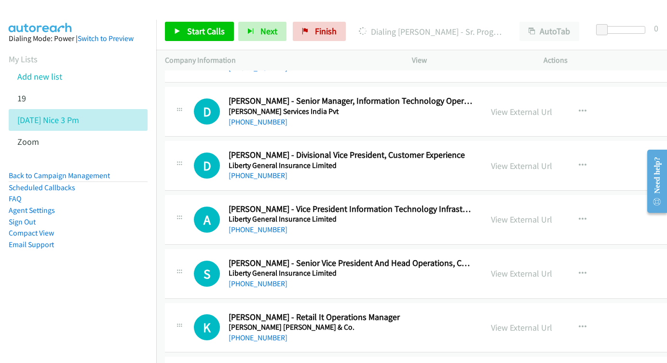
scroll to position [7011, 0]
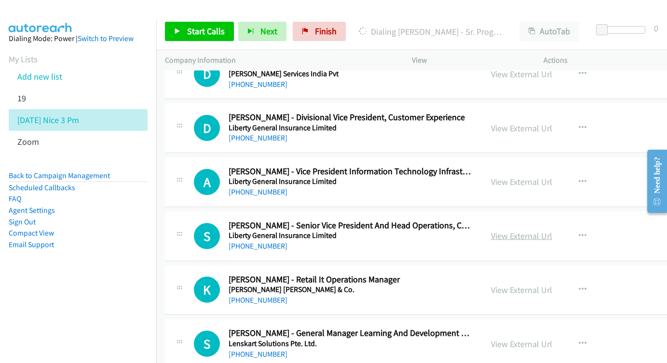
click at [545, 230] on link "View External Url" at bounding box center [521, 235] width 61 height 11
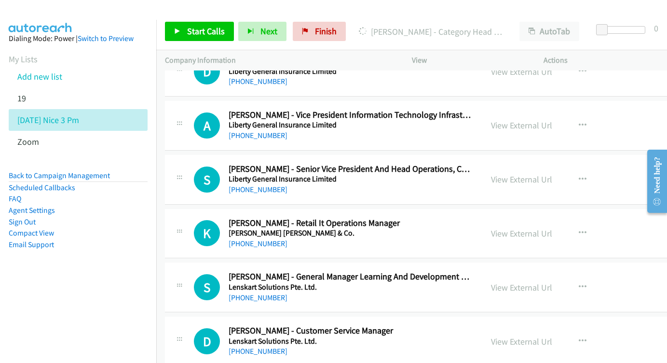
scroll to position [7069, 0]
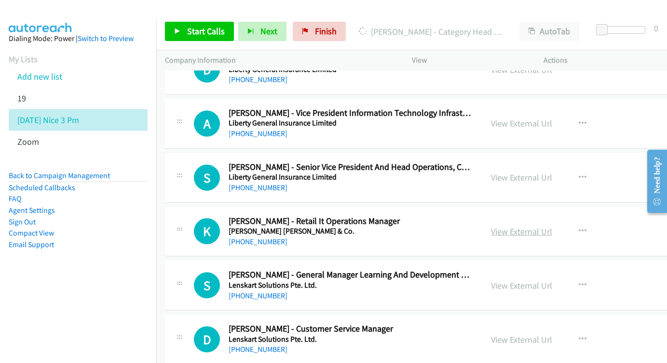
click at [523, 226] on link "View External Url" at bounding box center [521, 231] width 61 height 11
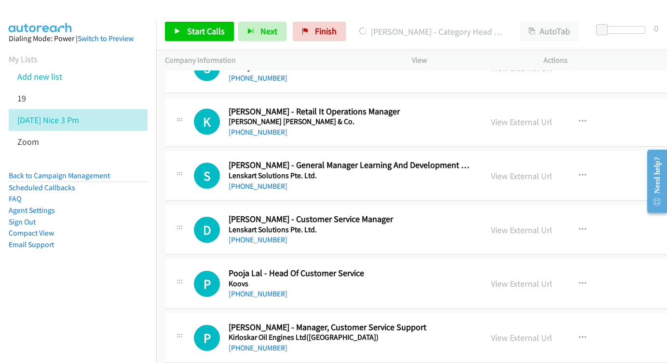
scroll to position [7181, 0]
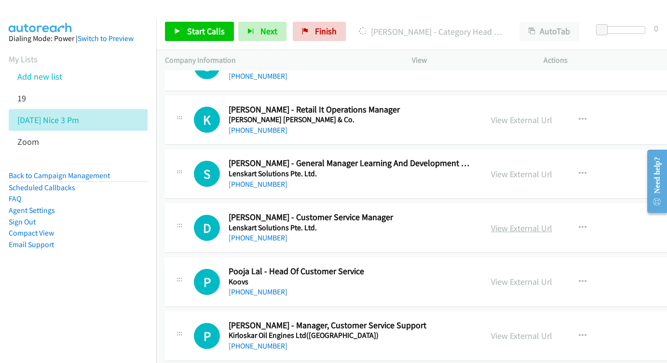
click at [542, 222] on link "View External Url" at bounding box center [521, 227] width 61 height 11
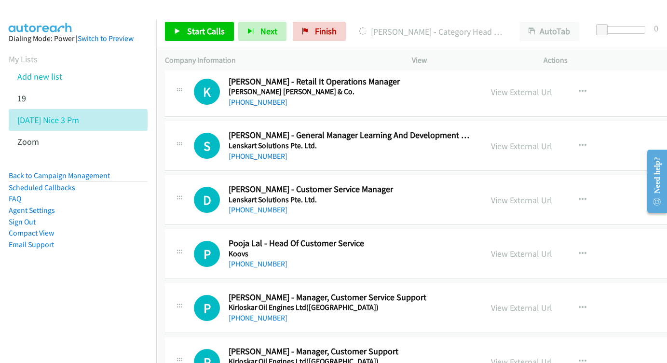
scroll to position [7225, 0]
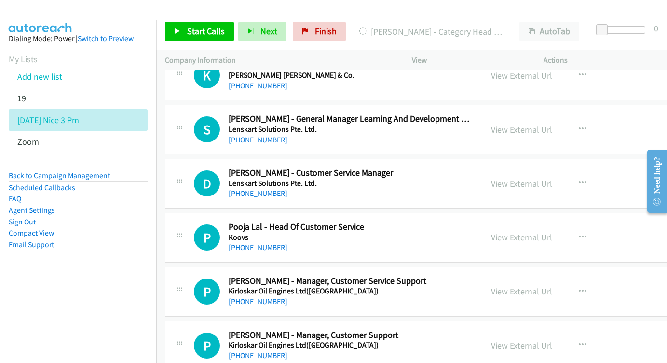
click at [543, 232] on link "View External Url" at bounding box center [521, 237] width 61 height 11
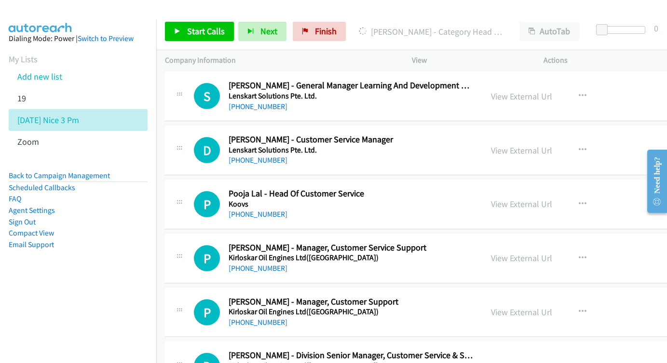
scroll to position [7273, 0]
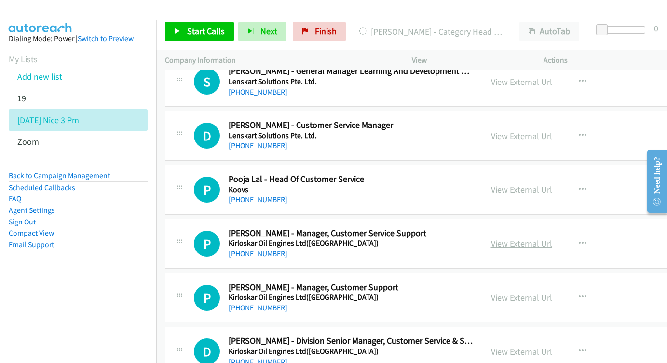
click at [527, 238] on link "View External Url" at bounding box center [521, 243] width 61 height 11
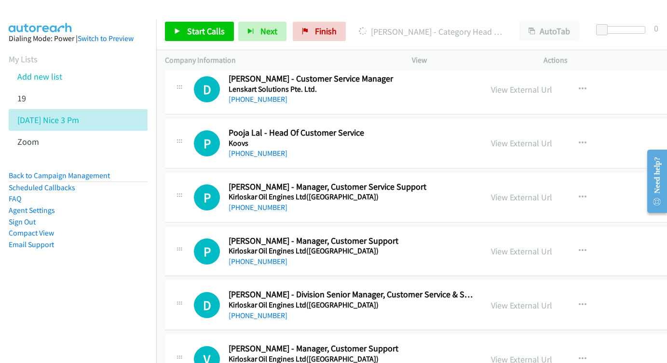
scroll to position [7321, 0]
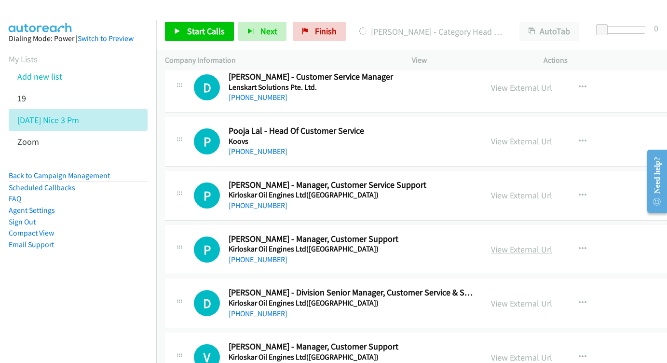
click at [545, 244] on link "View External Url" at bounding box center [521, 249] width 61 height 11
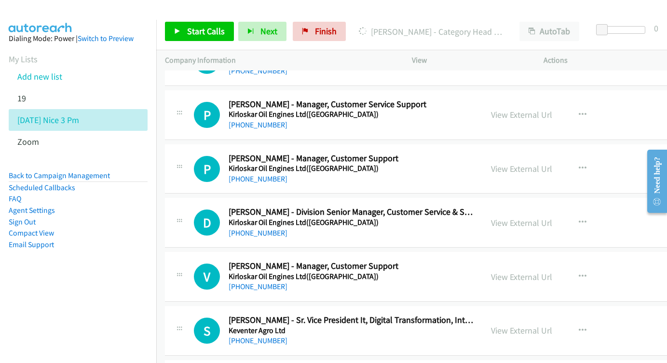
scroll to position [7403, 0]
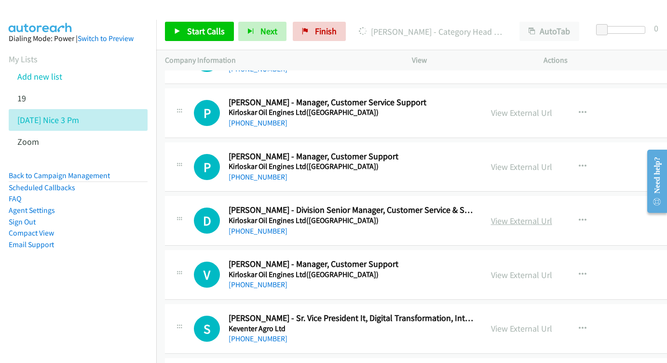
click at [541, 215] on link "View External Url" at bounding box center [521, 220] width 61 height 11
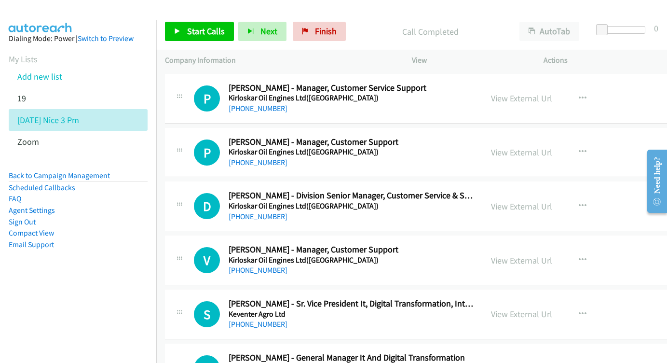
scroll to position [7450, 0]
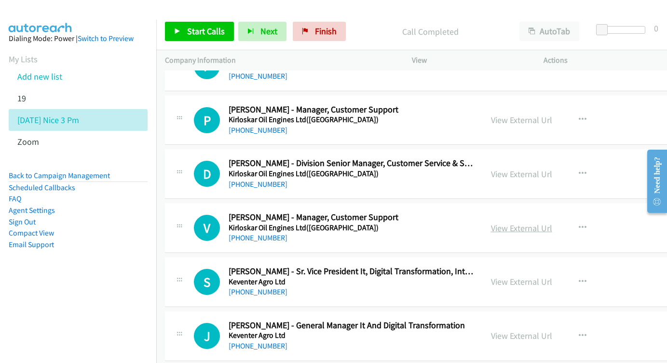
click at [519, 222] on link "View External Url" at bounding box center [521, 227] width 61 height 11
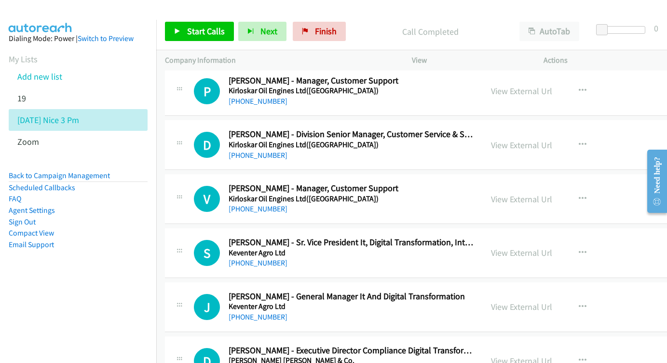
scroll to position [7481, 0]
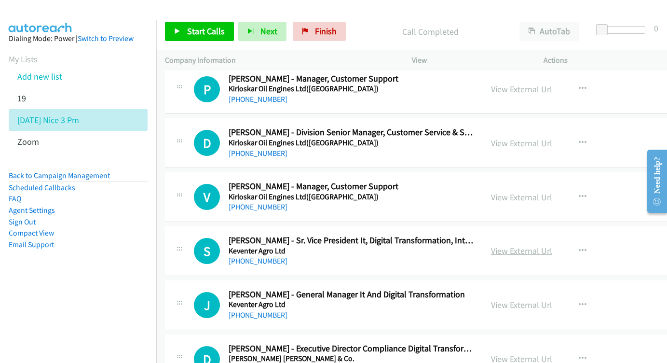
click at [522, 245] on link "View External Url" at bounding box center [521, 250] width 61 height 11
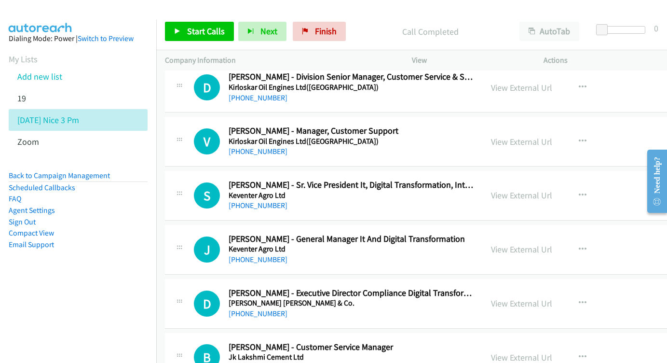
scroll to position [7552, 0]
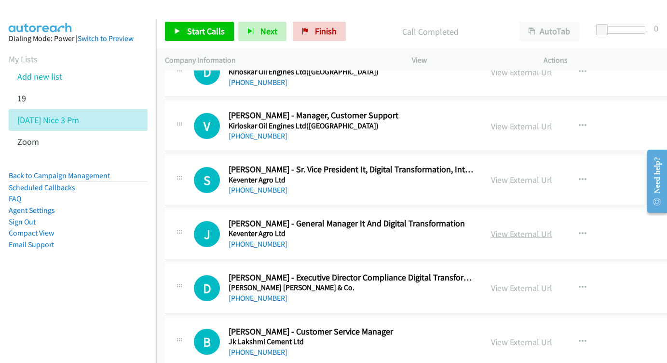
click at [552, 228] on link "View External Url" at bounding box center [521, 233] width 61 height 11
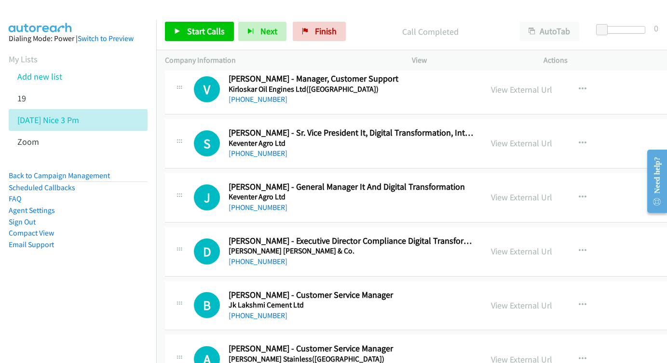
scroll to position [7618, 0]
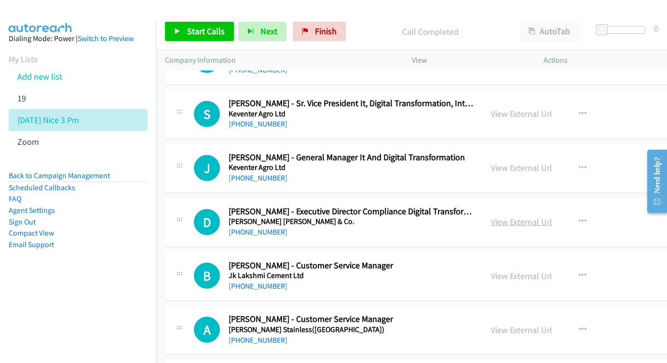
click at [525, 216] on link "View External Url" at bounding box center [521, 221] width 61 height 11
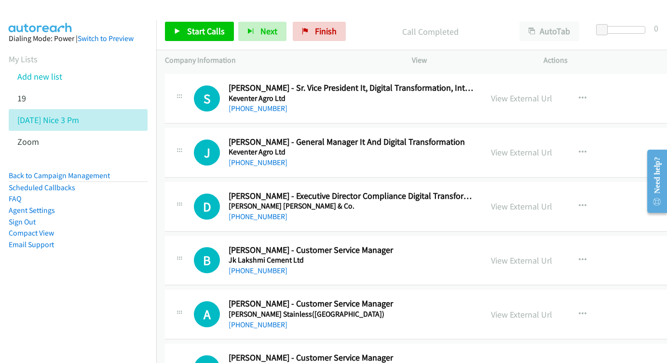
scroll to position [7650, 0]
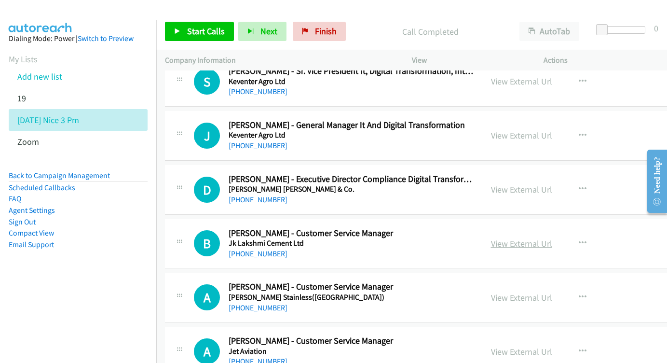
click at [548, 238] on link "View External Url" at bounding box center [521, 243] width 61 height 11
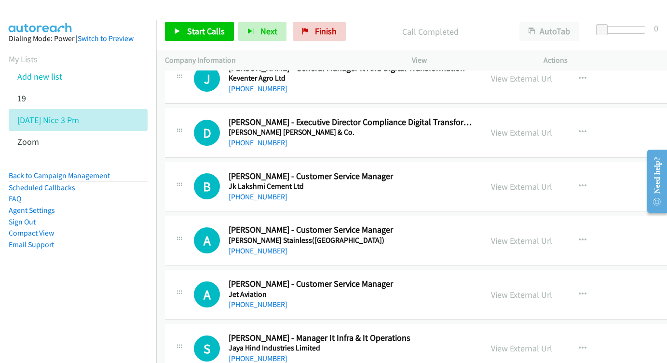
scroll to position [7709, 0]
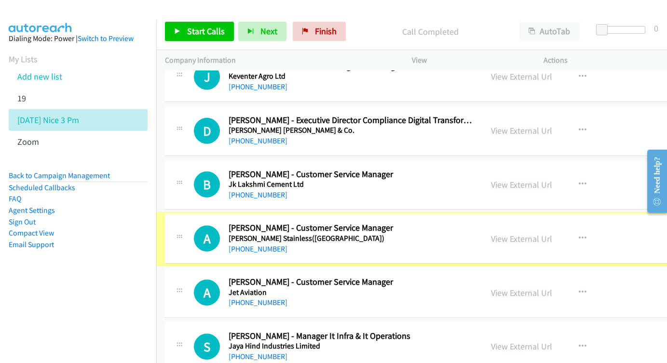
click at [539, 233] on link "View External Url" at bounding box center [521, 238] width 61 height 11
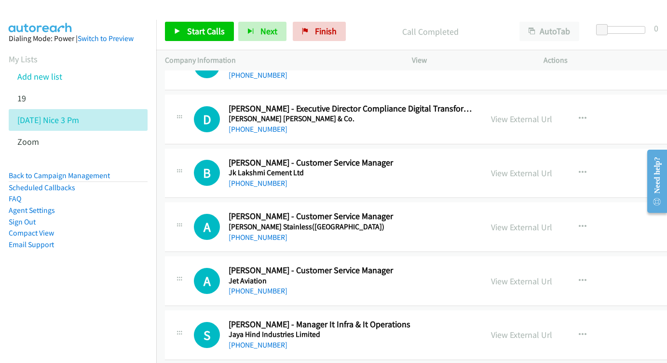
scroll to position [7755, 0]
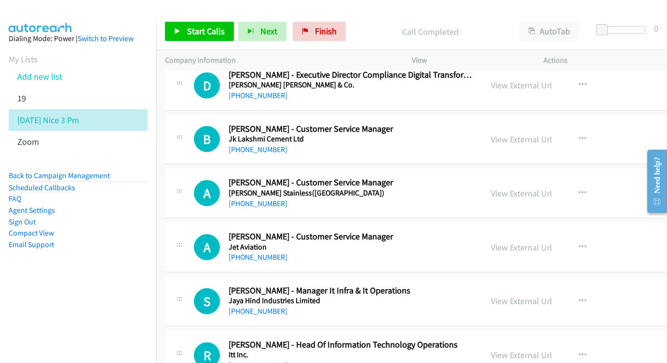
click at [536, 241] on div "View External Url" at bounding box center [521, 247] width 61 height 13
click at [544, 242] on link "View External Url" at bounding box center [521, 247] width 61 height 11
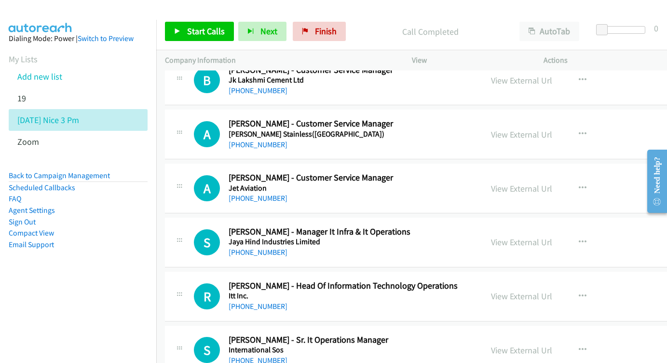
scroll to position [7815, 0]
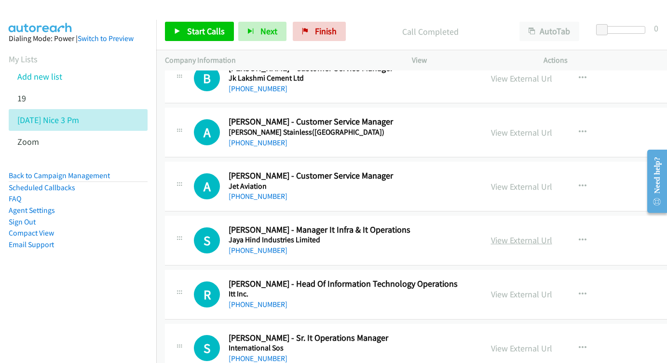
click at [542, 234] on link "View External Url" at bounding box center [521, 239] width 61 height 11
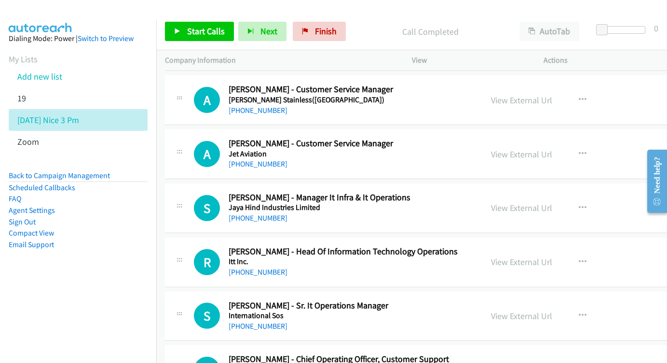
scroll to position [7863, 0]
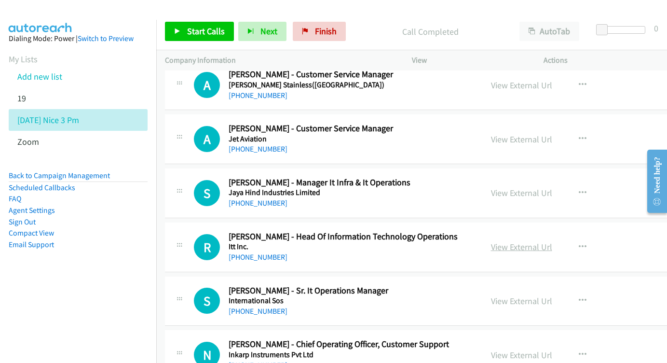
click at [544, 241] on link "View External Url" at bounding box center [521, 246] width 61 height 11
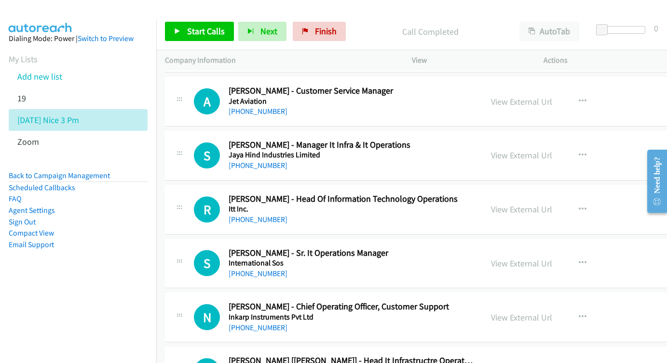
scroll to position [7918, 0]
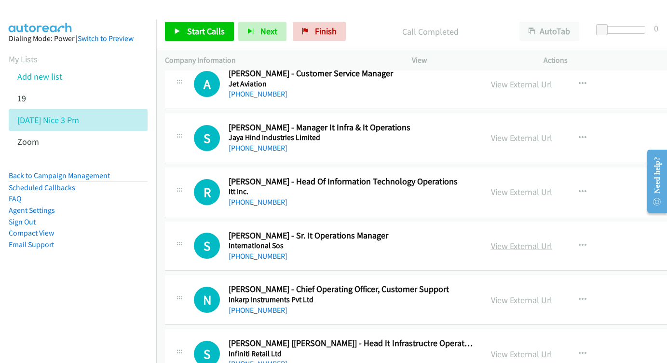
click at [529, 240] on link "View External Url" at bounding box center [521, 245] width 61 height 11
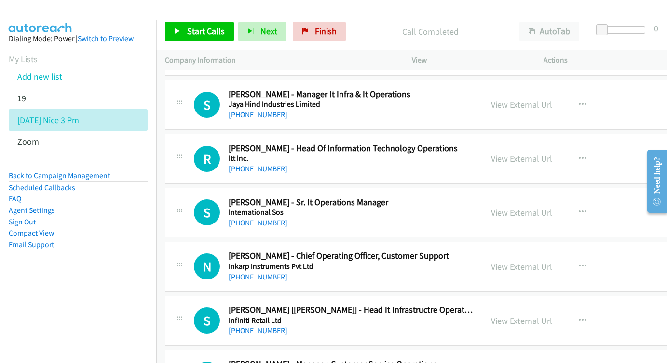
scroll to position [7953, 0]
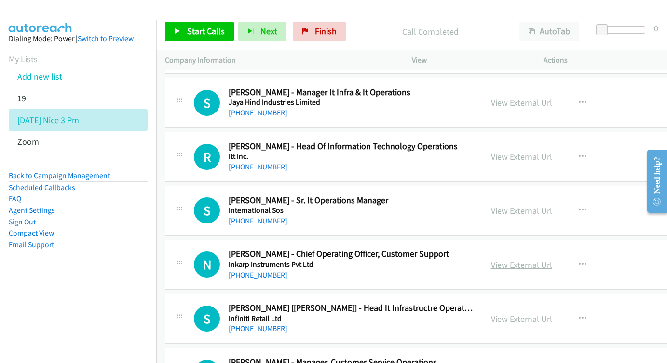
click at [533, 259] on link "View External Url" at bounding box center [521, 264] width 61 height 11
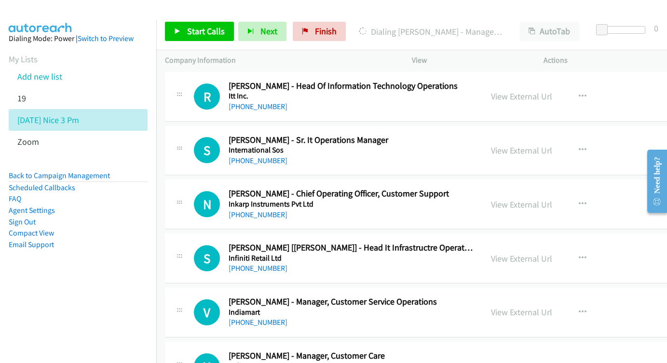
scroll to position [8023, 0]
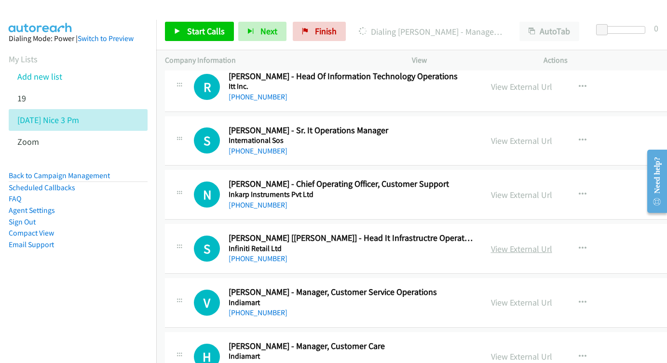
click at [546, 243] on link "View External Url" at bounding box center [521, 248] width 61 height 11
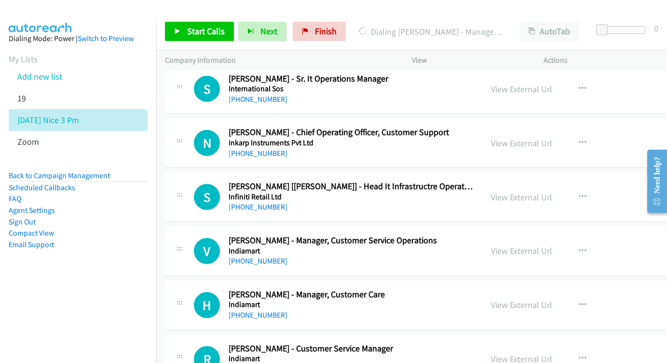
scroll to position [8087, 0]
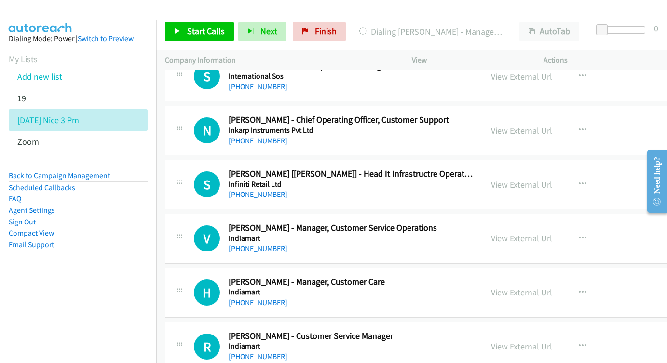
click at [549, 232] on link "View External Url" at bounding box center [521, 237] width 61 height 11
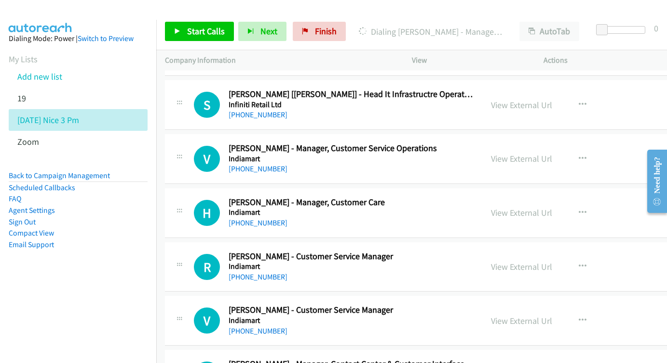
scroll to position [8183, 0]
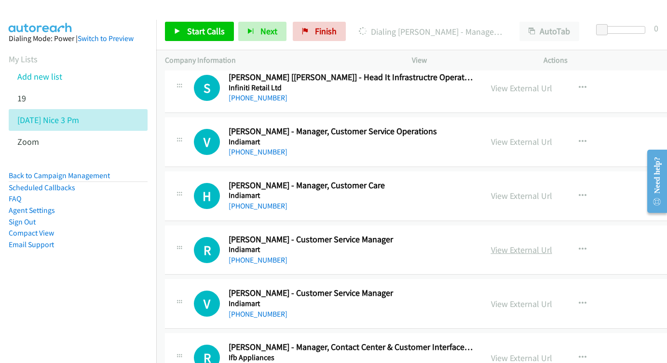
click at [533, 244] on link "View External Url" at bounding box center [521, 249] width 61 height 11
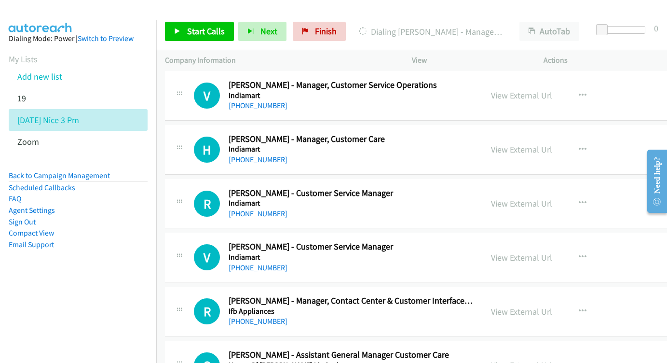
scroll to position [8242, 0]
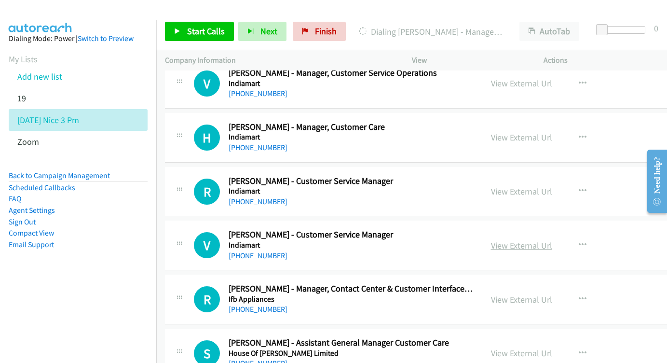
click at [552, 240] on link "View External Url" at bounding box center [521, 245] width 61 height 11
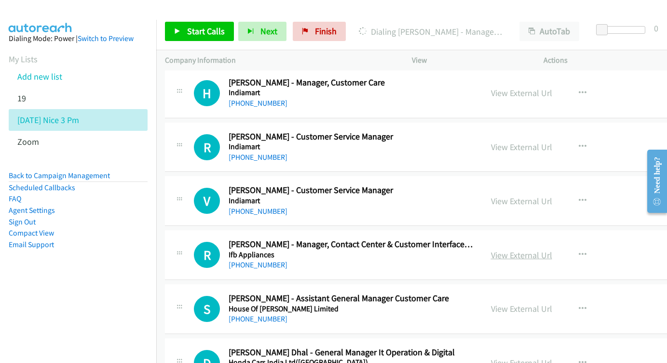
scroll to position [8288, 0]
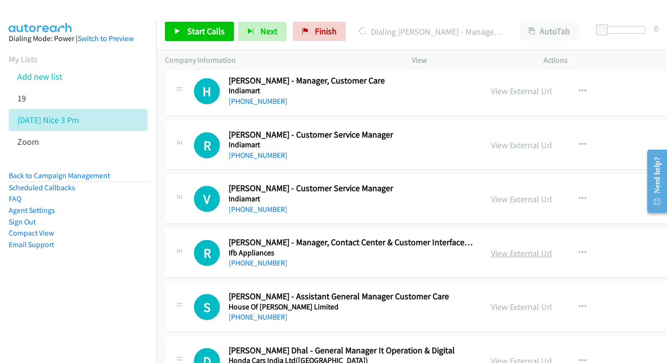
click at [545, 247] on link "View External Url" at bounding box center [521, 252] width 61 height 11
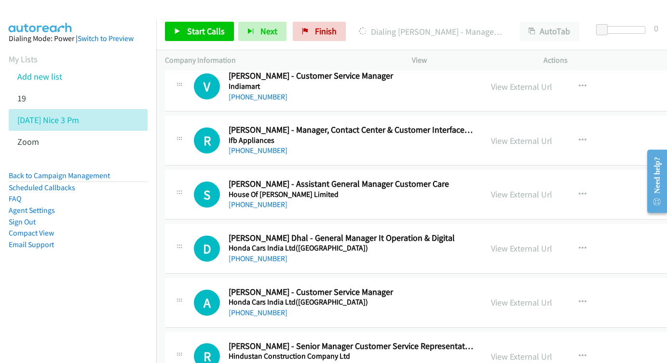
scroll to position [8402, 0]
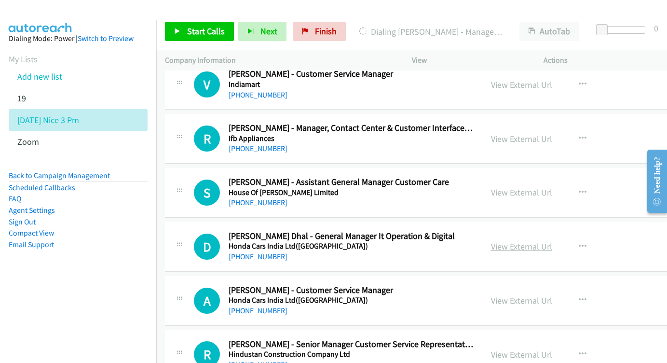
click at [522, 241] on link "View External Url" at bounding box center [521, 246] width 61 height 11
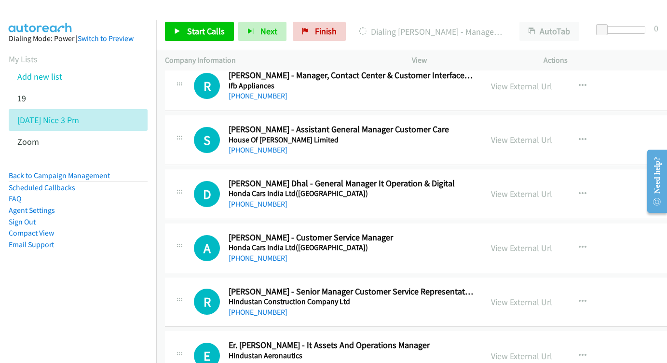
scroll to position [8457, 0]
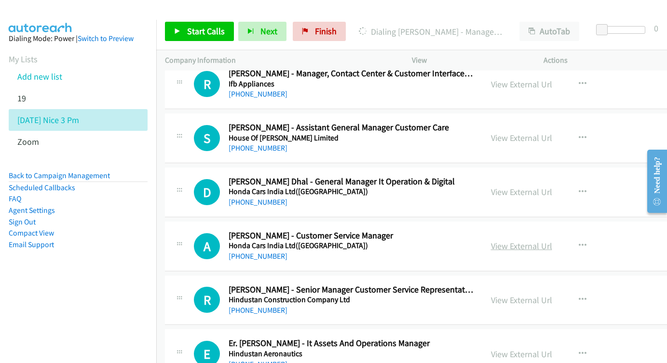
click at [546, 240] on link "View External Url" at bounding box center [521, 245] width 61 height 11
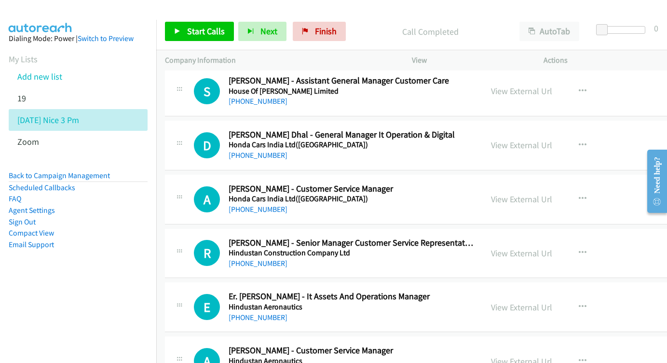
scroll to position [8506, 0]
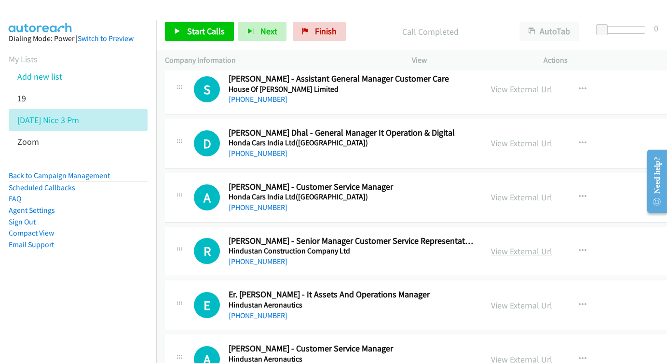
click at [545, 245] on link "View External Url" at bounding box center [521, 250] width 61 height 11
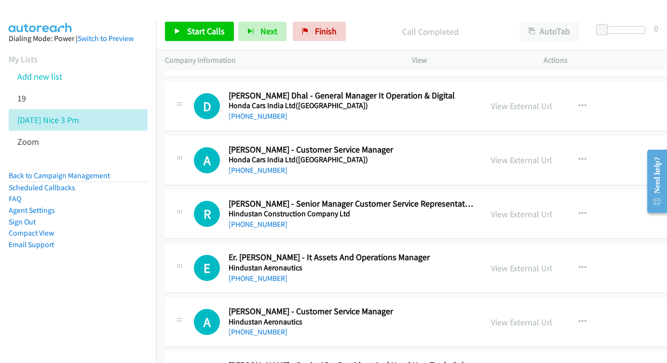
scroll to position [8557, 0]
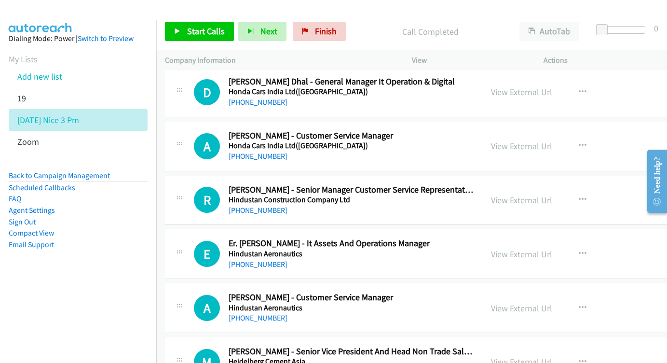
click at [535, 248] on link "View External Url" at bounding box center [521, 253] width 61 height 11
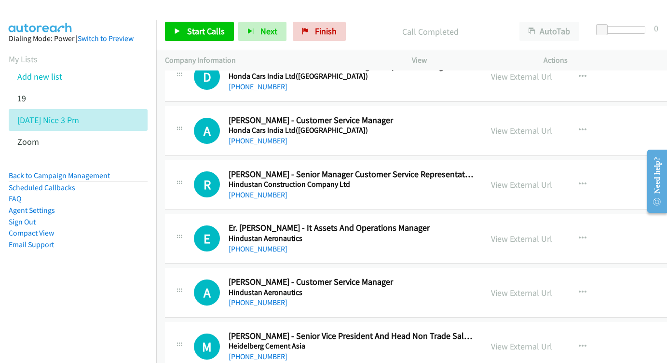
scroll to position [8607, 0]
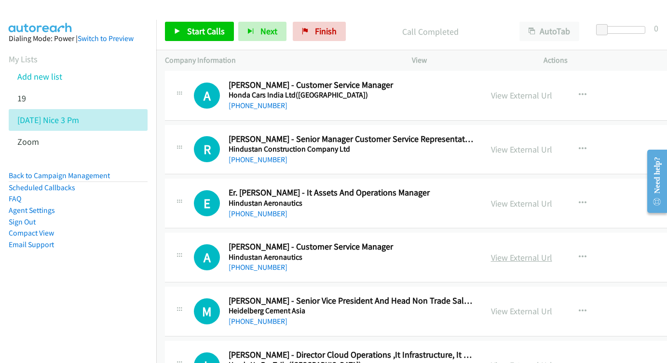
click at [532, 252] on link "View External Url" at bounding box center [521, 257] width 61 height 11
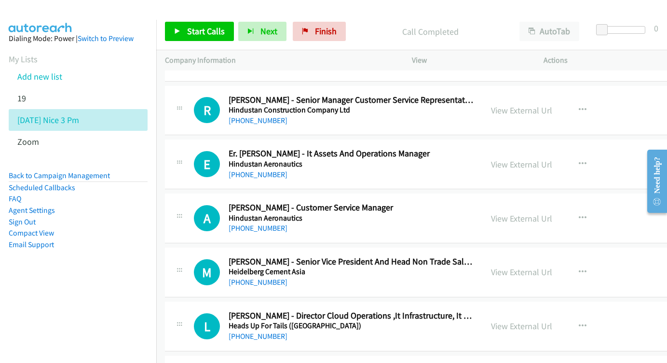
scroll to position [8648, 0]
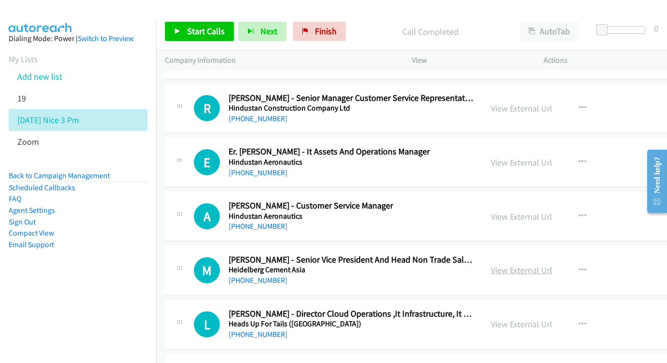
click at [550, 264] on link "View External Url" at bounding box center [521, 269] width 61 height 11
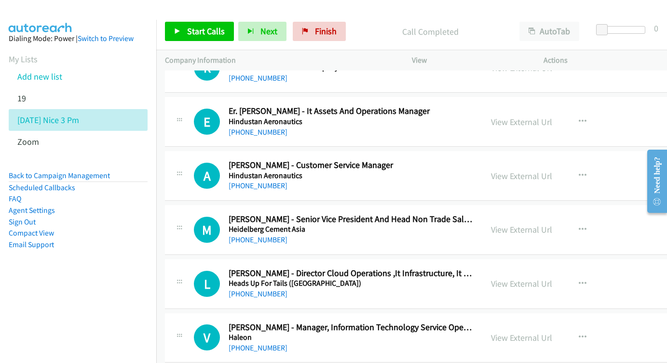
scroll to position [8707, 0]
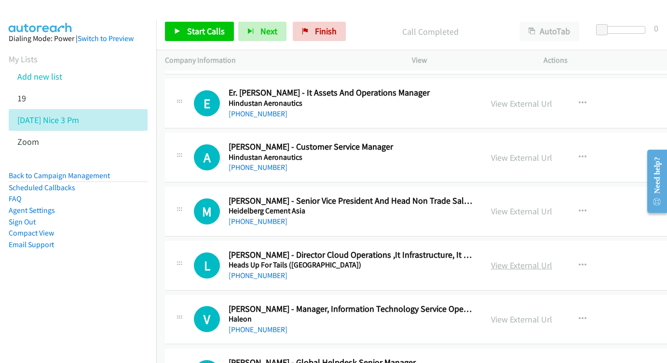
click at [535, 259] on link "View External Url" at bounding box center [521, 264] width 61 height 11
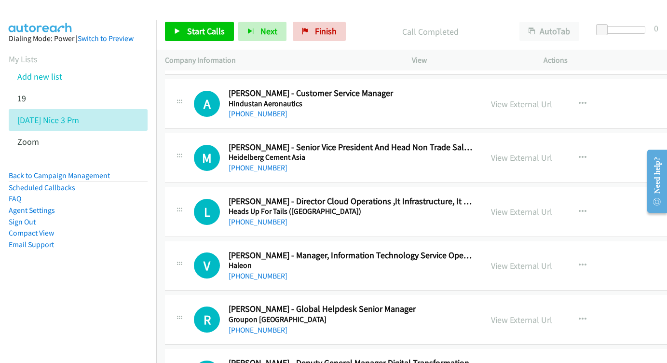
scroll to position [8774, 0]
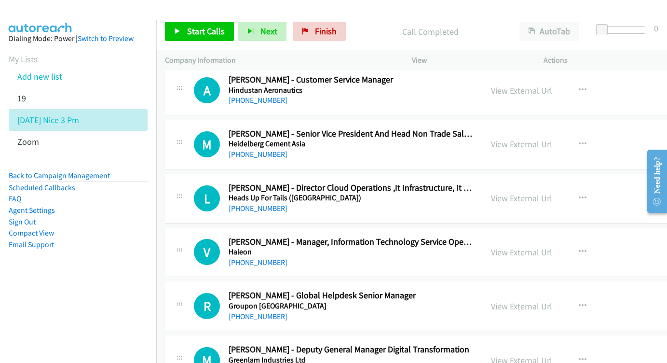
click at [518, 236] on div "View External Url View External Url Schedule/Manage Callback Start Calls Here R…" at bounding box center [565, 252] width 167 height 32
click at [523, 246] on link "View External Url" at bounding box center [521, 251] width 61 height 11
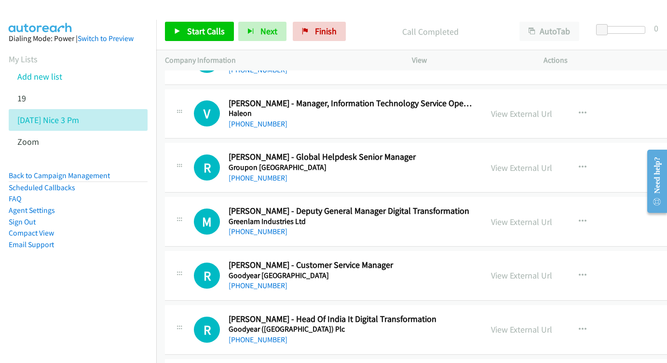
scroll to position [8923, 0]
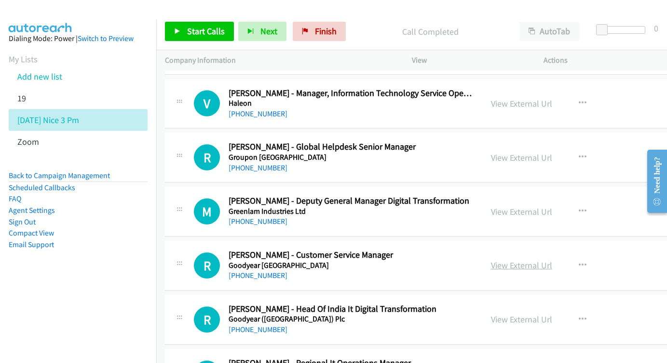
click at [532, 259] on link "View External Url" at bounding box center [521, 264] width 61 height 11
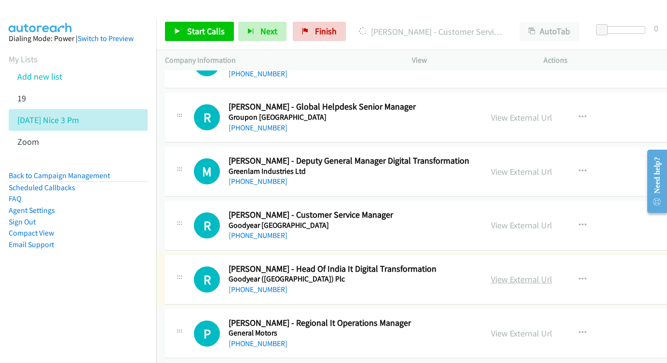
click at [548, 273] on link "View External Url" at bounding box center [521, 278] width 61 height 11
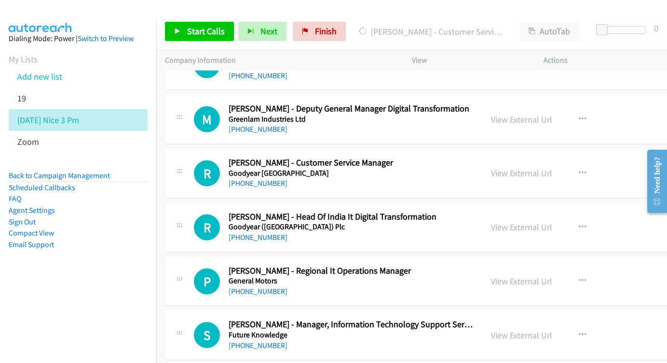
scroll to position [9023, 0]
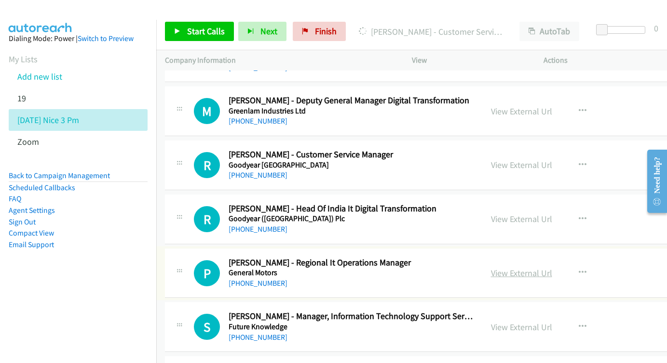
click at [535, 267] on link "View External Url" at bounding box center [521, 272] width 61 height 11
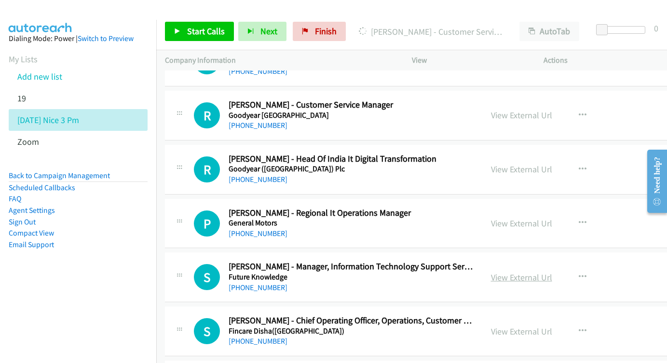
scroll to position [9079, 0]
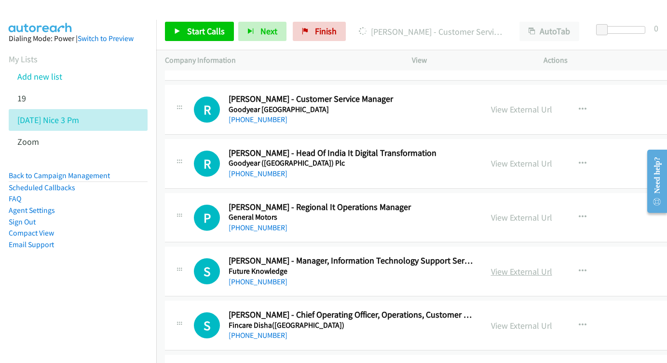
click at [540, 266] on link "View External Url" at bounding box center [521, 271] width 61 height 11
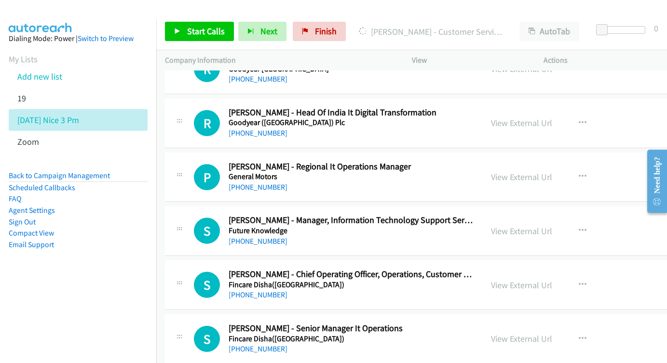
scroll to position [9122, 0]
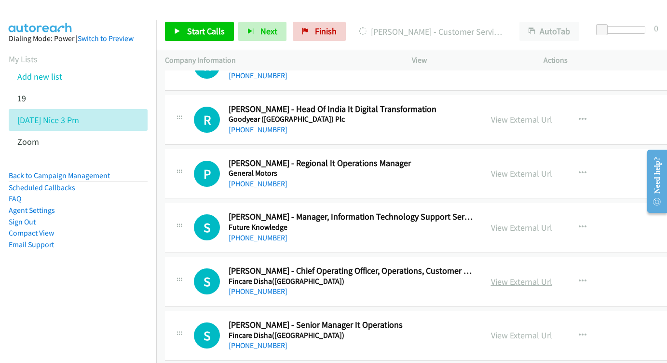
click at [528, 276] on link "View External Url" at bounding box center [521, 281] width 61 height 11
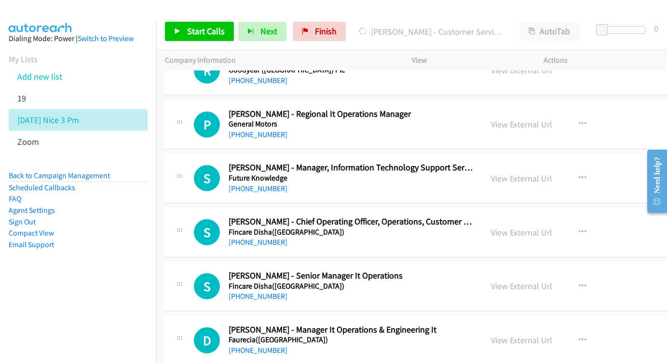
scroll to position [9186, 0]
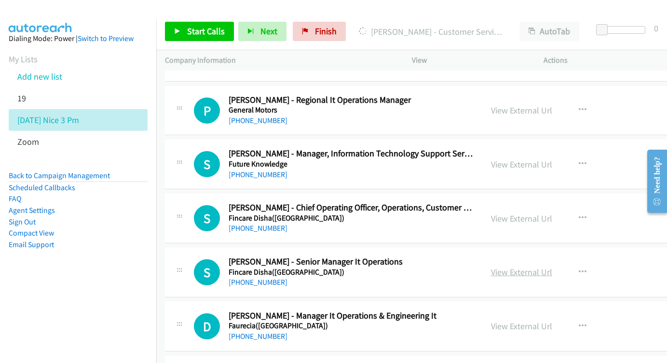
click at [540, 266] on link "View External Url" at bounding box center [521, 271] width 61 height 11
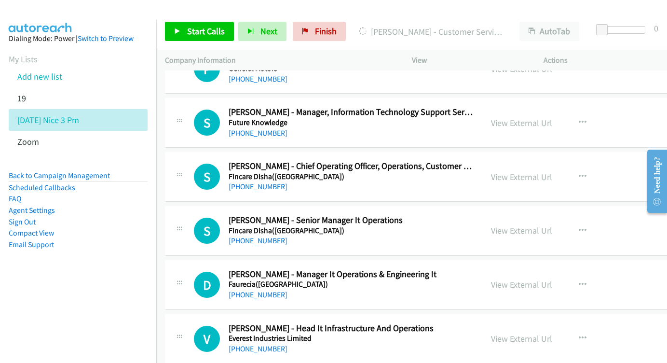
scroll to position [9238, 0]
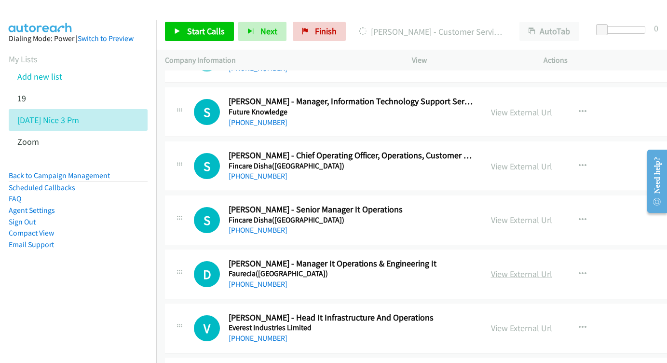
click at [537, 268] on link "View External Url" at bounding box center [521, 273] width 61 height 11
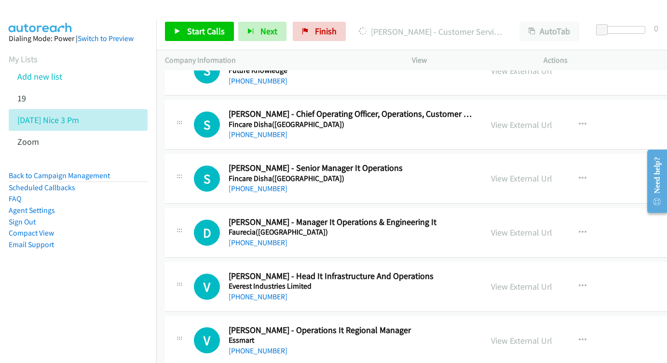
scroll to position [9284, 0]
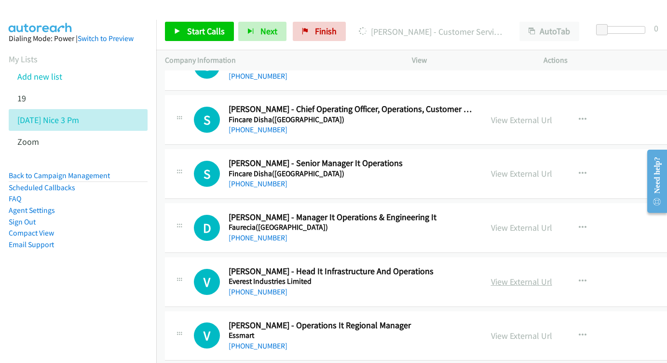
click at [529, 276] on link "View External Url" at bounding box center [521, 281] width 61 height 11
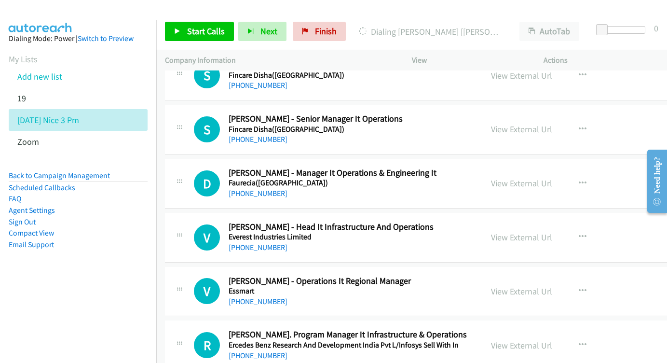
scroll to position [9336, 0]
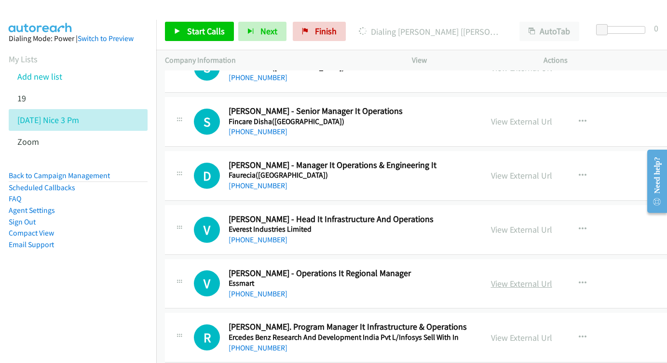
click at [545, 278] on link "View External Url" at bounding box center [521, 283] width 61 height 11
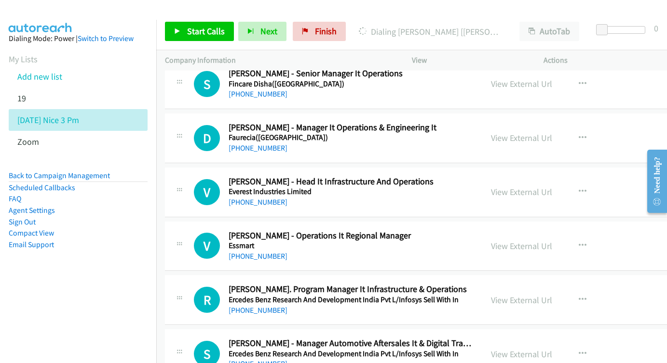
scroll to position [9379, 0]
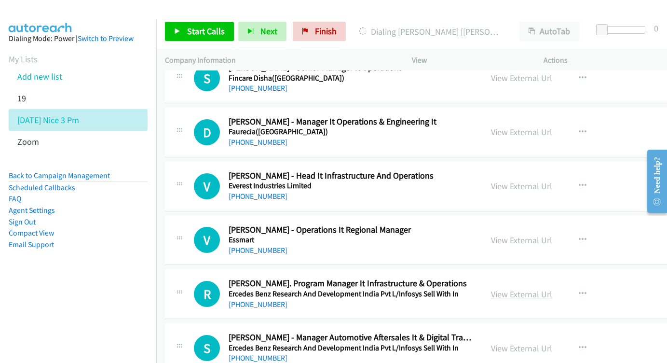
click at [533, 288] on link "View External Url" at bounding box center [521, 293] width 61 height 11
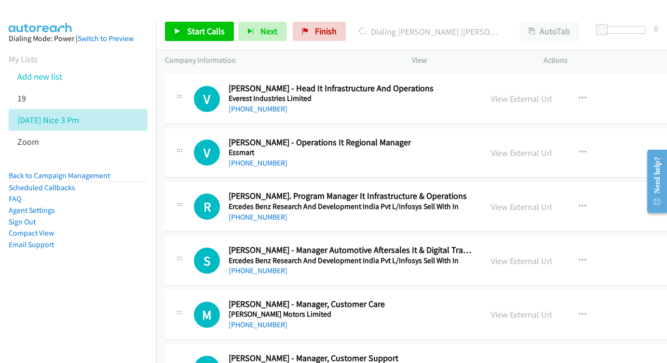
scroll to position [9471, 0]
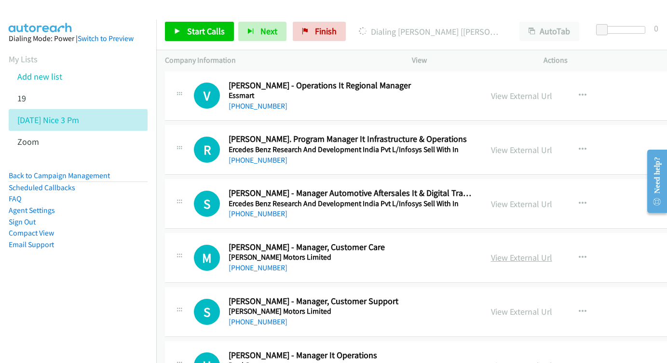
click at [540, 252] on link "View External Url" at bounding box center [521, 257] width 61 height 11
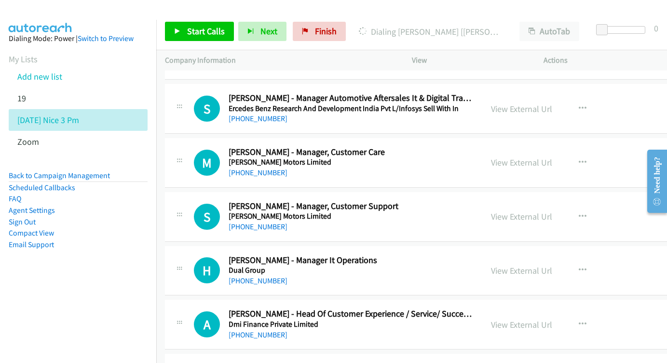
scroll to position [9627, 0]
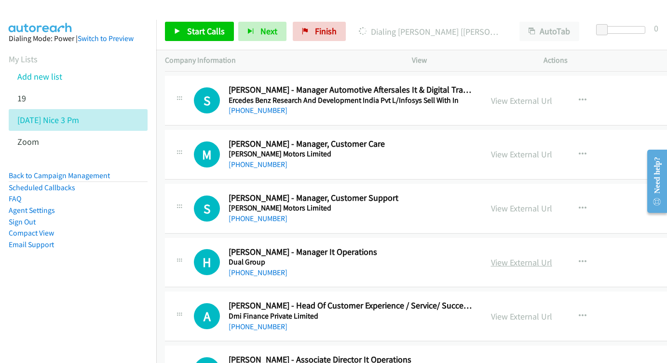
click at [545, 257] on link "View External Url" at bounding box center [521, 262] width 61 height 11
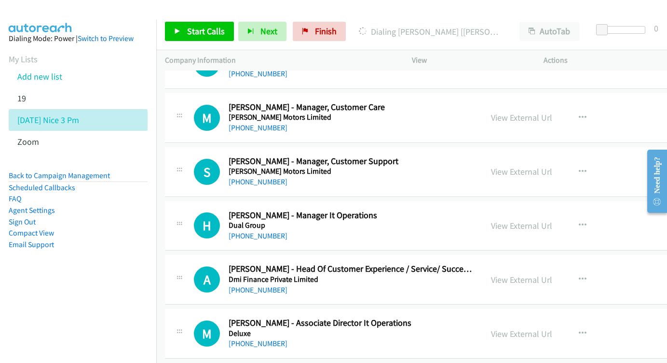
scroll to position [9676, 0]
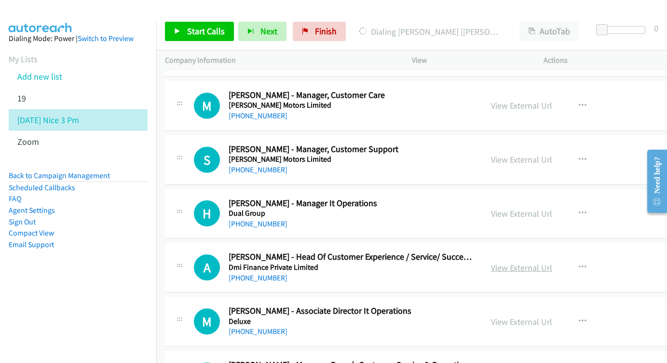
click at [532, 262] on link "View External Url" at bounding box center [521, 267] width 61 height 11
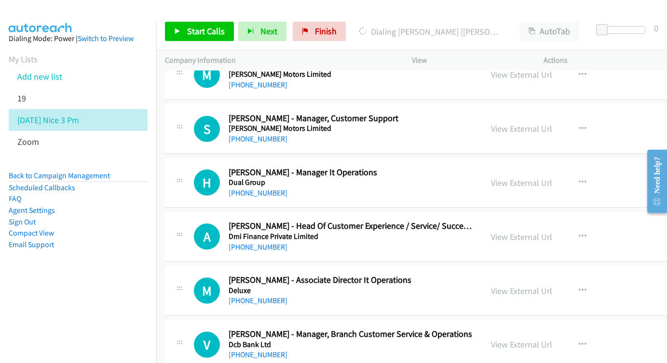
scroll to position [9718, 0]
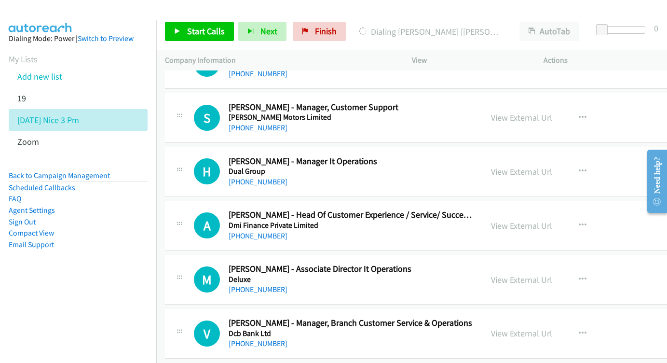
click at [516, 263] on div "View External Url View External Url Schedule/Manage Callback Start Calls Here R…" at bounding box center [565, 279] width 167 height 32
click at [521, 274] on link "View External Url" at bounding box center [521, 279] width 61 height 11
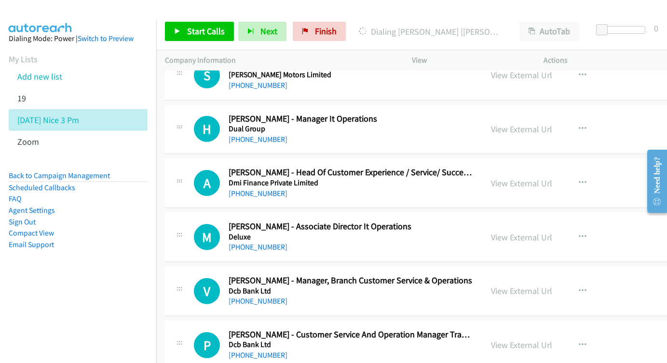
scroll to position [9770, 0]
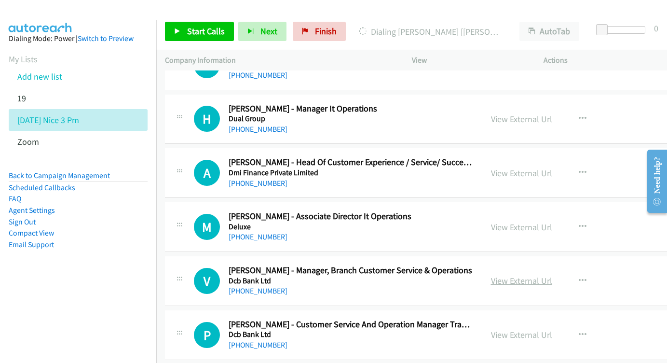
click at [550, 275] on link "View External Url" at bounding box center [521, 280] width 61 height 11
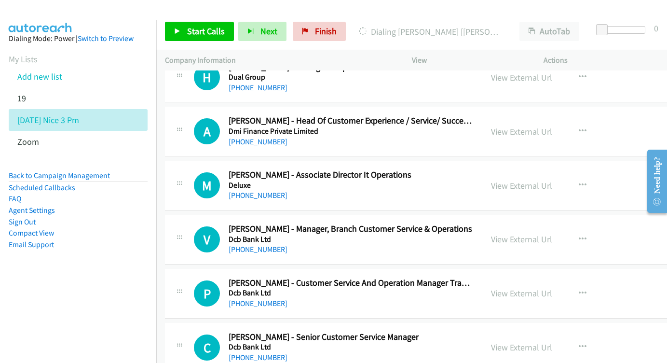
scroll to position [9815, 0]
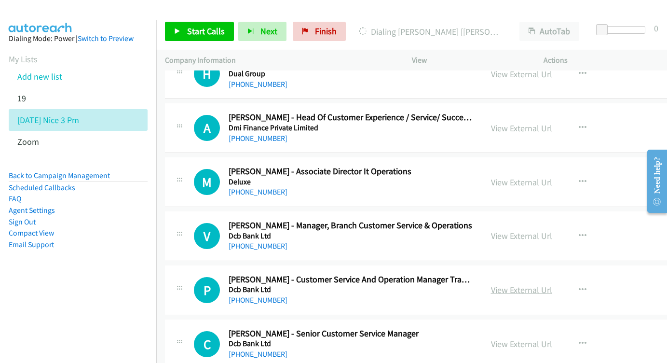
click at [523, 284] on link "View External Url" at bounding box center [521, 289] width 61 height 11
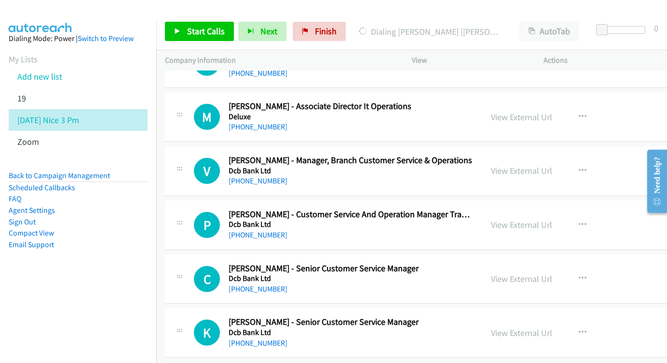
scroll to position [9881, 0]
click at [536, 273] on link "View External Url" at bounding box center [521, 278] width 61 height 11
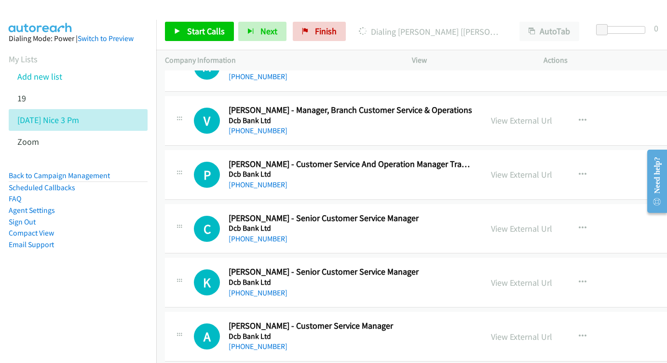
scroll to position [9930, 0]
click at [529, 277] on link "View External Url" at bounding box center [521, 282] width 61 height 11
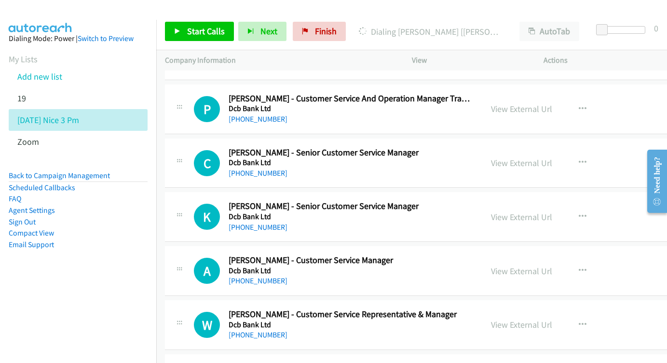
scroll to position [9996, 0]
click at [523, 265] on link "View External Url" at bounding box center [521, 270] width 61 height 11
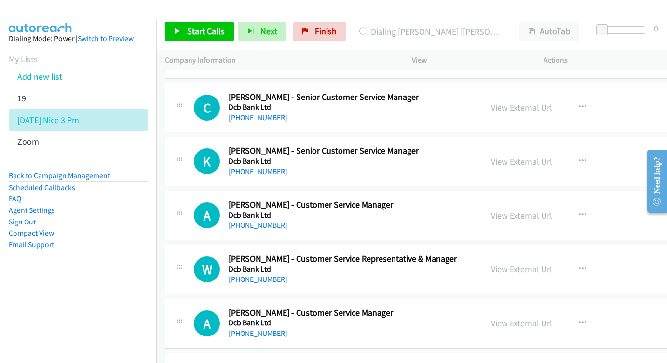
scroll to position [10051, 0]
click at [542, 264] on link "View External Url" at bounding box center [521, 269] width 61 height 11
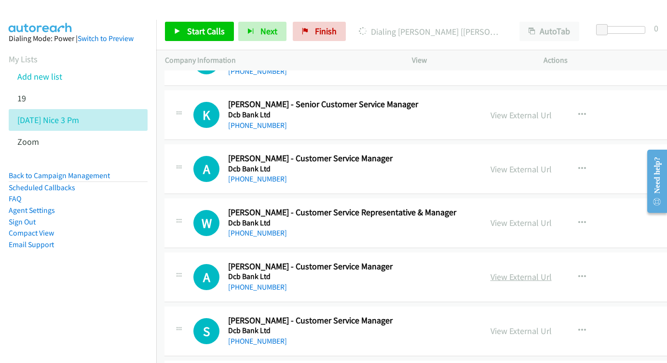
scroll to position [10098, 0]
click at [524, 271] on link "View External Url" at bounding box center [521, 276] width 61 height 11
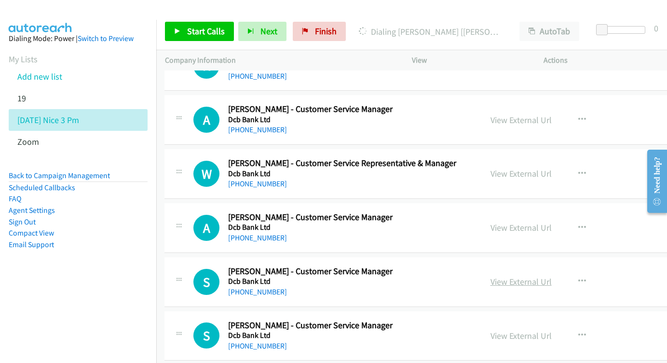
scroll to position [10147, 0]
click at [538, 275] on link "View External Url" at bounding box center [521, 280] width 61 height 11
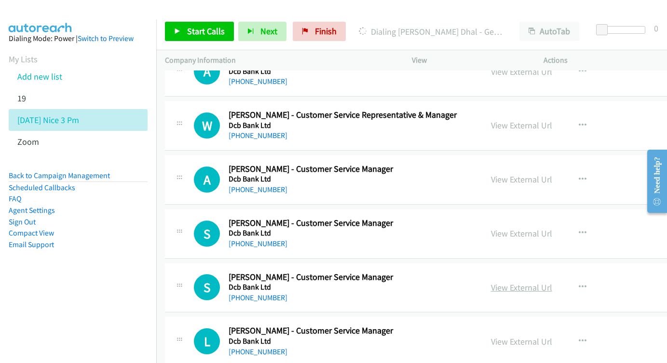
click at [536, 282] on link "View External Url" at bounding box center [521, 287] width 61 height 11
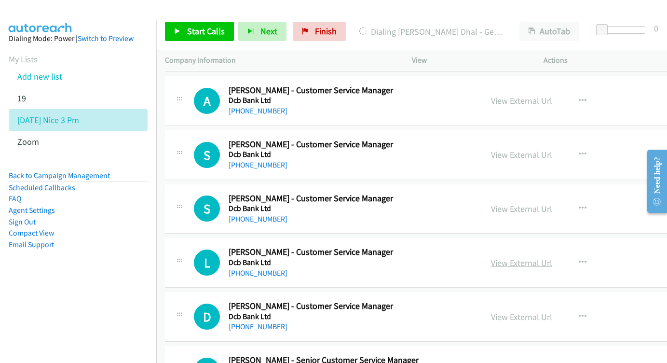
scroll to position [10274, 0]
click at [532, 257] on link "View External Url" at bounding box center [521, 262] width 61 height 11
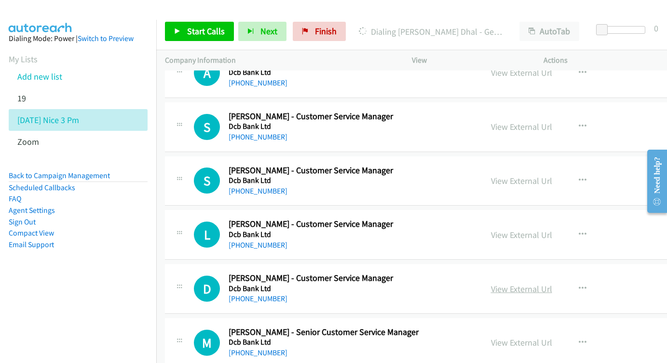
scroll to position [10316, 0]
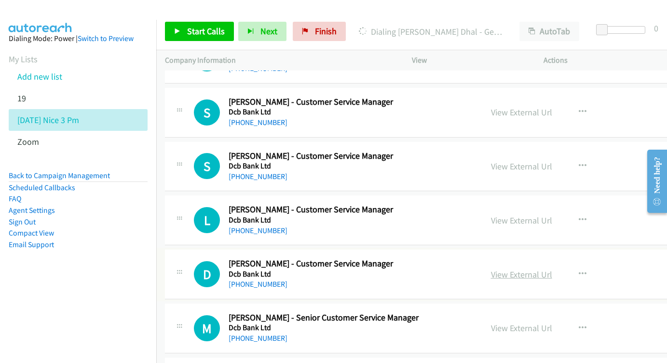
click at [538, 269] on link "View External Url" at bounding box center [521, 274] width 61 height 11
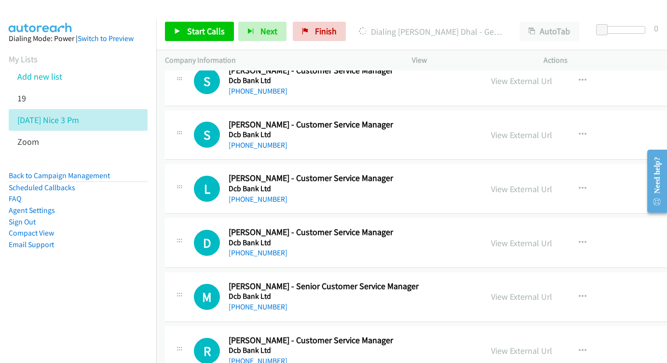
scroll to position [10355, 0]
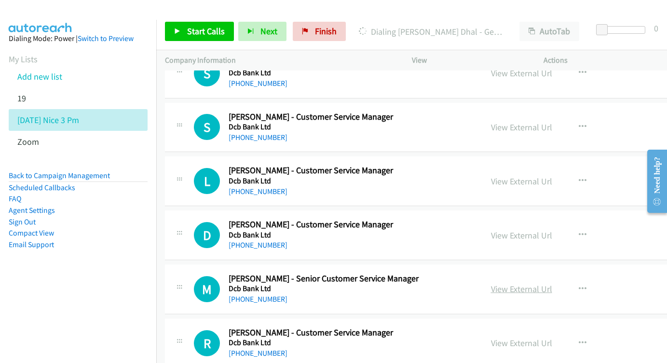
click at [543, 283] on link "View External Url" at bounding box center [521, 288] width 61 height 11
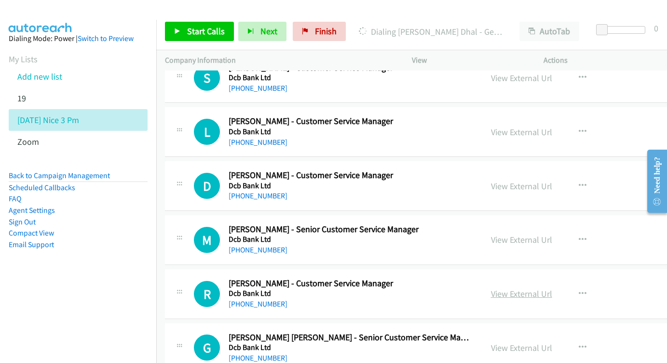
click at [532, 288] on link "View External Url" at bounding box center [521, 293] width 61 height 11
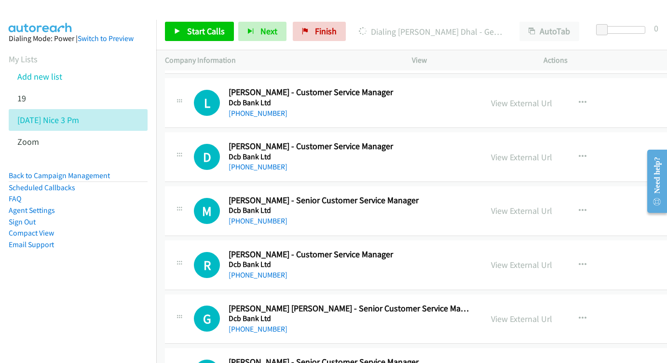
scroll to position [10446, 0]
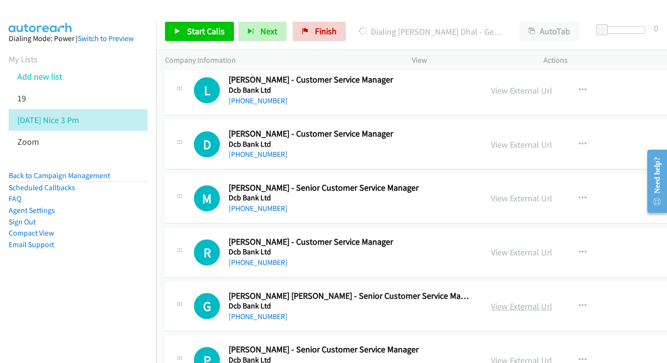
click at [540, 300] on link "View External Url" at bounding box center [521, 305] width 61 height 11
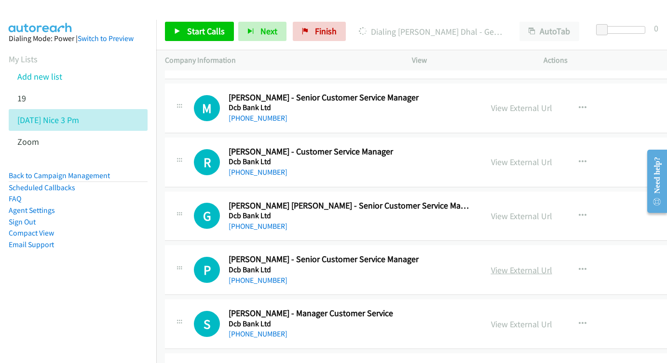
click at [527, 264] on link "View External Url" at bounding box center [521, 269] width 61 height 11
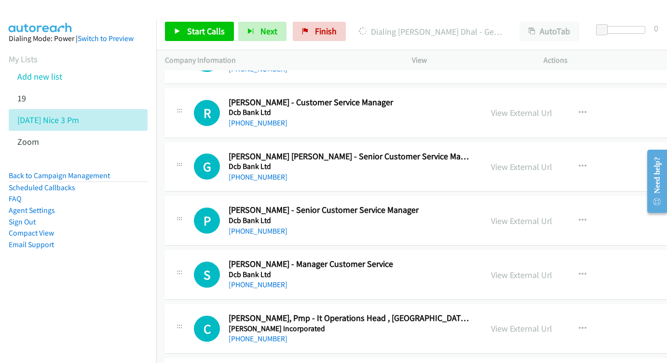
scroll to position [10586, 0]
click at [517, 269] on link "View External Url" at bounding box center [521, 274] width 61 height 11
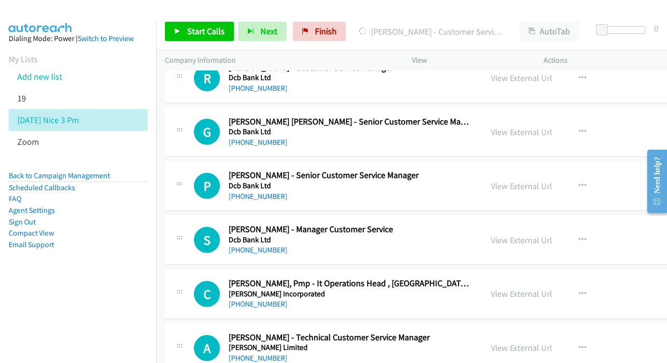
scroll to position [10633, 0]
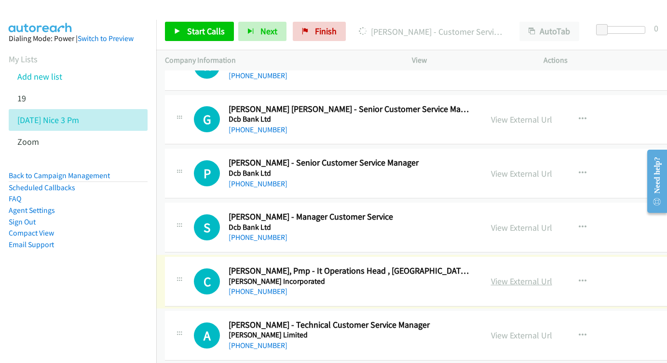
click at [548, 275] on link "View External Url" at bounding box center [521, 280] width 61 height 11
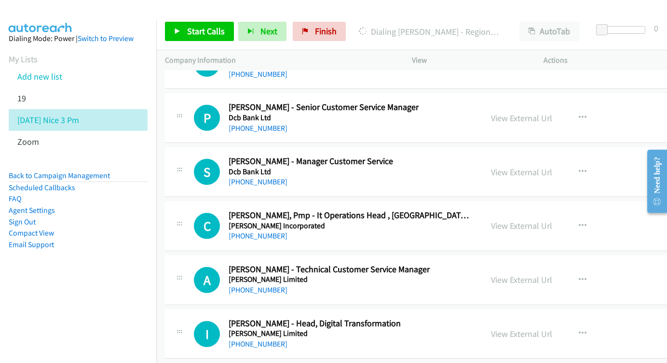
scroll to position [10751, 0]
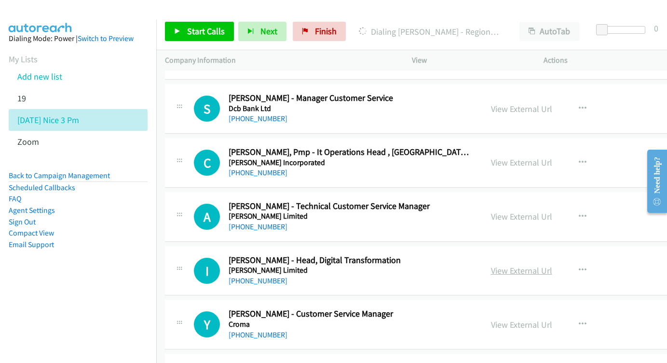
click at [532, 265] on link "View External Url" at bounding box center [521, 270] width 61 height 11
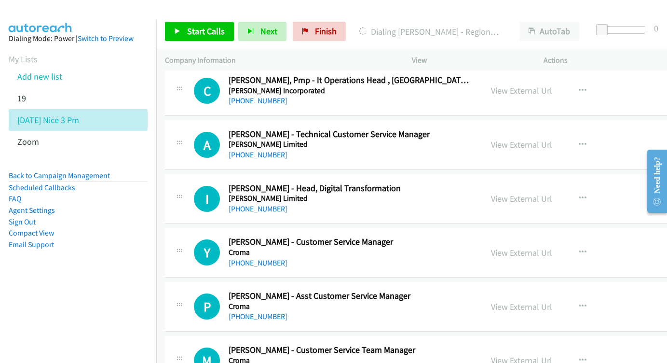
scroll to position [10804, 0]
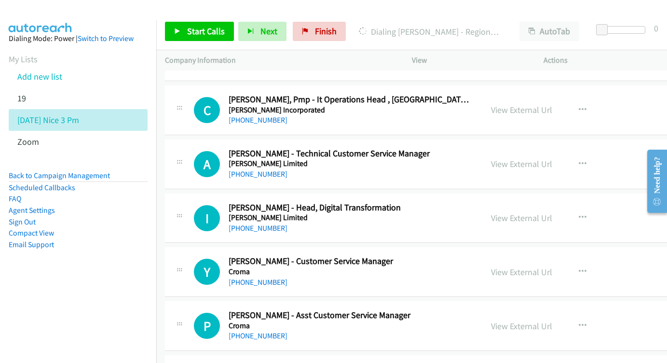
drag, startPoint x: 517, startPoint y: 100, endPoint x: 500, endPoint y: 94, distance: 17.7
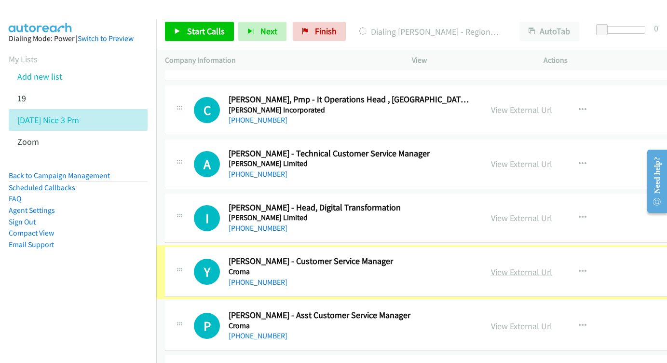
click at [519, 266] on link "View External Url" at bounding box center [521, 271] width 61 height 11
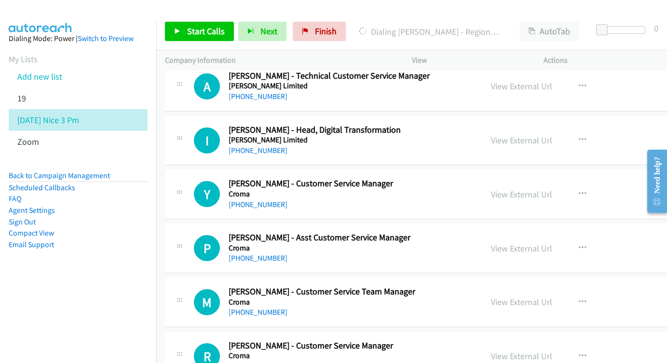
scroll to position [10883, 0]
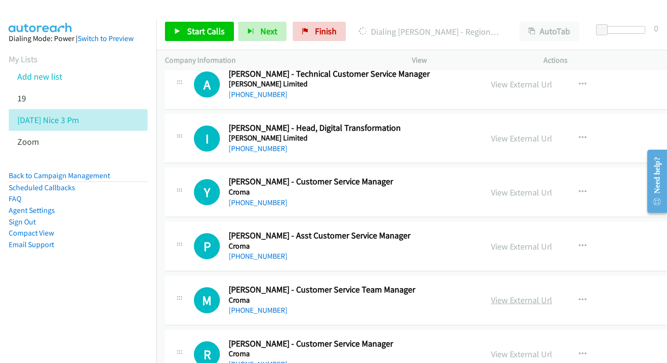
click at [521, 294] on link "View External Url" at bounding box center [521, 299] width 61 height 11
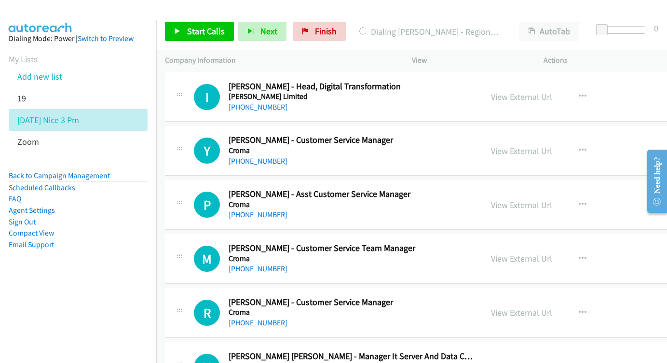
scroll to position [10941, 0]
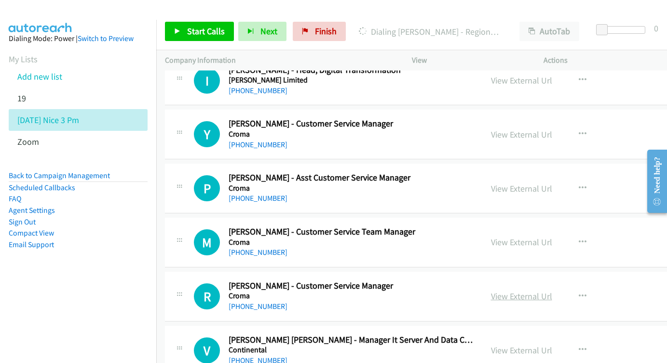
click at [531, 290] on link "View External Url" at bounding box center [521, 295] width 61 height 11
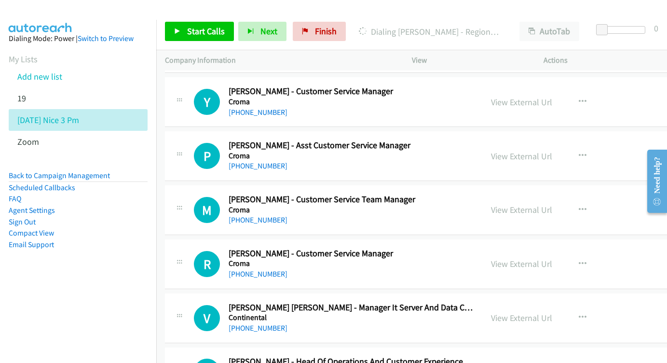
scroll to position [10989, 0]
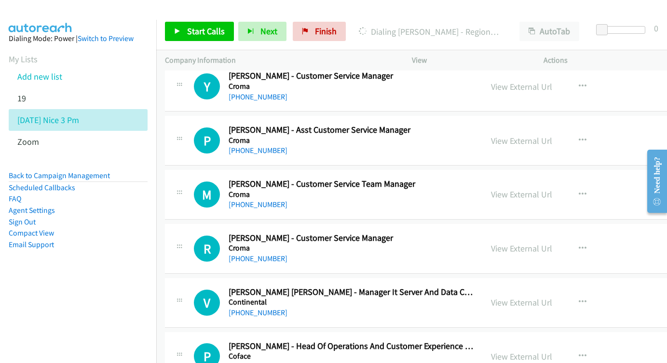
click at [530, 286] on div "View External Url View External Url Schedule/Manage Callback Start Calls Here R…" at bounding box center [565, 302] width 167 height 32
click at [527, 297] on link "View External Url" at bounding box center [521, 302] width 61 height 11
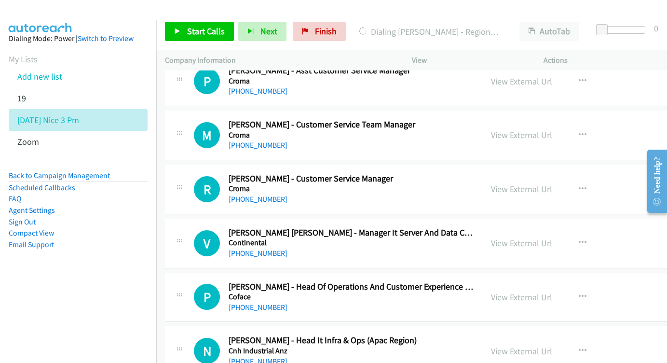
scroll to position [11050, 0]
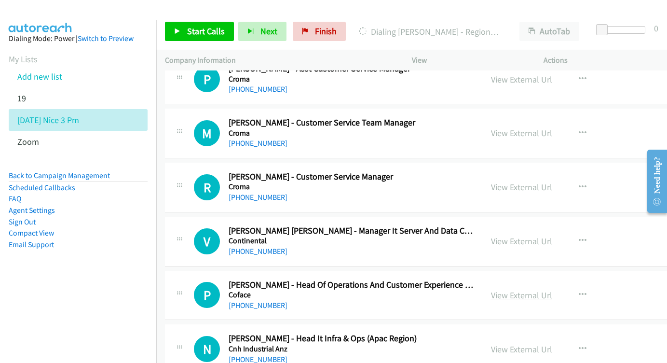
click at [521, 289] on link "View External Url" at bounding box center [521, 294] width 61 height 11
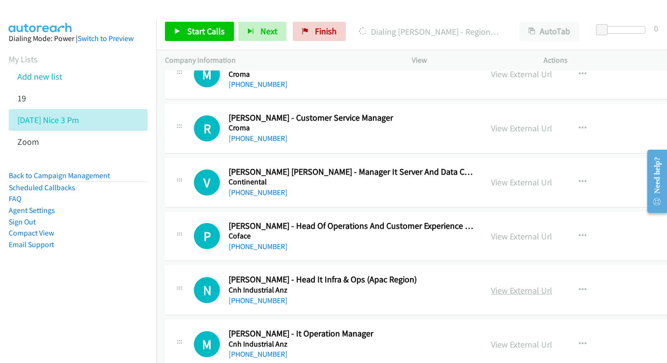
click at [534, 285] on link "View External Url" at bounding box center [521, 290] width 61 height 11
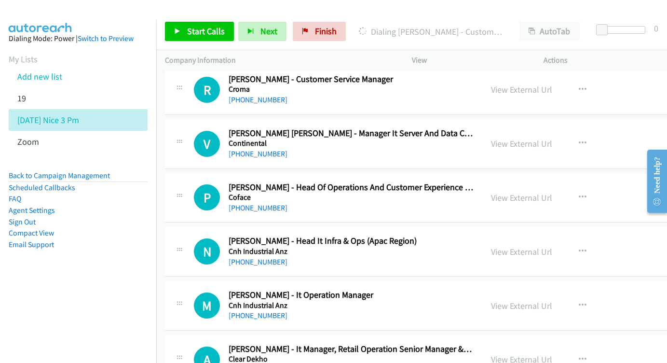
scroll to position [11156, 0]
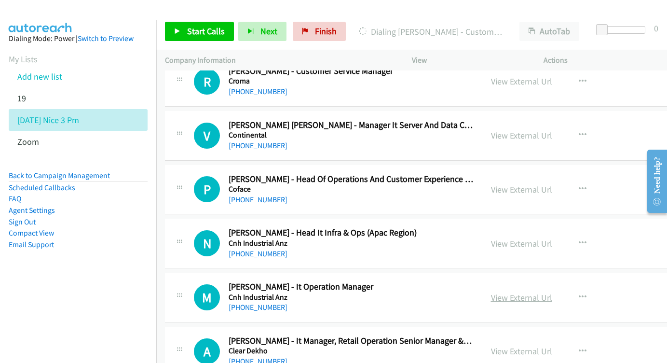
click at [526, 292] on link "View External Url" at bounding box center [521, 297] width 61 height 11
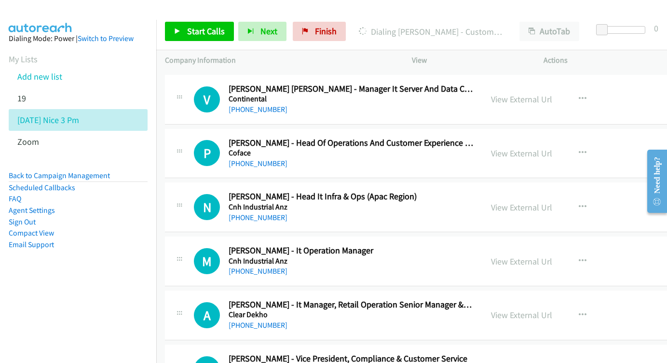
scroll to position [11210, 0]
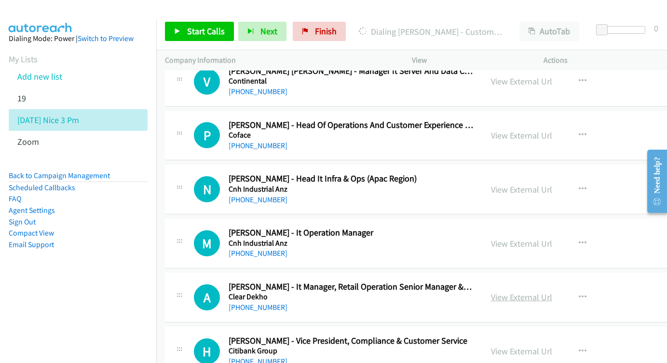
click at [537, 291] on link "View External Url" at bounding box center [521, 296] width 61 height 11
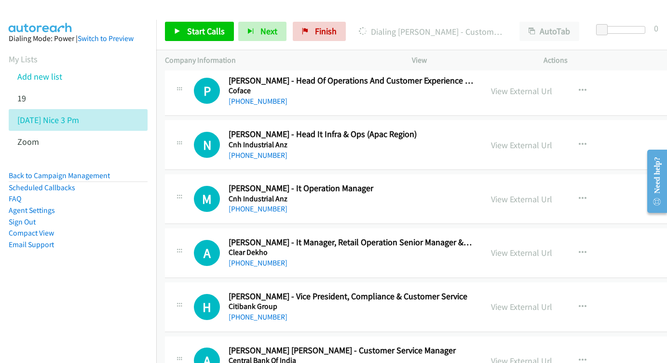
scroll to position [11265, 0]
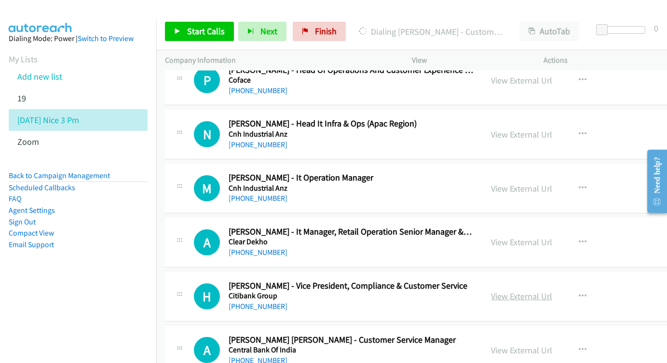
click at [551, 290] on link "View External Url" at bounding box center [521, 295] width 61 height 11
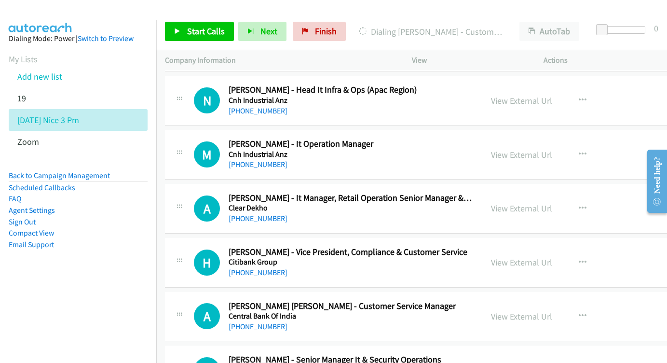
scroll to position [11308, 0]
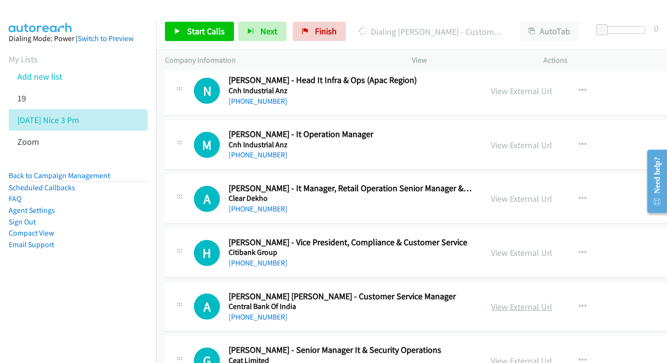
click at [545, 301] on link "View External Url" at bounding box center [521, 306] width 61 height 11
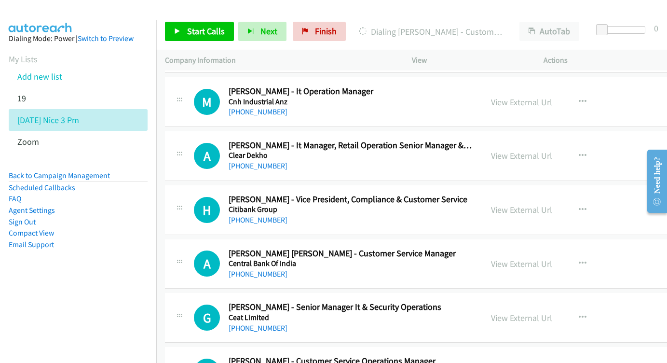
scroll to position [11354, 0]
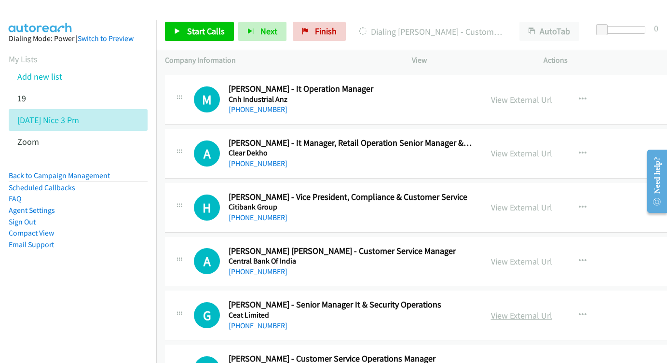
click at [513, 310] on link "View External Url" at bounding box center [521, 315] width 61 height 11
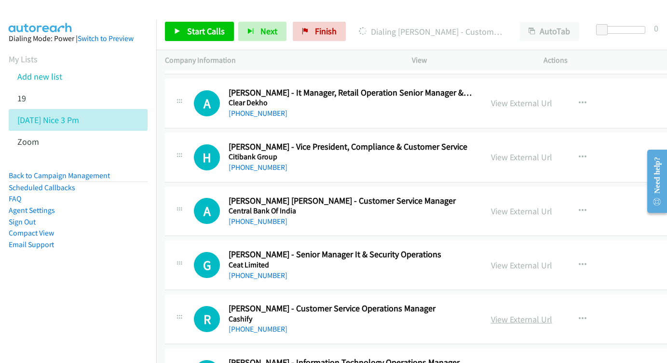
click at [507, 314] on link "View External Url" at bounding box center [521, 319] width 61 height 11
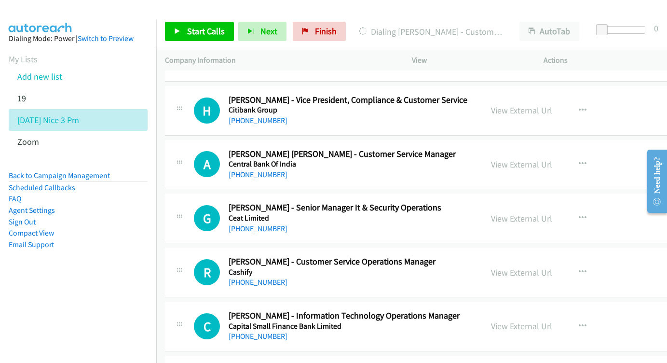
scroll to position [11459, 0]
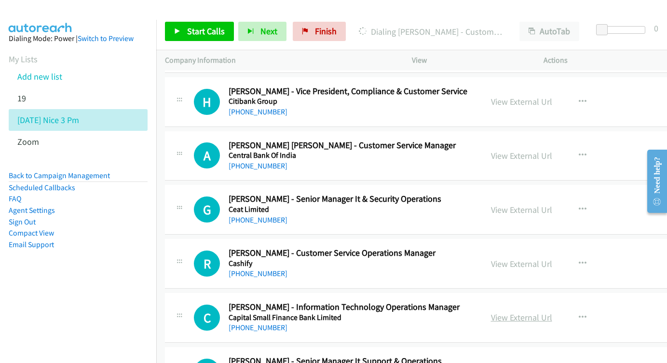
click at [544, 312] on link "View External Url" at bounding box center [521, 317] width 61 height 11
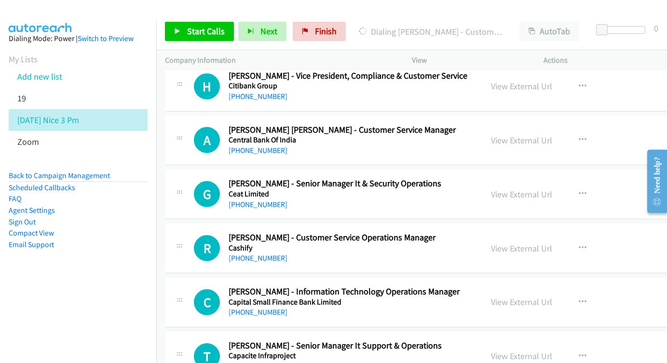
scroll to position [11518, 0]
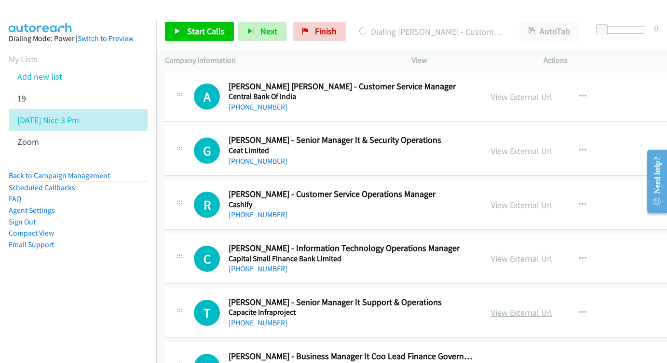
click at [536, 307] on link "View External Url" at bounding box center [521, 312] width 61 height 11
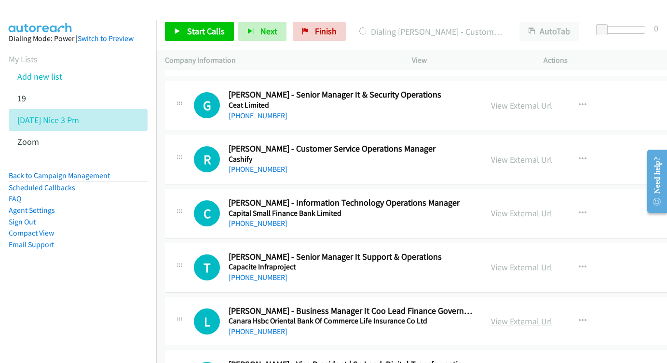
scroll to position [11564, 0]
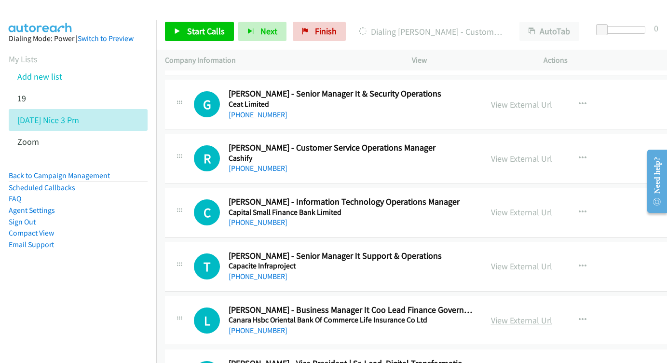
click at [550, 314] on div "View External Url" at bounding box center [521, 320] width 61 height 13
click at [523, 314] on link "View External Url" at bounding box center [521, 319] width 61 height 11
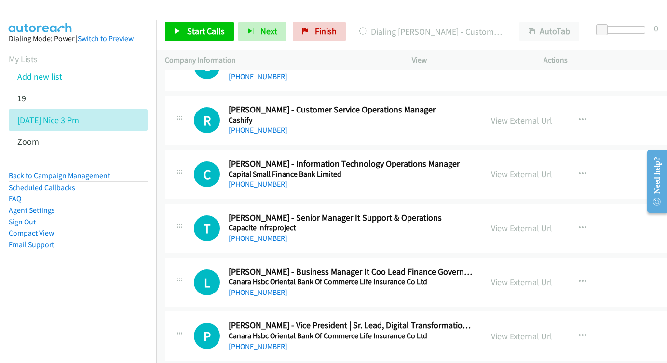
scroll to position [11618, 0]
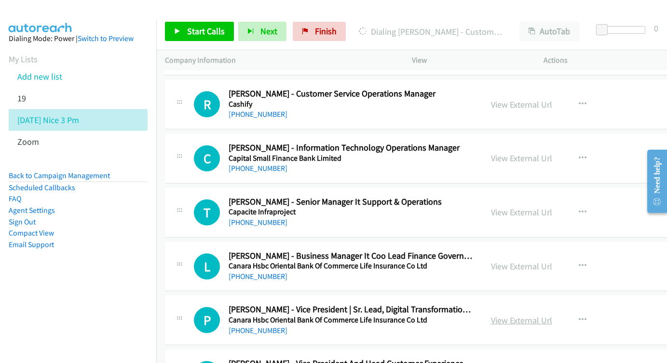
click at [547, 314] on link "View External Url" at bounding box center [521, 319] width 61 height 11
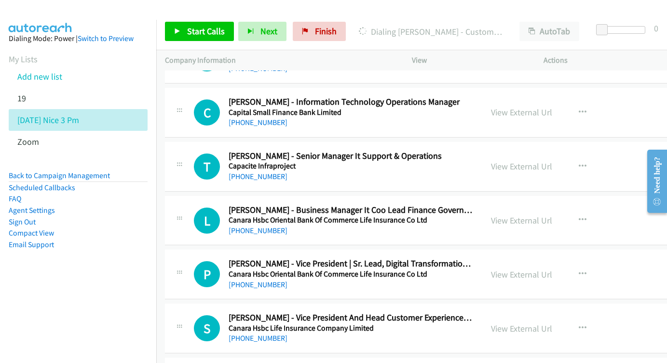
scroll to position [11670, 0]
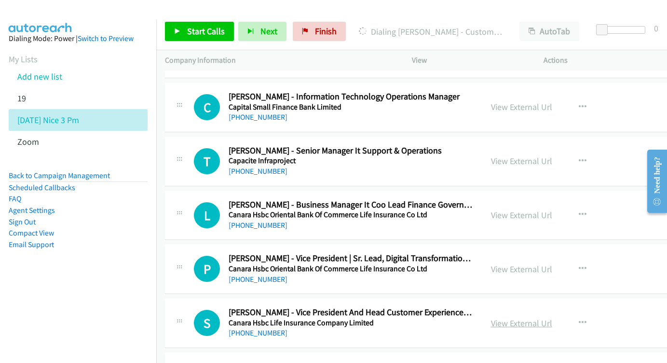
click at [524, 317] on link "View External Url" at bounding box center [521, 322] width 61 height 11
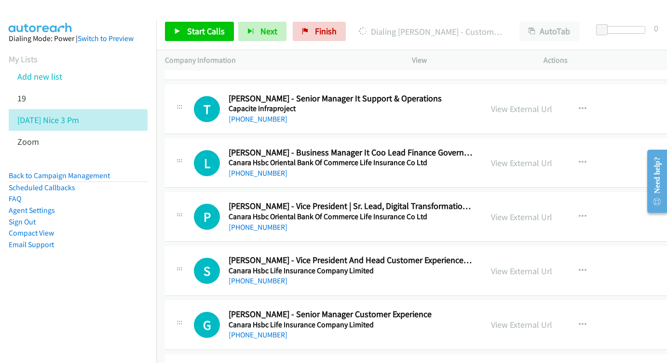
scroll to position [11727, 0]
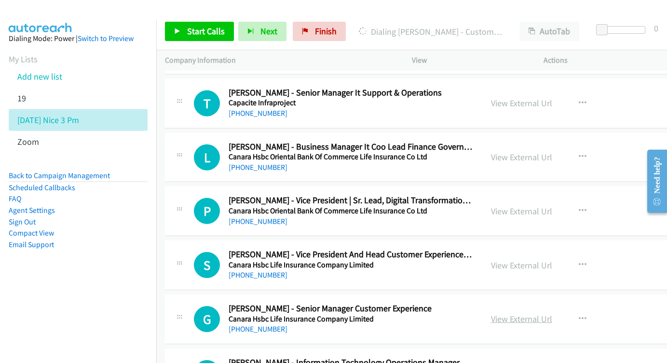
click at [518, 313] on link "View External Url" at bounding box center [521, 318] width 61 height 11
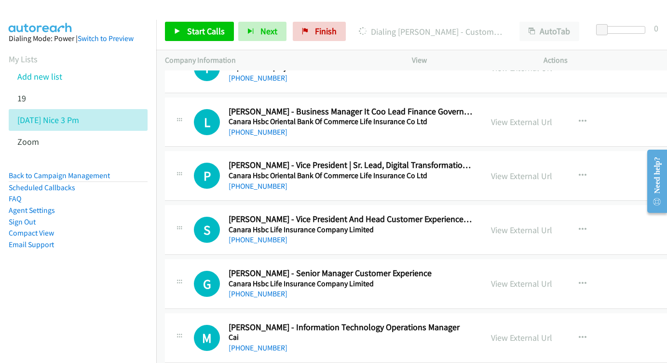
scroll to position [11765, 0]
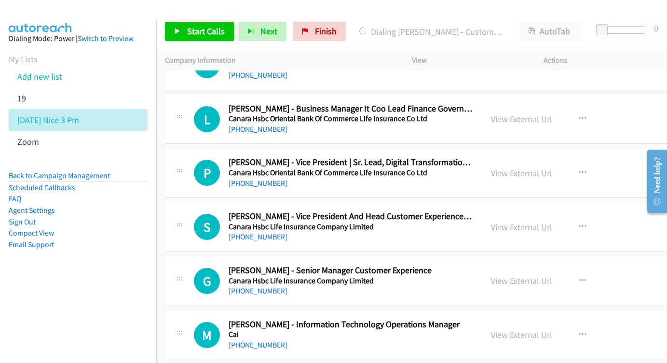
click at [509, 319] on div "View External Url View External Url Schedule/Manage Callback Start Calls Here R…" at bounding box center [565, 335] width 167 height 32
click at [512, 329] on link "View External Url" at bounding box center [521, 334] width 61 height 11
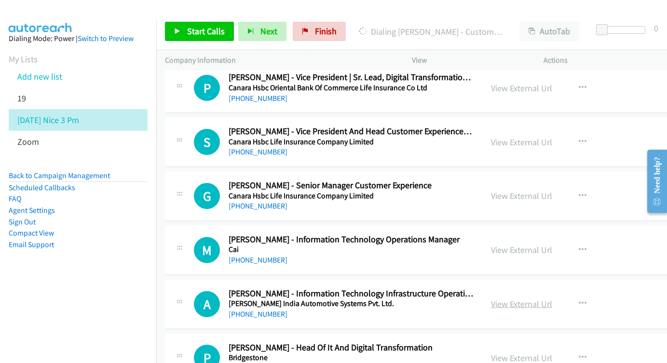
scroll to position [11851, 0]
click at [542, 298] on link "View External Url" at bounding box center [521, 303] width 61 height 11
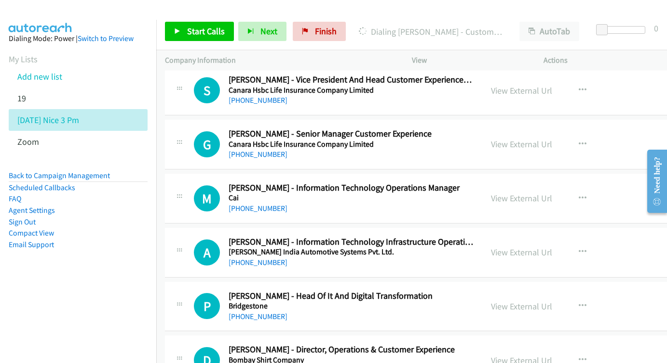
scroll to position [11907, 0]
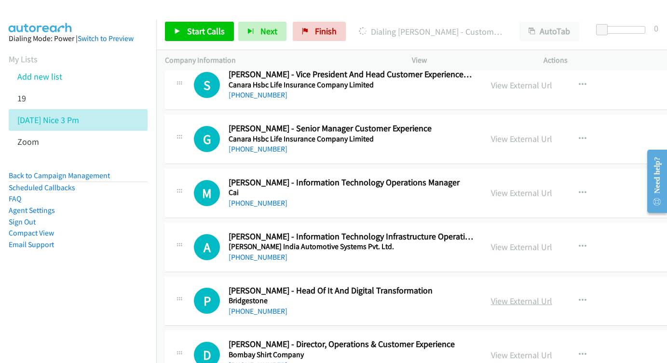
click at [532, 295] on link "View External Url" at bounding box center [521, 300] width 61 height 11
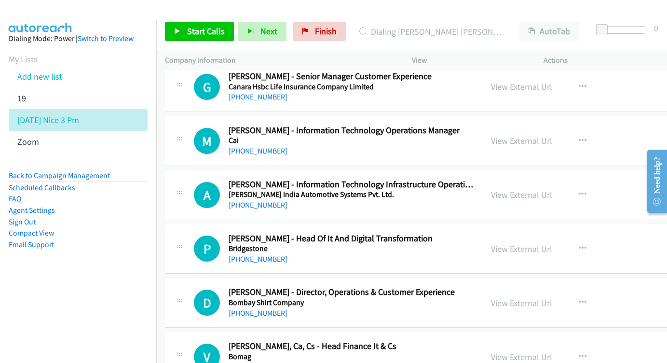
scroll to position [11961, 0]
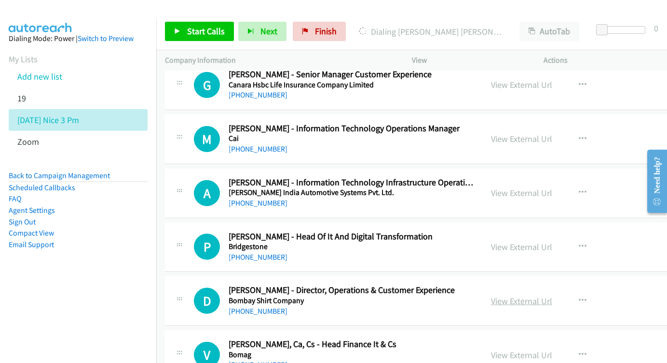
click at [534, 295] on link "View External Url" at bounding box center [521, 300] width 61 height 11
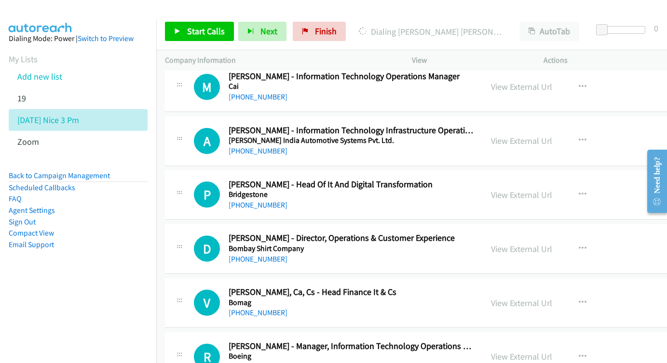
scroll to position [12015, 0]
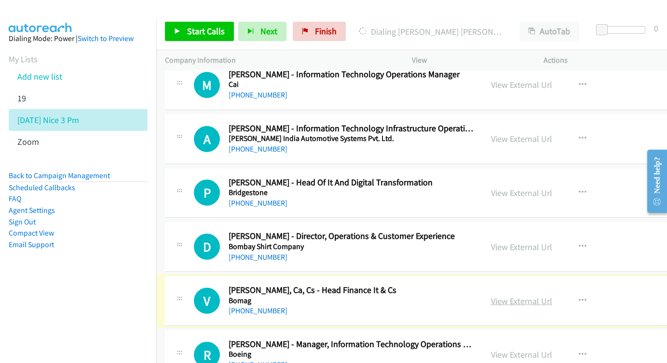
click at [534, 295] on link "View External Url" at bounding box center [521, 300] width 61 height 11
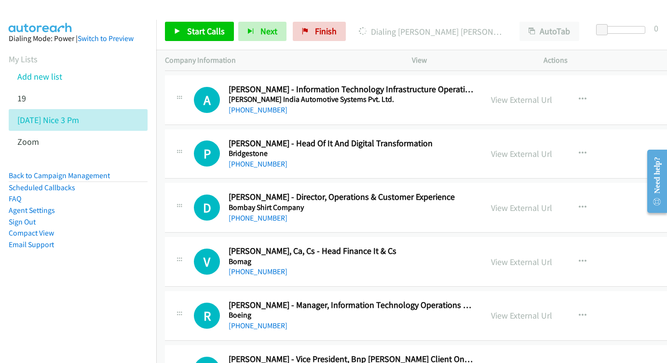
scroll to position [12070, 0]
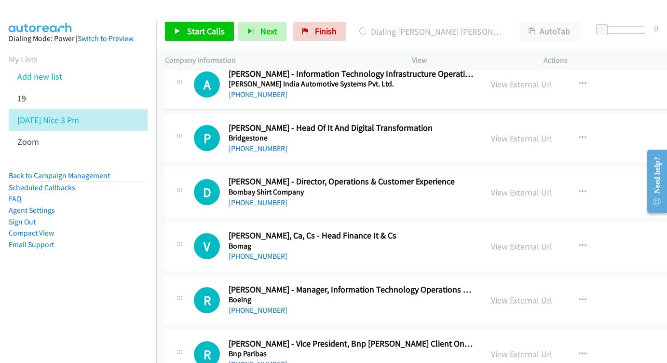
click at [544, 294] on link "View External Url" at bounding box center [521, 299] width 61 height 11
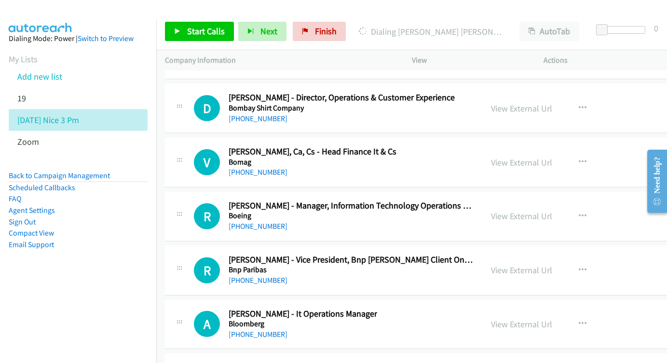
scroll to position [12172, 0]
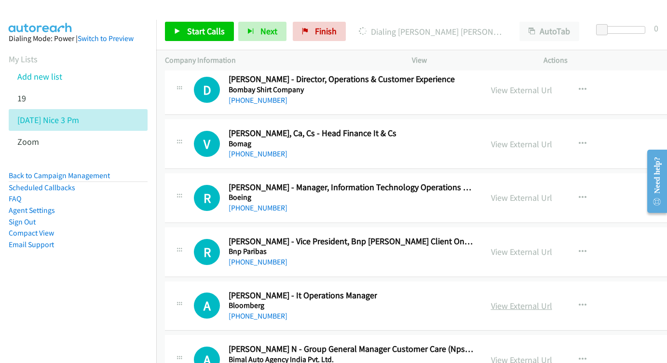
click at [529, 300] on link "View External Url" at bounding box center [521, 305] width 61 height 11
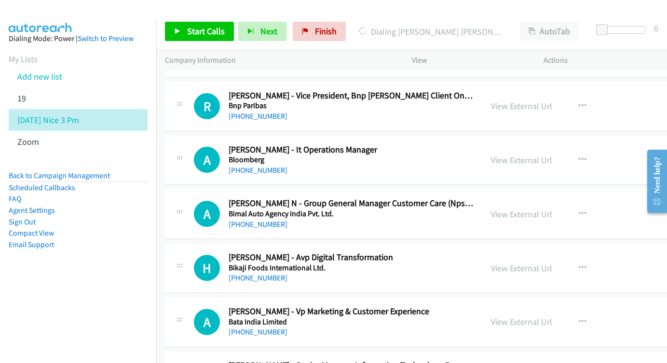
scroll to position [12333, 0]
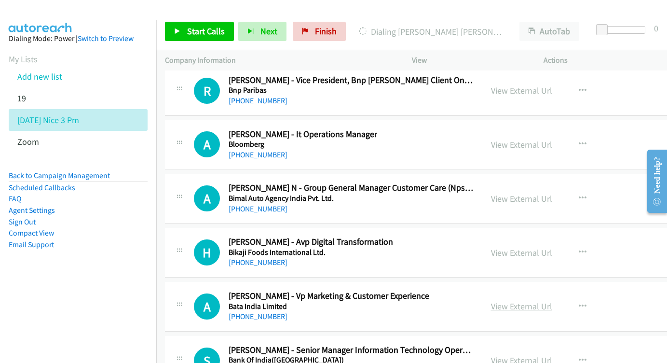
click at [532, 300] on link "View External Url" at bounding box center [521, 305] width 61 height 11
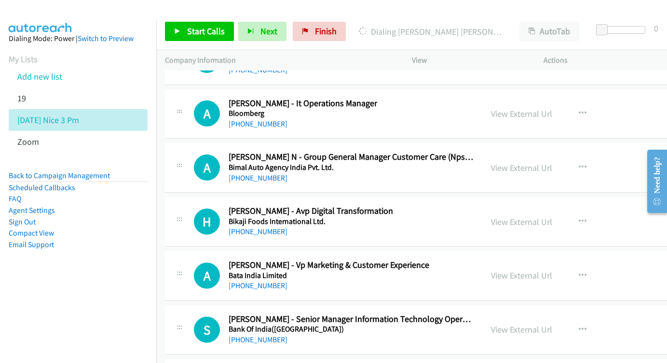
scroll to position [12382, 0]
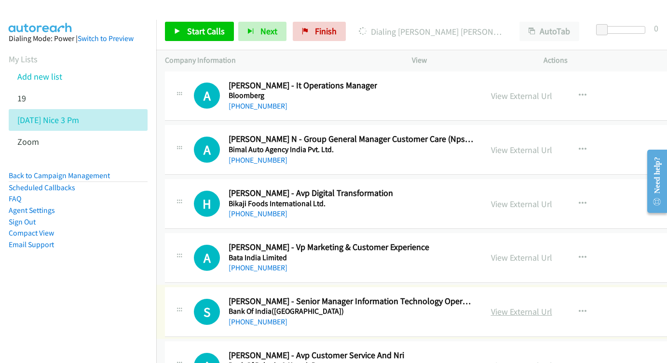
click at [531, 306] on link "View External Url" at bounding box center [521, 311] width 61 height 11
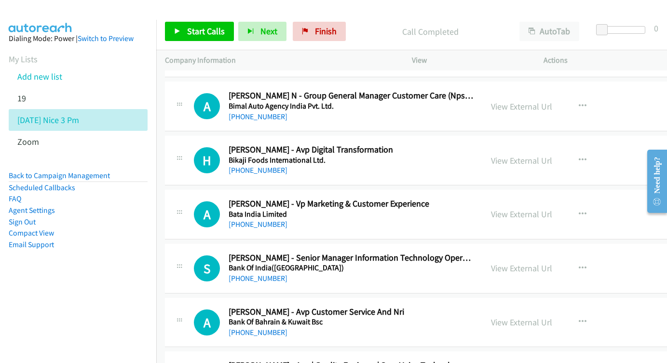
scroll to position [12435, 0]
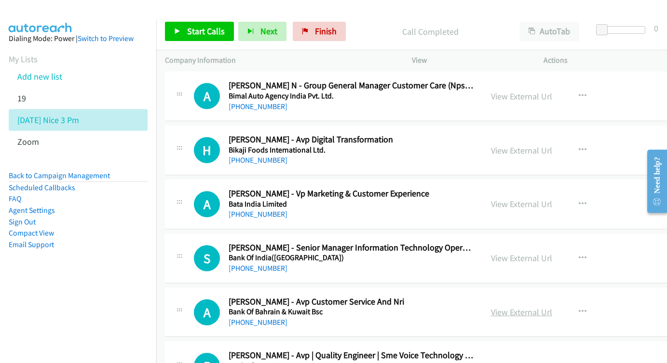
click at [538, 306] on link "View External Url" at bounding box center [521, 311] width 61 height 11
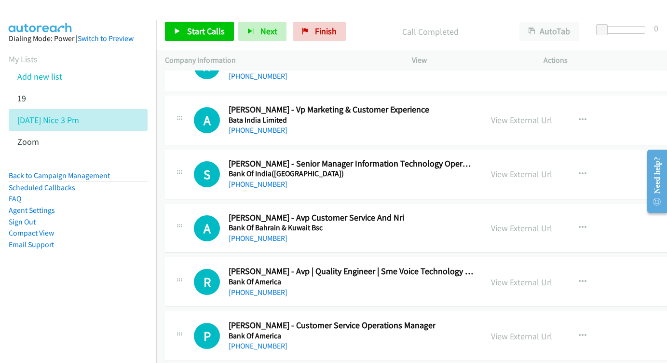
scroll to position [12537, 0]
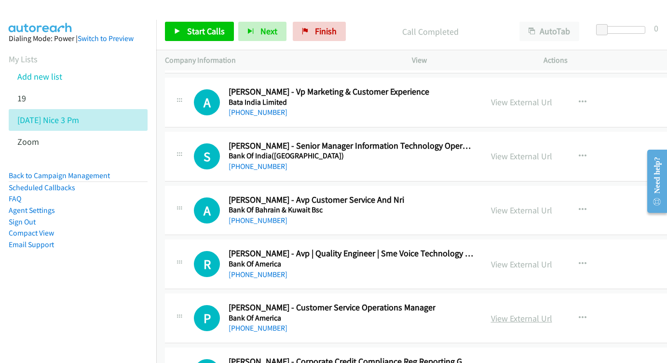
click at [549, 313] on link "View External Url" at bounding box center [521, 318] width 61 height 11
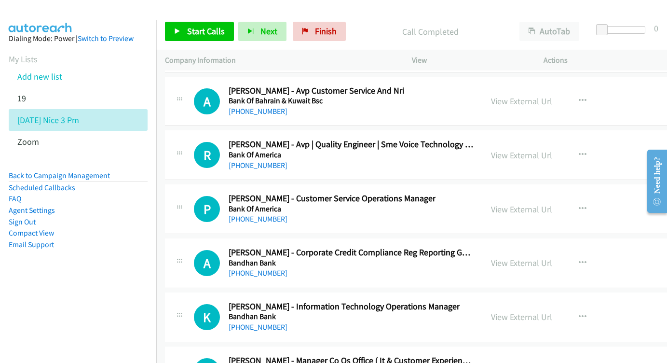
scroll to position [12648, 0]
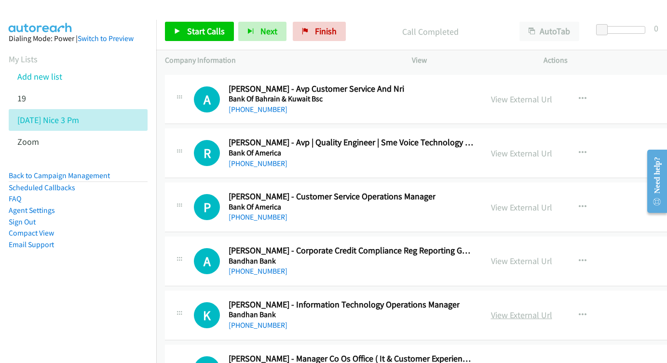
click at [527, 309] on link "View External Url" at bounding box center [521, 314] width 61 height 11
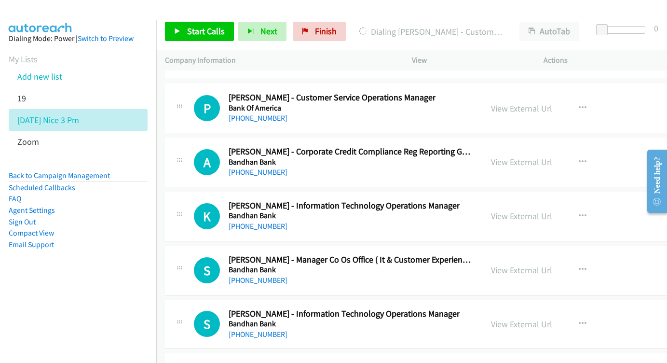
scroll to position [12756, 0]
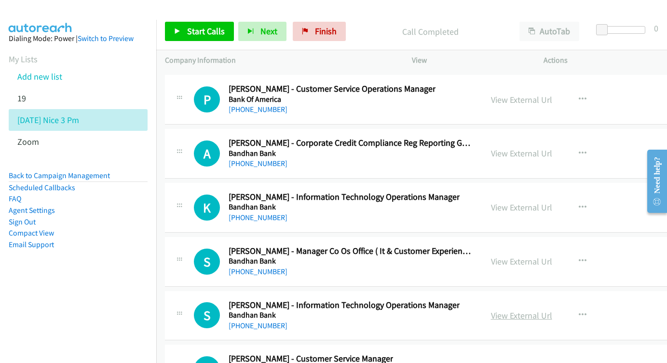
click at [536, 310] on link "View External Url" at bounding box center [521, 315] width 61 height 11
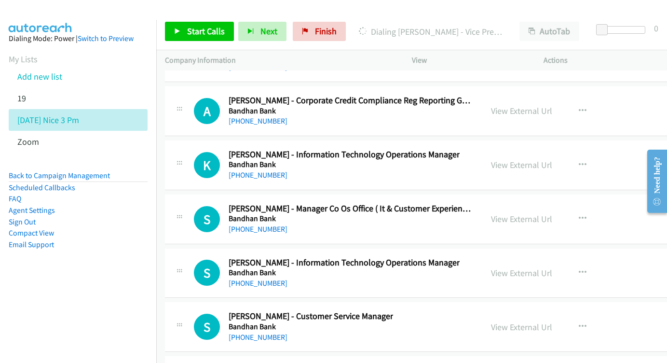
scroll to position [12801, 0]
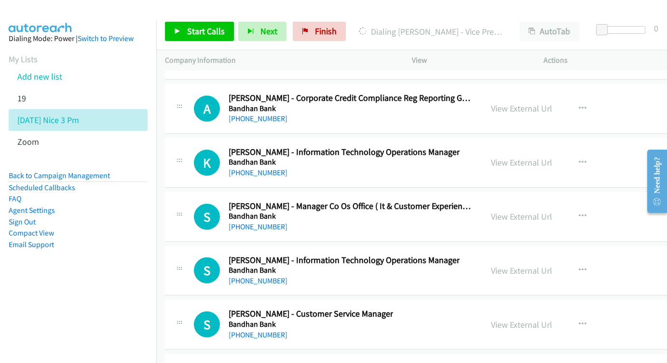
click at [543, 318] on div "View External Url" at bounding box center [521, 324] width 61 height 13
click at [539, 319] on link "View External Url" at bounding box center [521, 324] width 61 height 11
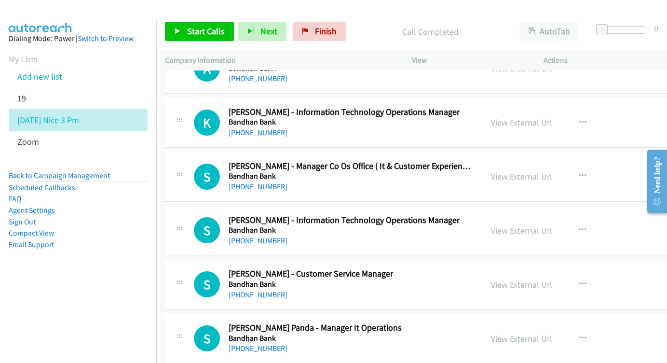
scroll to position [12855, 0]
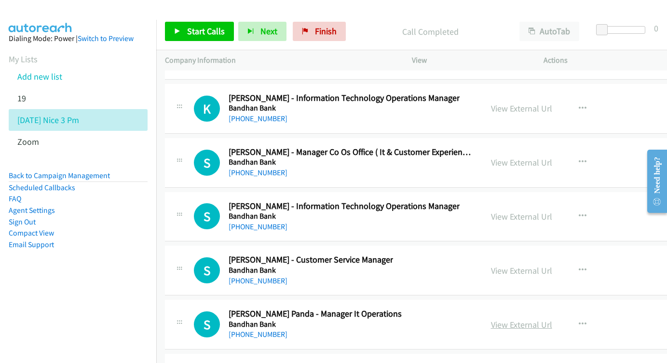
click at [547, 319] on link "View External Url" at bounding box center [521, 324] width 61 height 11
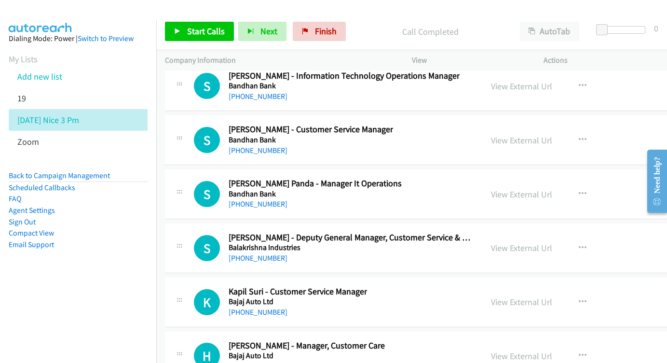
scroll to position [12968, 0]
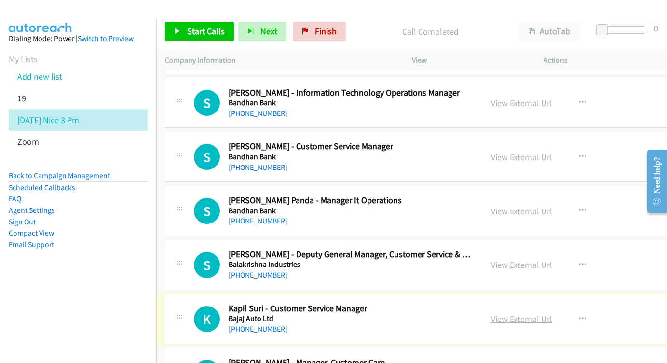
click at [527, 313] on link "View External Url" at bounding box center [521, 318] width 61 height 11
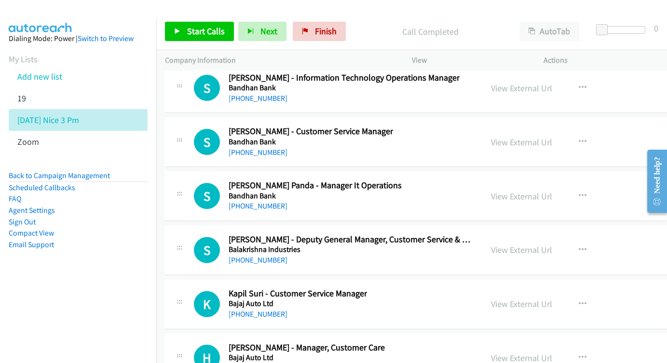
scroll to position [13013, 0]
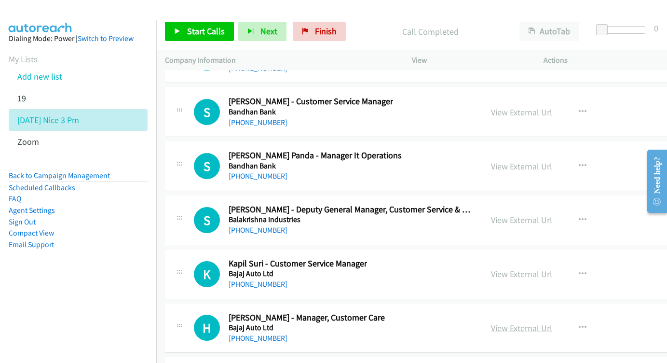
click at [534, 322] on link "View External Url" at bounding box center [521, 327] width 61 height 11
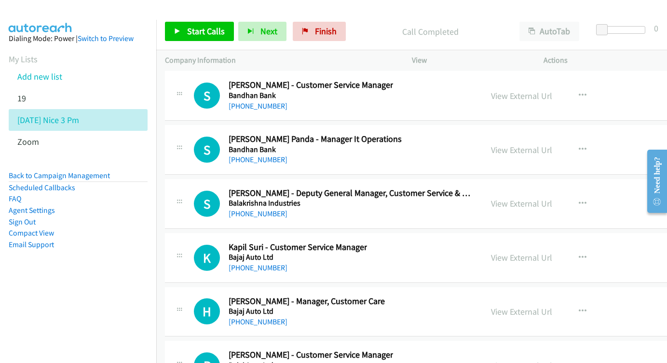
scroll to position [13064, 0]
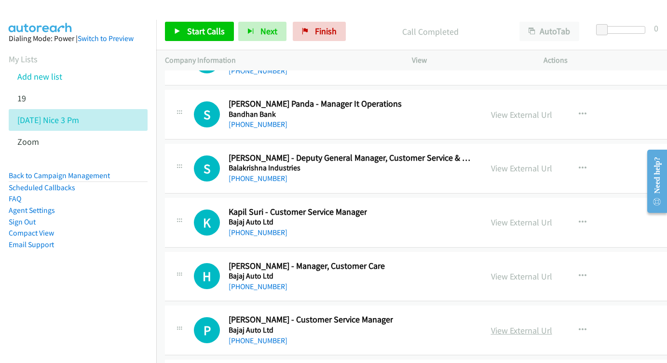
click at [518, 325] on link "View External Url" at bounding box center [521, 330] width 61 height 11
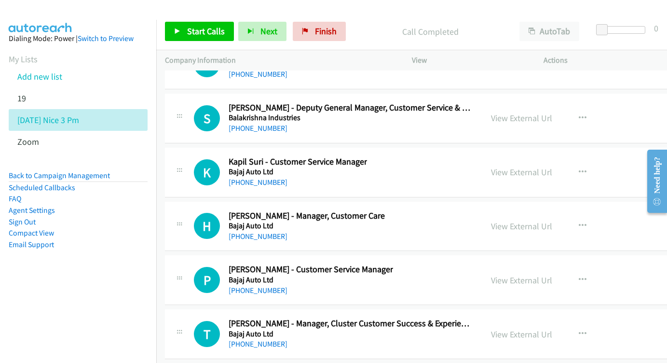
scroll to position [13116, 0]
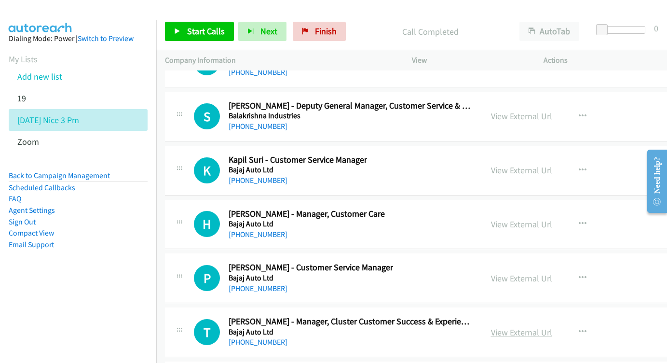
click at [533, 327] on link "View External Url" at bounding box center [521, 332] width 61 height 11
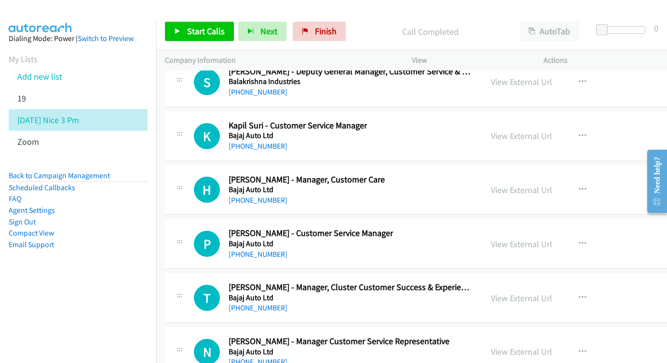
scroll to position [13166, 0]
